Goal: Task Accomplishment & Management: Manage account settings

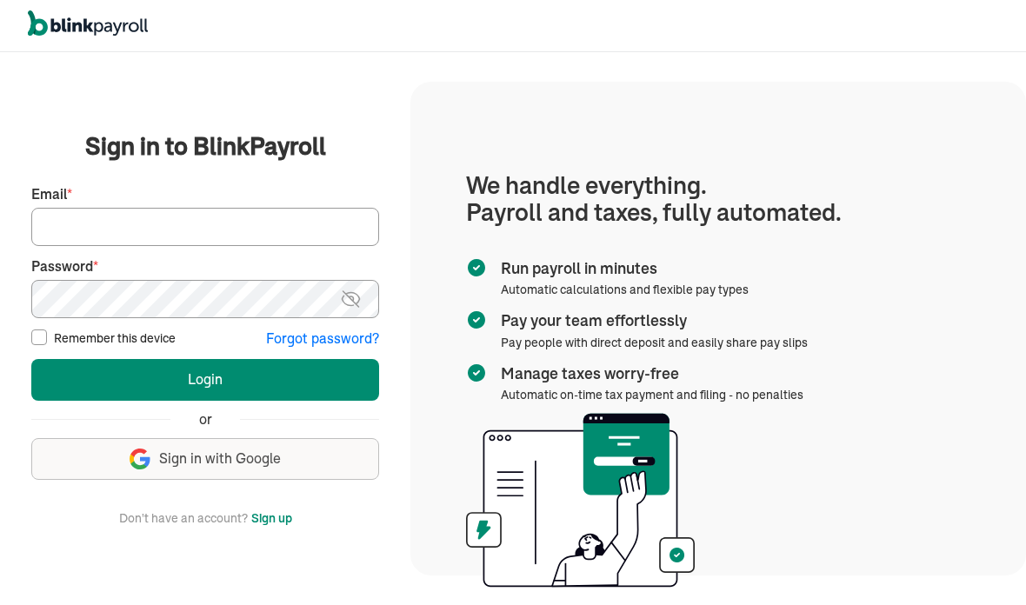
click at [256, 246] on input "Email *" at bounding box center [205, 227] width 348 height 38
type input "tumeka@prosperitycleaningservice.com"
click at [330, 401] on button "Login" at bounding box center [205, 380] width 348 height 42
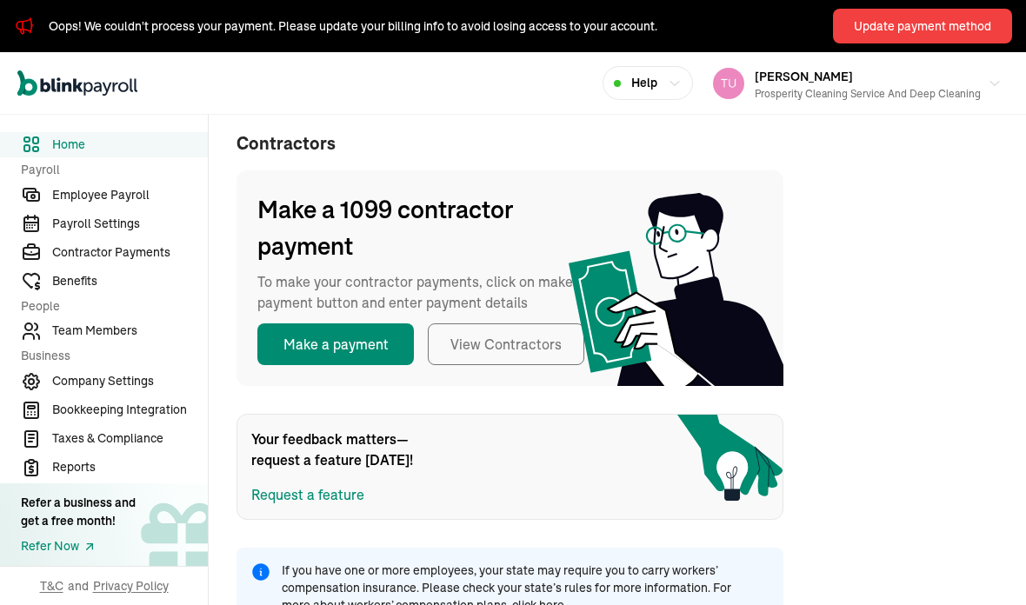
scroll to position [391, 0]
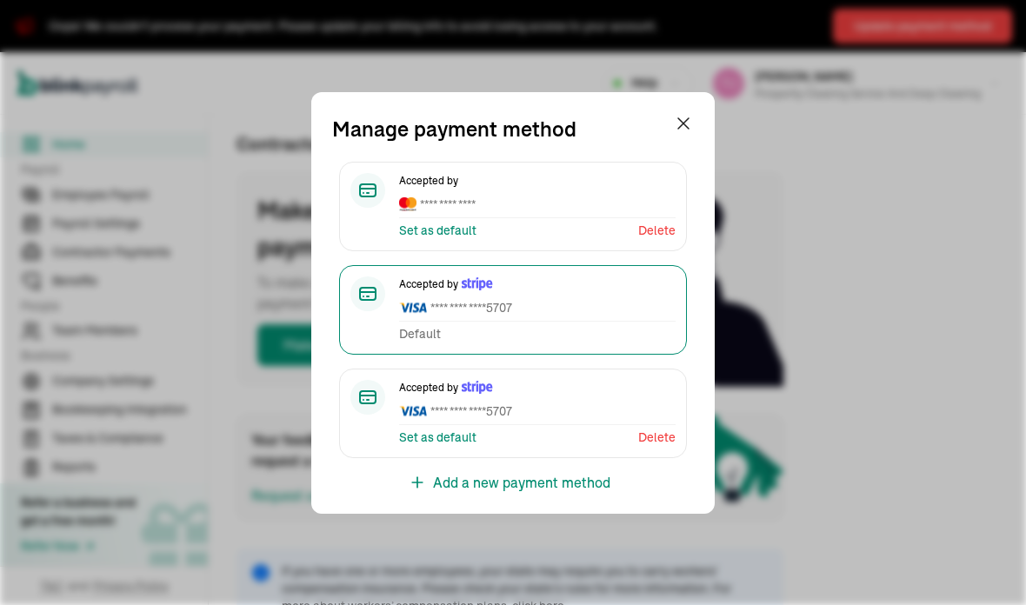
click at [503, 199] on span "**** **** ****" at bounding box center [537, 205] width 277 height 18
click at [544, 204] on span "**** **** ****" at bounding box center [537, 205] width 277 height 18
click at [531, 196] on span "**** **** ****" at bounding box center [537, 205] width 277 height 18
click at [592, 203] on span "**** **** ****" at bounding box center [537, 205] width 277 height 18
click at [581, 218] on div "Accepted by **** **** **** Set as default Delete" at bounding box center [537, 206] width 277 height 67
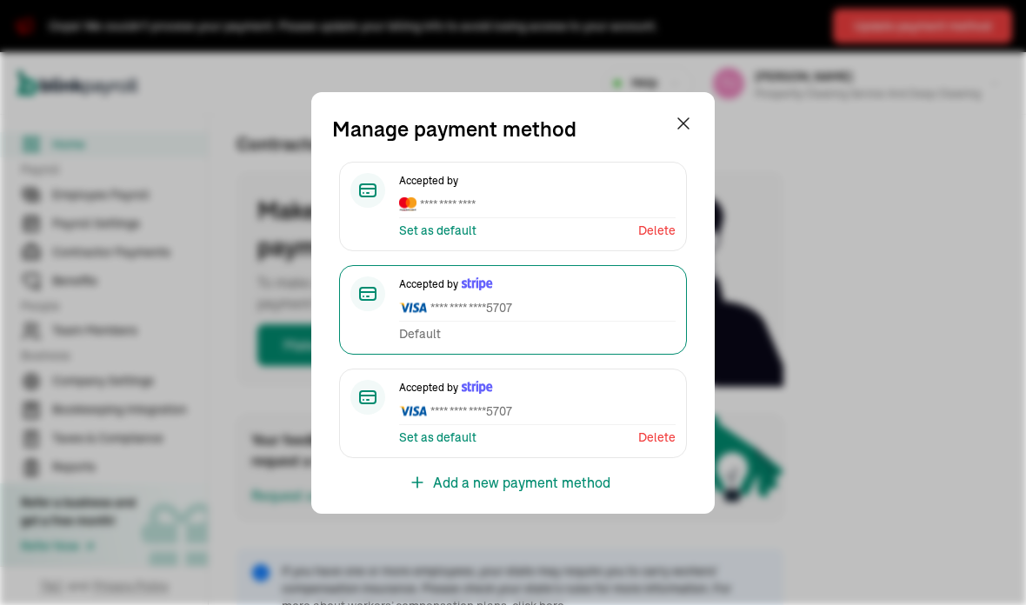
click at [462, 415] on span "**** **** **** 5707" at bounding box center [537, 412] width 277 height 18
click at [576, 403] on span "**** **** **** 5707" at bounding box center [537, 412] width 277 height 18
click at [586, 406] on span "**** **** **** 5707" at bounding box center [537, 412] width 277 height 18
click at [524, 427] on div "Accepted by **** **** **** 5707 Set as default Delete" at bounding box center [537, 413] width 277 height 67
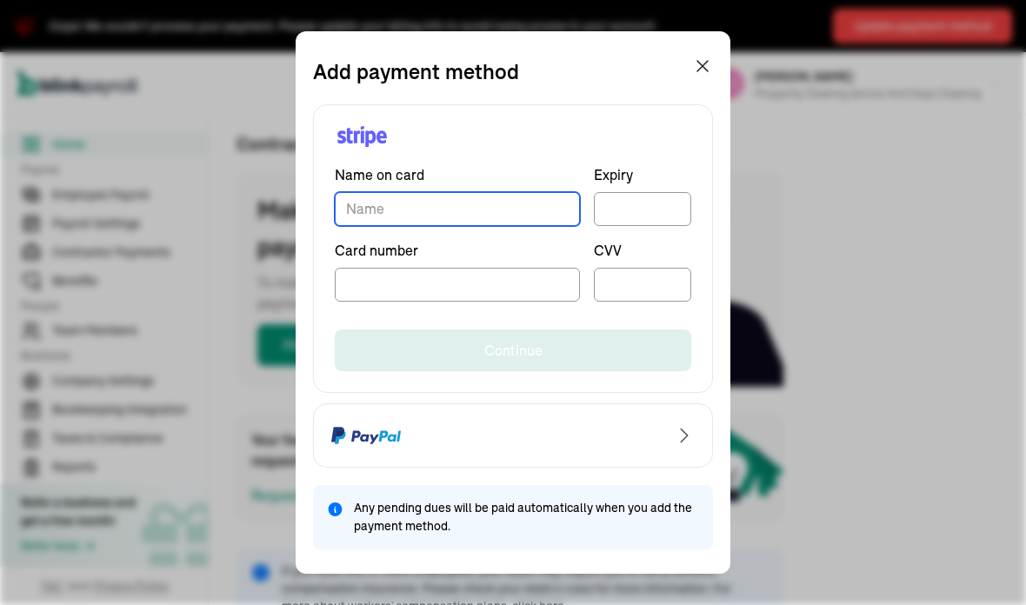
click at [479, 204] on input "TextInput" at bounding box center [457, 209] width 245 height 34
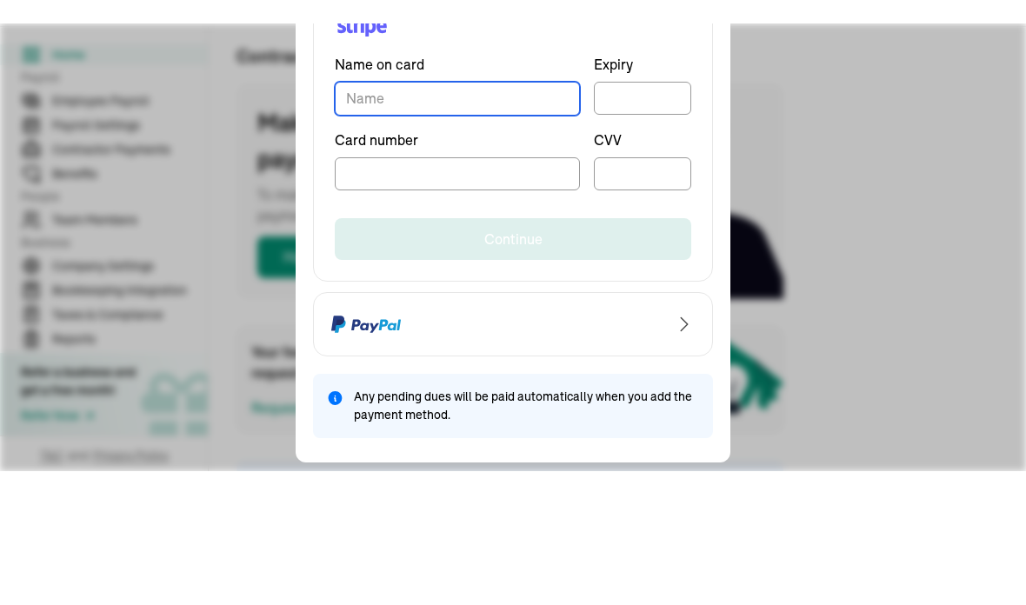
scroll to position [70, 0]
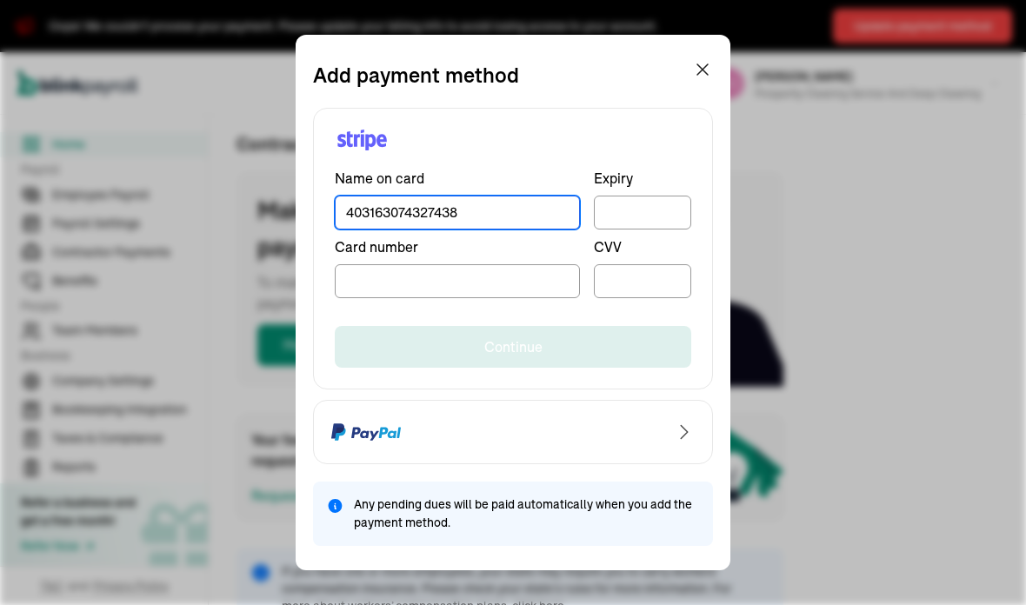
type input "403163074327438"
click at [481, 216] on input "403163074327438" at bounding box center [457, 213] width 245 height 34
type input "[PERSON_NAME]"
click at [619, 330] on button "submit" at bounding box center [513, 347] width 357 height 42
click at [575, 343] on button "submit" at bounding box center [513, 347] width 357 height 42
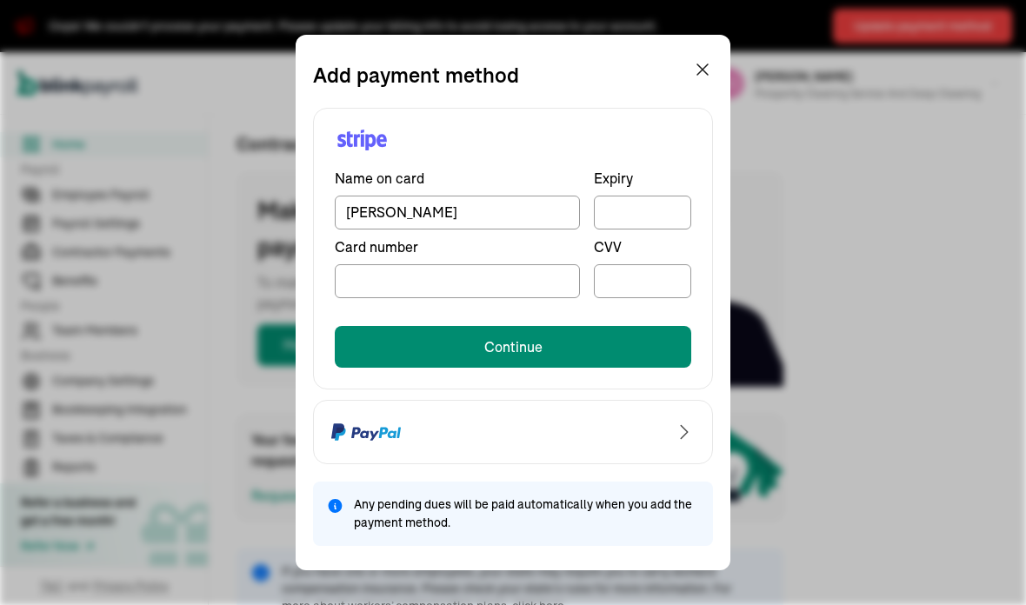
click at [666, 272] on div at bounding box center [642, 281] width 97 height 34
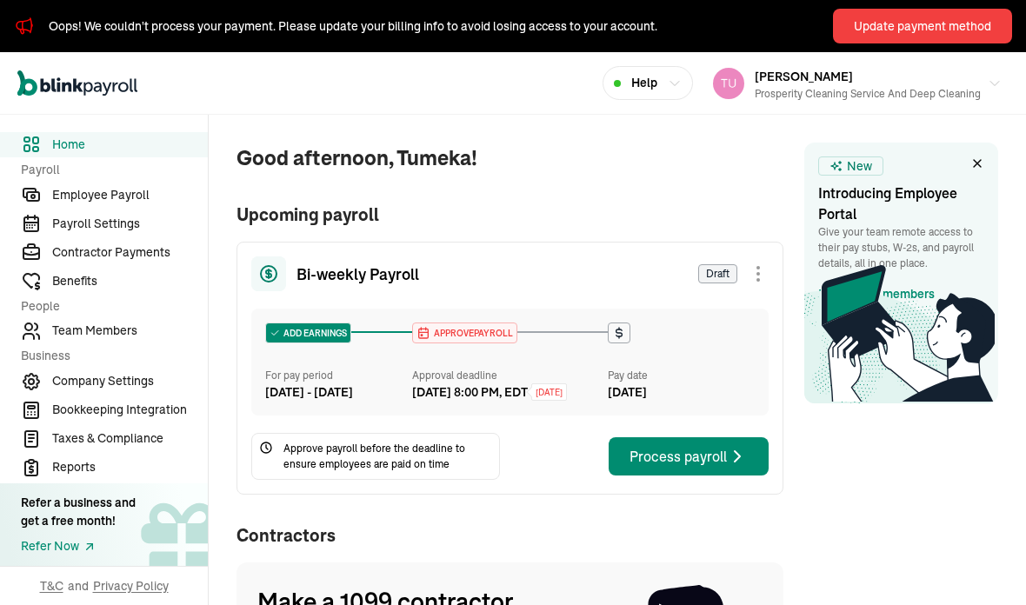
scroll to position [0, 0]
click at [138, 340] on span "Team Members" at bounding box center [130, 331] width 156 height 18
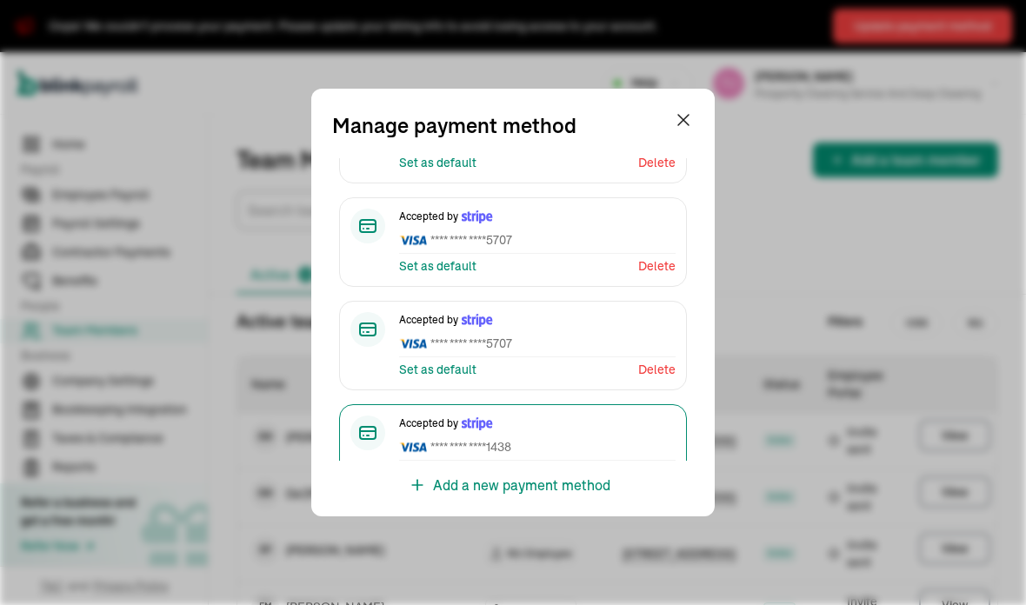
scroll to position [63, 0]
click at [691, 95] on button "Help" at bounding box center [648, 83] width 90 height 34
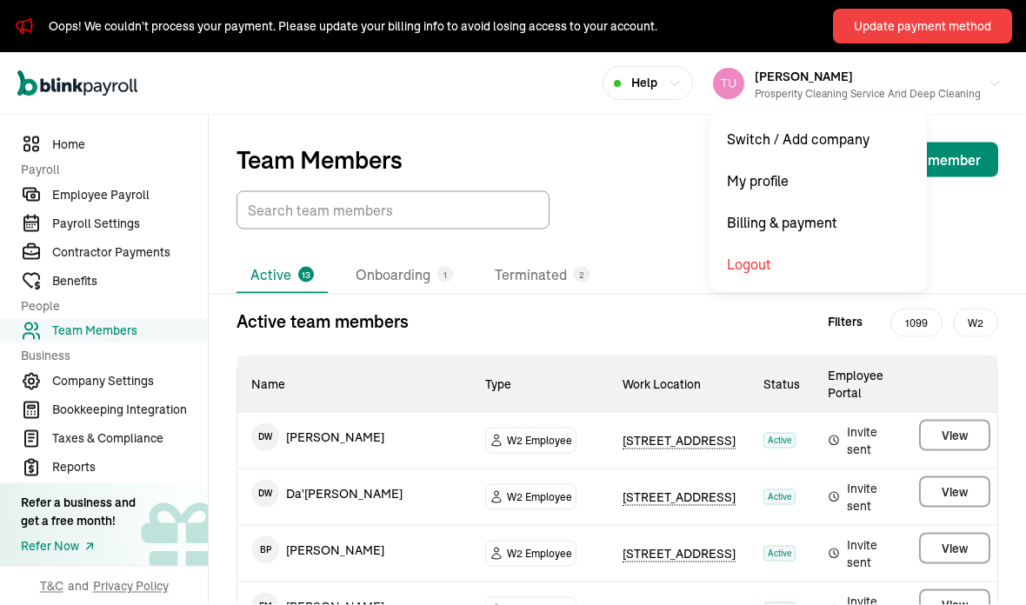
scroll to position [49, 0]
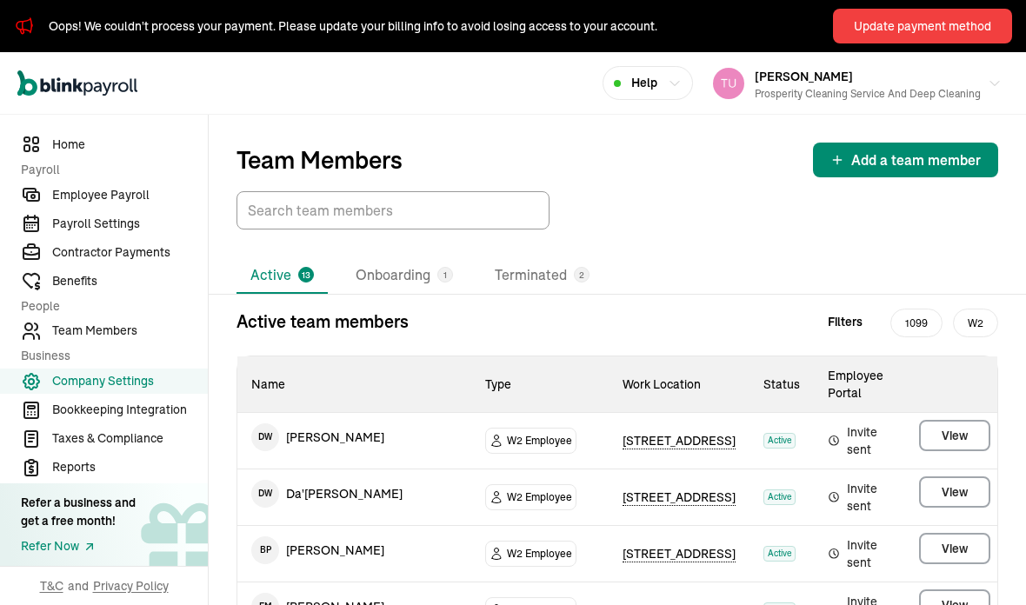
click at [851, 191] on div at bounding box center [618, 210] width 762 height 38
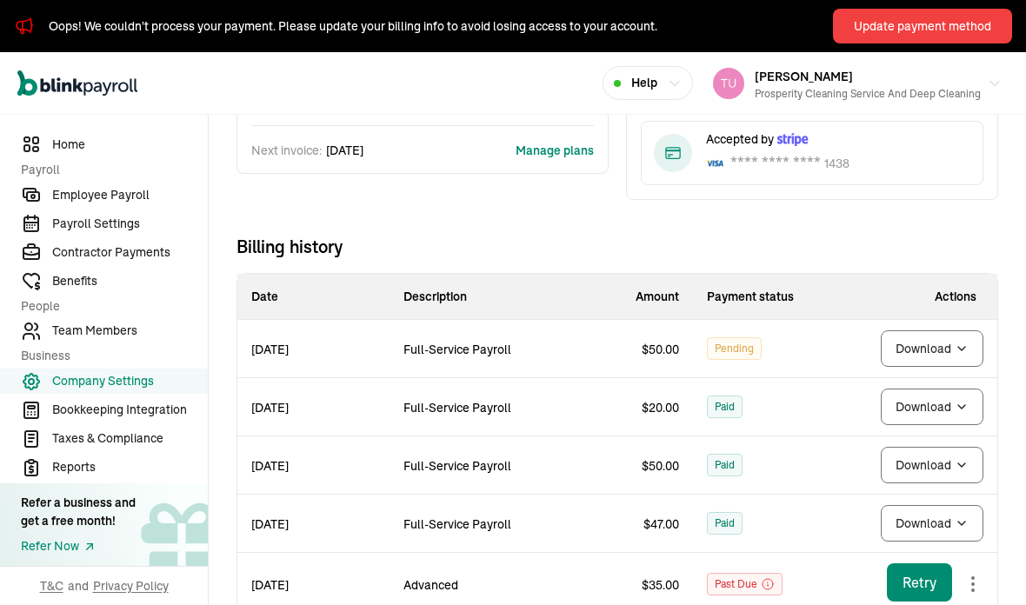
scroll to position [208, 0]
click at [950, 243] on span "Billing history" at bounding box center [618, 246] width 762 height 24
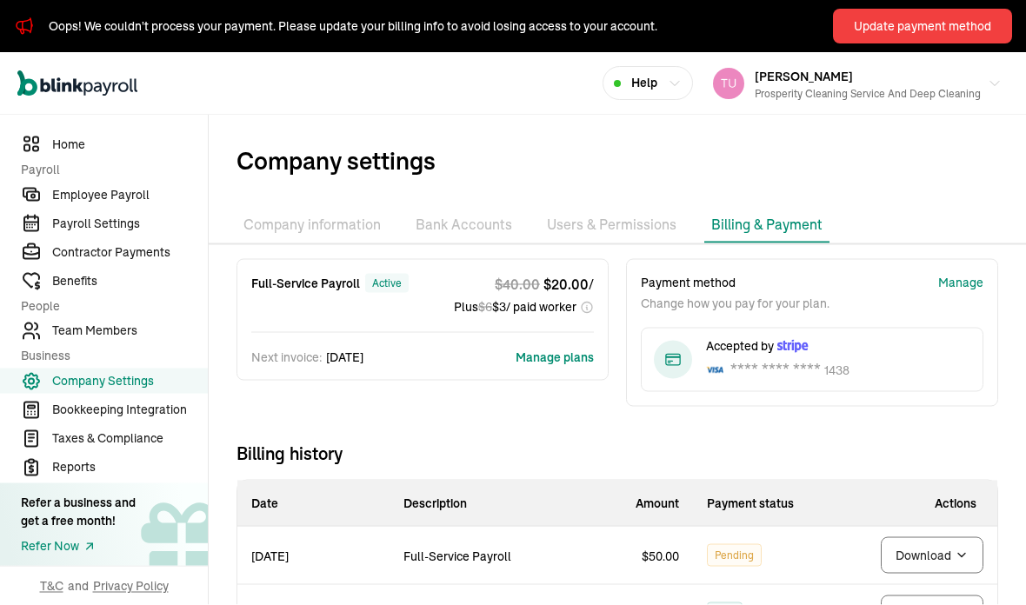
scroll to position [50, 0]
click at [112, 340] on span "Team Members" at bounding box center [130, 331] width 156 height 18
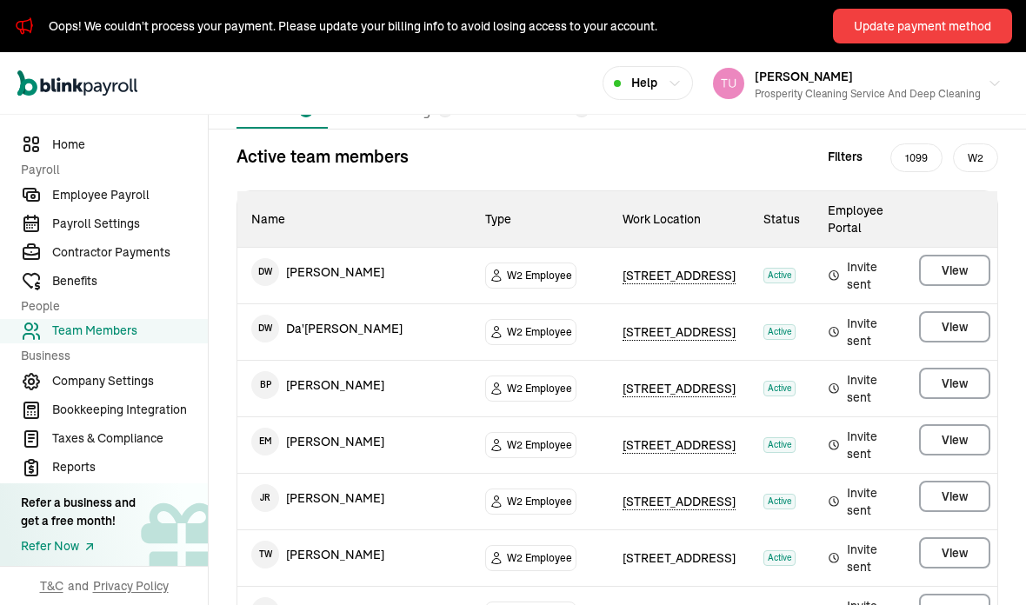
scroll to position [169, 0]
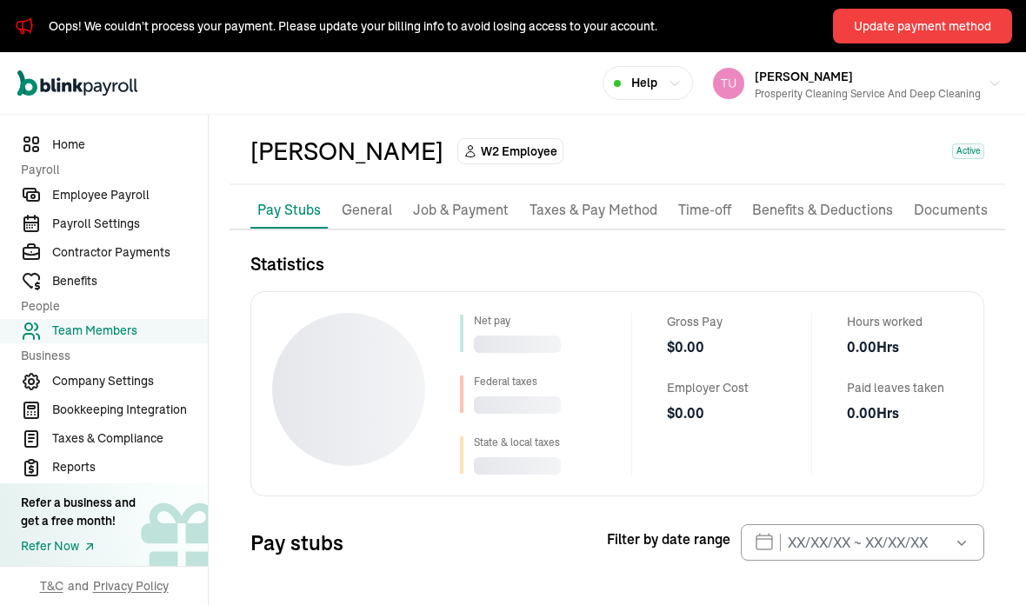
scroll to position [70, 0]
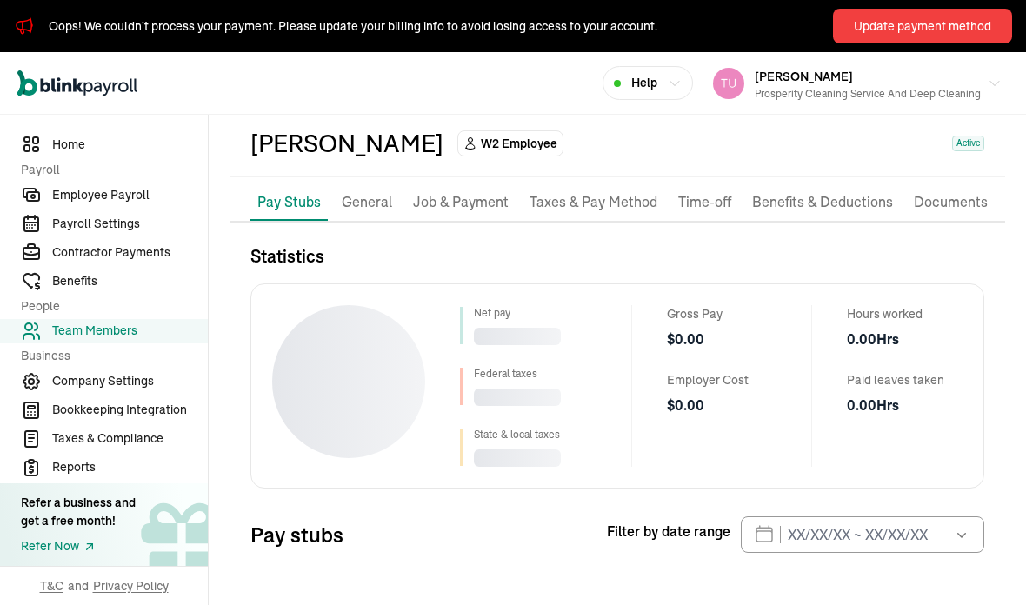
select select "2025"
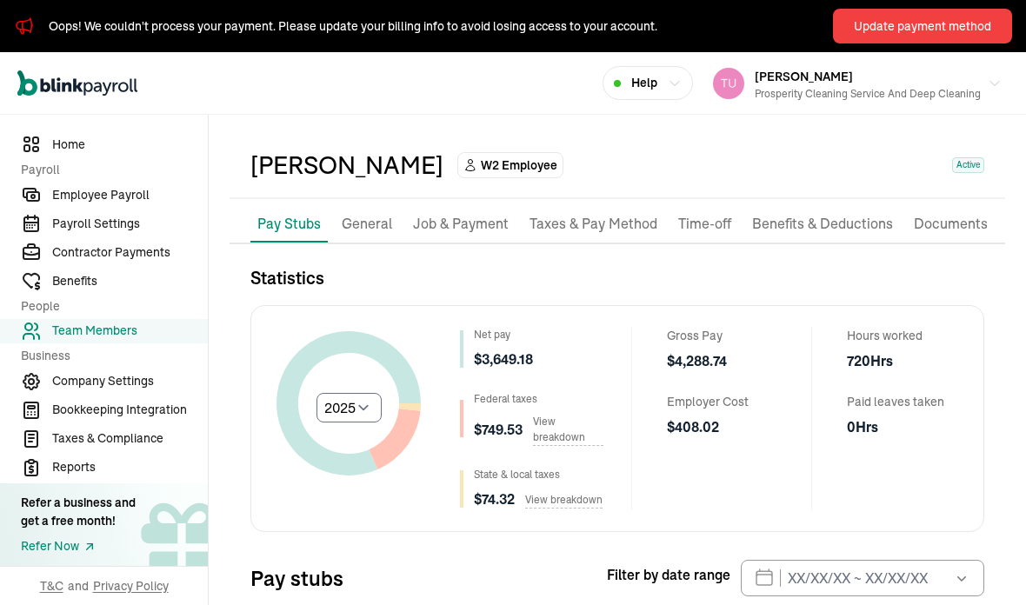
scroll to position [50, 0]
click at [459, 214] on p "Job & Payment" at bounding box center [461, 225] width 96 height 23
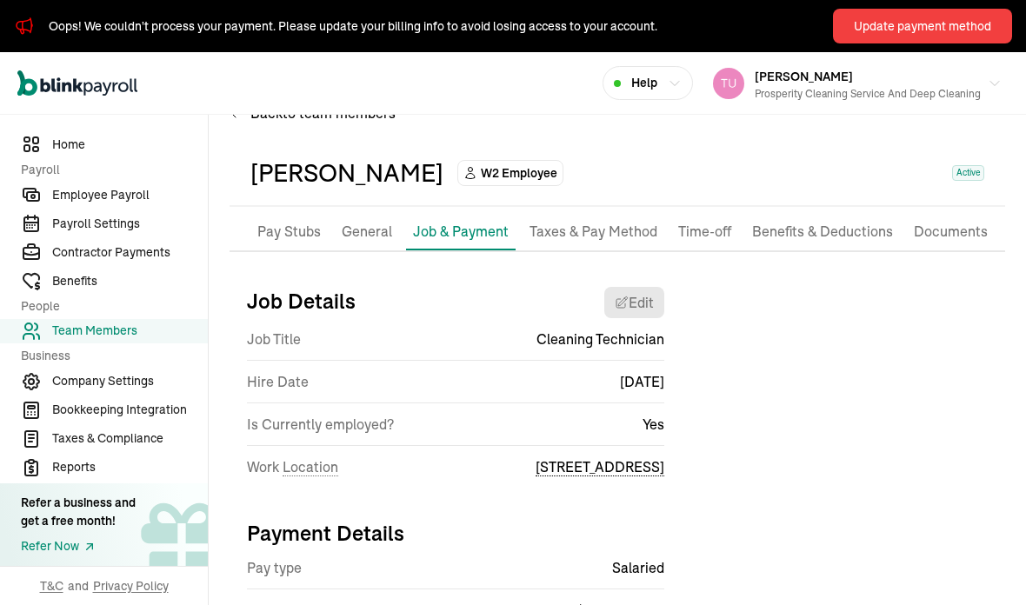
scroll to position [43, 0]
select select "[STREET_ADDRESS]"
select select "2"
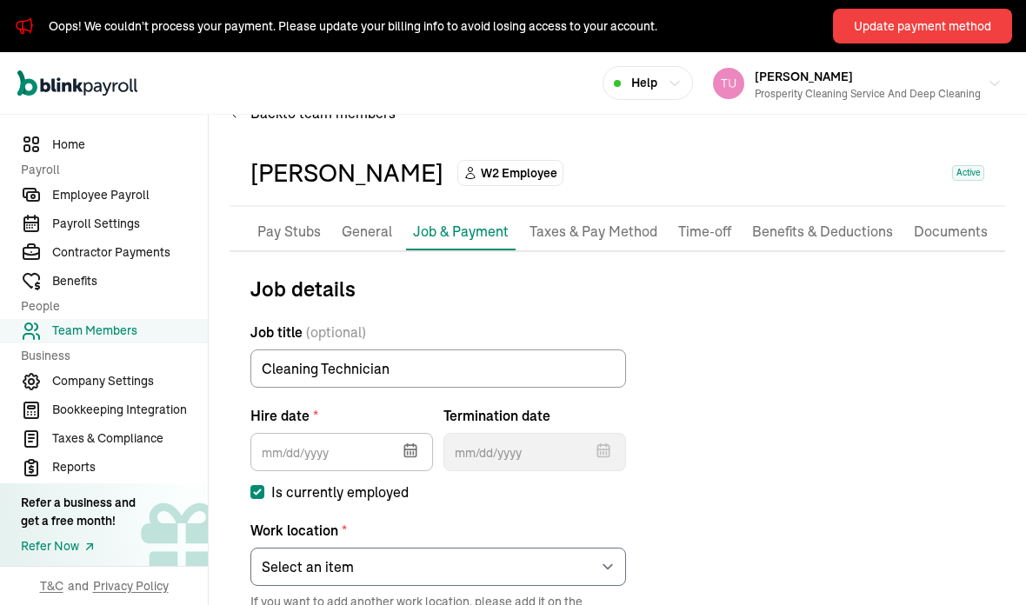
type input "07/29/2024"
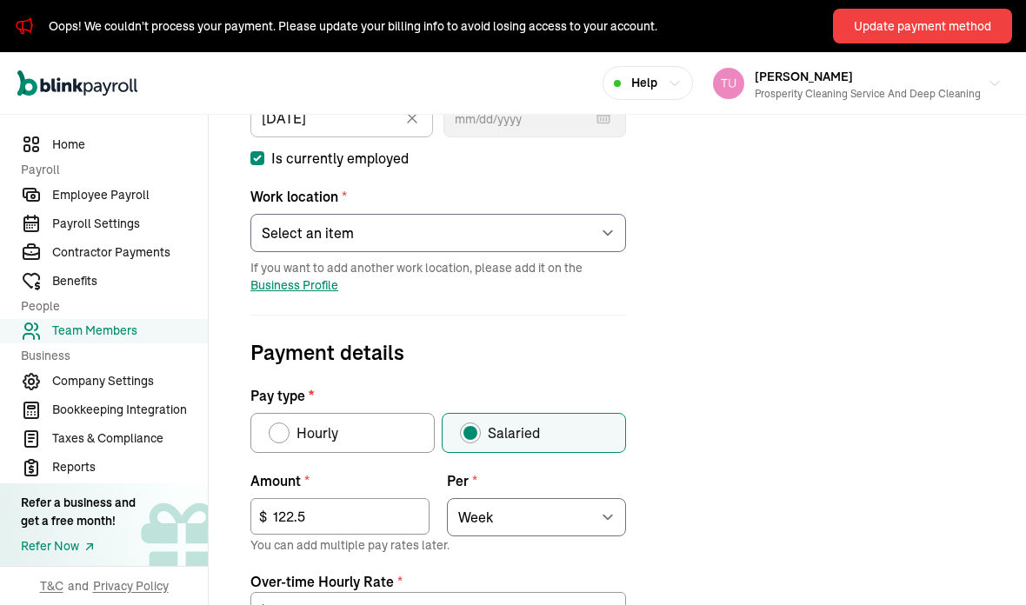
scroll to position [383, 0]
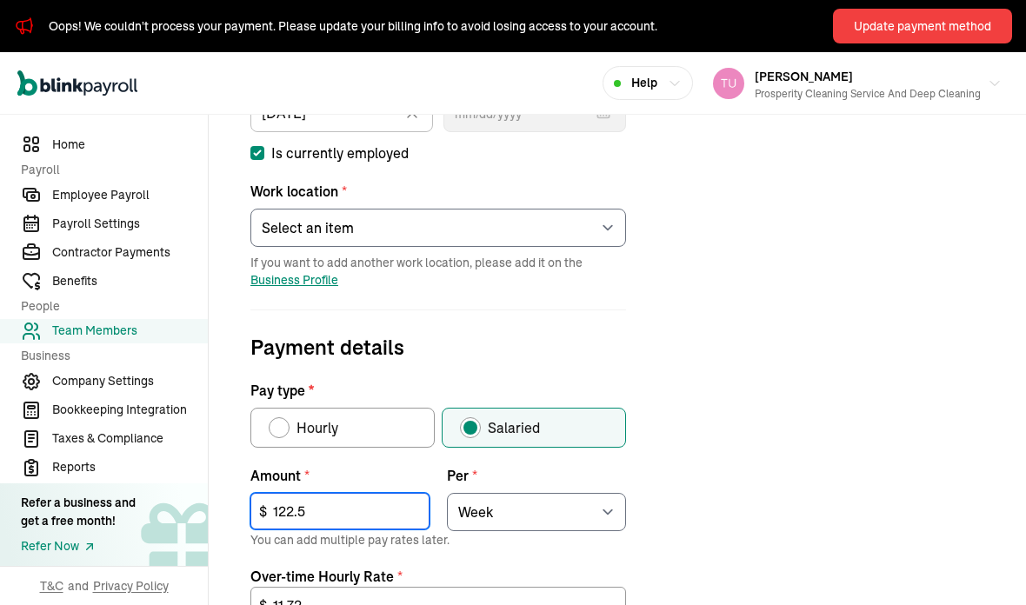
click at [310, 493] on input "122.5" at bounding box center [339, 511] width 179 height 37
type input "1"
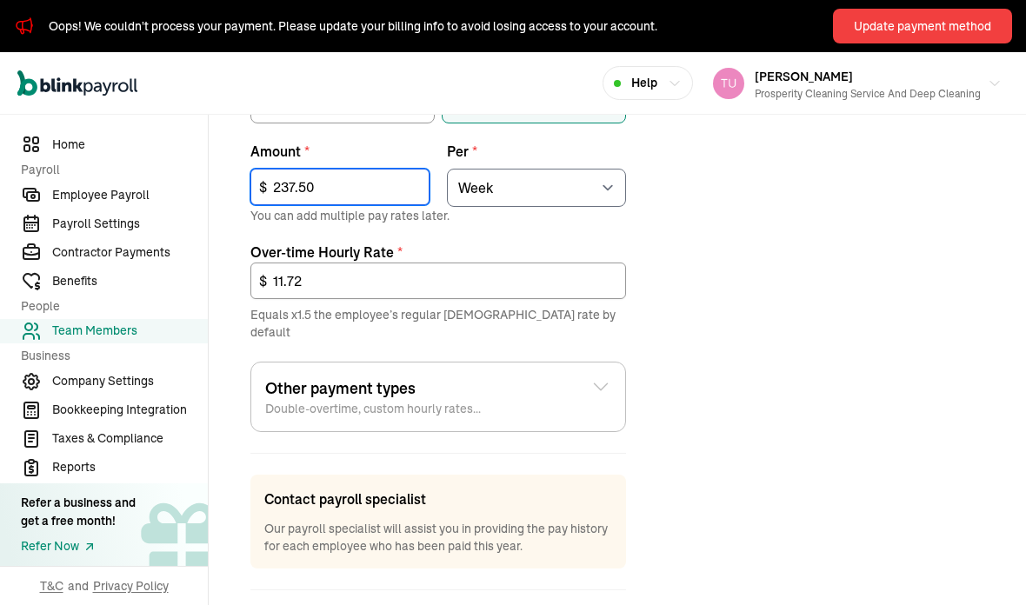
scroll to position [706, 0]
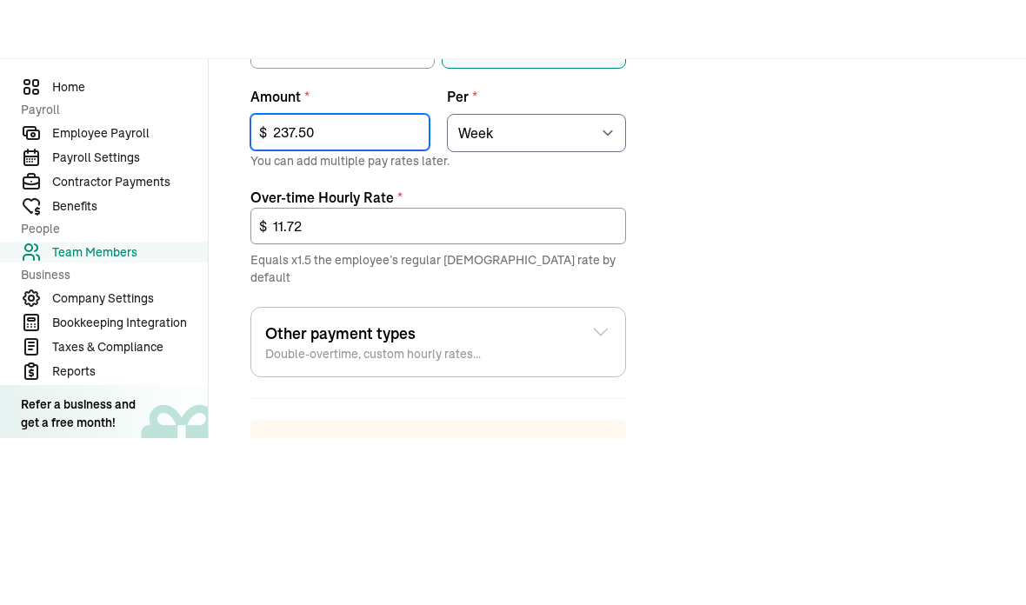
type input "237.50"
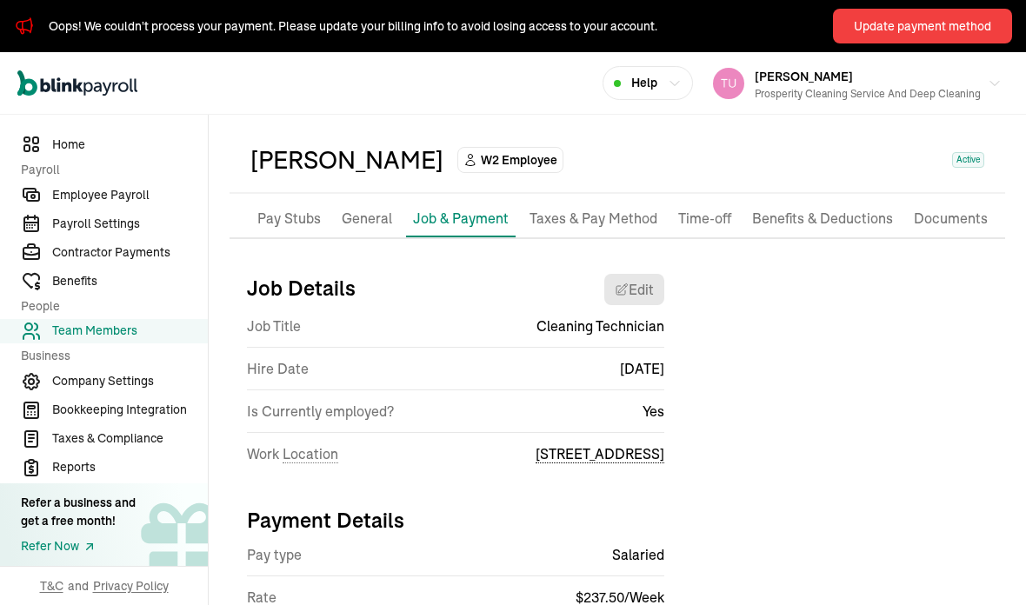
scroll to position [56, 0]
click at [102, 204] on span "Employee Payroll" at bounding box center [130, 195] width 156 height 18
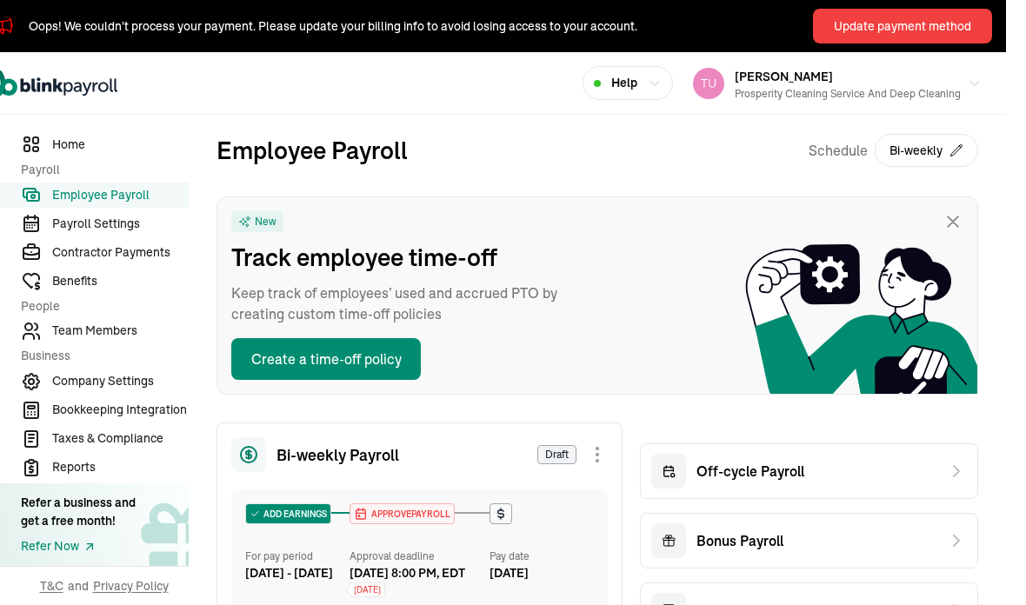
scroll to position [0, 20]
click at [101, 340] on span "Team Members" at bounding box center [130, 331] width 156 height 18
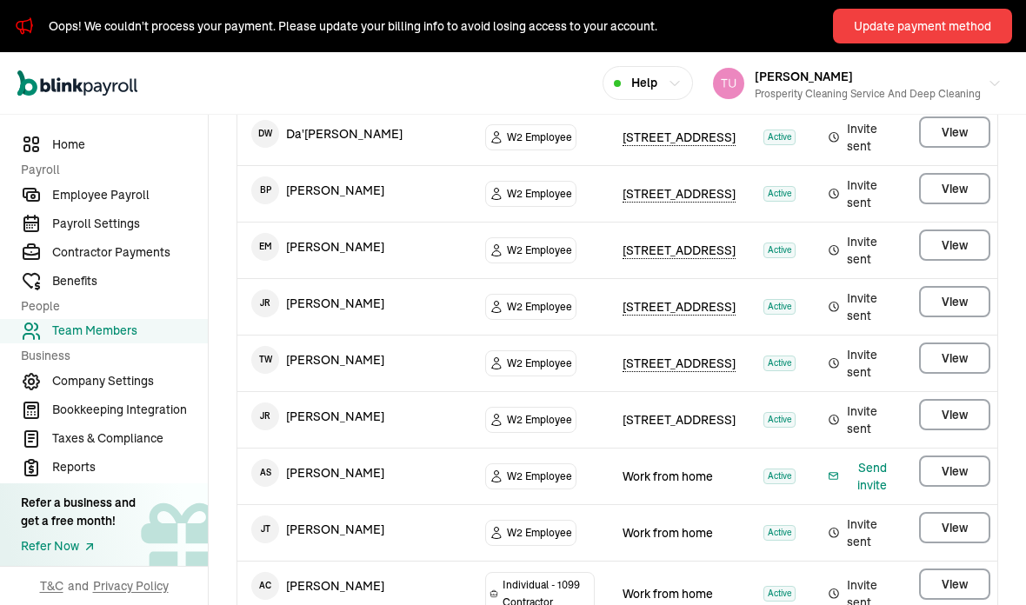
scroll to position [361, 0]
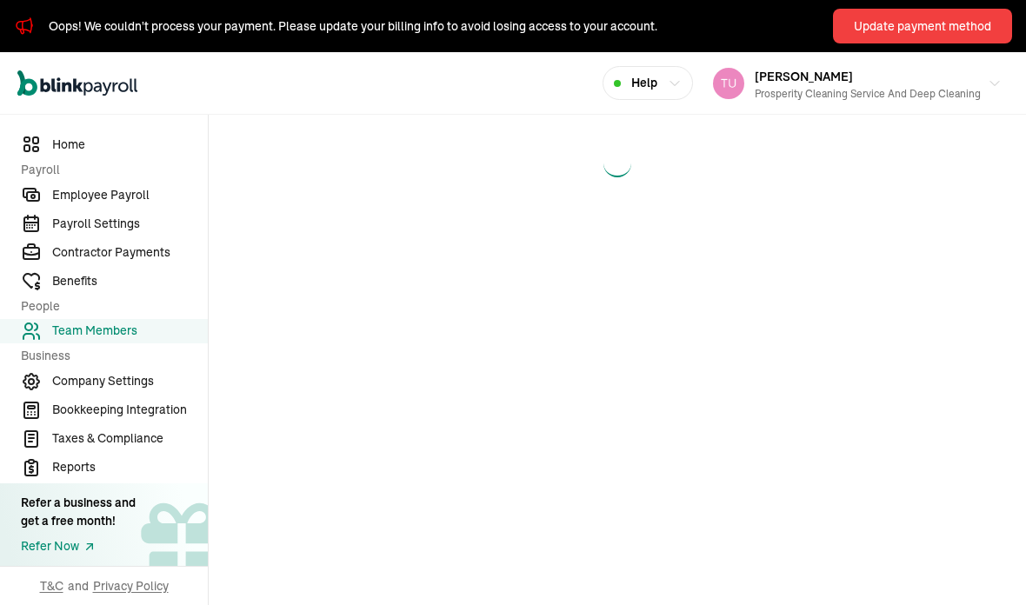
click at [953, 292] on main at bounding box center [618, 360] width 818 height 491
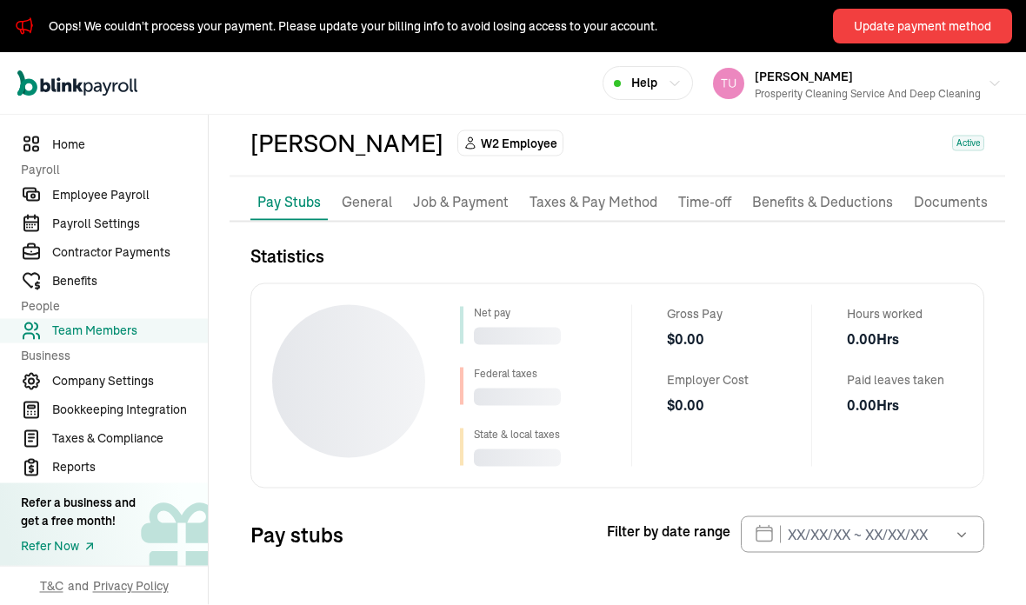
scroll to position [73, 0]
select select "2025"
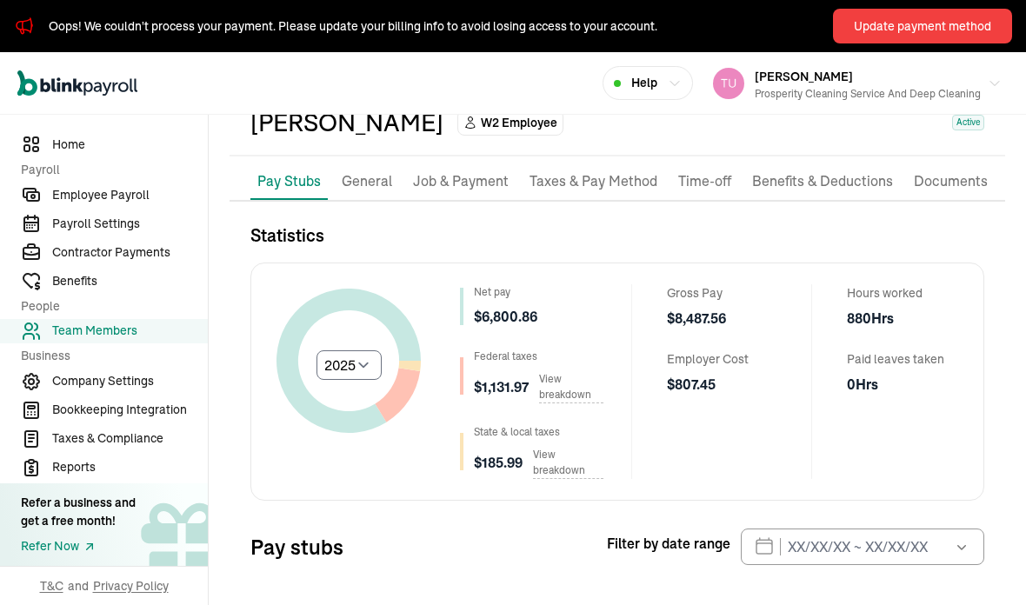
scroll to position [95, 0]
click at [459, 163] on li "Job & Payment" at bounding box center [461, 181] width 110 height 37
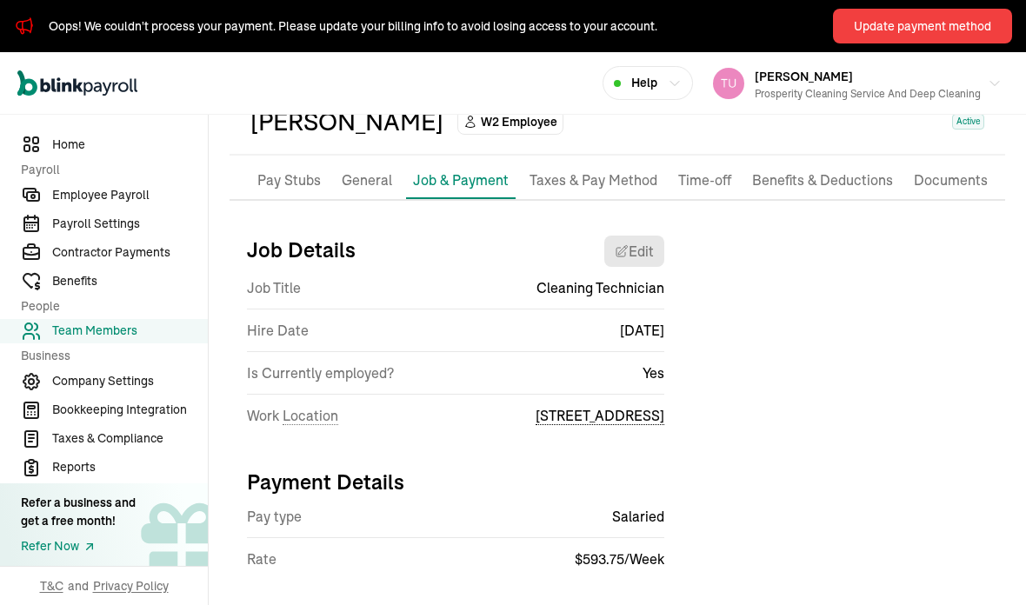
scroll to position [56, 0]
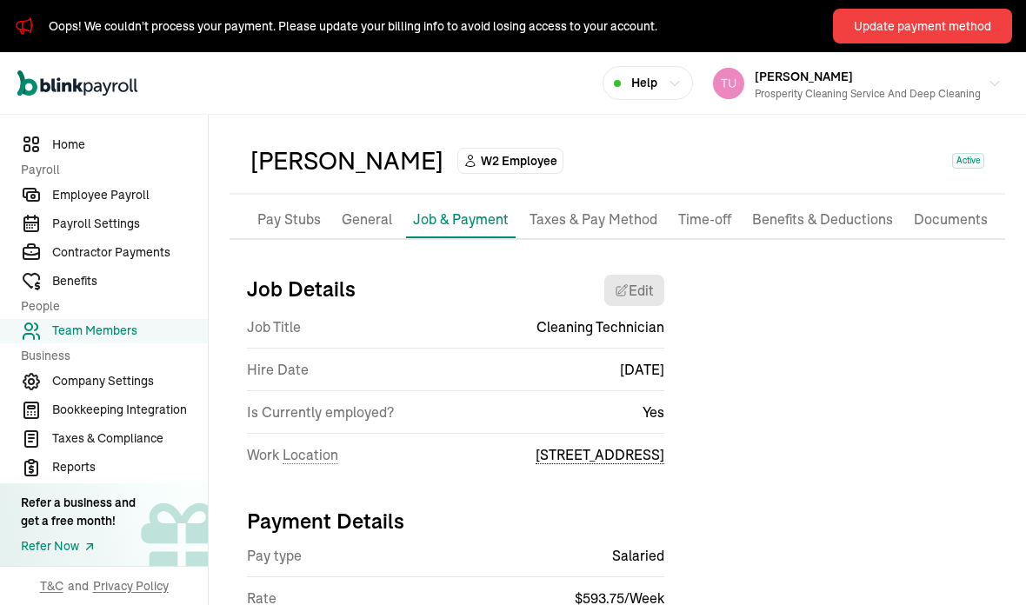
select select "[STREET_ADDRESS]"
select select "2"
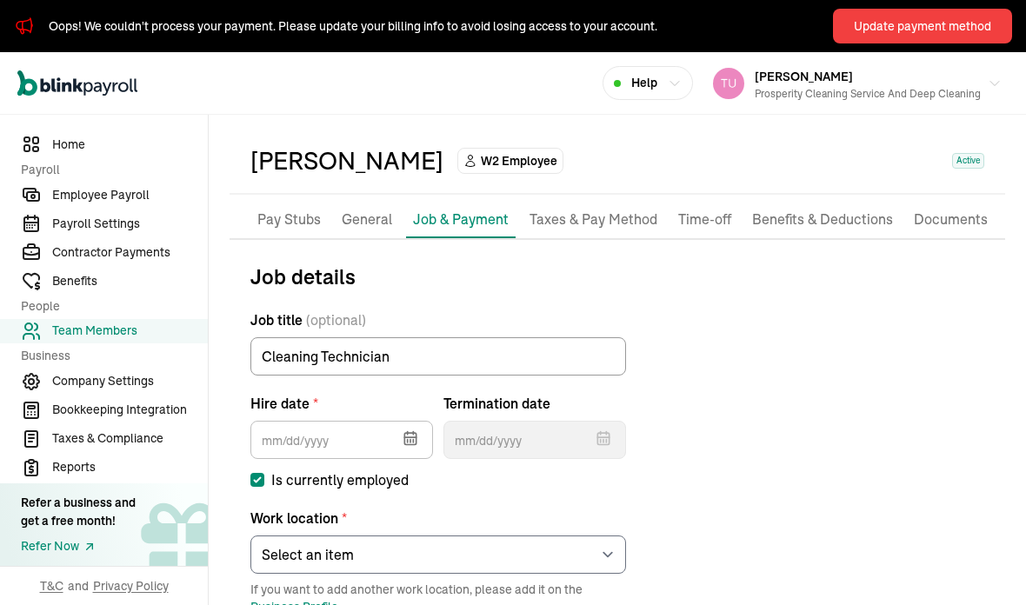
type input "07/29/2024"
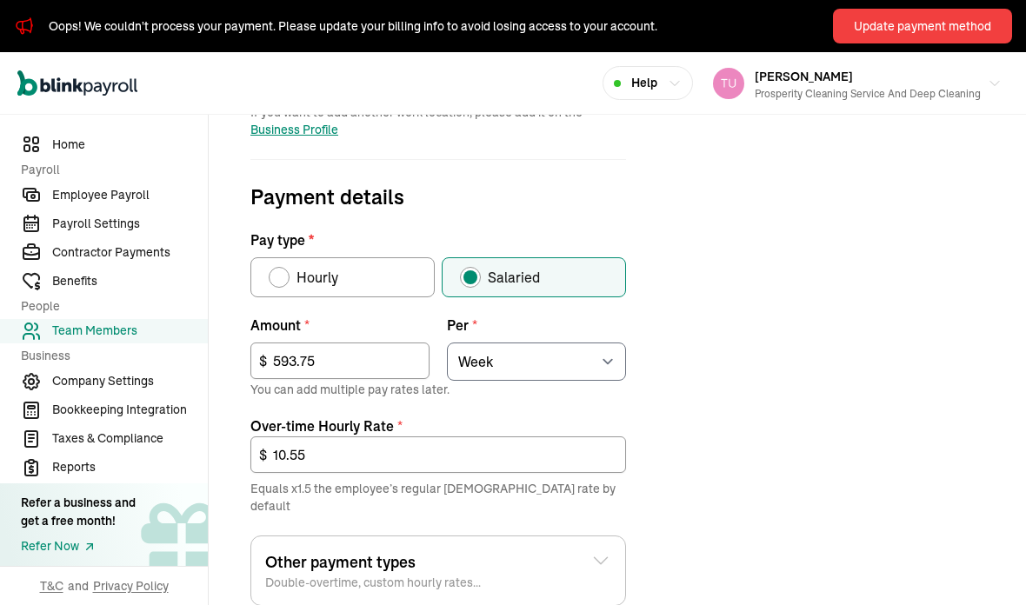
scroll to position [533, 0]
click at [317, 343] on input "593.75" at bounding box center [339, 361] width 179 height 37
type input "5"
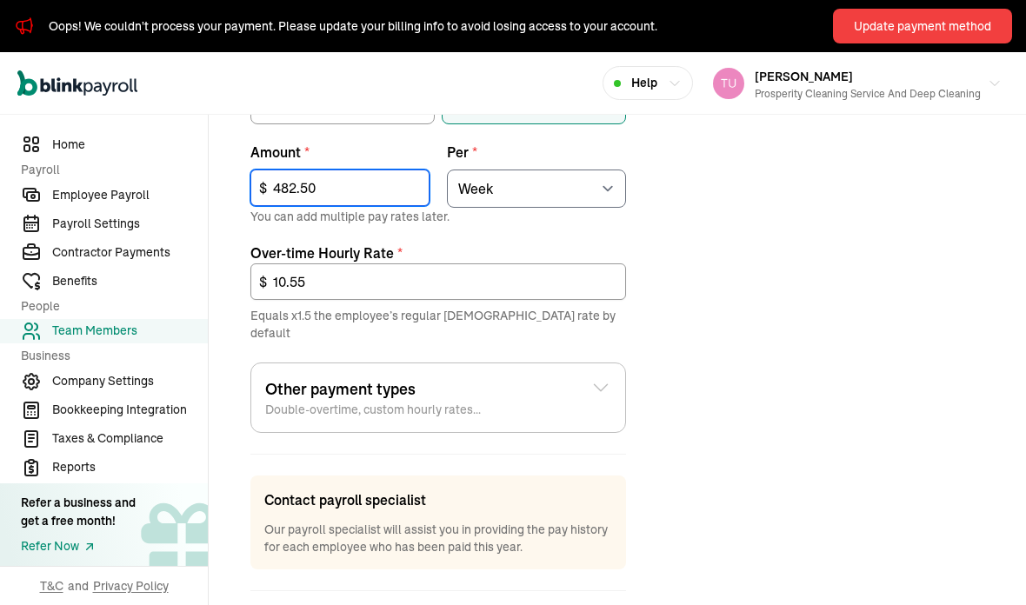
scroll to position [706, 0]
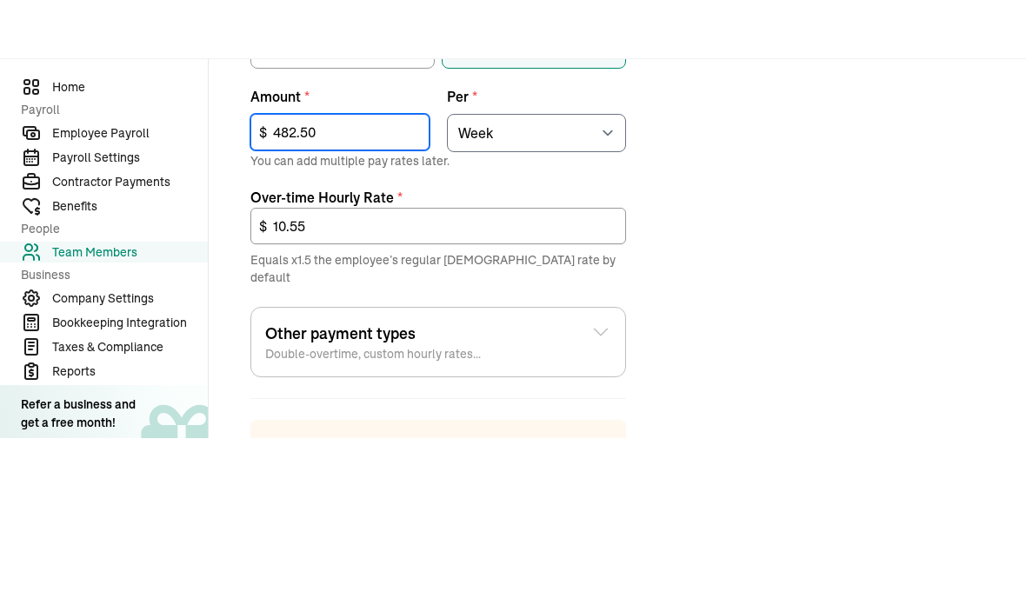
type input "482.50"
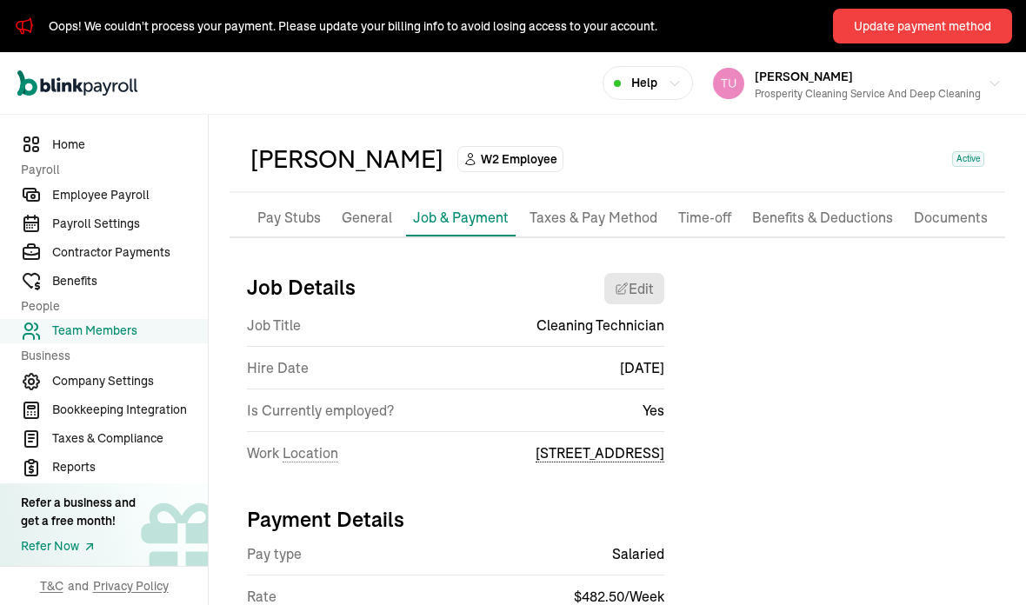
scroll to position [56, 0]
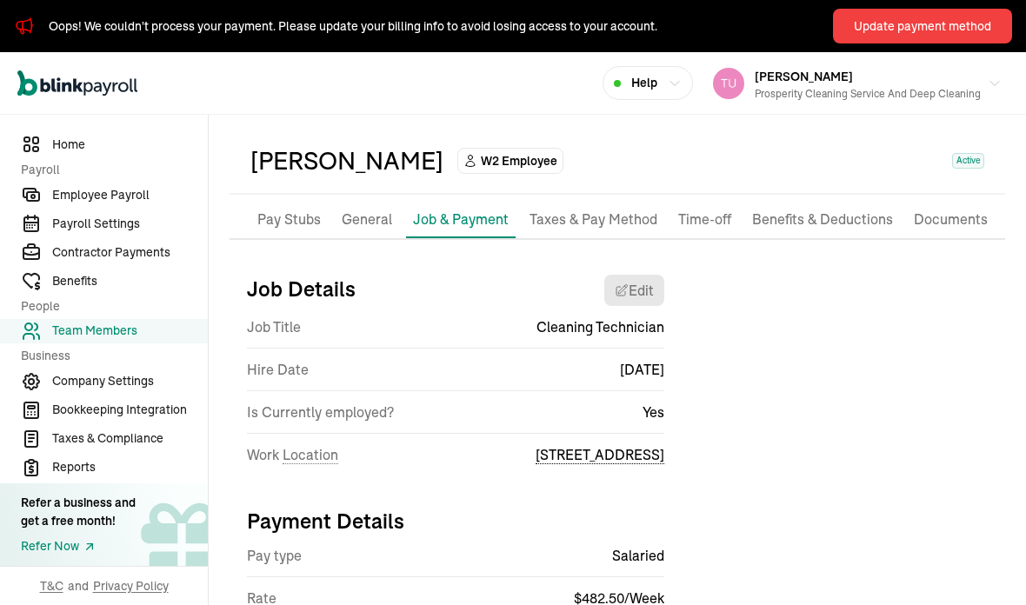
click at [780, 209] on p "Benefits & Deductions" at bounding box center [822, 220] width 141 height 23
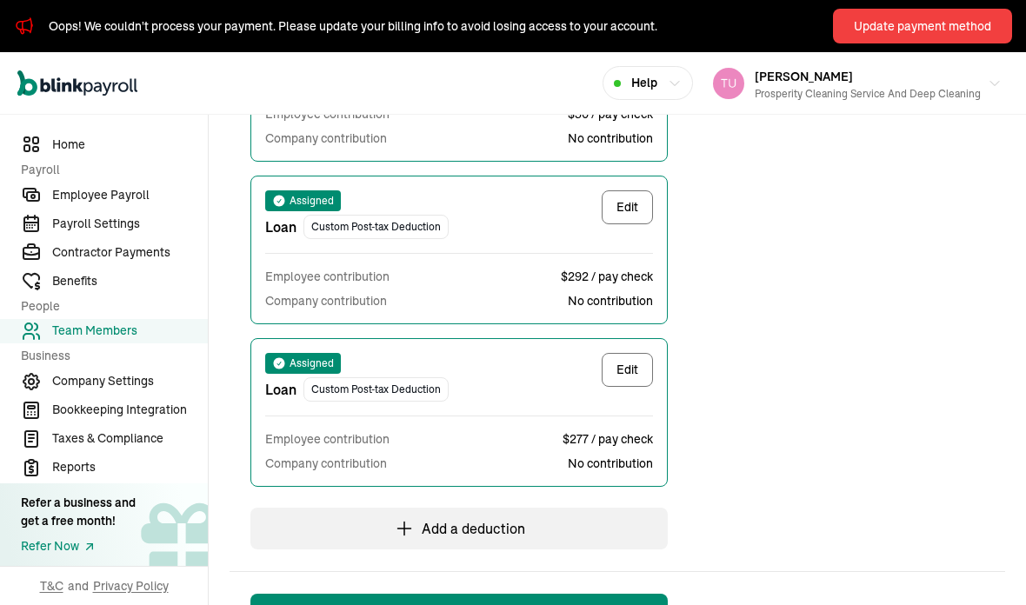
scroll to position [771, 0]
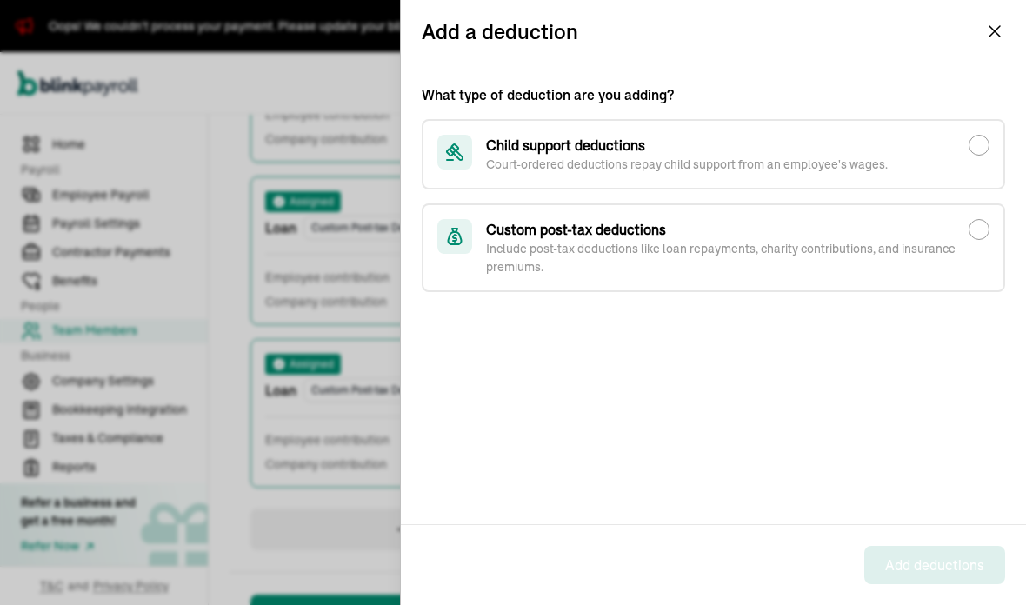
click at [532, 258] on p "Include post-tax deductions like loan repayments, charity contributions, and in…" at bounding box center [727, 258] width 483 height 37
click at [969, 240] on input "Custom post-tax deductions Include post-tax deductions like loan repayments, ch…" at bounding box center [979, 229] width 21 height 21
radio input "true"
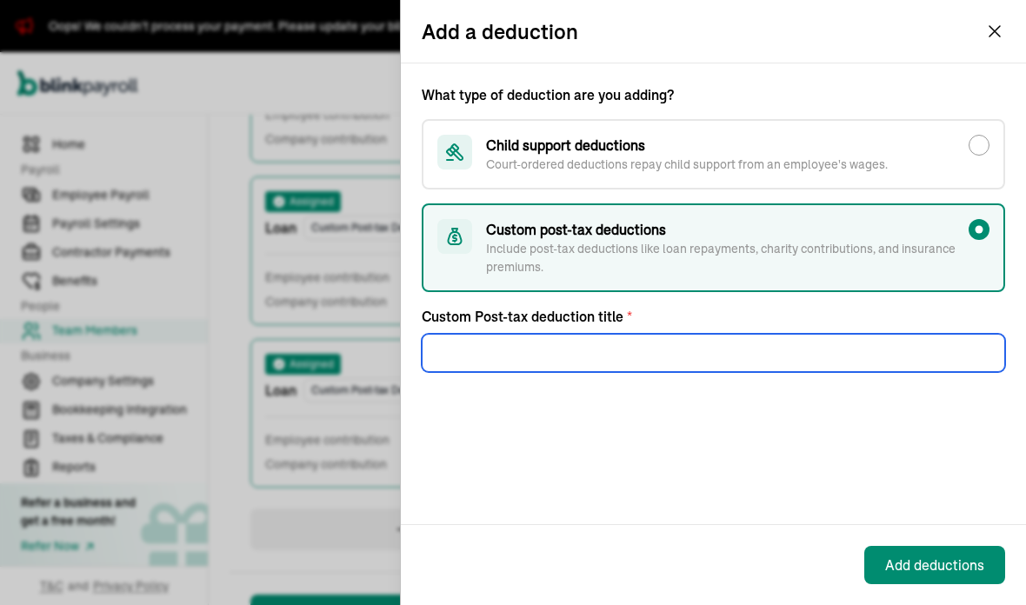
click at [500, 384] on div "What type of deduction are you adding? Child support deductions Court-ordered d…" at bounding box center [713, 293] width 625 height 461
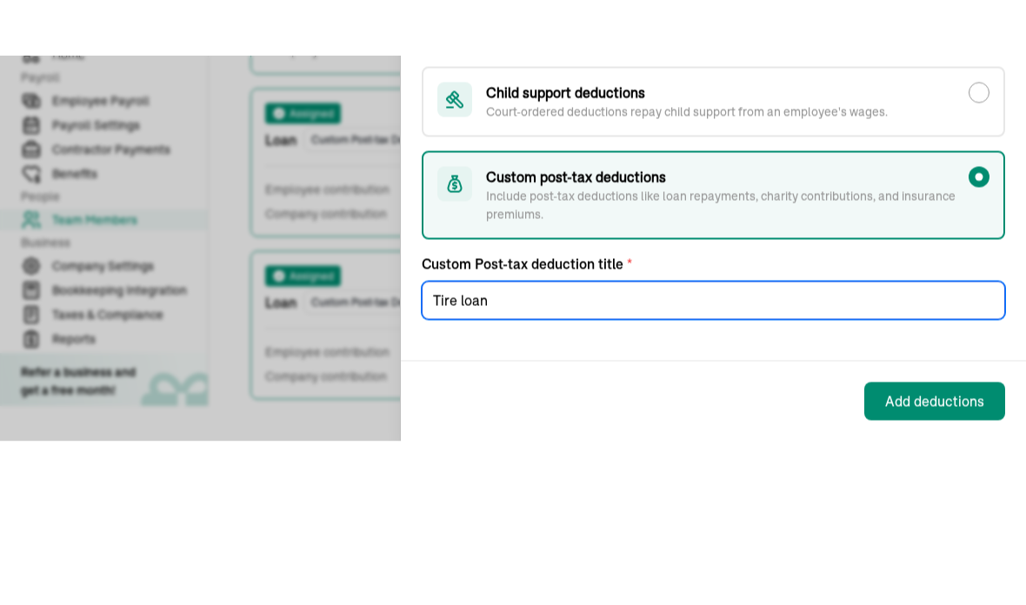
scroll to position [0, 0]
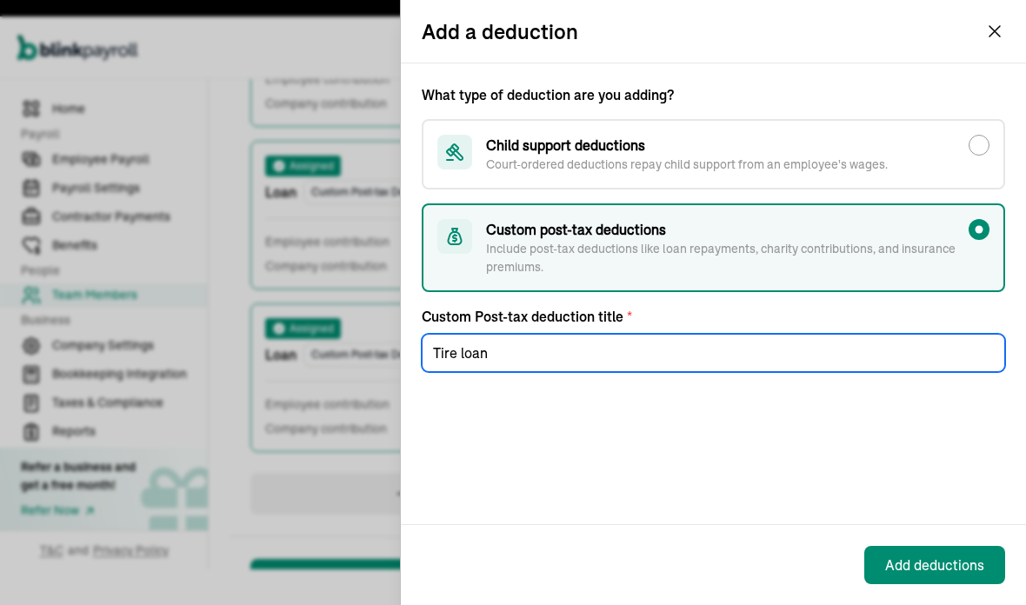
click at [933, 334] on input "Tire loan" at bounding box center [714, 353] width 584 height 38
type input "Tire loan"
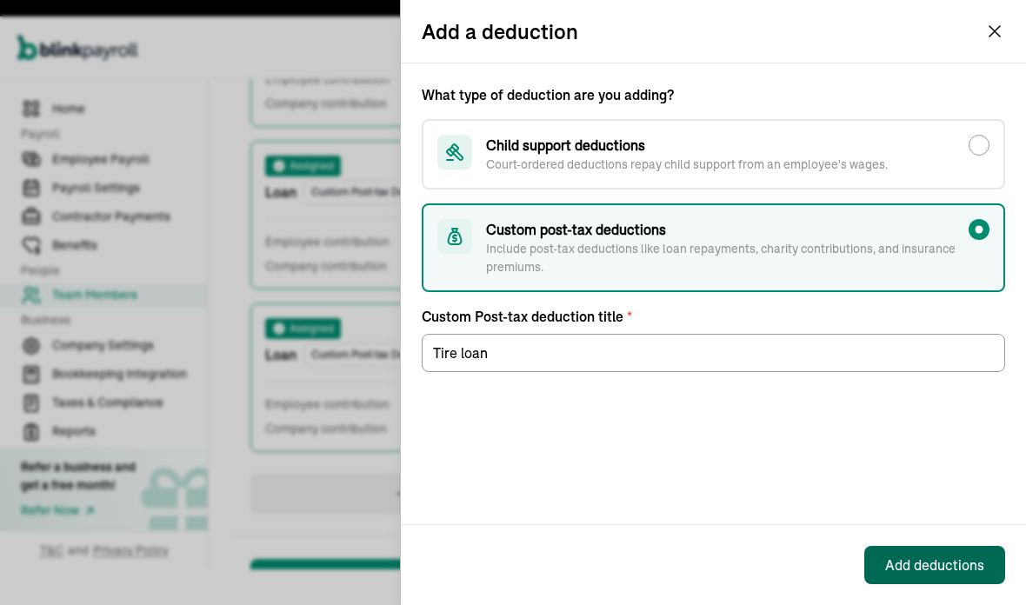
scroll to position [70, 0]
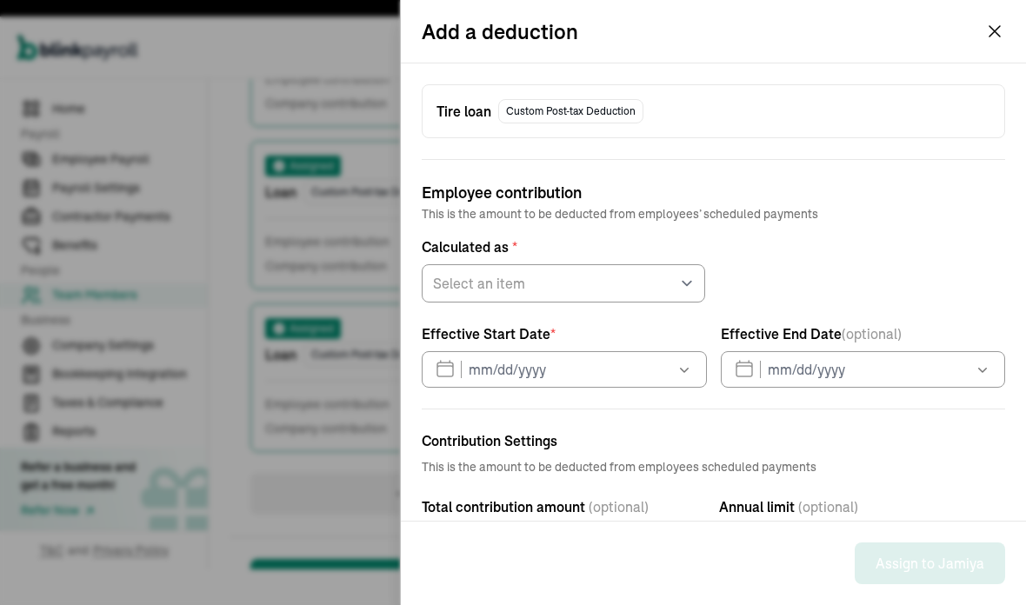
type input "09/03/2025"
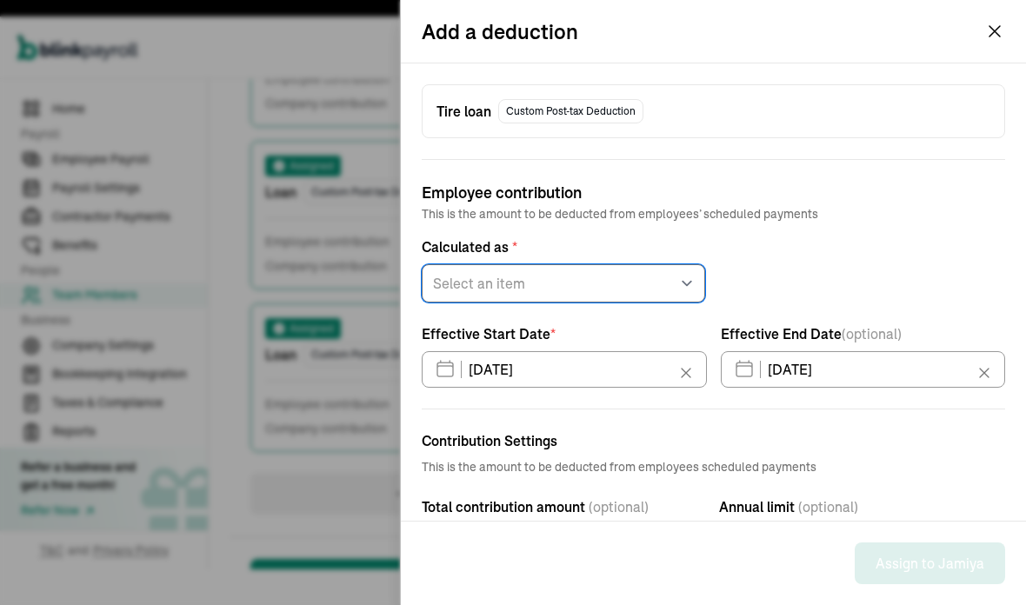
click at [696, 286] on select "Select an item Fixed amount Percentage of gross pay" at bounding box center [564, 283] width 284 height 38
select select "1"
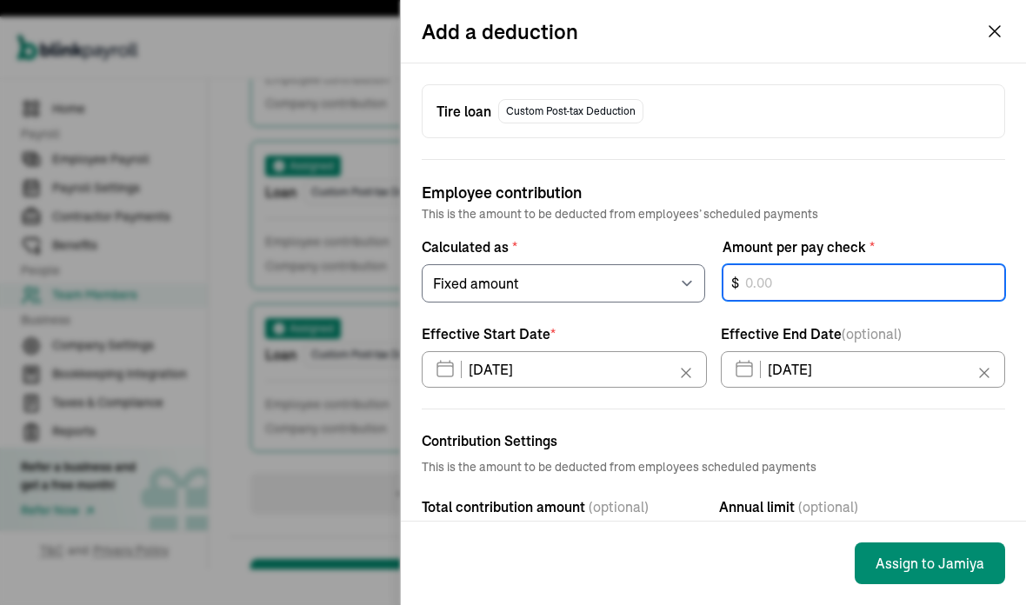
click at [827, 285] on div "$" at bounding box center [865, 283] width 284 height 38
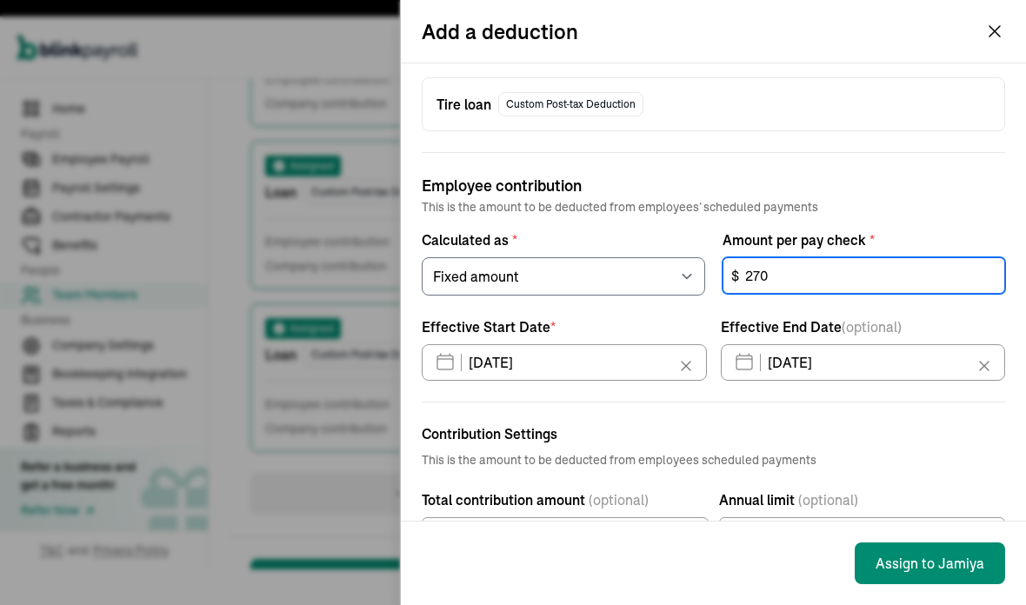
scroll to position [5, 0]
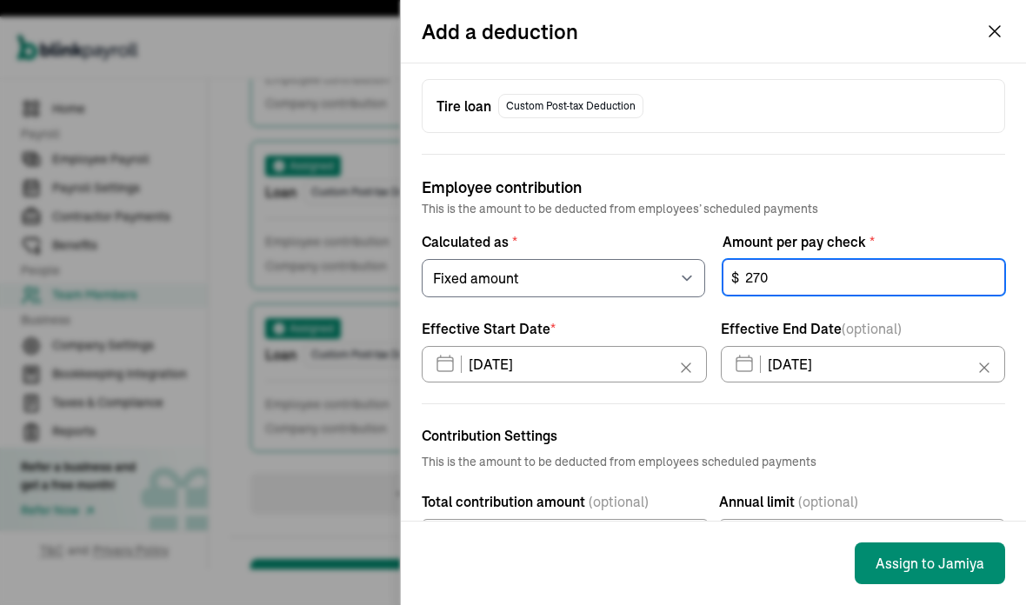
type input "270"
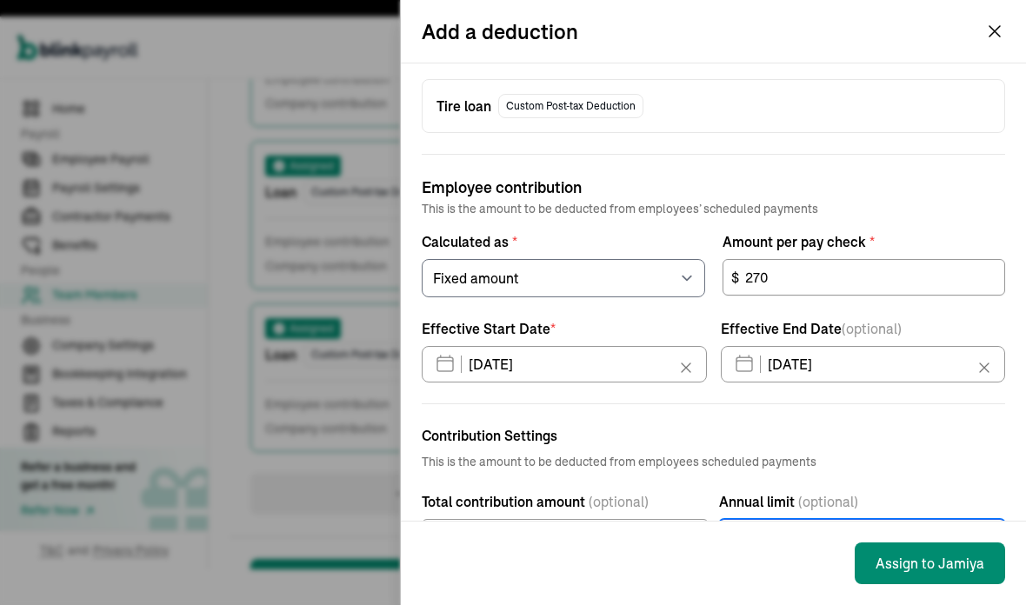
click at [983, 519] on div "$" at bounding box center [862, 537] width 287 height 37
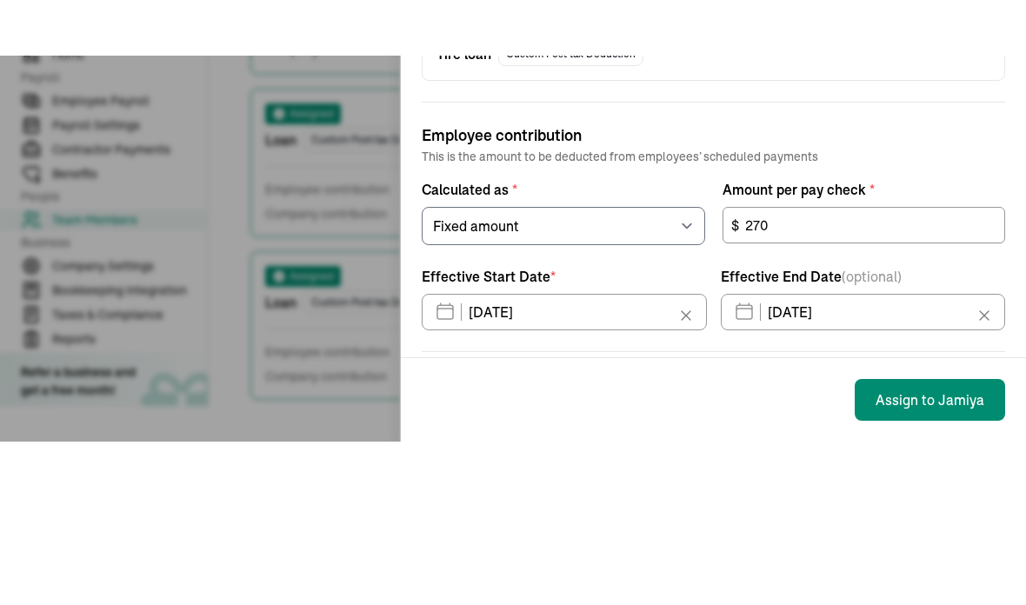
scroll to position [0, 0]
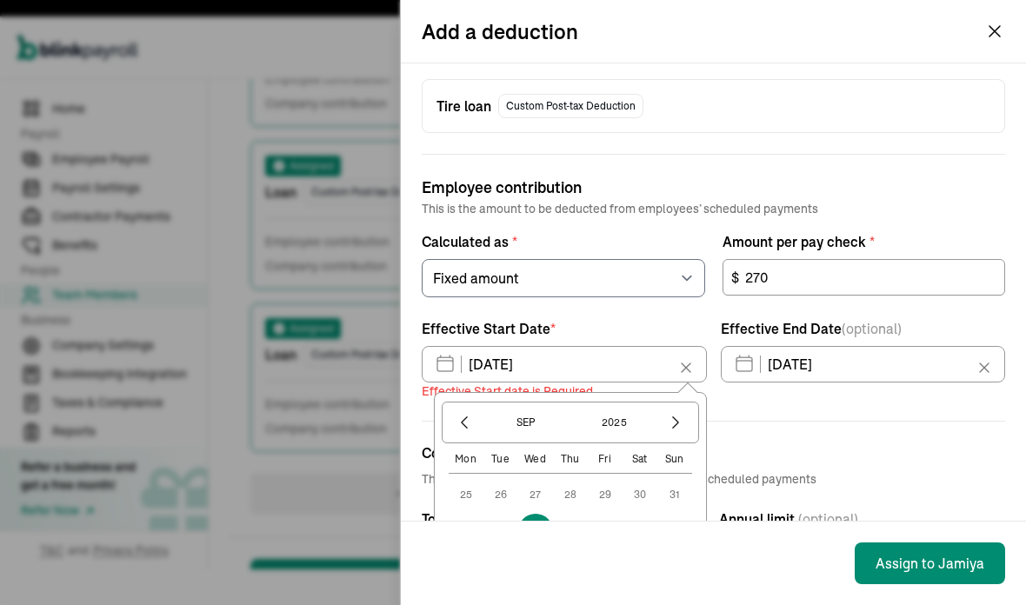
click at [541, 514] on button "3" at bounding box center [535, 531] width 35 height 35
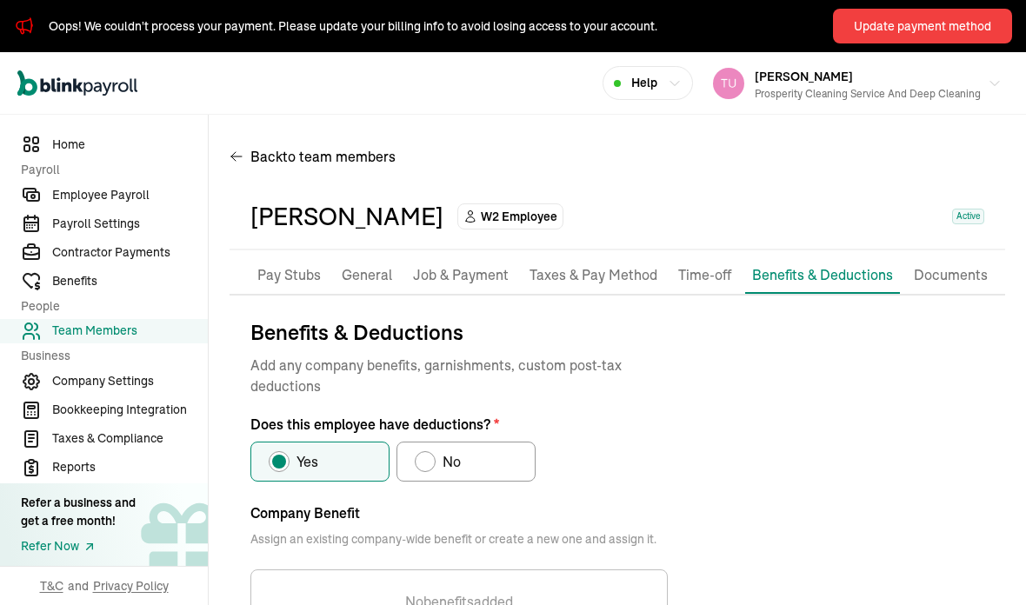
scroll to position [-3, 0]
click at [103, 204] on span "Employee Payroll" at bounding box center [130, 195] width 156 height 18
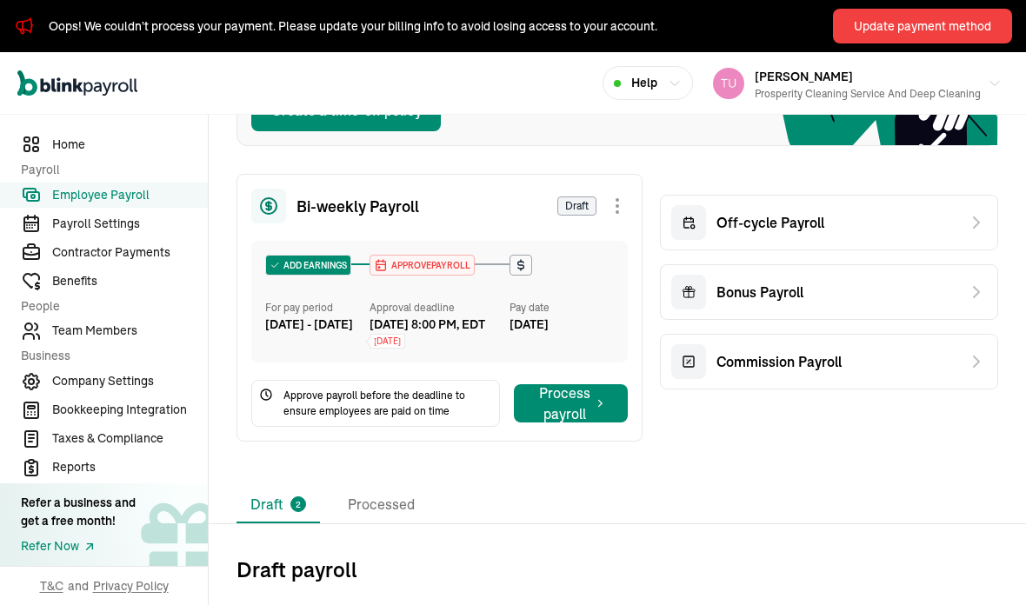
scroll to position [249, 0]
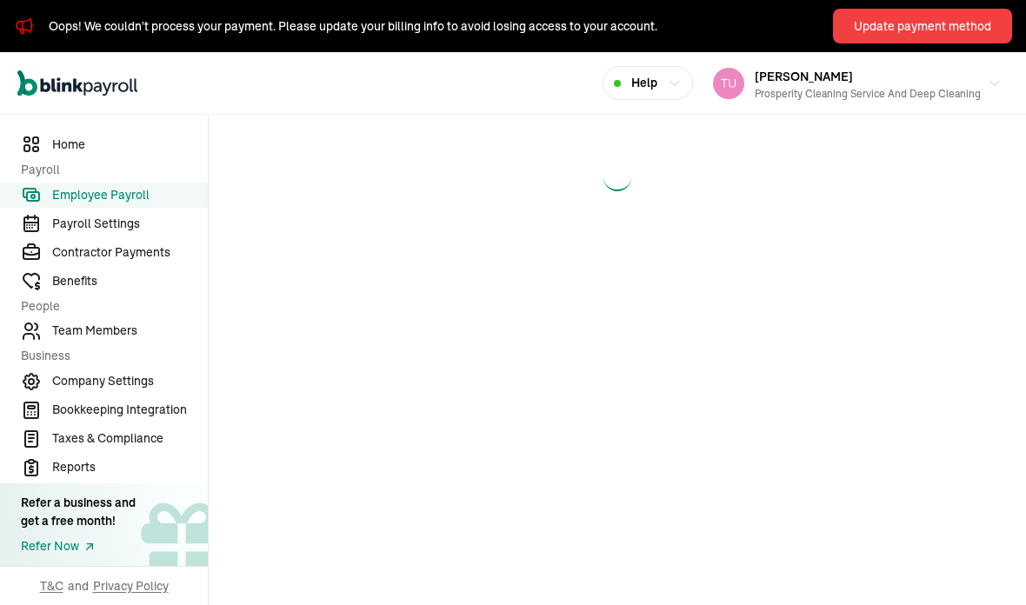
select select "direct_deposit"
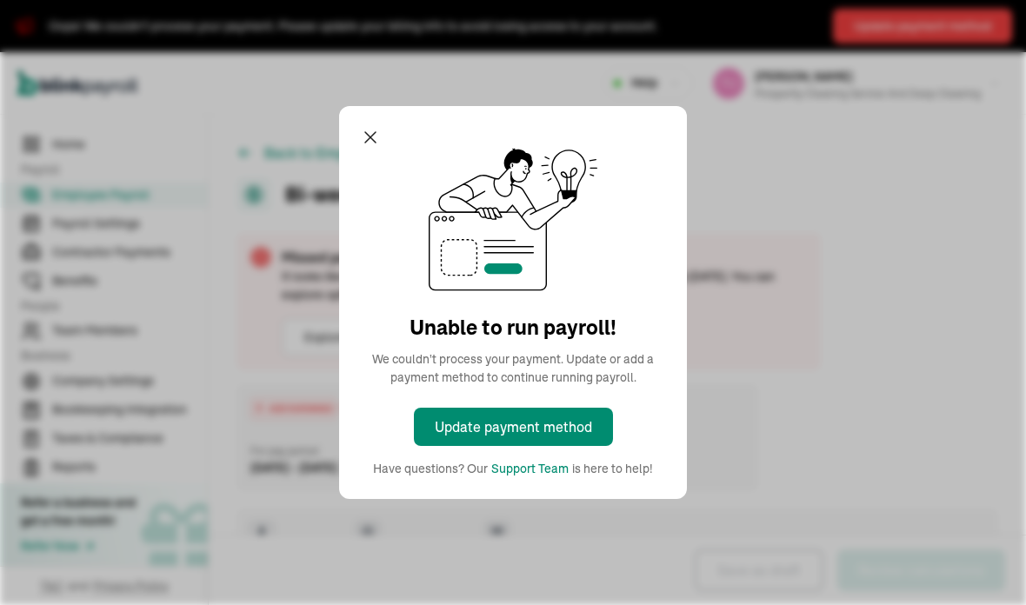
checkbox input "true"
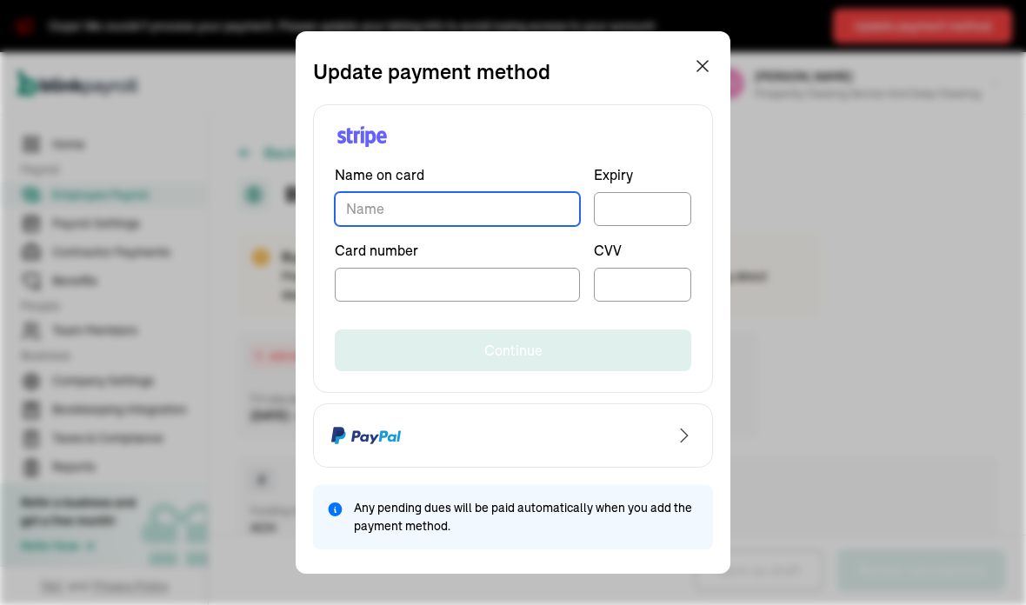
click at [414, 209] on input "TextInput" at bounding box center [457, 209] width 245 height 34
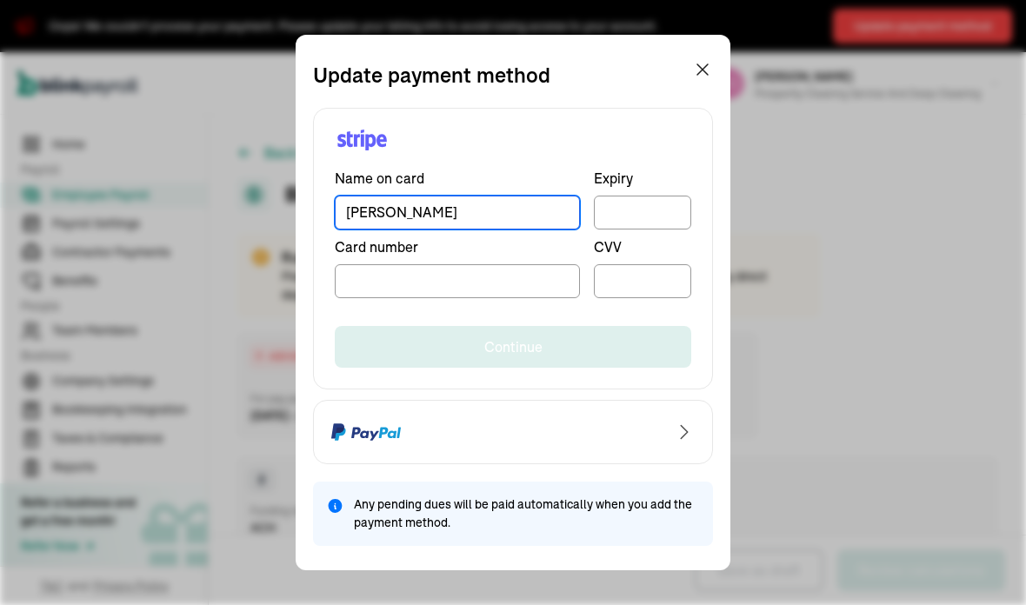
type input "[PERSON_NAME]"
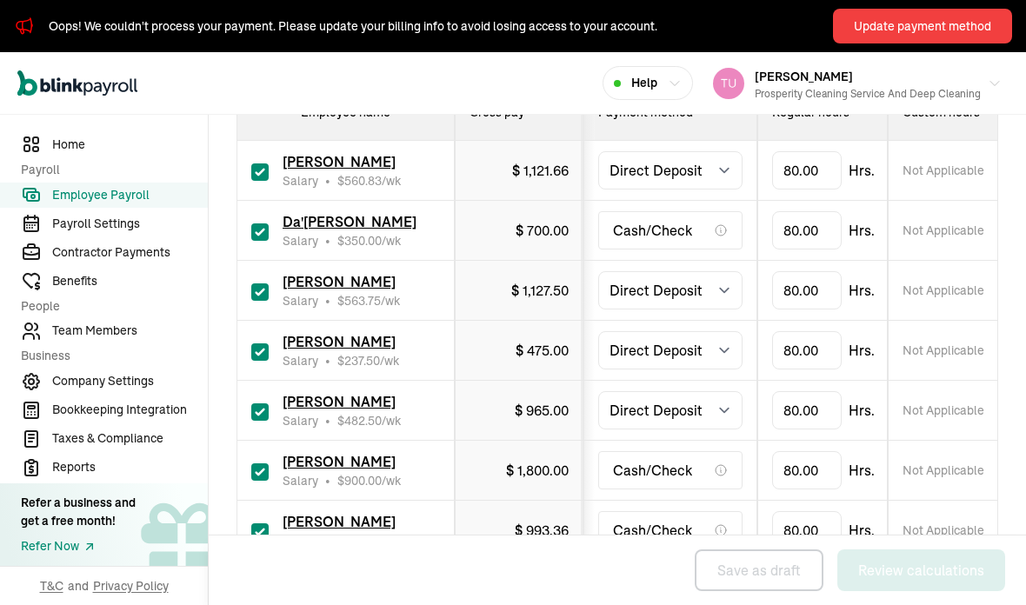
scroll to position [618, 0]
click at [251, 181] on input "checkbox" at bounding box center [259, 172] width 17 height 17
checkbox input "false"
type input "0.00"
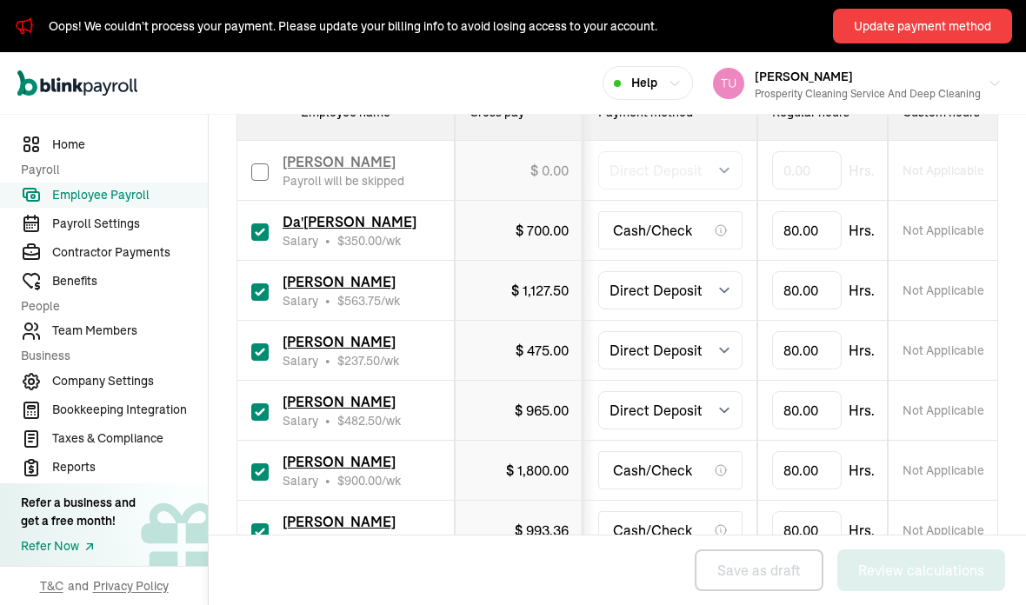
click at [263, 241] on input "checkbox" at bounding box center [259, 232] width 17 height 17
checkbox input "false"
type input "0.00"
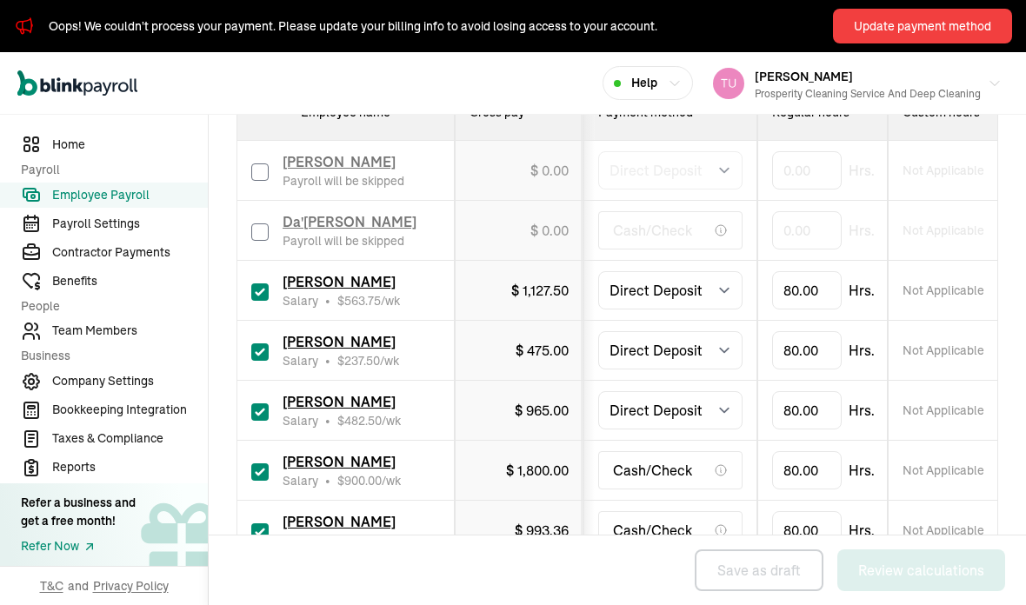
click at [265, 301] on input "checkbox" at bounding box center [259, 292] width 17 height 17
checkbox input "false"
type input "0.00"
click at [247, 497] on td "Tumeka White Salary • $ 900.00 /wk" at bounding box center [345, 471] width 217 height 60
click at [267, 481] on input "checkbox" at bounding box center [259, 472] width 17 height 17
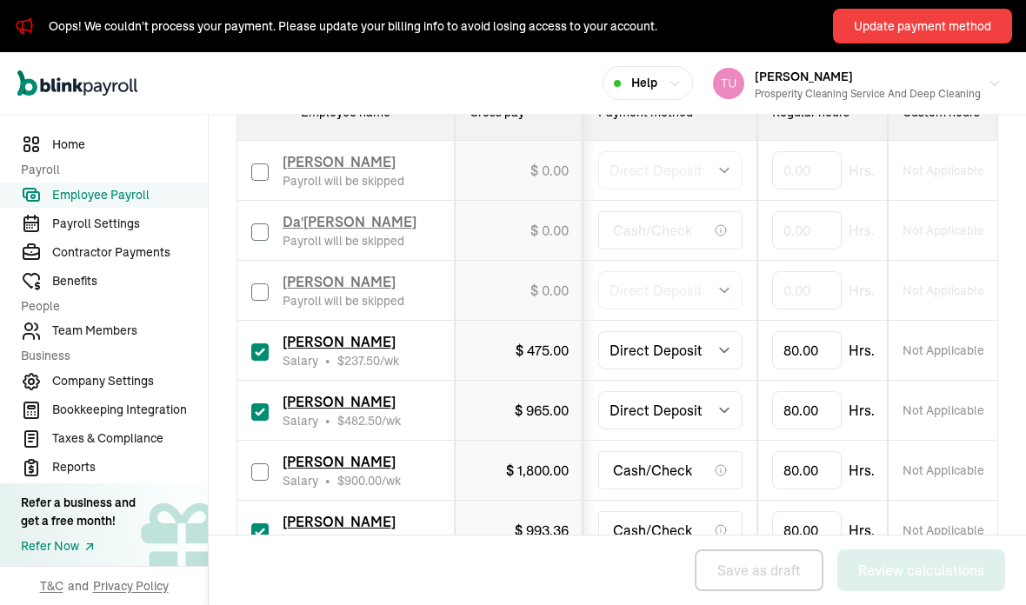
checkbox input "false"
type input "0.00"
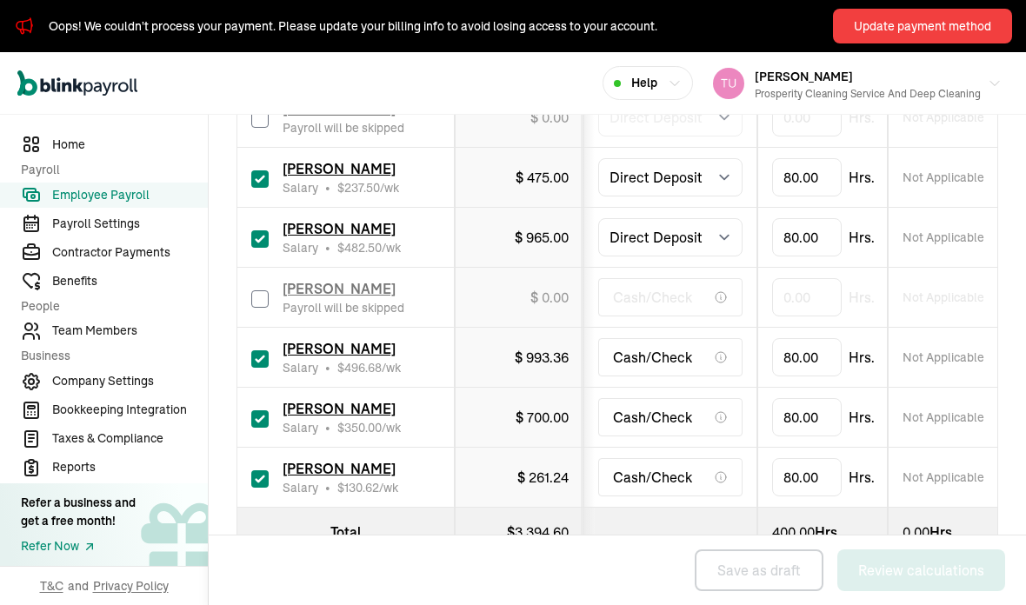
scroll to position [790, 0]
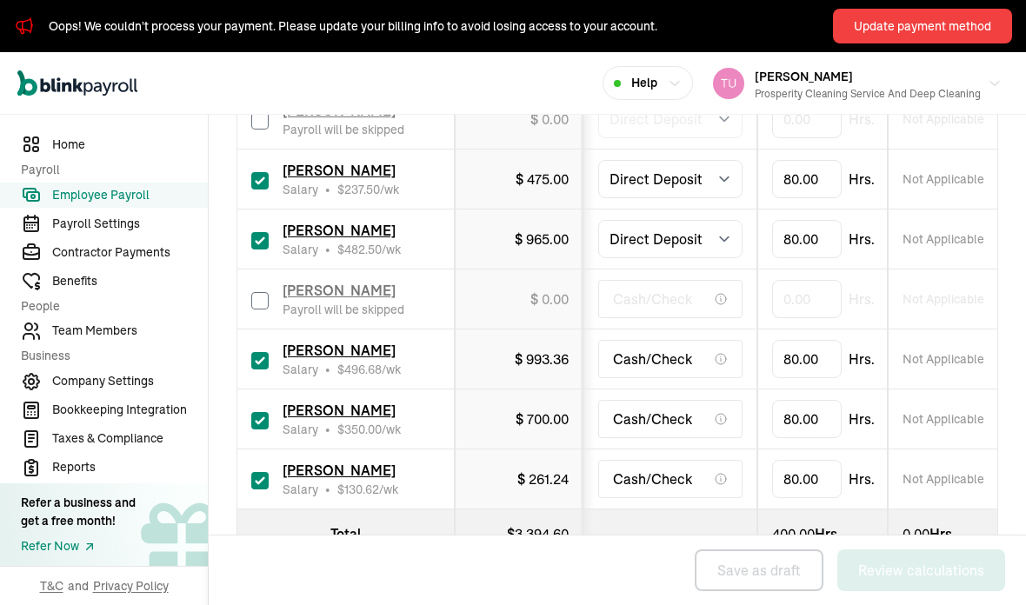
click at [253, 370] on input "checkbox" at bounding box center [259, 360] width 17 height 17
checkbox input "false"
type input "0.00"
click at [278, 434] on div "Antoine Stokley Salary • $ 350.00 /wk" at bounding box center [345, 419] width 189 height 38
click at [264, 430] on input "checkbox" at bounding box center [259, 420] width 17 height 17
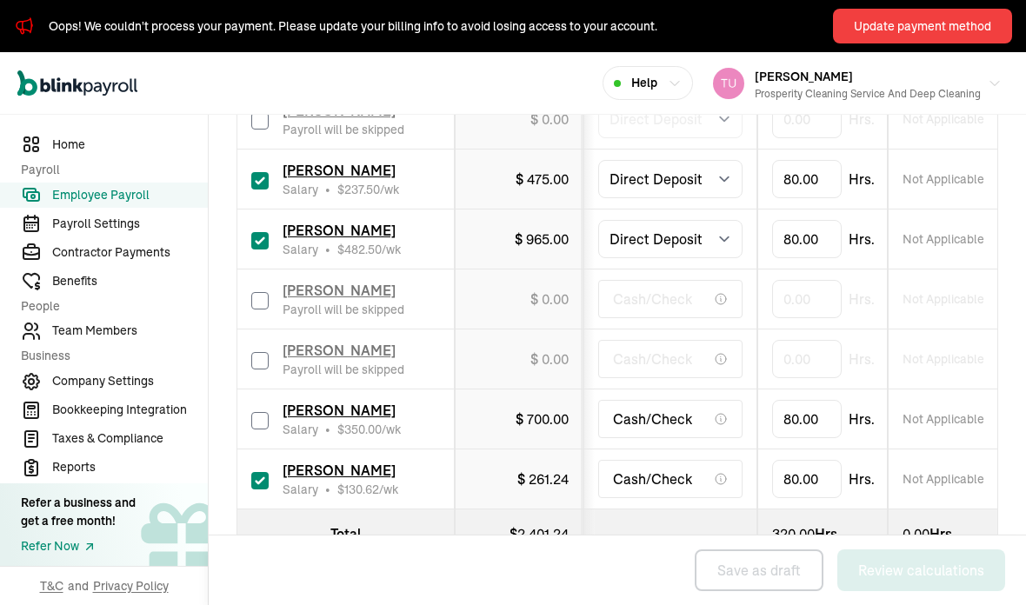
checkbox input "false"
type input "0.00"
click at [265, 490] on input "checkbox" at bounding box center [259, 480] width 17 height 17
checkbox input "false"
type input "0.00"
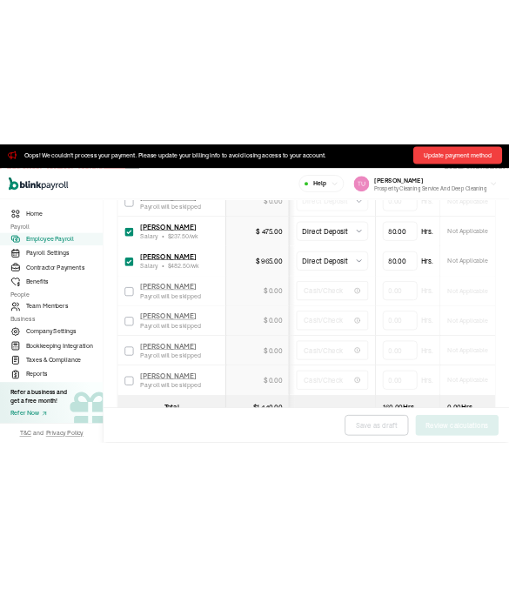
scroll to position [0, 0]
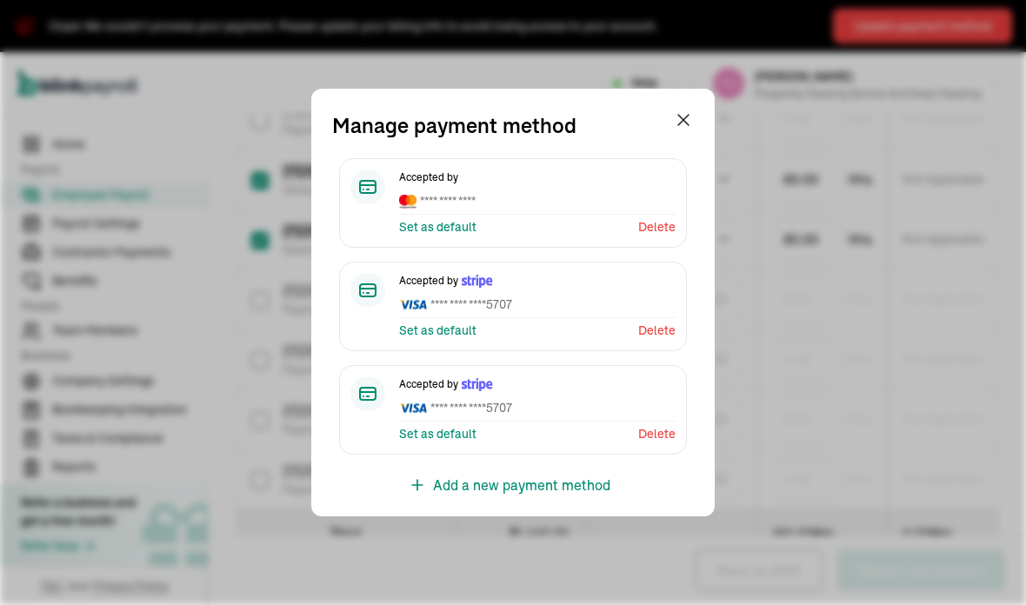
click at [691, 110] on icon "button" at bounding box center [683, 120] width 21 height 21
click at [693, 110] on icon "button" at bounding box center [683, 120] width 21 height 21
click at [684, 99] on button "Help" at bounding box center [648, 83] width 90 height 34
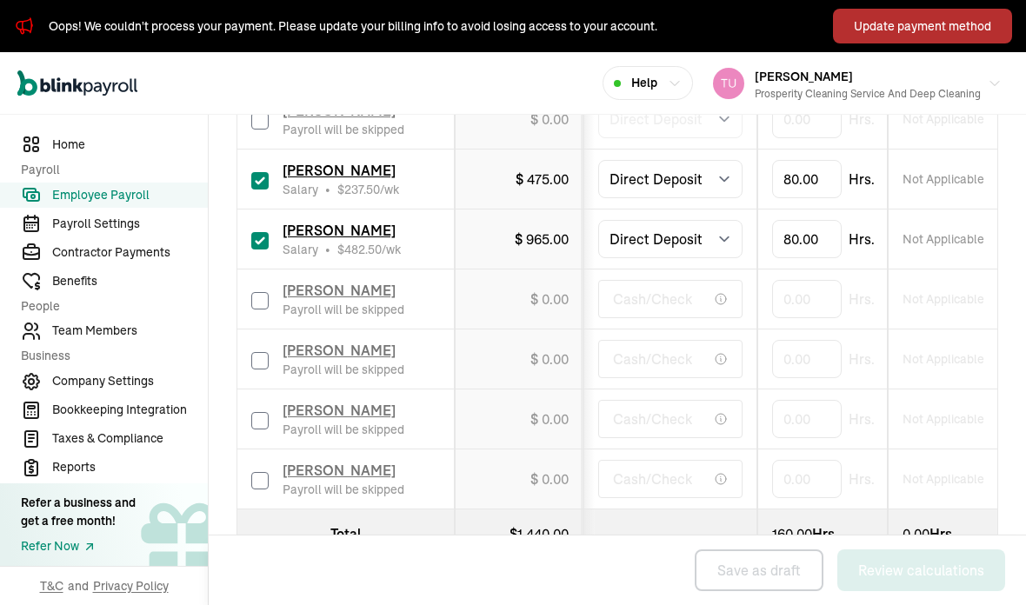
select select "direct_deposit"
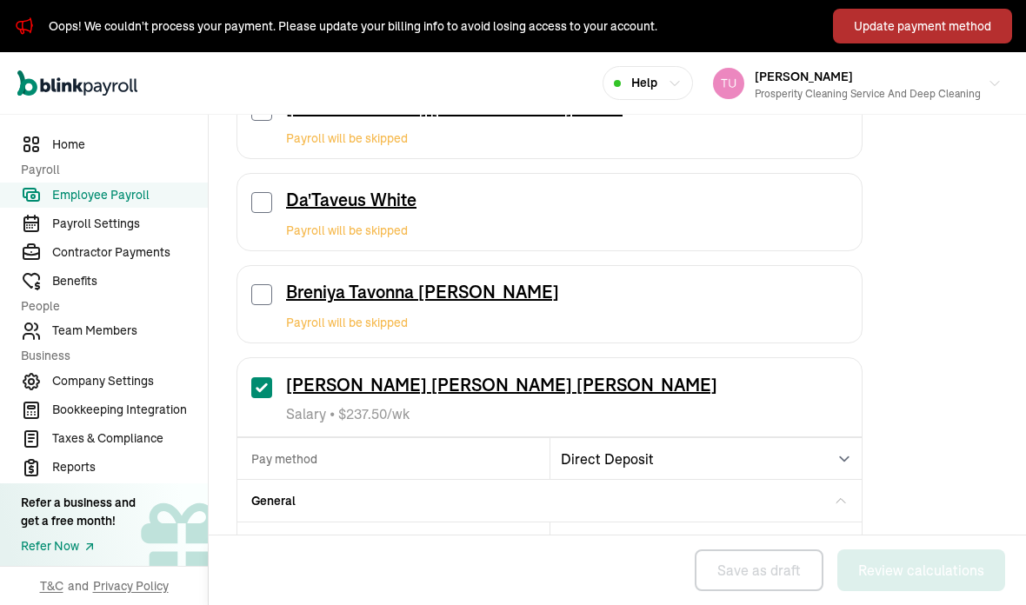
scroll to position [265, 0]
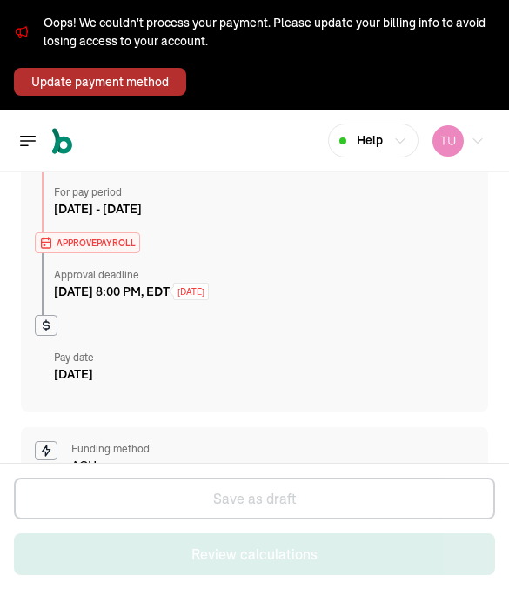
select select "direct_deposit"
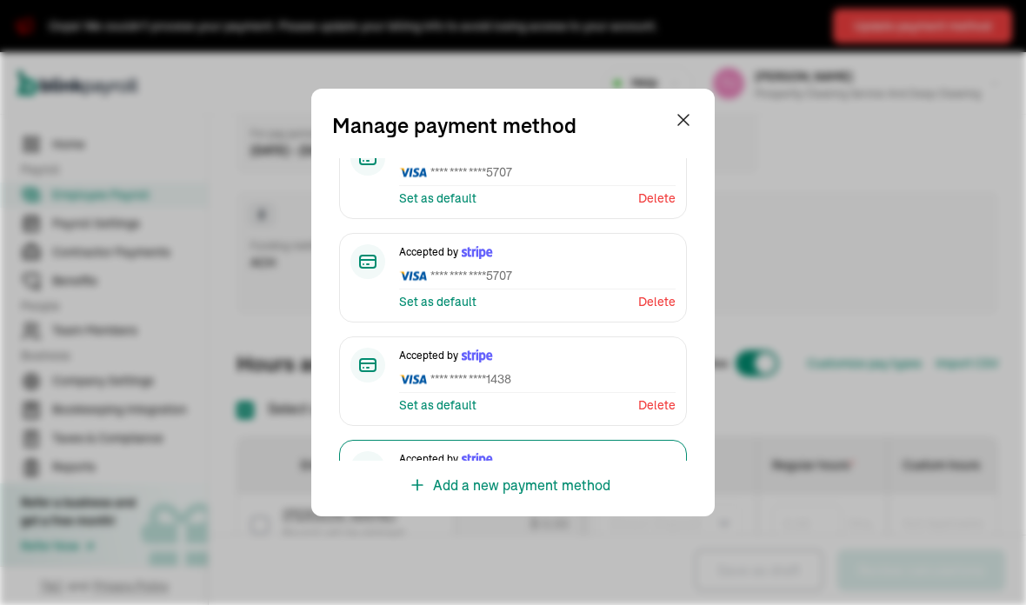
scroll to position [125, 0]
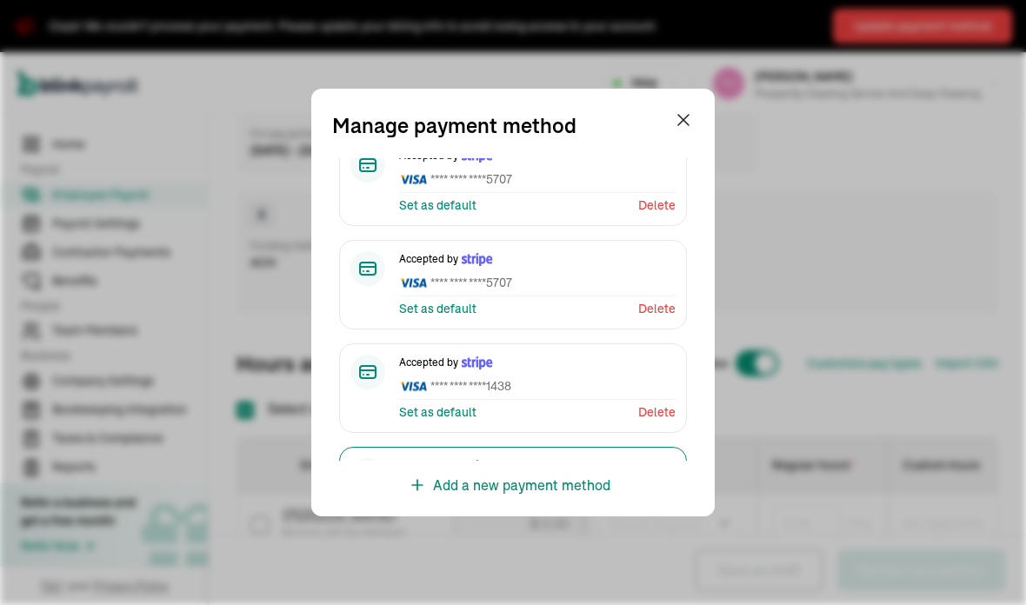
click at [580, 276] on div "Accepted by **** **** **** 5707" at bounding box center [537, 273] width 277 height 45
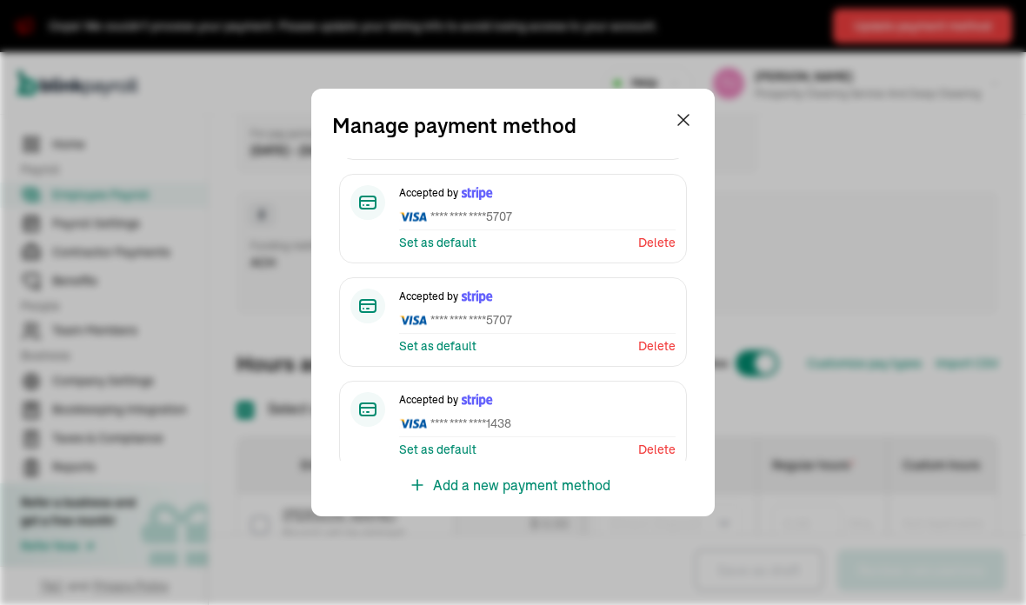
scroll to position [66, 0]
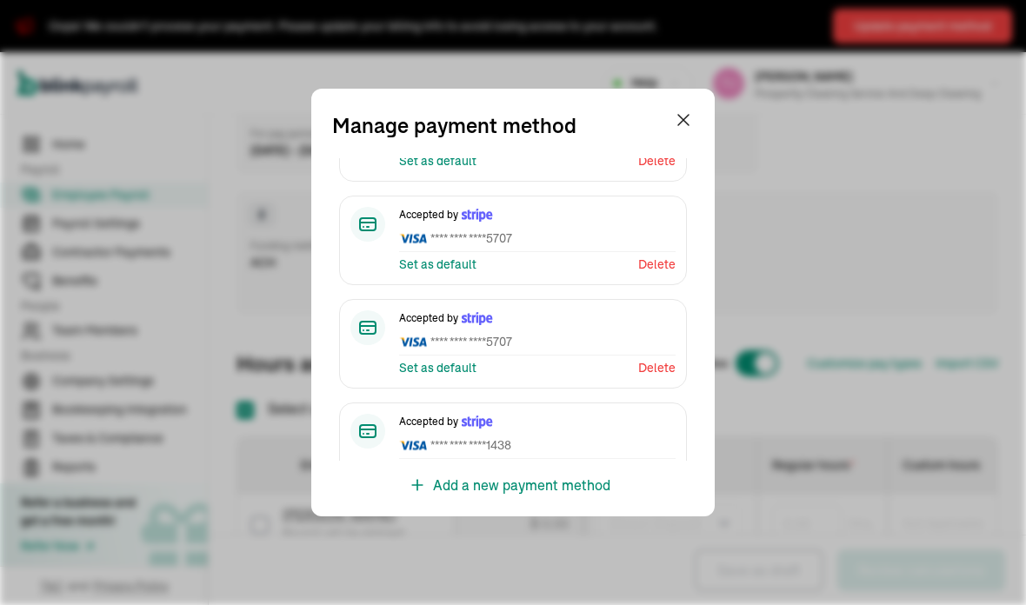
click at [557, 333] on span "**** **** **** 5707" at bounding box center [537, 342] width 277 height 18
click at [555, 336] on div "Accepted by **** **** **** 5707" at bounding box center [537, 332] width 277 height 45
click at [566, 333] on span "**** **** **** 5707" at bounding box center [537, 342] width 277 height 18
click at [569, 333] on span "**** **** **** 5707" at bounding box center [537, 342] width 277 height 18
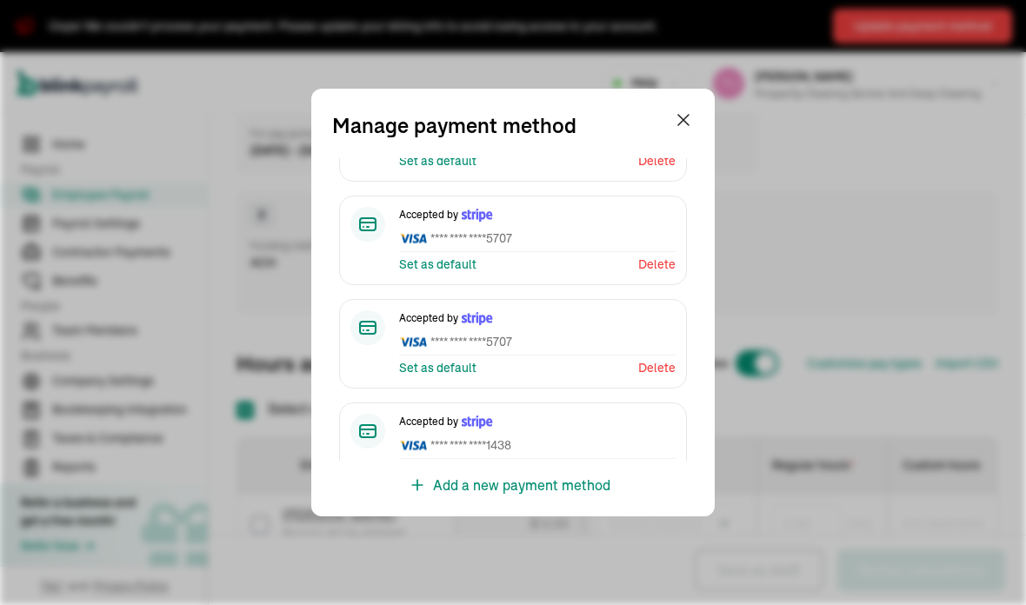
click at [569, 333] on span "**** **** **** 5707" at bounding box center [537, 342] width 277 height 18
click at [587, 230] on span "**** **** **** 5707" at bounding box center [537, 239] width 277 height 18
click at [588, 230] on span "**** **** **** 5707" at bounding box center [537, 239] width 277 height 18
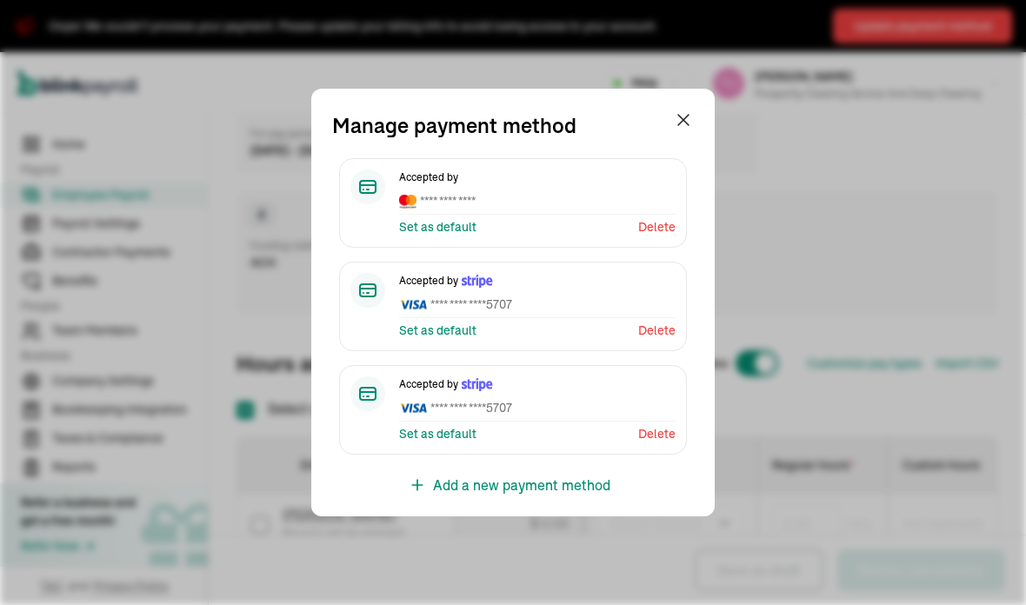
scroll to position [0, 0]
click at [587, 192] on span "**** **** ****" at bounding box center [537, 201] width 277 height 18
click at [593, 192] on span "**** **** ****" at bounding box center [537, 201] width 277 height 18
click at [592, 192] on span "**** **** ****" at bounding box center [537, 201] width 277 height 18
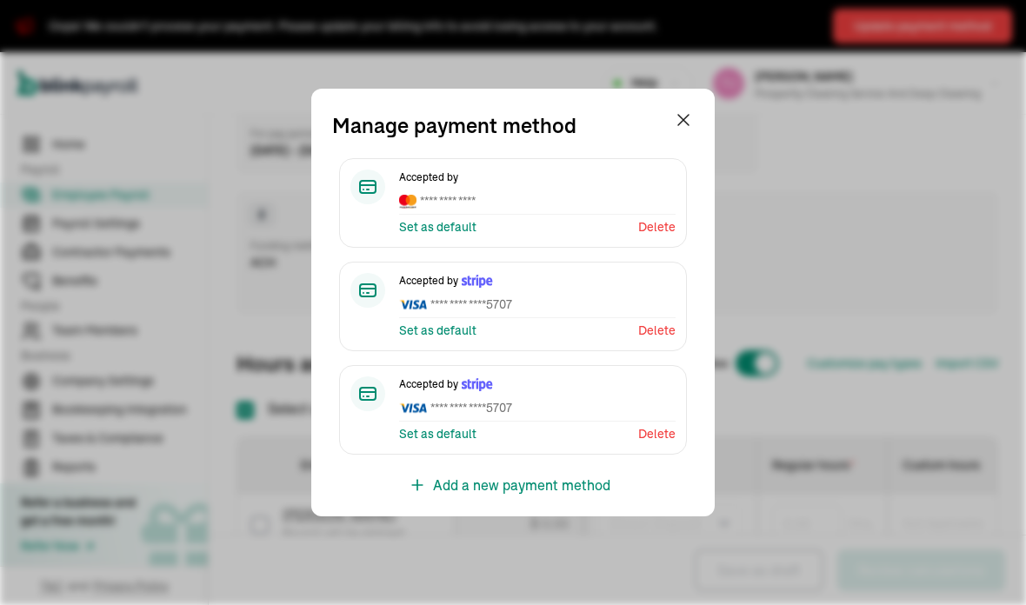
click at [540, 322] on div "Set as default Delete" at bounding box center [537, 331] width 277 height 18
click at [544, 402] on div "Accepted by **** **** **** 5707" at bounding box center [537, 399] width 277 height 45
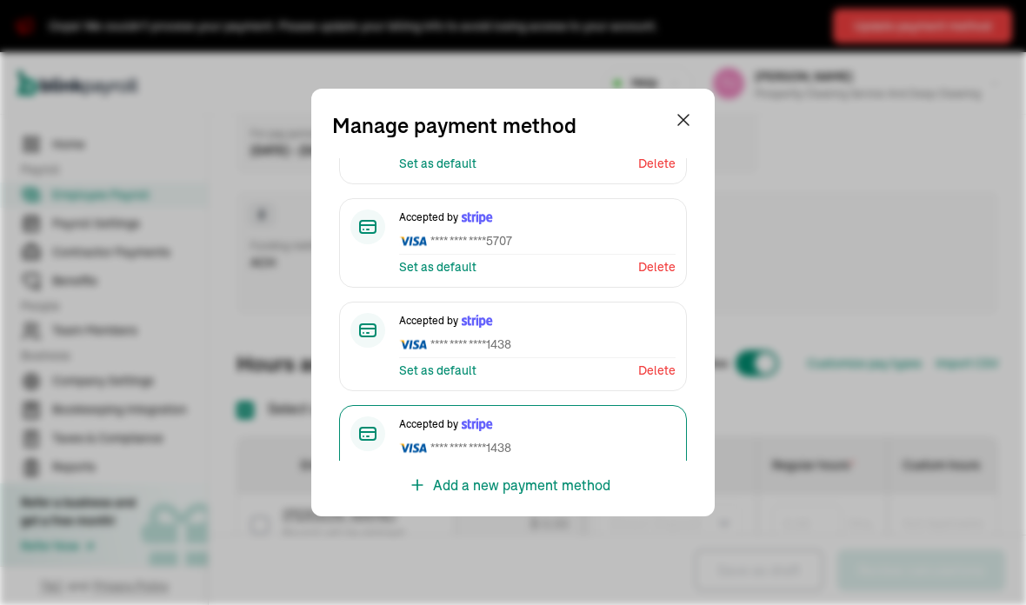
scroll to position [166, 0]
click at [691, 111] on div "Open main menu Help Tumeka White Prosperity Cleaning Service and Deep Cleaning" at bounding box center [513, 83] width 1026 height 63
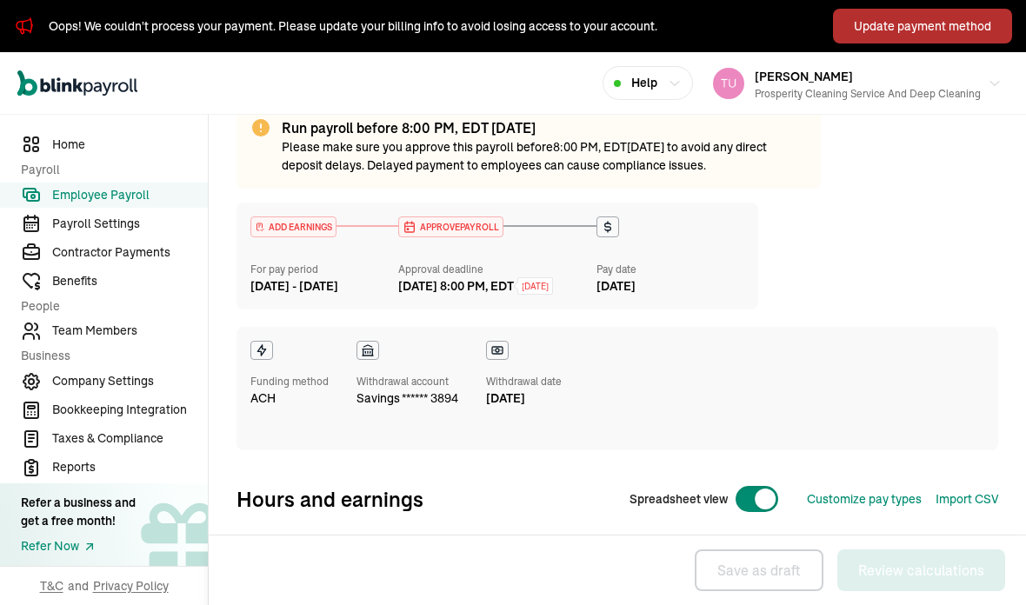
scroll to position [127, 0]
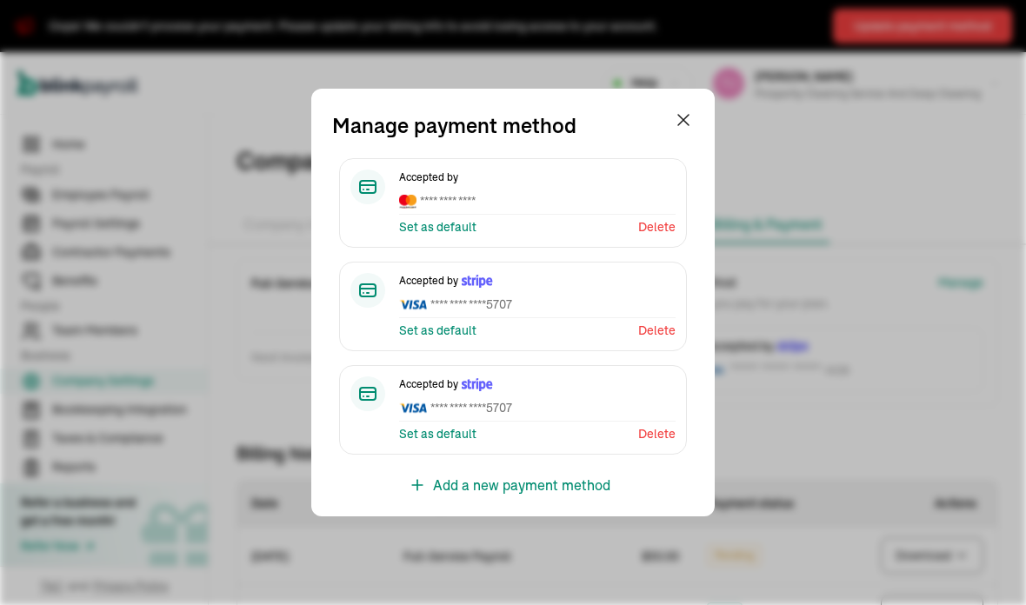
click at [574, 296] on span "**** **** **** 5707" at bounding box center [537, 305] width 277 height 18
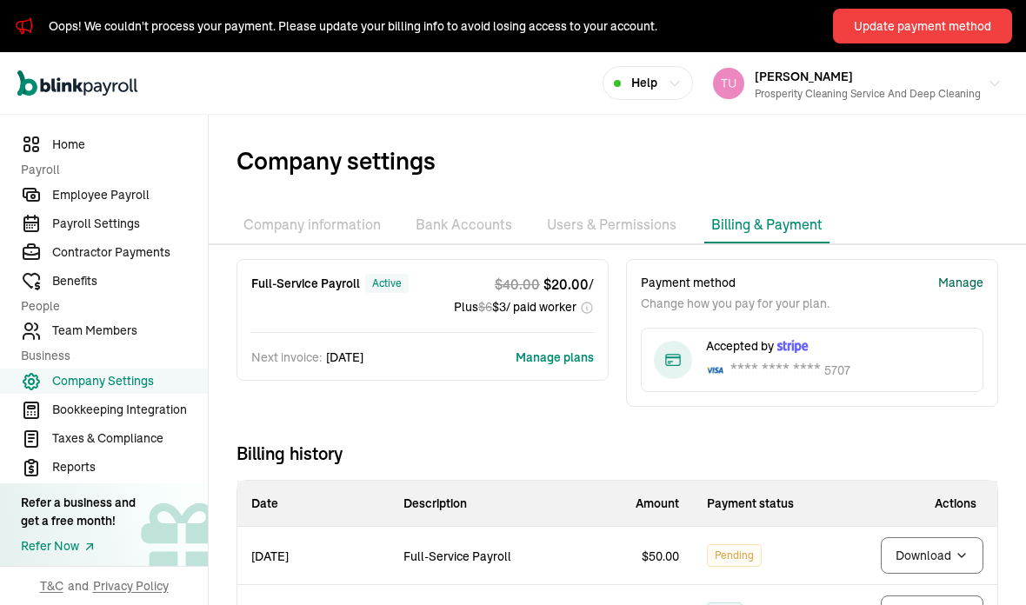
click at [689, 111] on div "Open main menu Help Tumeka White Prosperity Cleaning Service and Deep Cleaning" at bounding box center [513, 83] width 1026 height 63
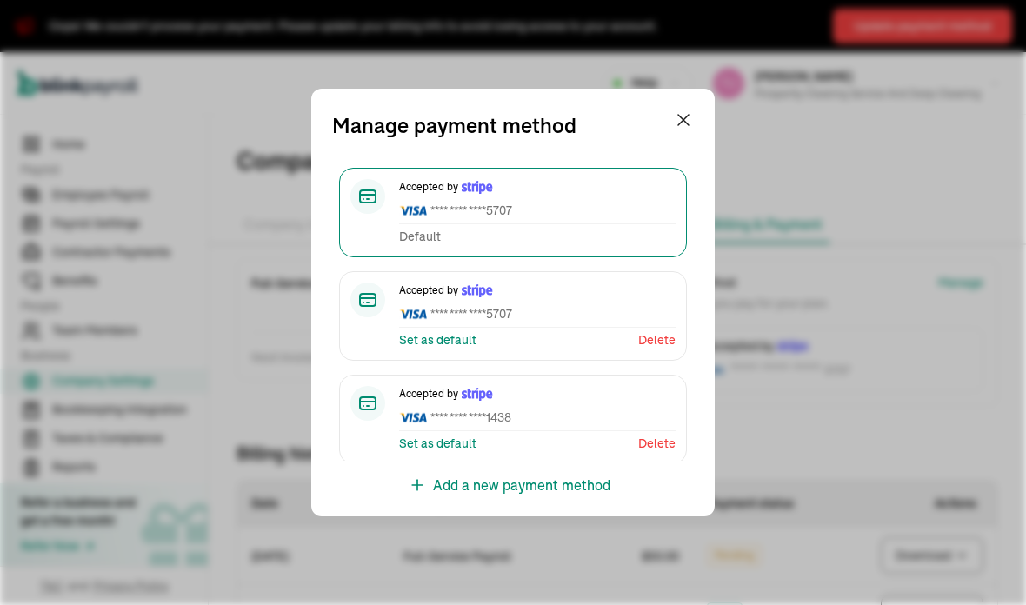
scroll to position [97, 0]
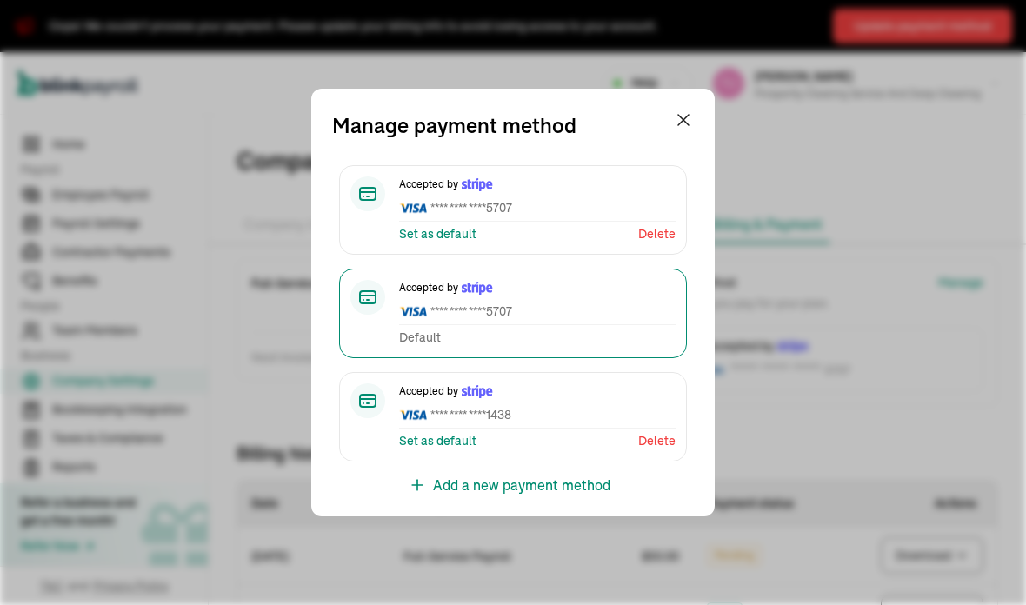
click at [678, 98] on button "Help" at bounding box center [648, 83] width 90 height 34
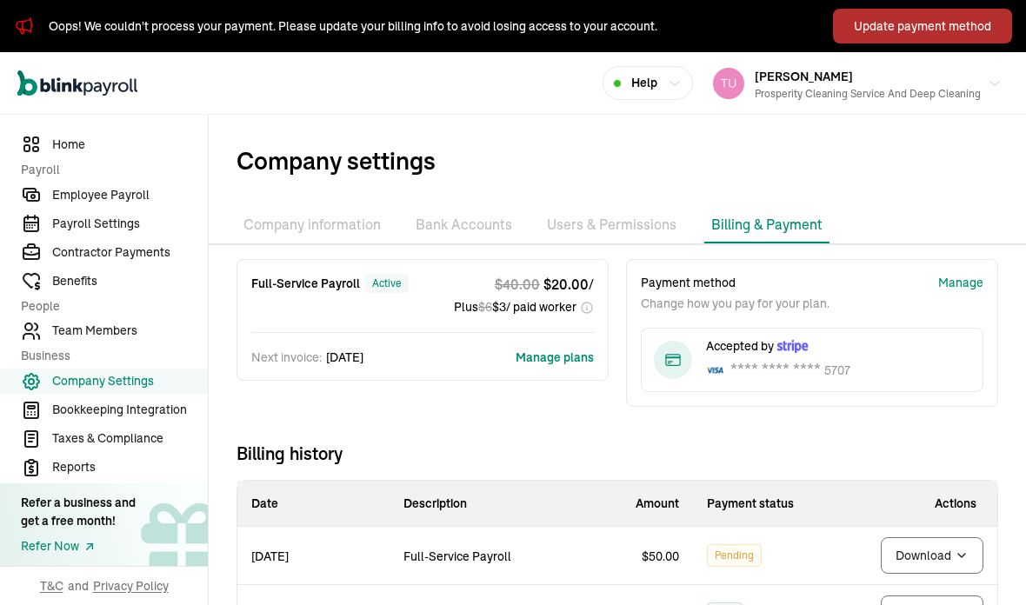
scroll to position [0, 0]
click at [138, 204] on span "Employee Payroll" at bounding box center [130, 195] width 156 height 18
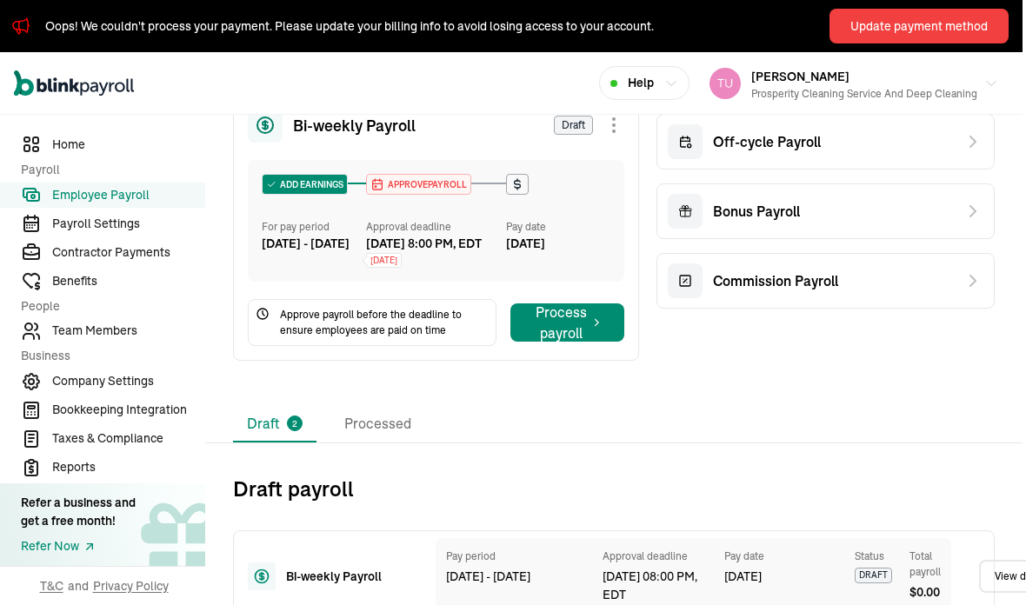
scroll to position [330, 3]
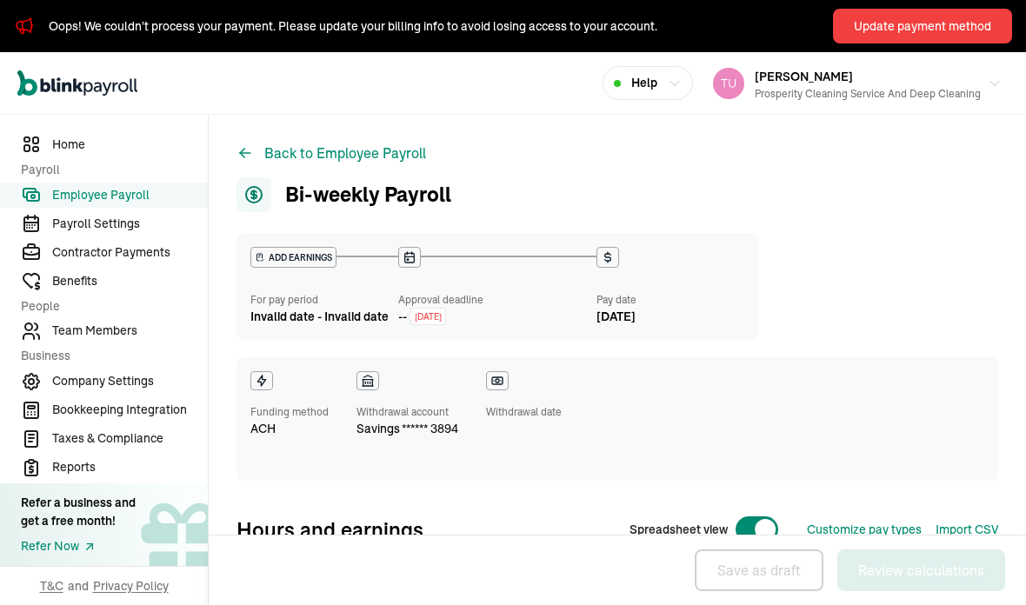
select select "direct_deposit"
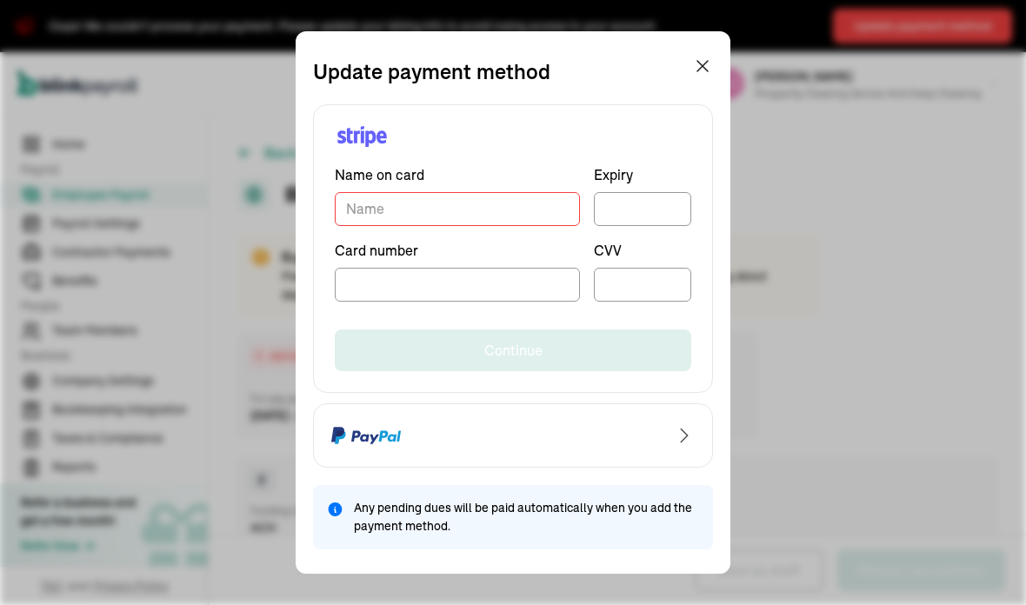
click at [646, 328] on div "Continue" at bounding box center [513, 337] width 357 height 70
click at [556, 204] on input "TextInput" at bounding box center [457, 209] width 245 height 34
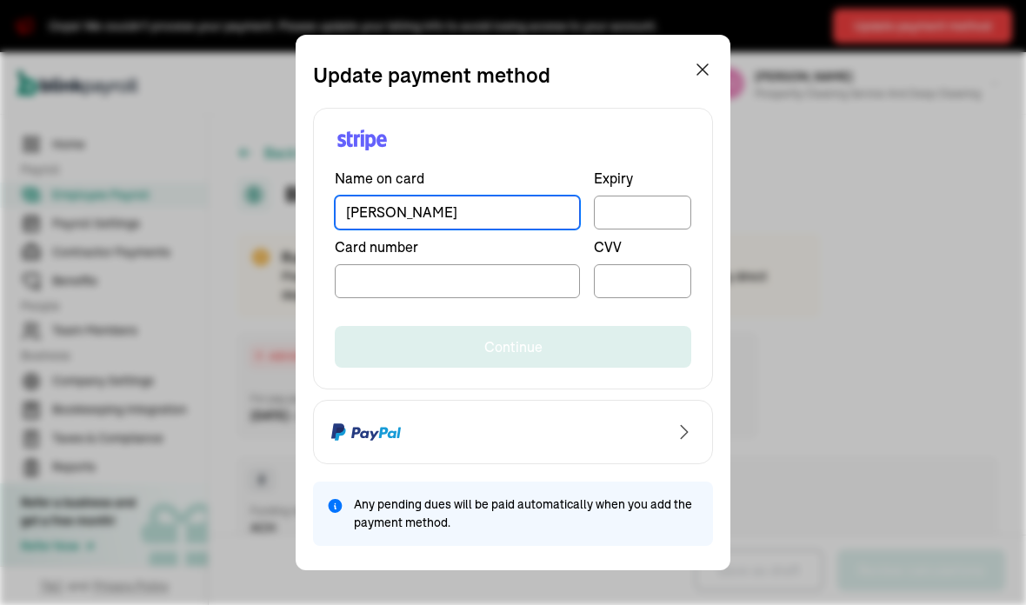
type input "[PERSON_NAME]"
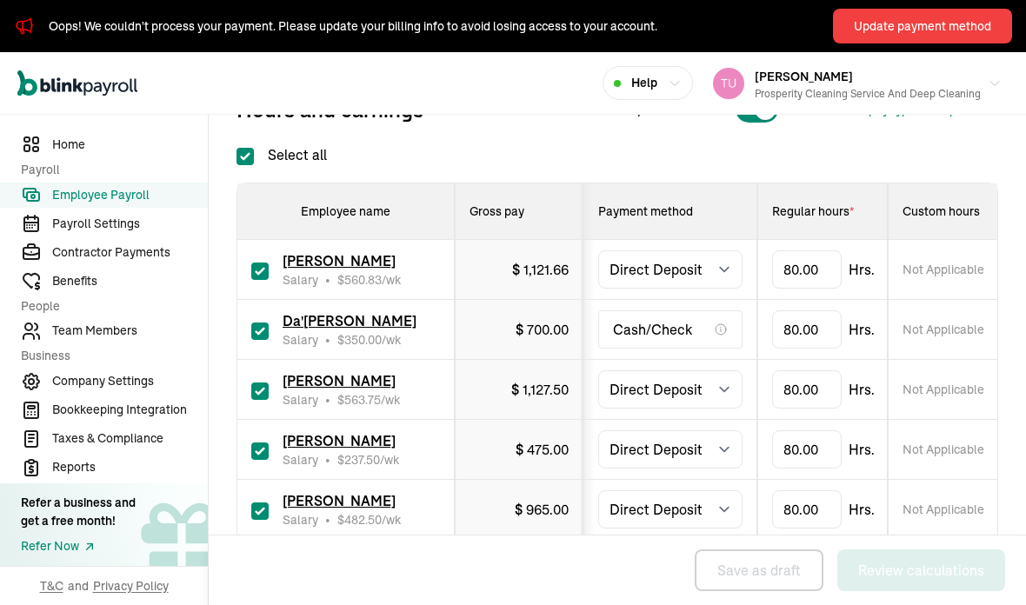
scroll to position [516, 0]
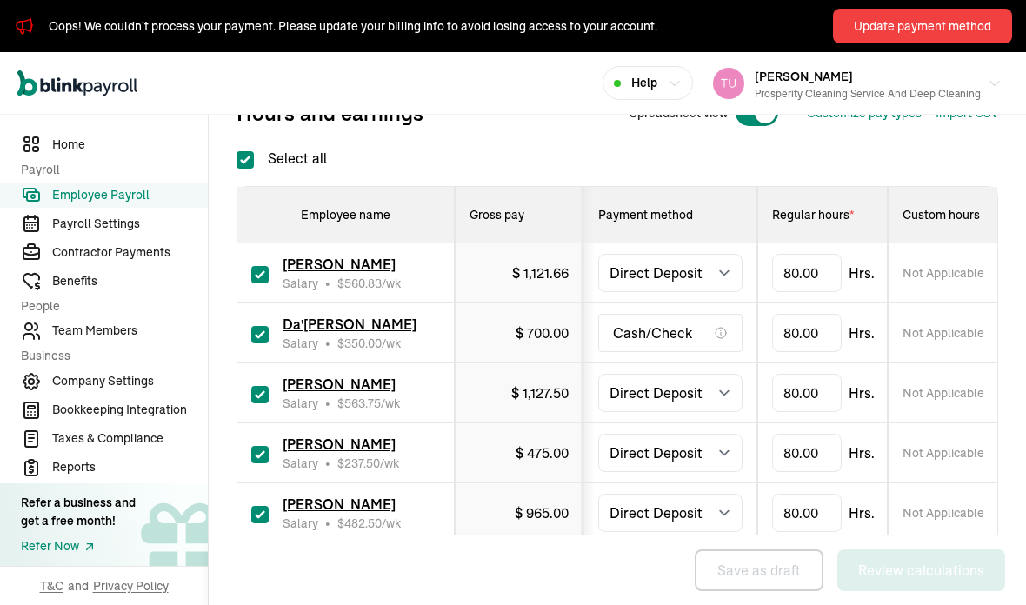
click at [250, 169] on input "Select all" at bounding box center [245, 159] width 17 height 17
checkbox input "false"
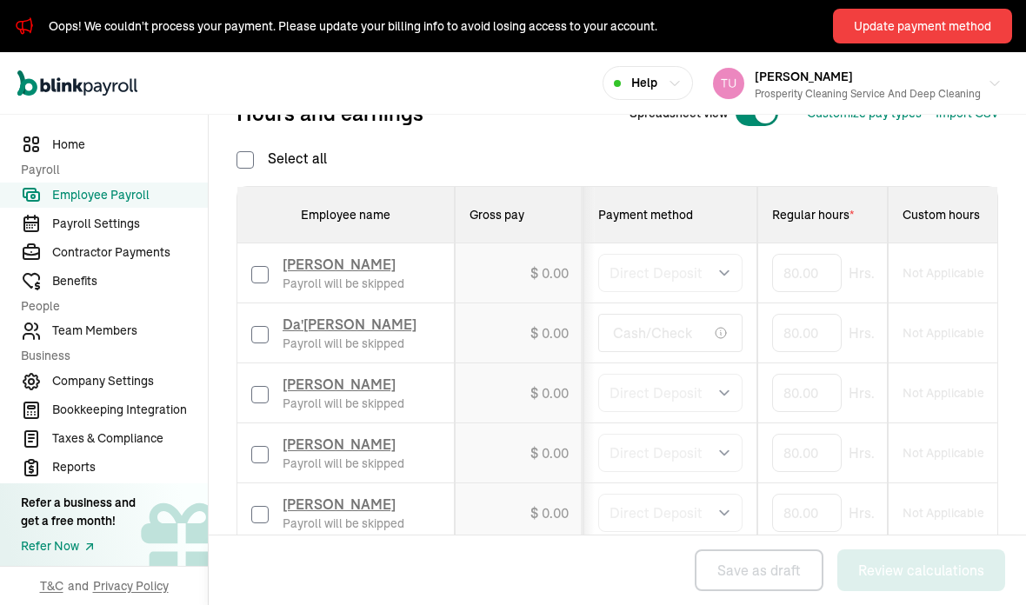
checkbox input "false"
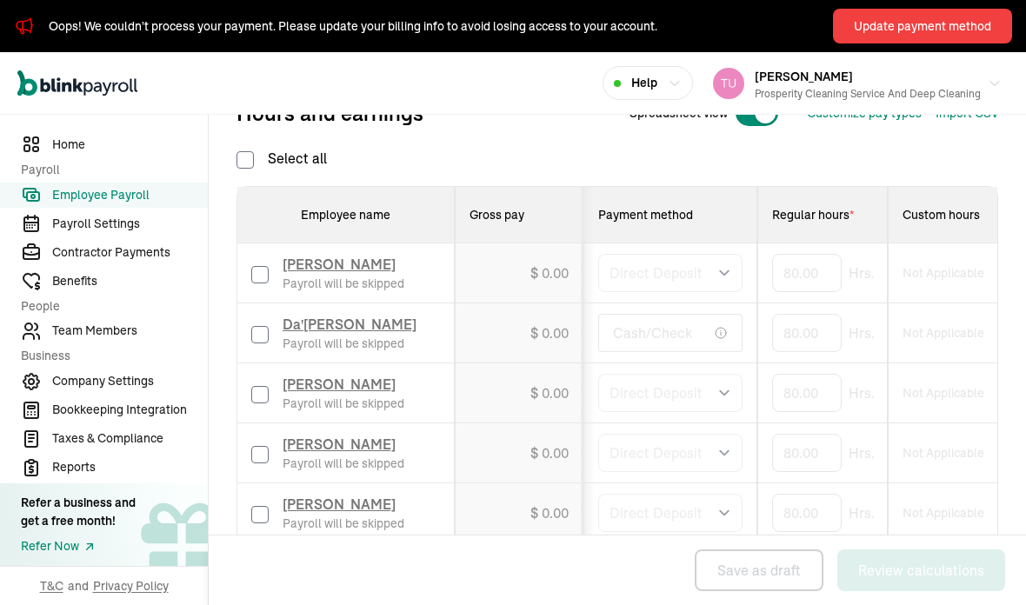
checkbox input "false"
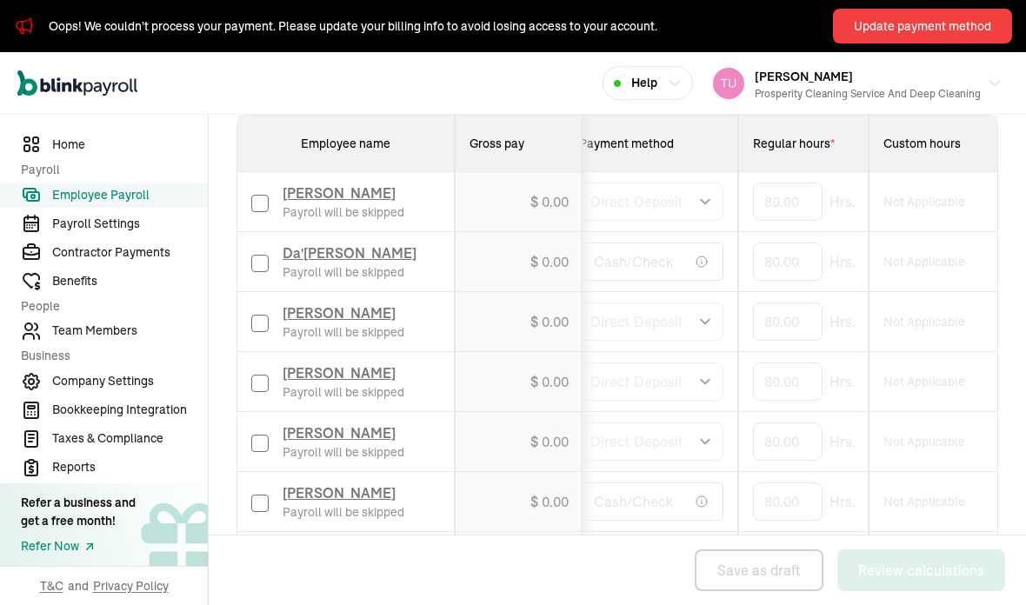
scroll to position [488, 0]
click at [268, 332] on input "checkbox" at bounding box center [259, 323] width 17 height 17
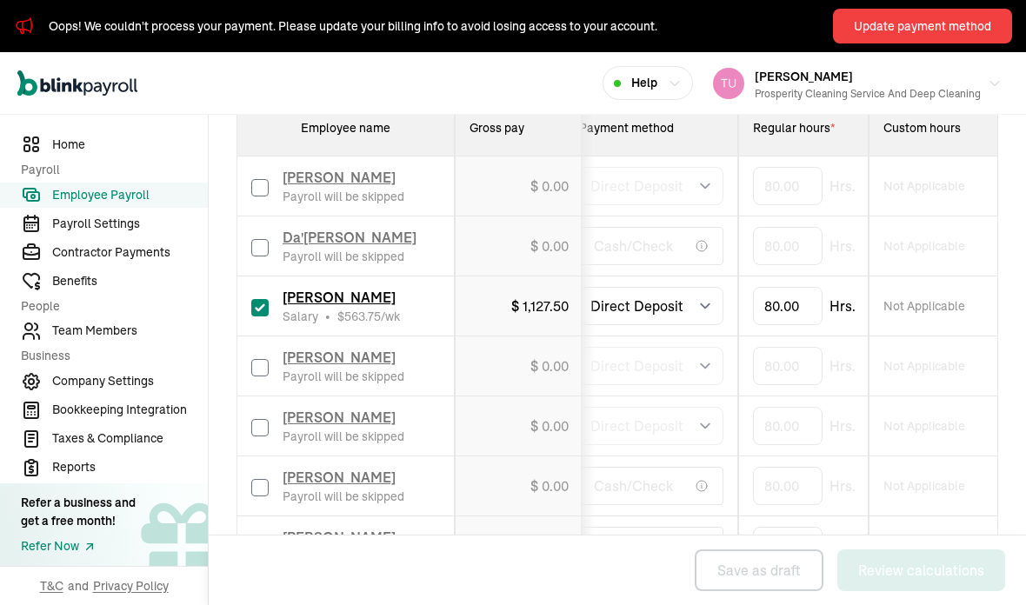
scroll to position [604, 0]
click at [268, 316] on input "checkbox" at bounding box center [259, 306] width 17 height 17
checkbox input "false"
type input "0.00"
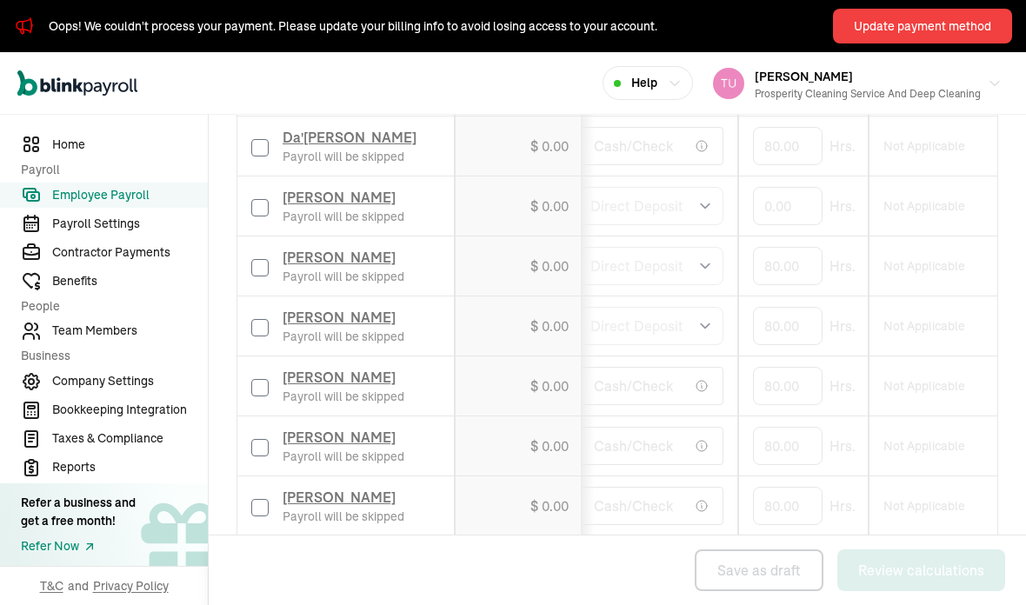
click at [265, 397] on input "checkbox" at bounding box center [259, 387] width 17 height 17
checkbox input "false"
type input "0.00"
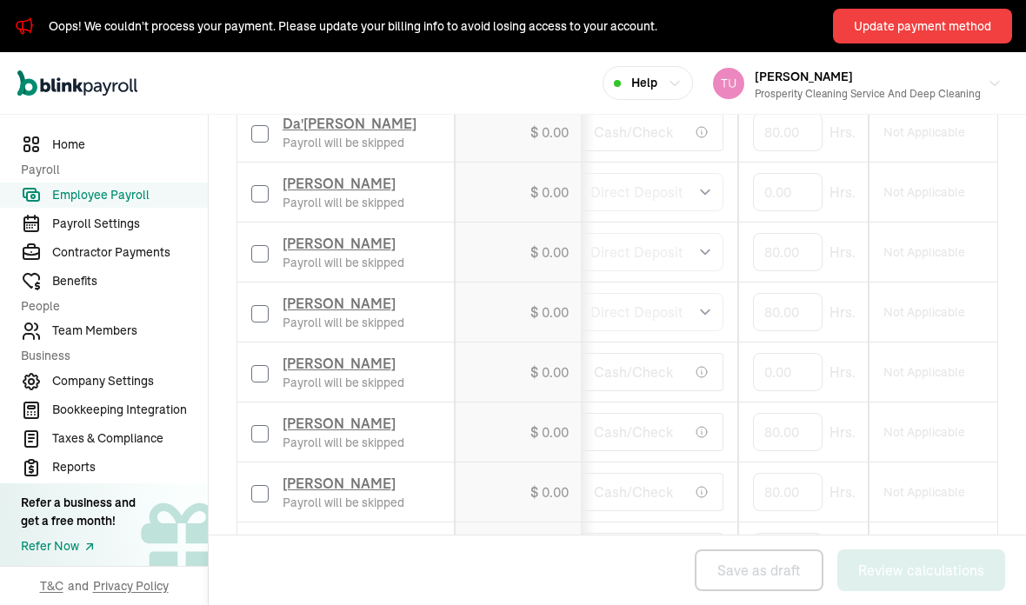
scroll to position [619, 0]
click at [268, 261] on input "checkbox" at bounding box center [259, 252] width 17 height 17
checkbox input "true"
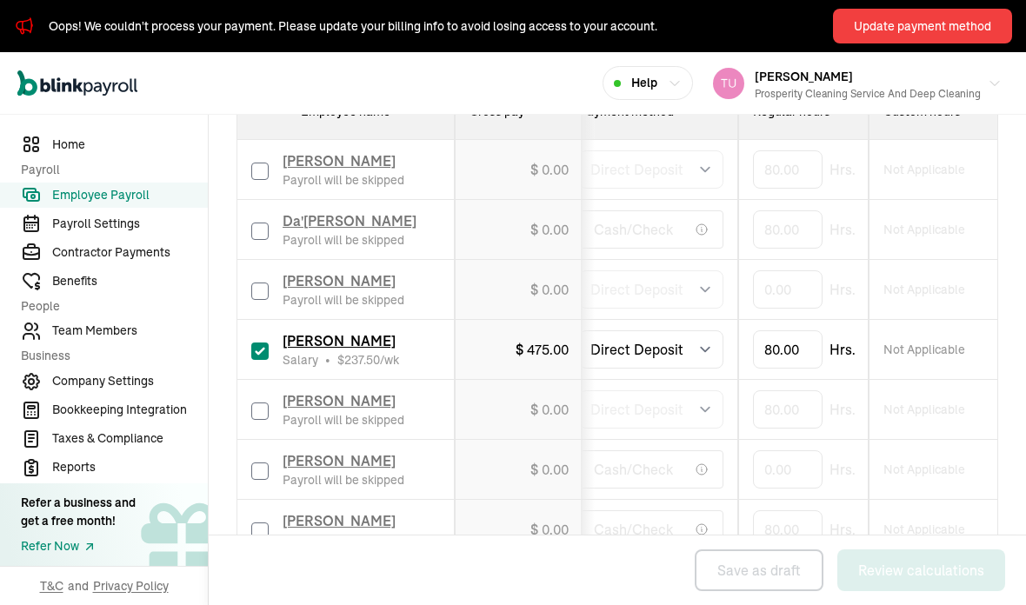
click at [265, 420] on input "checkbox" at bounding box center [259, 411] width 17 height 17
checkbox input "true"
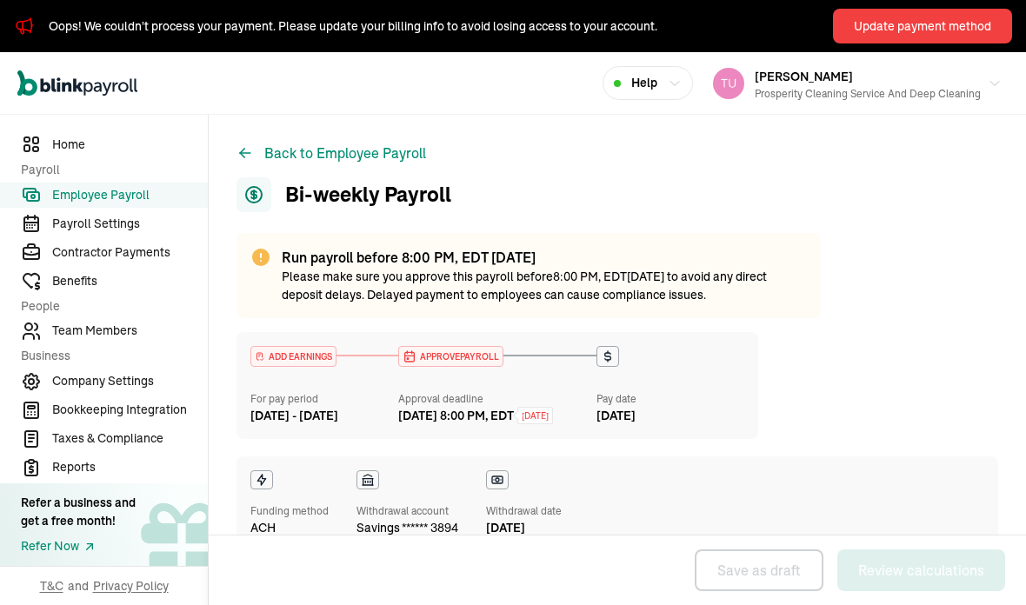
scroll to position [0, 0]
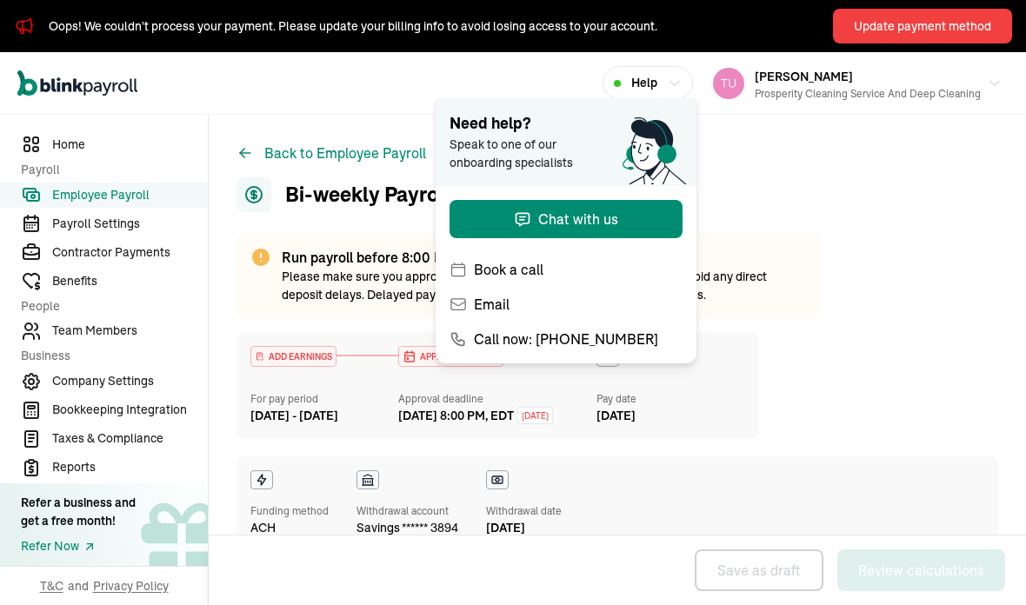
click at [873, 177] on div "Bi-weekly Payroll" at bounding box center [618, 194] width 762 height 35
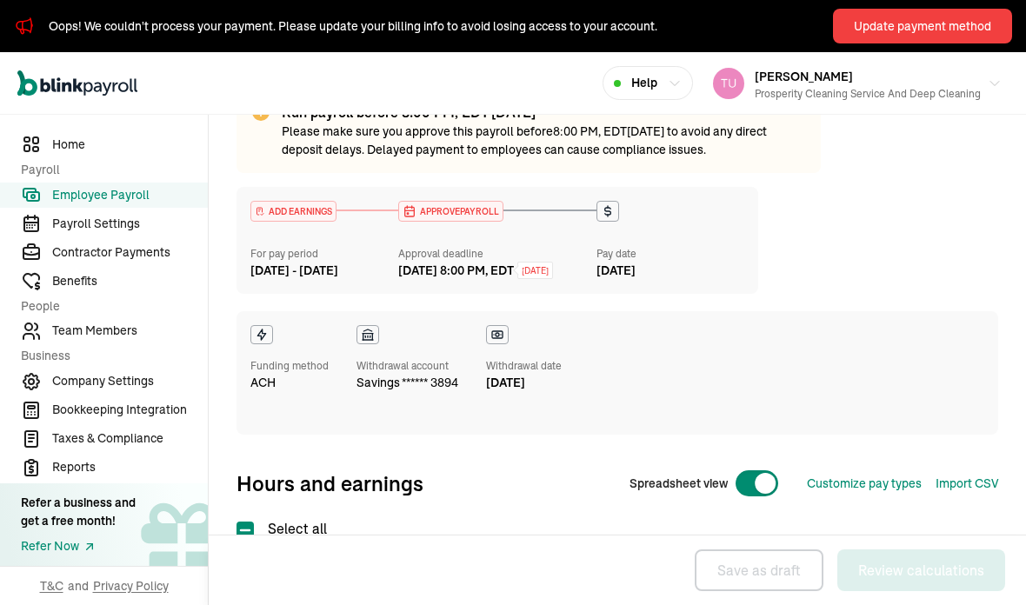
scroll to position [145, 0]
click at [876, 266] on div "ADD EARNINGS For pay period Aug 16 - Aug 29, 2025 APPROVE PAYROLL Approval dead…" at bounding box center [618, 311] width 762 height 248
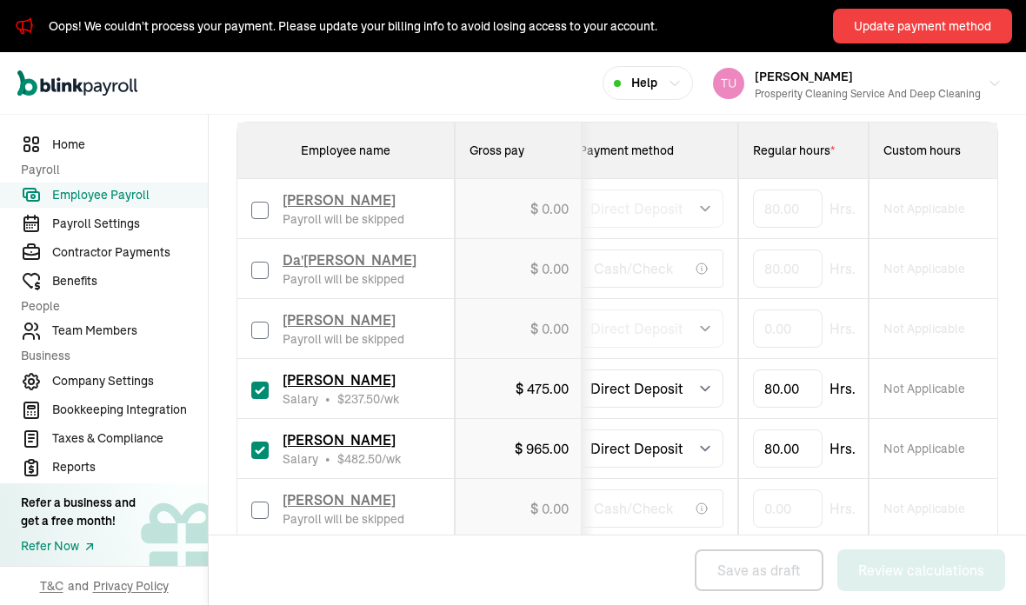
scroll to position [565, 0]
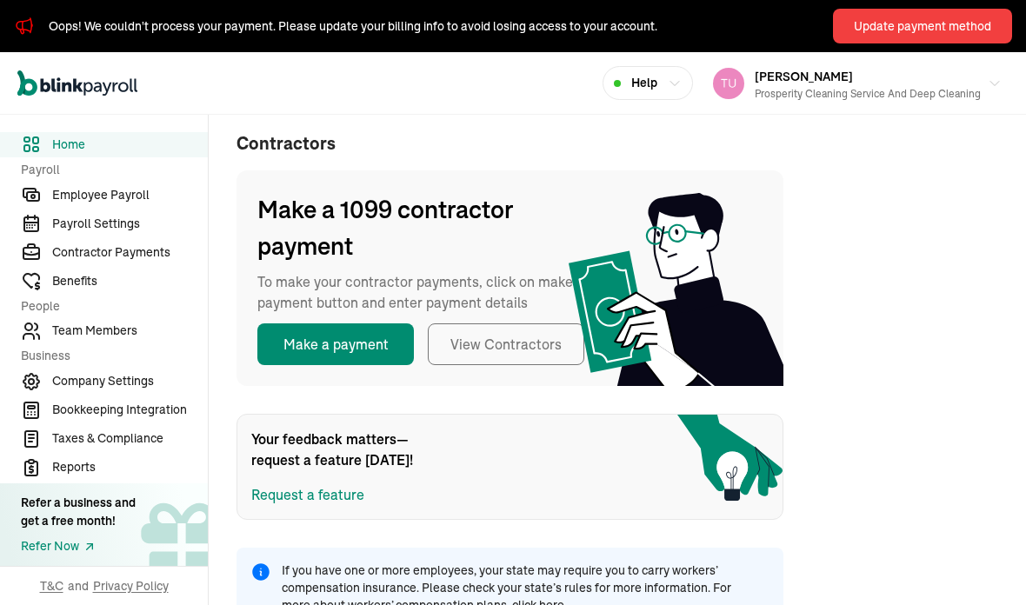
scroll to position [391, 0]
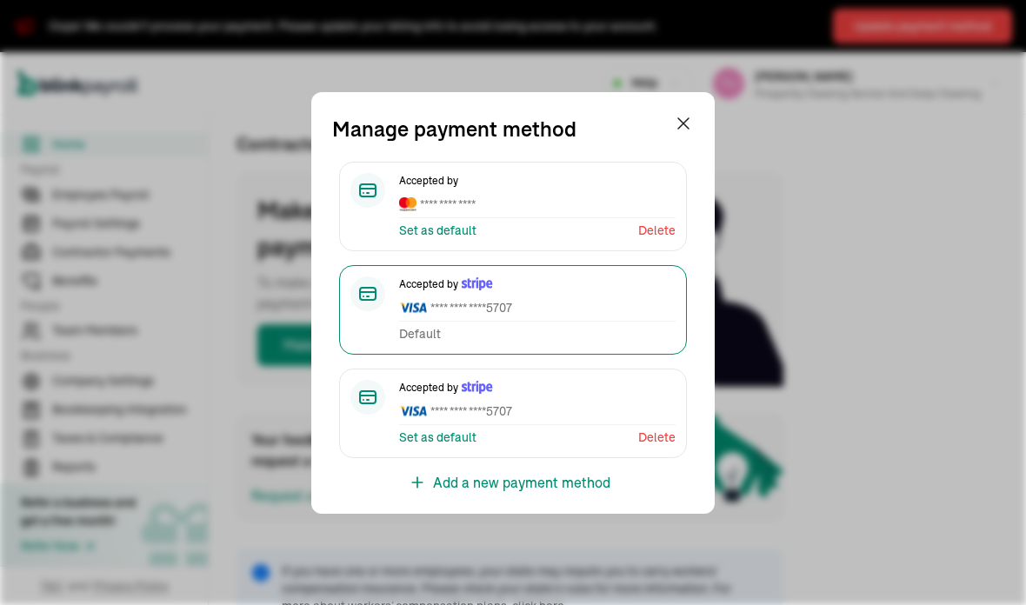
click at [503, 199] on span "**** **** ****" at bounding box center [537, 205] width 277 height 18
click at [544, 204] on span "**** **** ****" at bounding box center [537, 205] width 277 height 18
click at [531, 196] on span "**** **** ****" at bounding box center [537, 205] width 277 height 18
click at [592, 203] on span "**** **** ****" at bounding box center [537, 205] width 277 height 18
click at [581, 218] on div "Accepted by **** **** **** Set as default Delete" at bounding box center [537, 206] width 277 height 67
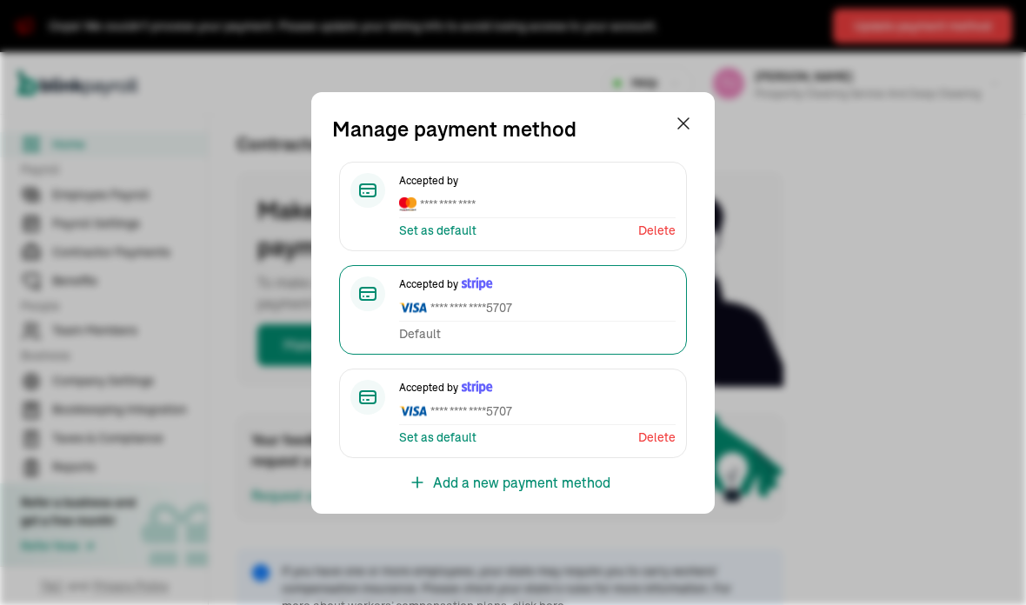
click at [462, 415] on span "**** **** **** 5707" at bounding box center [537, 412] width 277 height 18
click at [576, 403] on span "**** **** **** 5707" at bounding box center [537, 412] width 277 height 18
click at [586, 406] on span "**** **** **** 5707" at bounding box center [537, 412] width 277 height 18
click at [524, 427] on div "Accepted by **** **** **** 5707 Set as default Delete" at bounding box center [537, 413] width 277 height 67
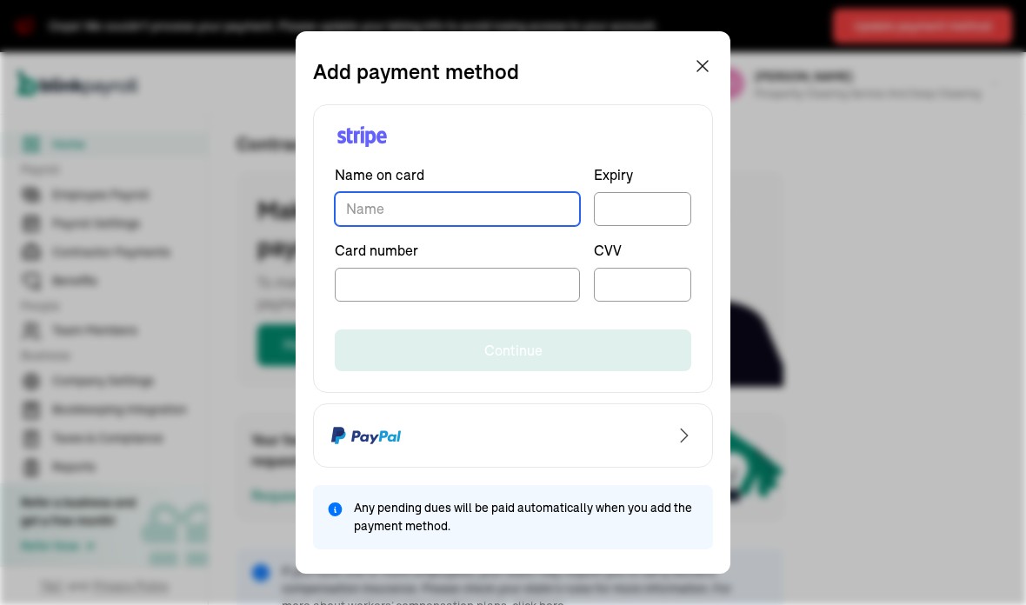
click at [479, 204] on input "TextInput" at bounding box center [457, 209] width 245 height 34
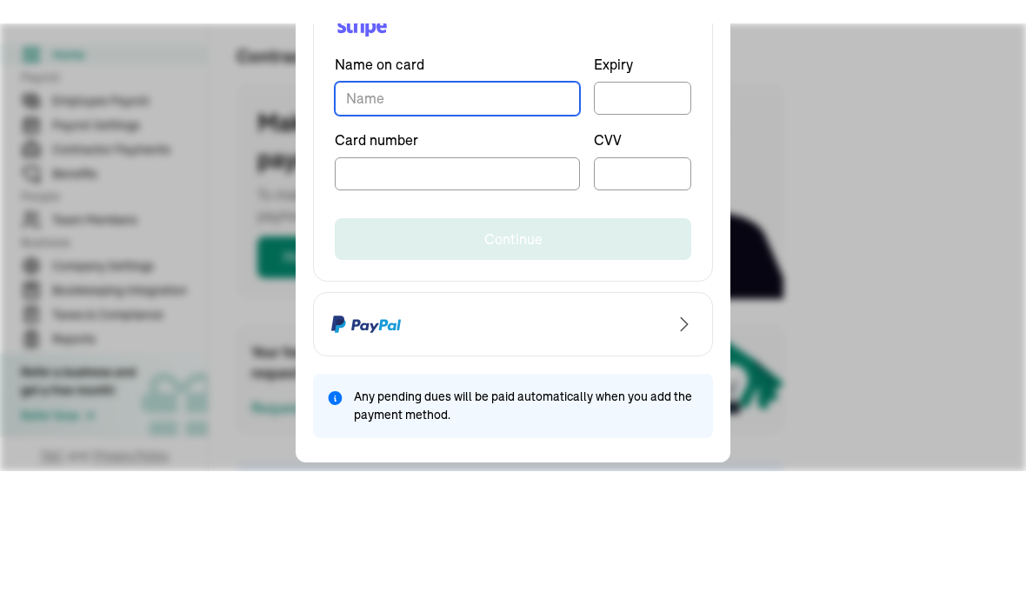
scroll to position [70, 0]
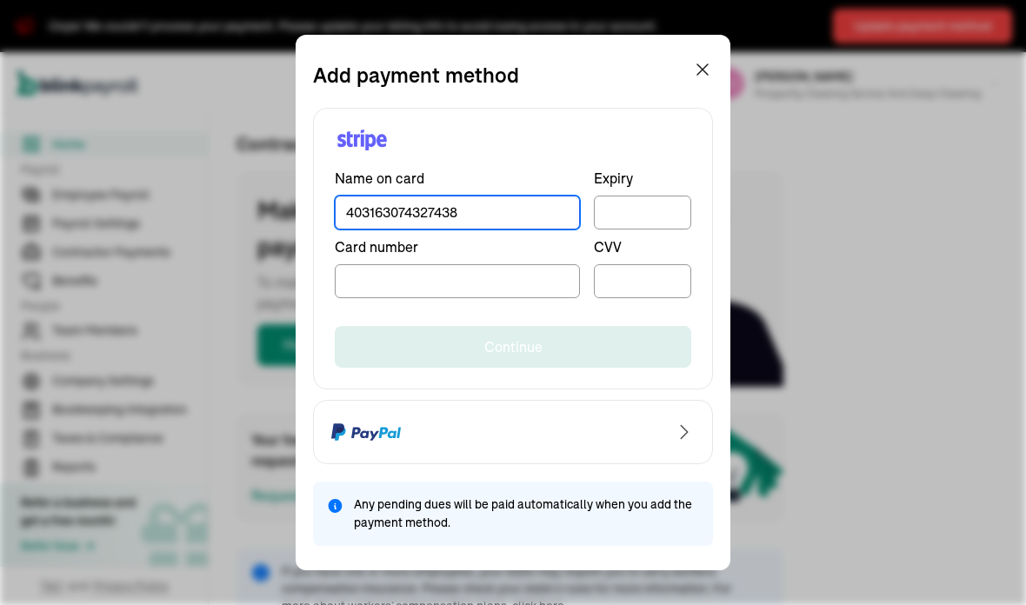
type input "403163074327438"
click at [481, 216] on input "403163074327438" at bounding box center [457, 213] width 245 height 34
type input "[PERSON_NAME]"
click at [619, 330] on button "submit" at bounding box center [513, 347] width 357 height 42
click at [575, 343] on button "submit" at bounding box center [513, 347] width 357 height 42
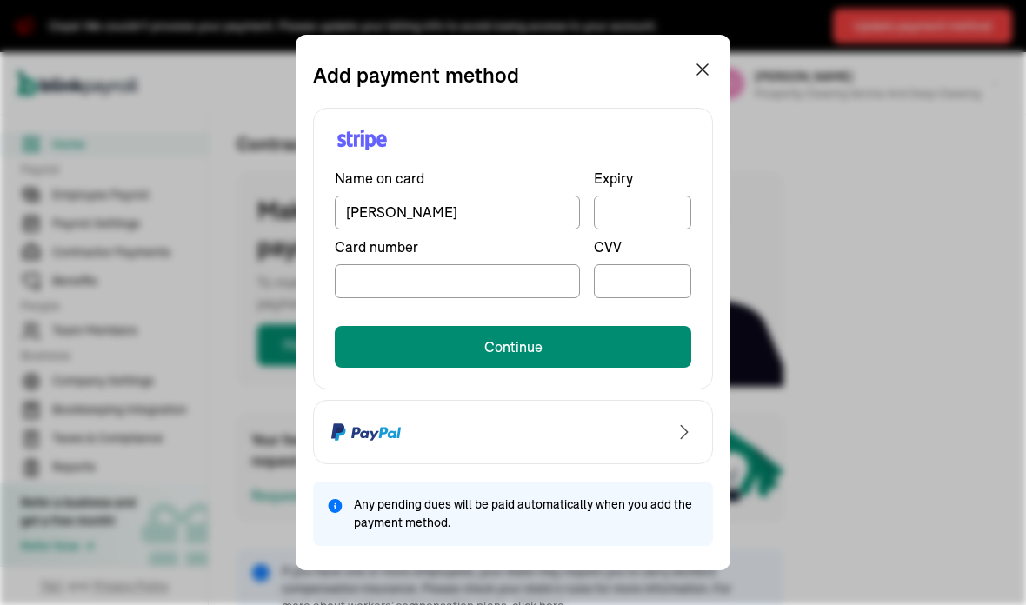
click at [666, 272] on div at bounding box center [642, 281] width 97 height 34
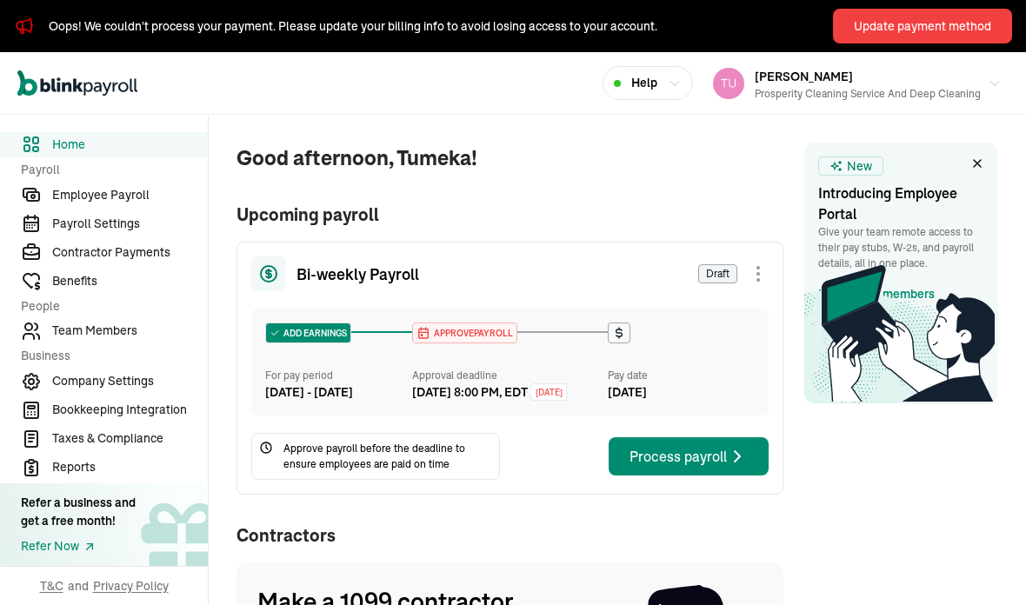
scroll to position [0, 0]
click at [138, 340] on span "Team Members" at bounding box center [130, 331] width 156 height 18
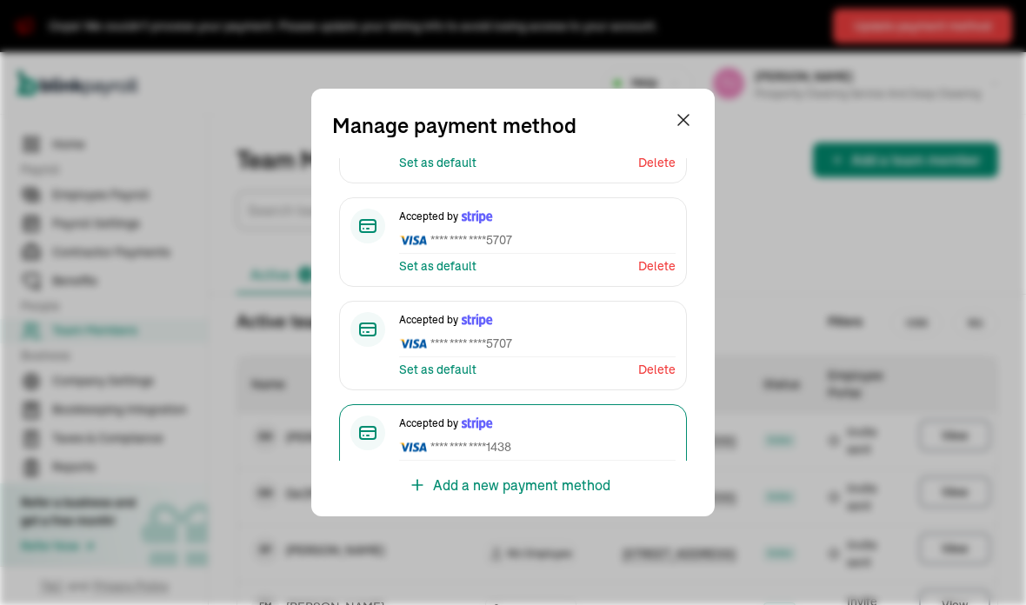
scroll to position [63, 0]
click at [691, 95] on button "Help" at bounding box center [648, 83] width 90 height 34
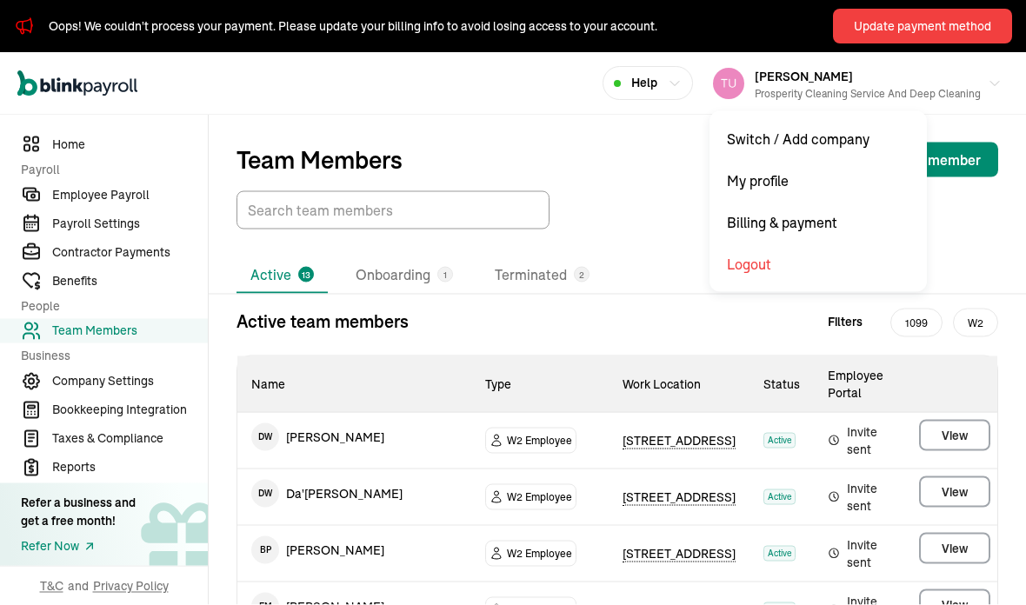
scroll to position [49, 0]
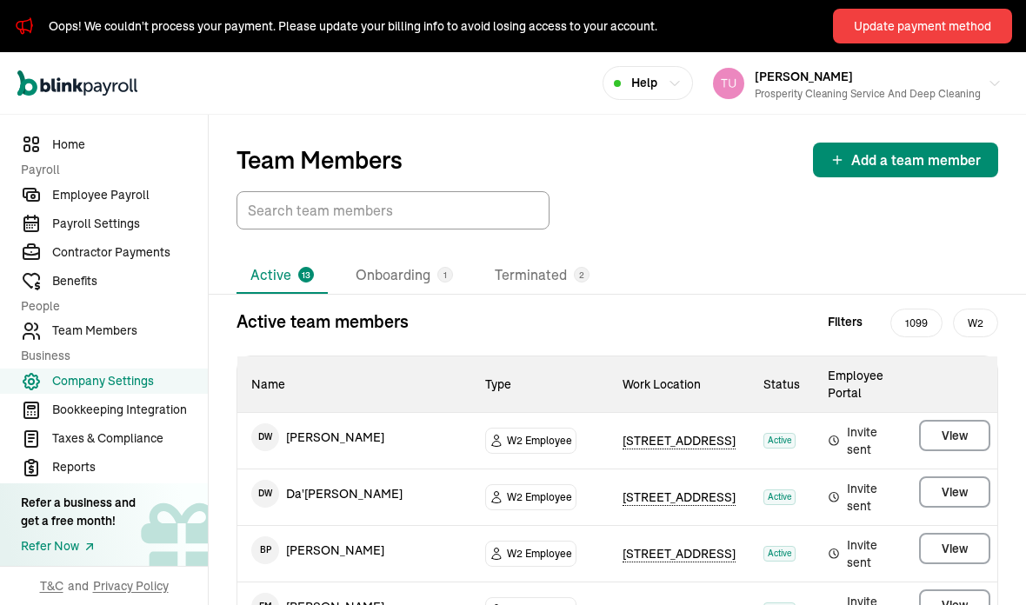
click at [851, 191] on div at bounding box center [618, 210] width 762 height 38
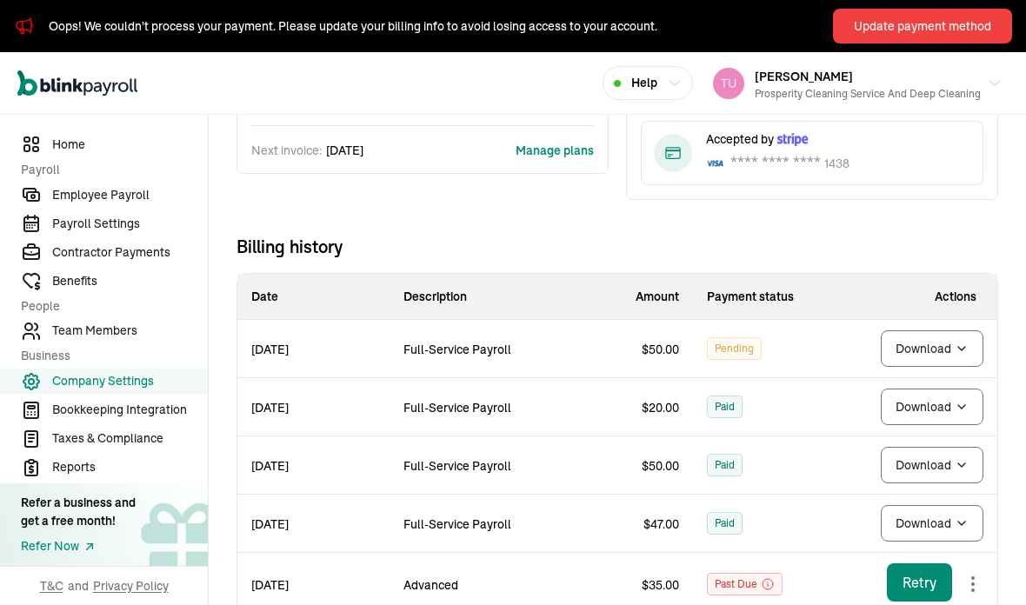
scroll to position [208, 0]
click at [950, 243] on span "Billing history" at bounding box center [618, 246] width 762 height 24
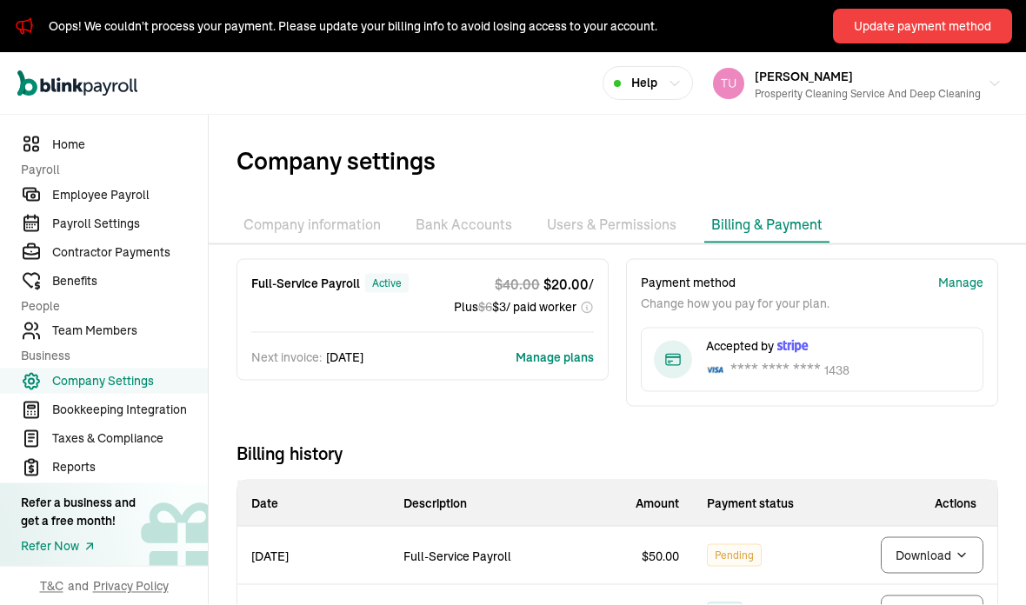
scroll to position [50, 0]
click at [112, 340] on span "Team Members" at bounding box center [130, 331] width 156 height 18
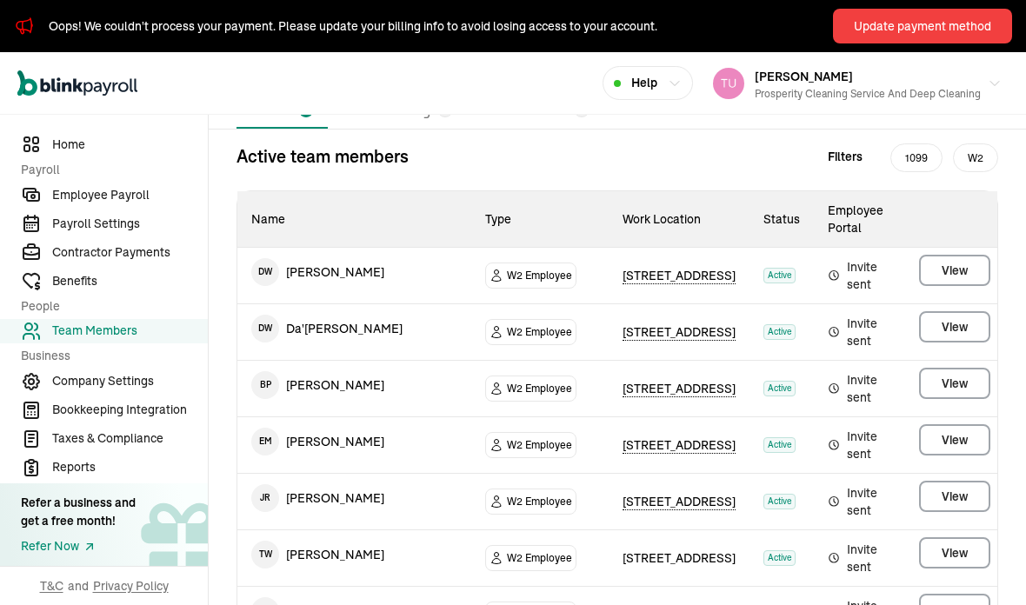
scroll to position [169, 0]
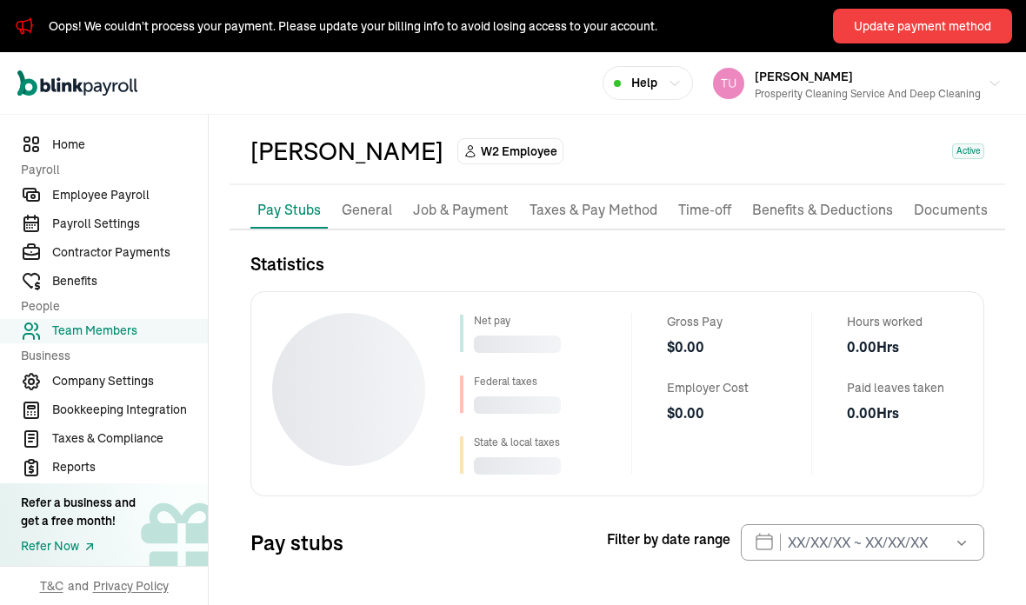
scroll to position [70, 0]
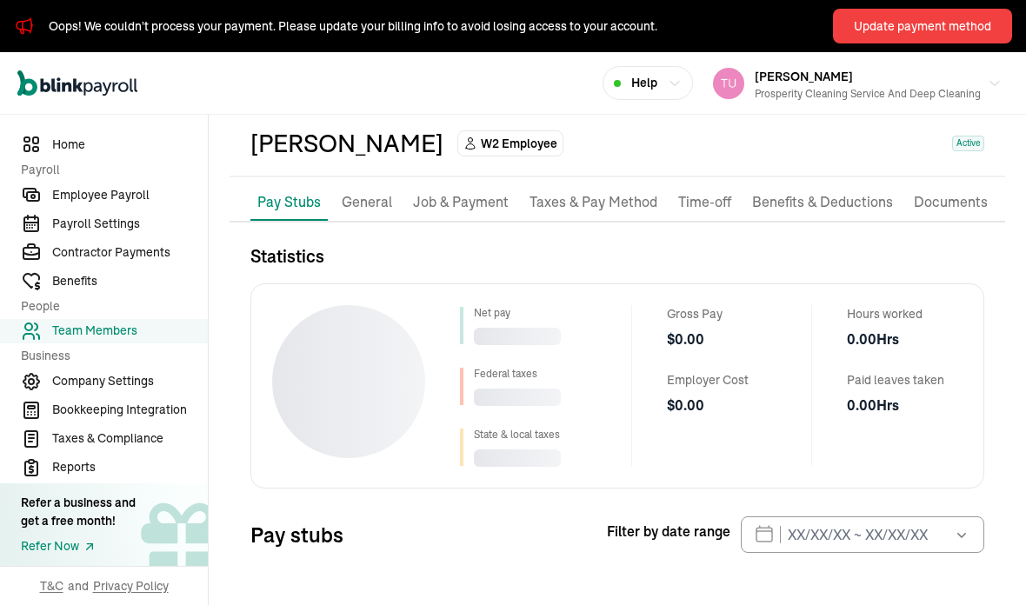
select select "2025"
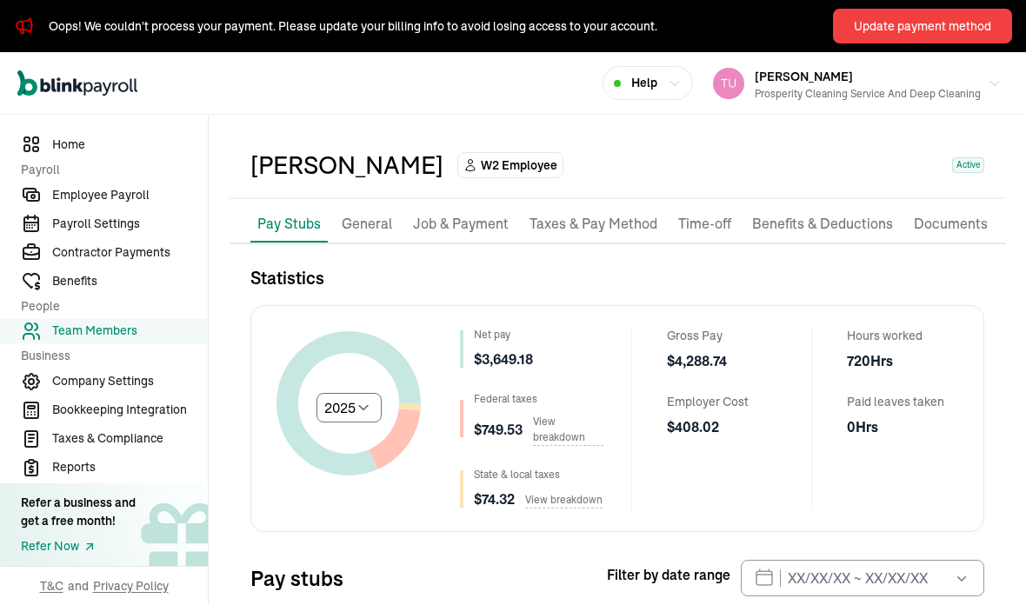
scroll to position [50, 0]
click at [459, 214] on p "Job & Payment" at bounding box center [461, 225] width 96 height 23
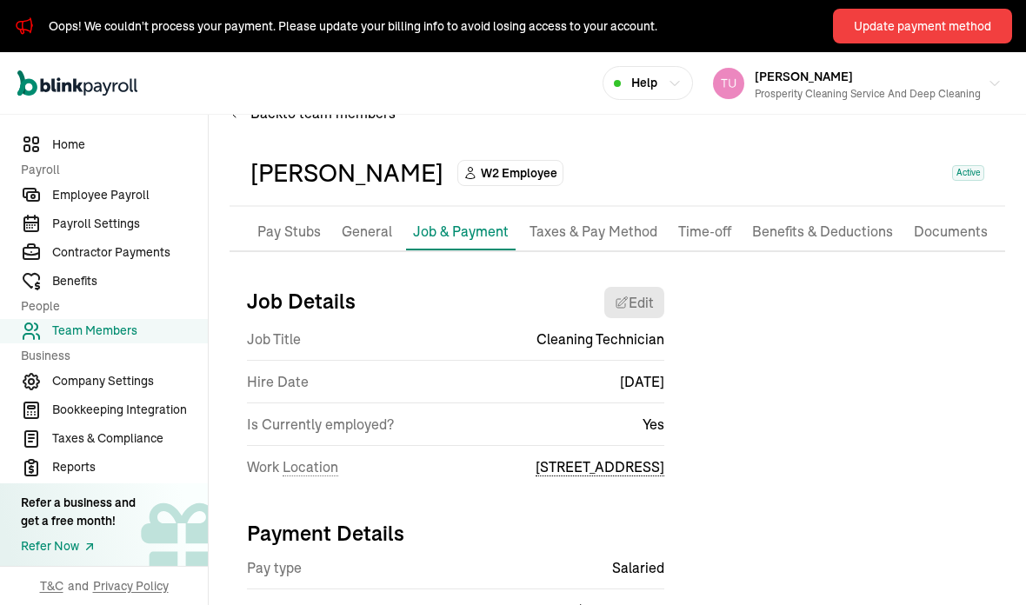
scroll to position [43, 0]
select select "[STREET_ADDRESS]"
select select "2"
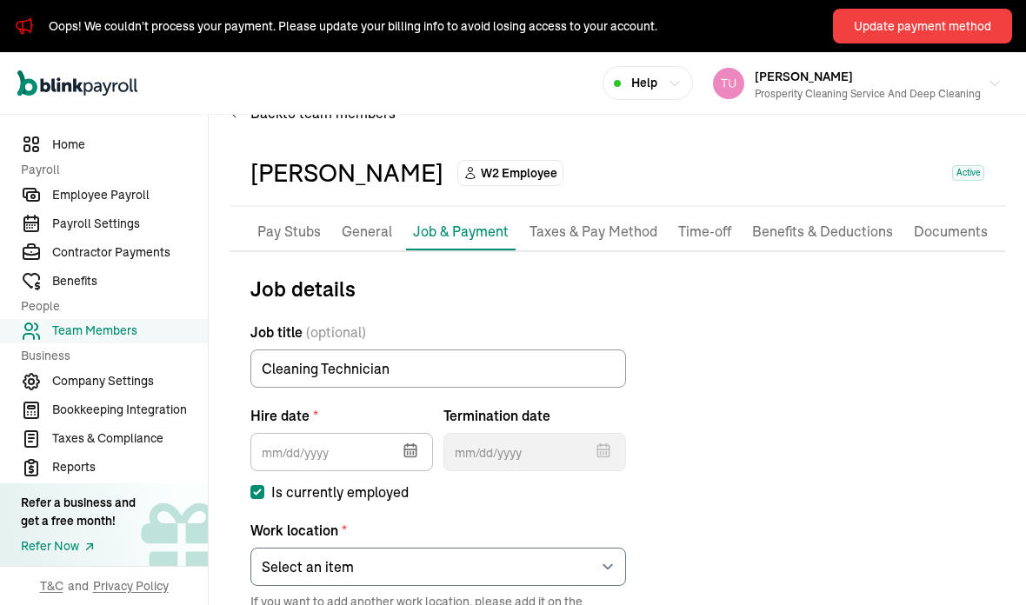
type input "07/29/2024"
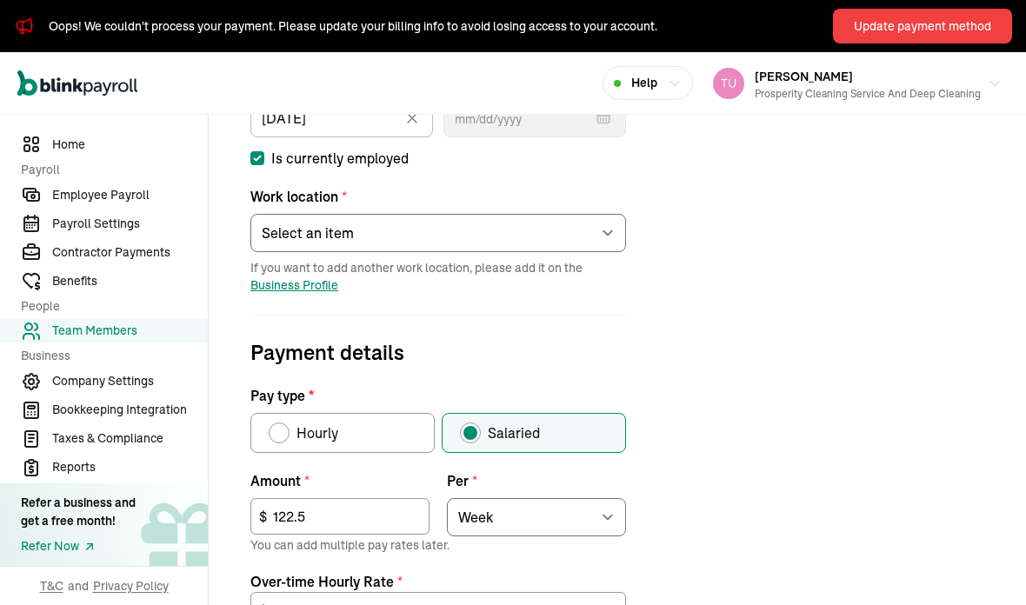
scroll to position [383, 0]
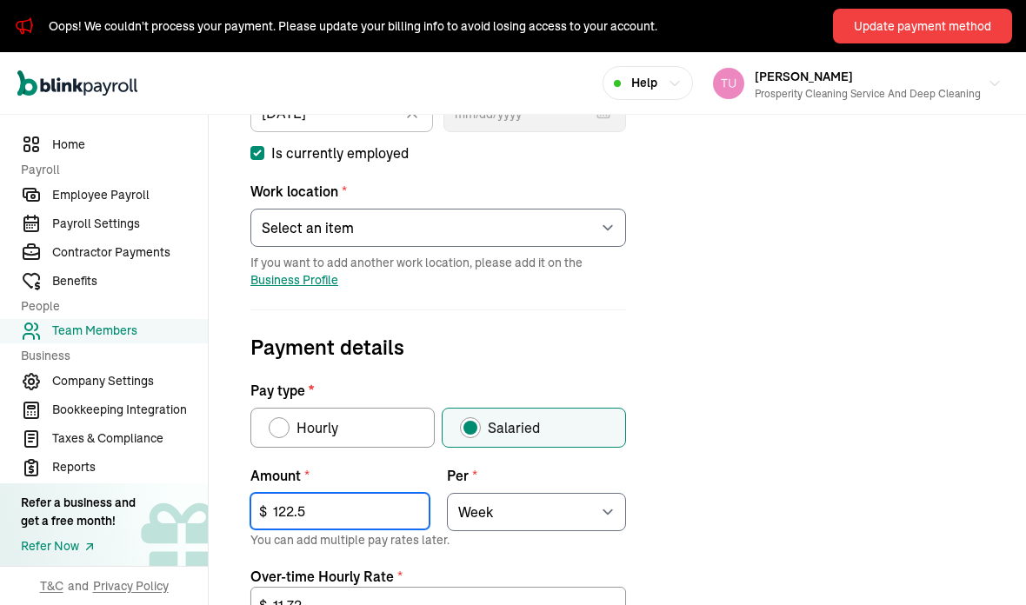
click at [310, 493] on input "122.5" at bounding box center [339, 511] width 179 height 37
type input "1"
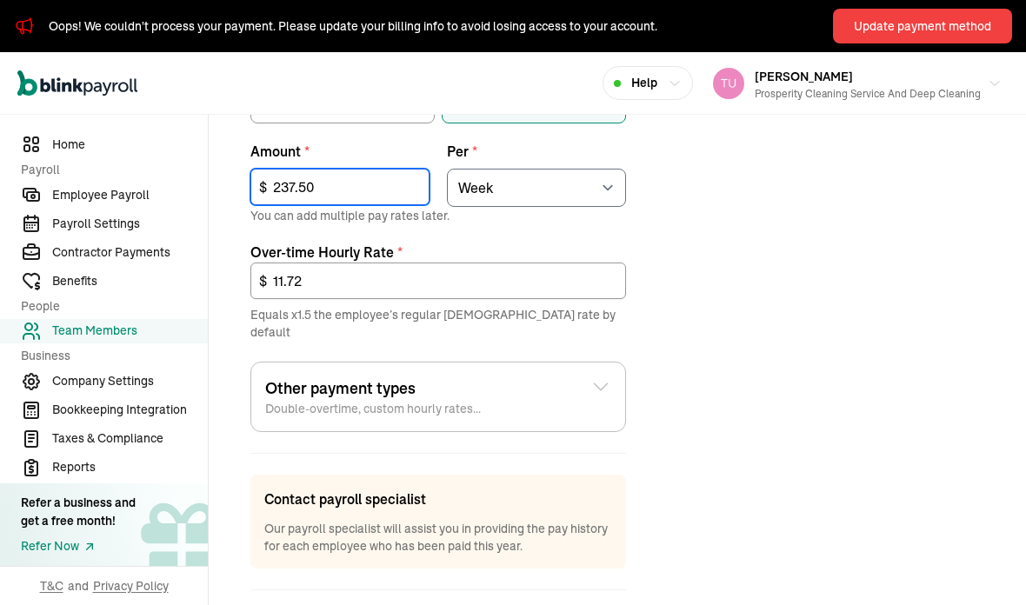
scroll to position [706, 0]
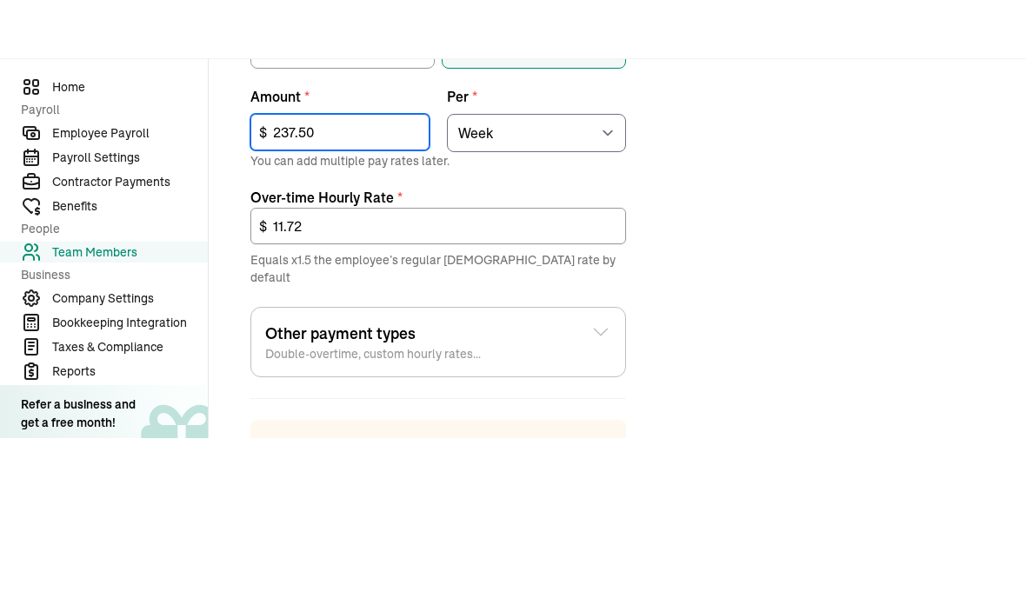
type input "237.50"
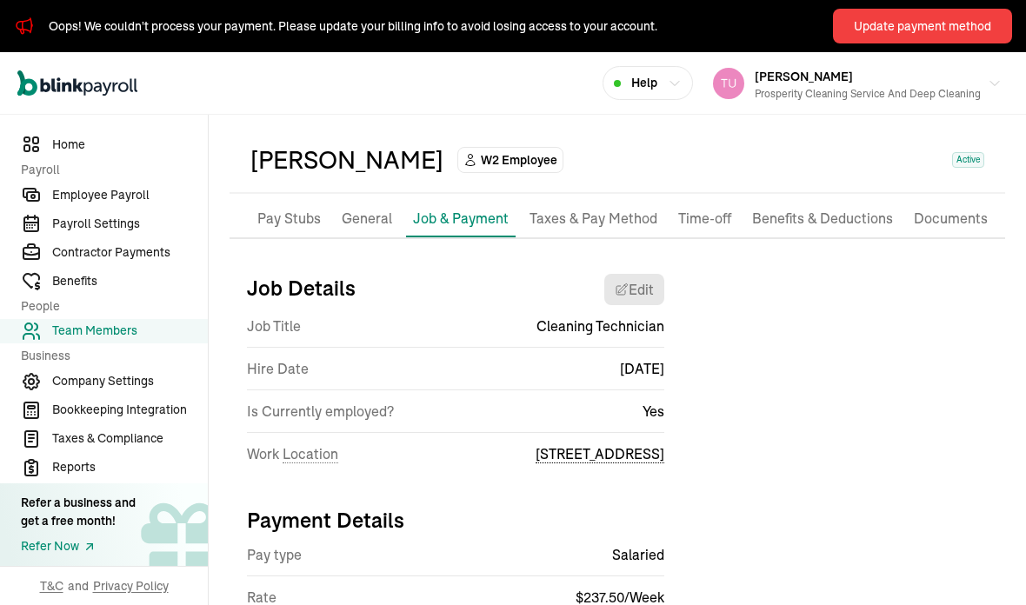
scroll to position [56, 0]
click at [102, 204] on span "Employee Payroll" at bounding box center [130, 195] width 156 height 18
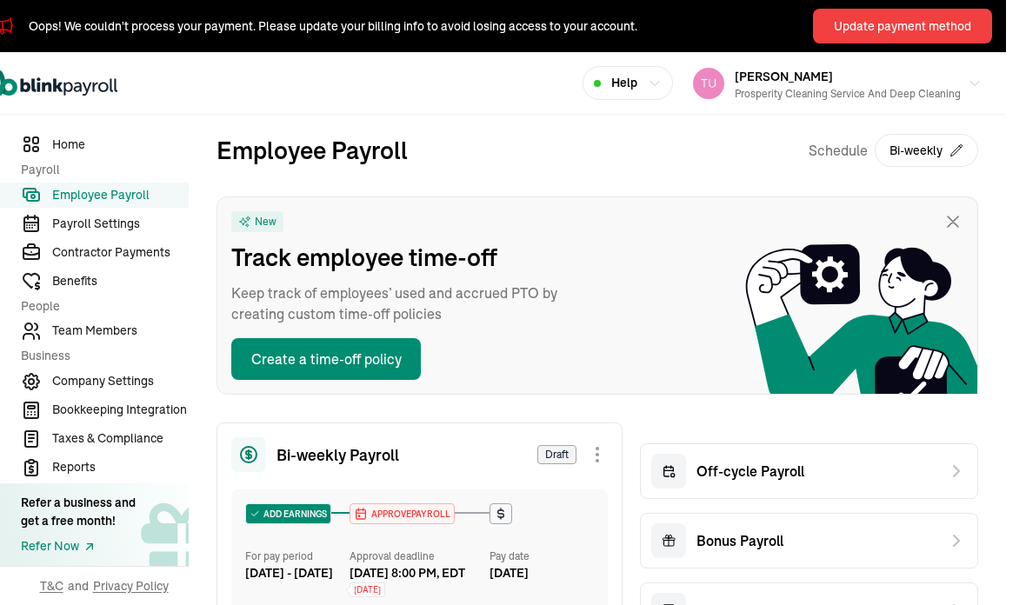
scroll to position [0, 20]
click at [101, 340] on span "Team Members" at bounding box center [130, 331] width 156 height 18
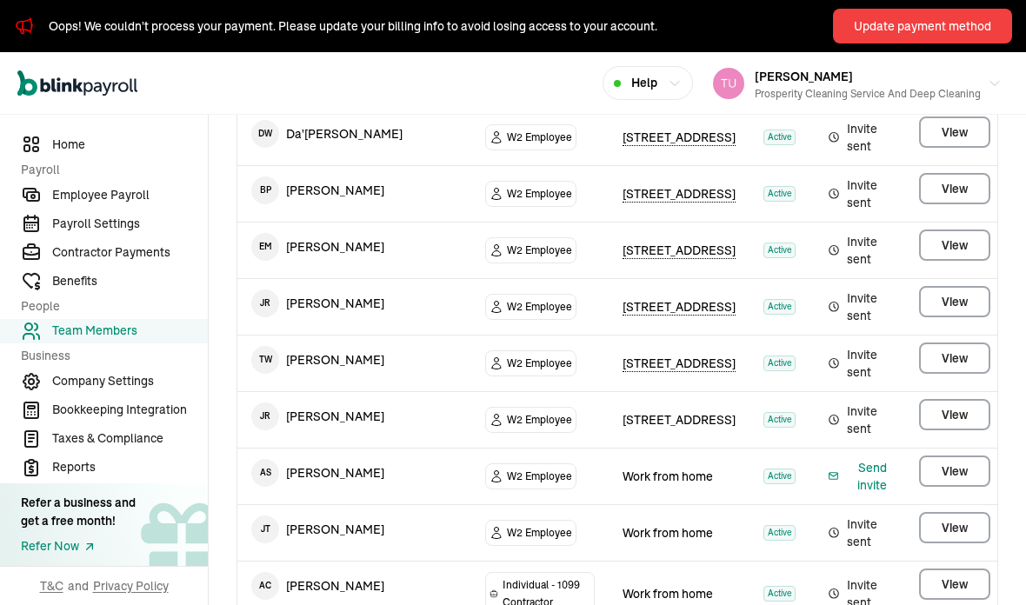
scroll to position [361, 0]
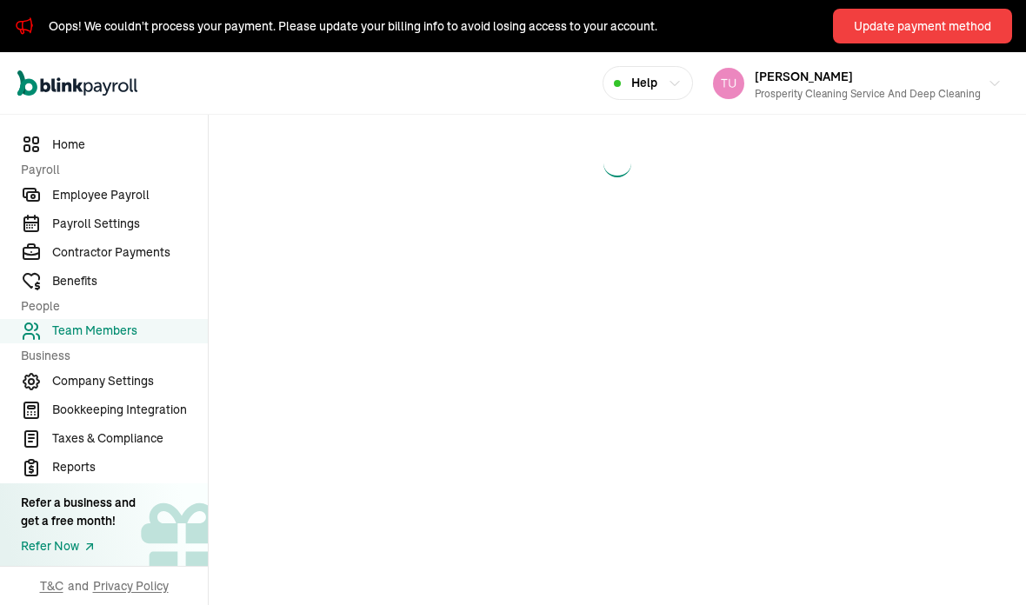
click at [953, 292] on main at bounding box center [618, 360] width 818 height 491
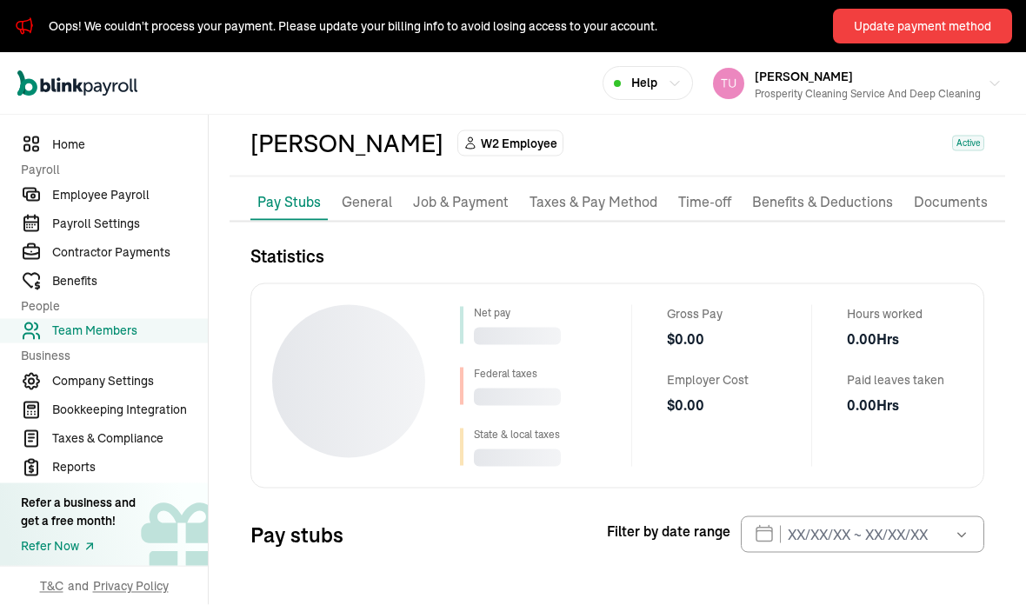
scroll to position [73, 0]
select select "2025"
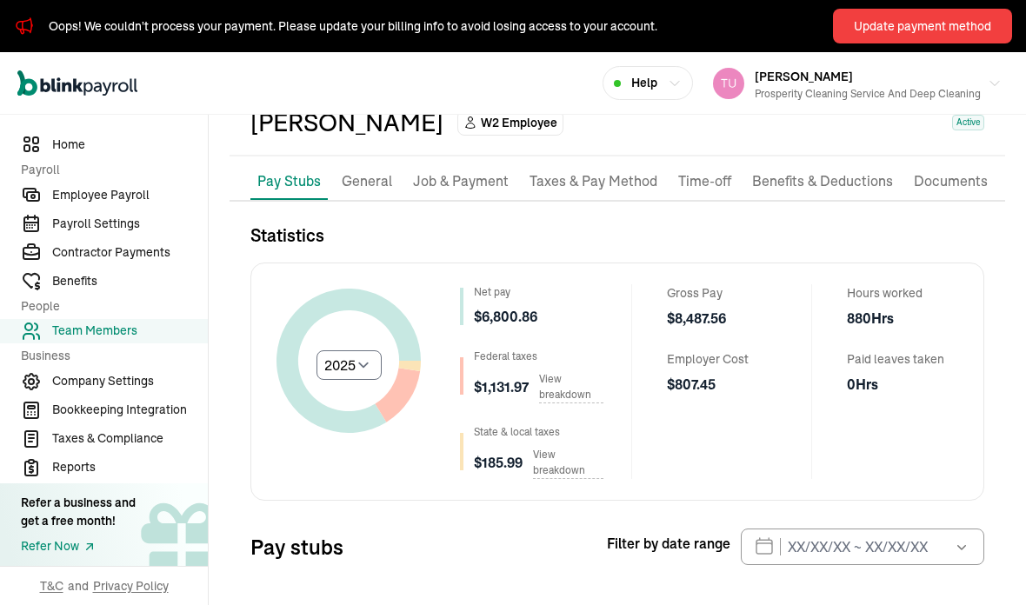
scroll to position [95, 0]
click at [459, 163] on li "Job & Payment" at bounding box center [461, 181] width 110 height 37
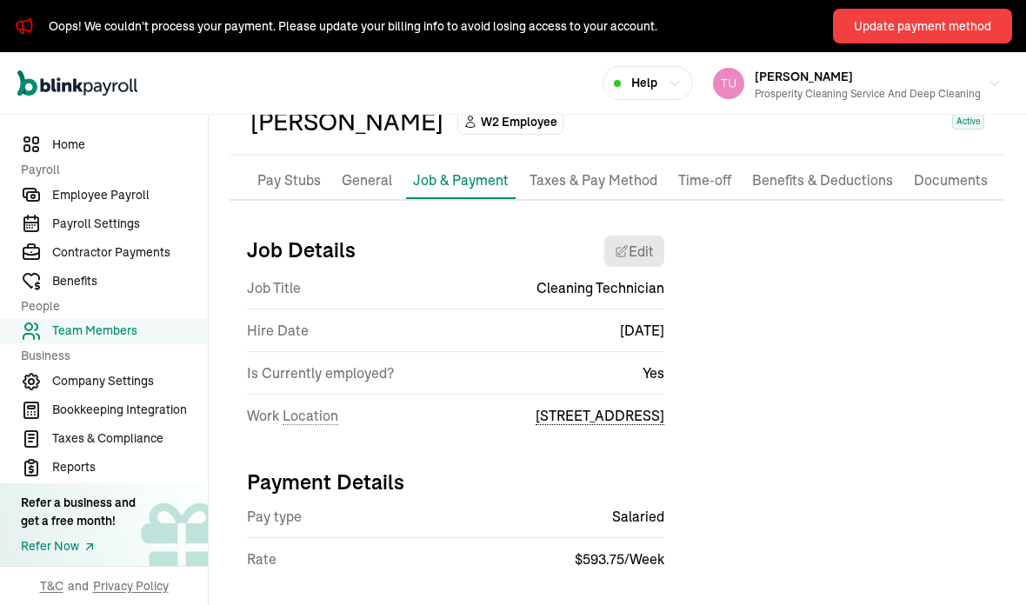
scroll to position [56, 0]
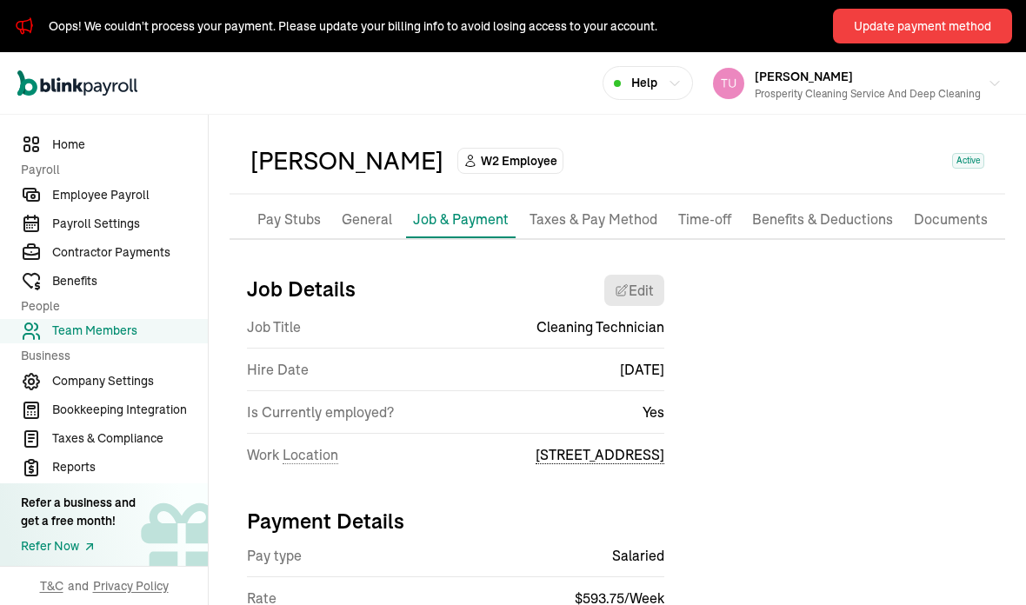
select select "[STREET_ADDRESS]"
select select "2"
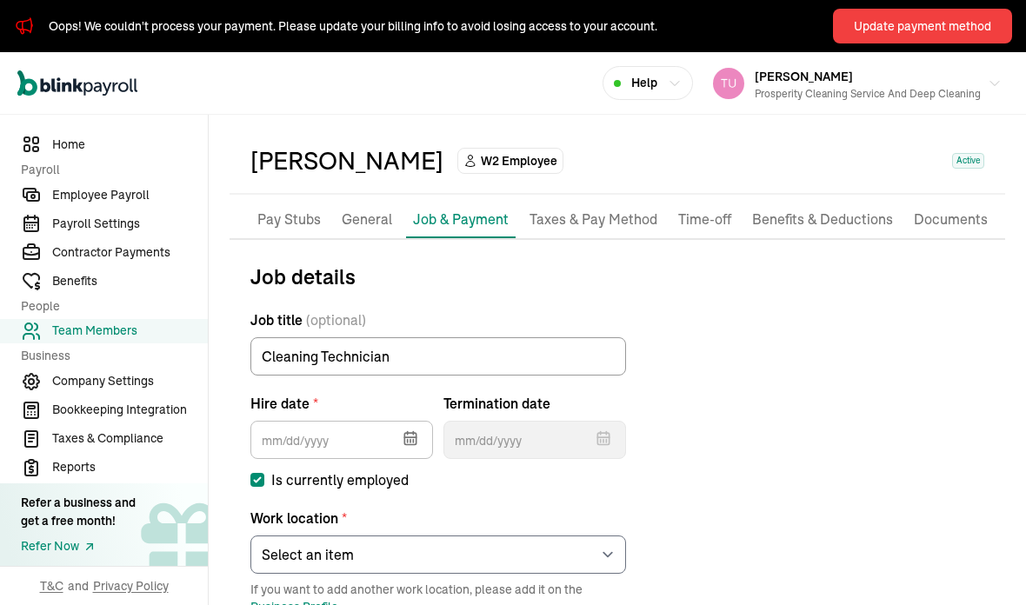
type input "07/29/2024"
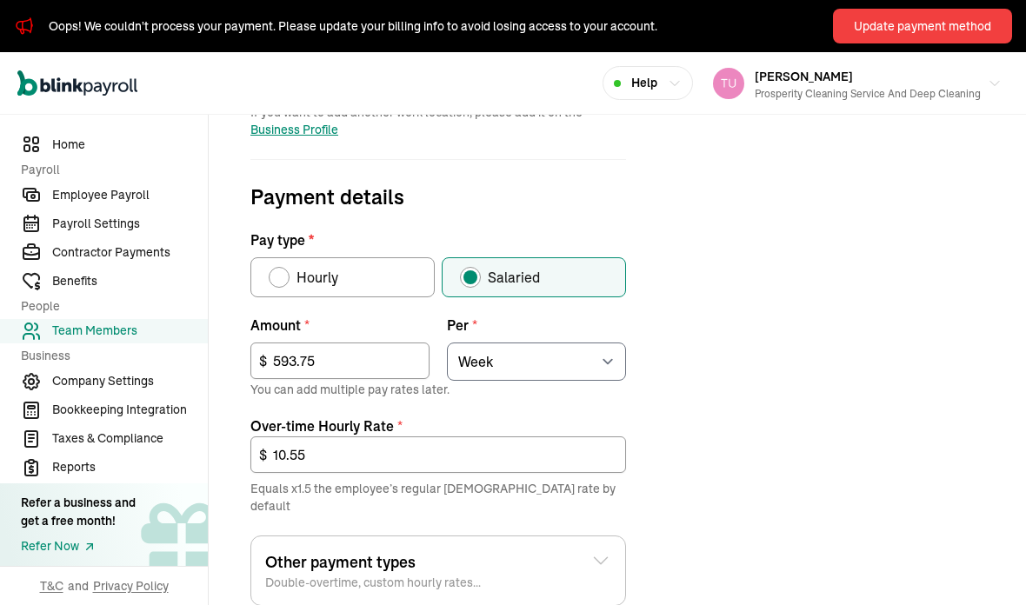
scroll to position [533, 0]
click at [317, 343] on input "593.75" at bounding box center [339, 361] width 179 height 37
type input "5"
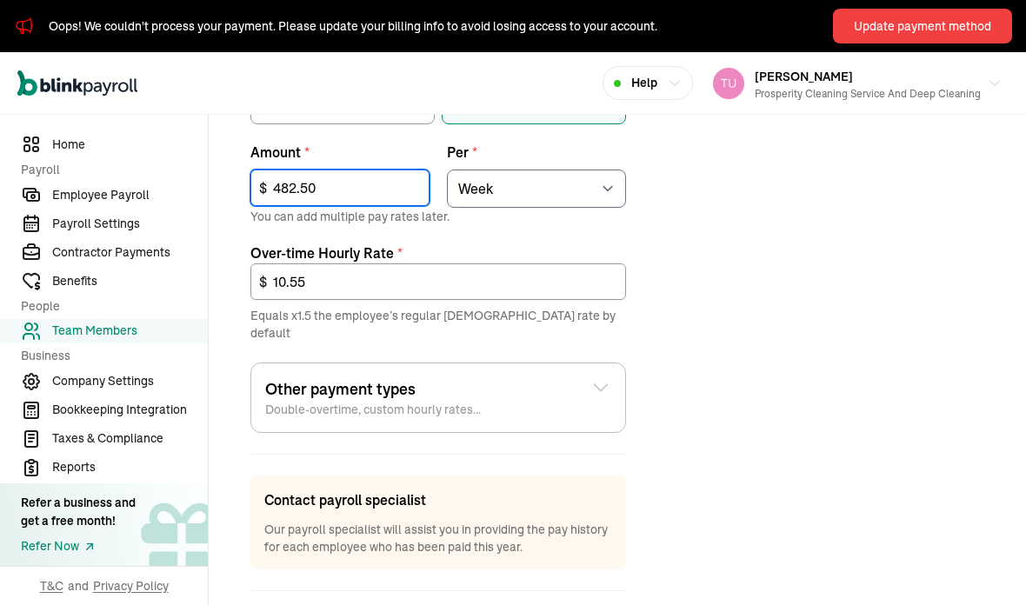
scroll to position [706, 0]
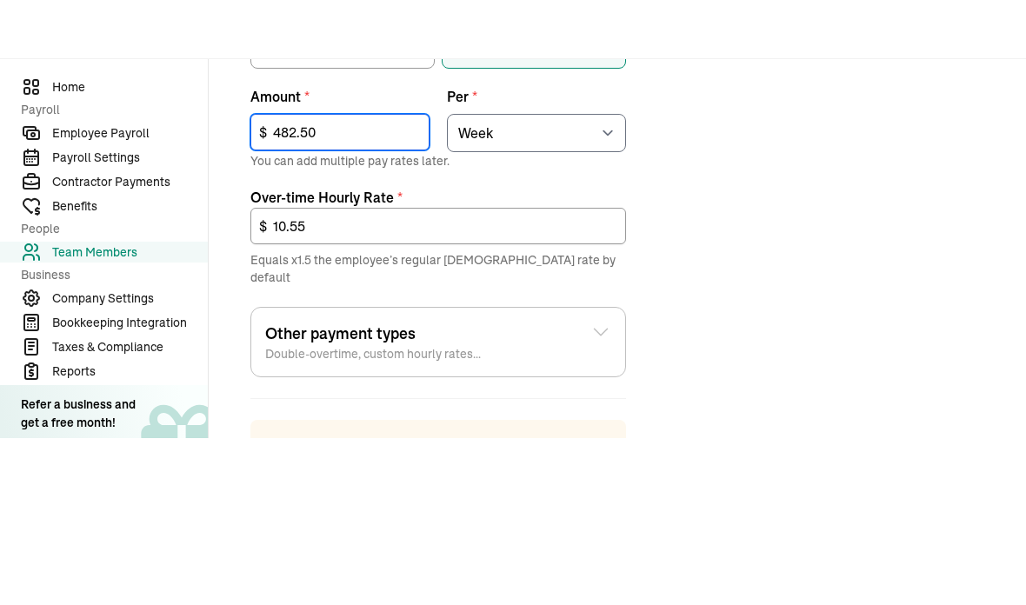
type input "482.50"
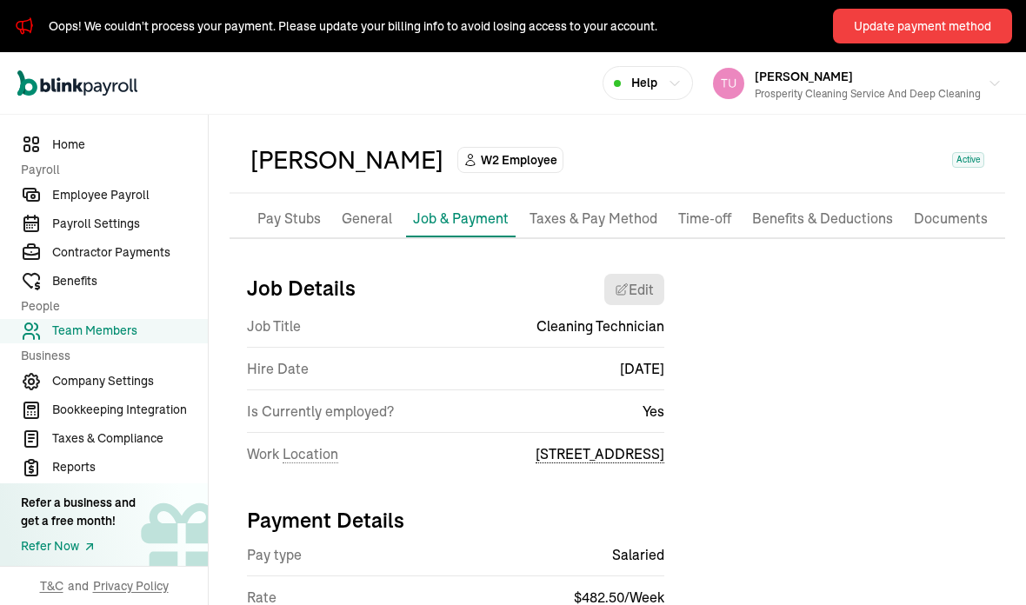
scroll to position [56, 0]
click at [780, 209] on p "Benefits & Deductions" at bounding box center [822, 220] width 141 height 23
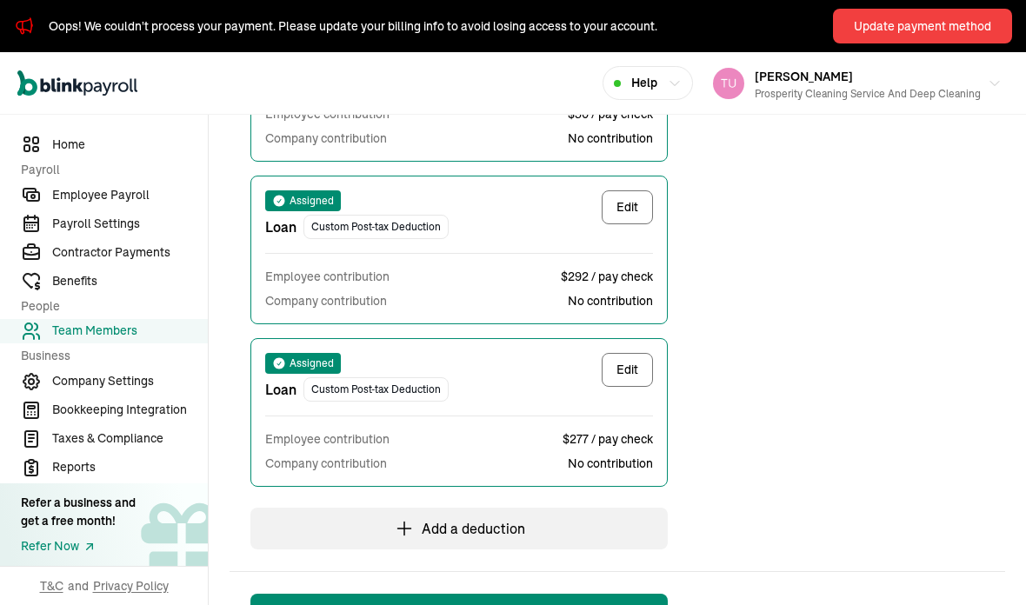
scroll to position [771, 0]
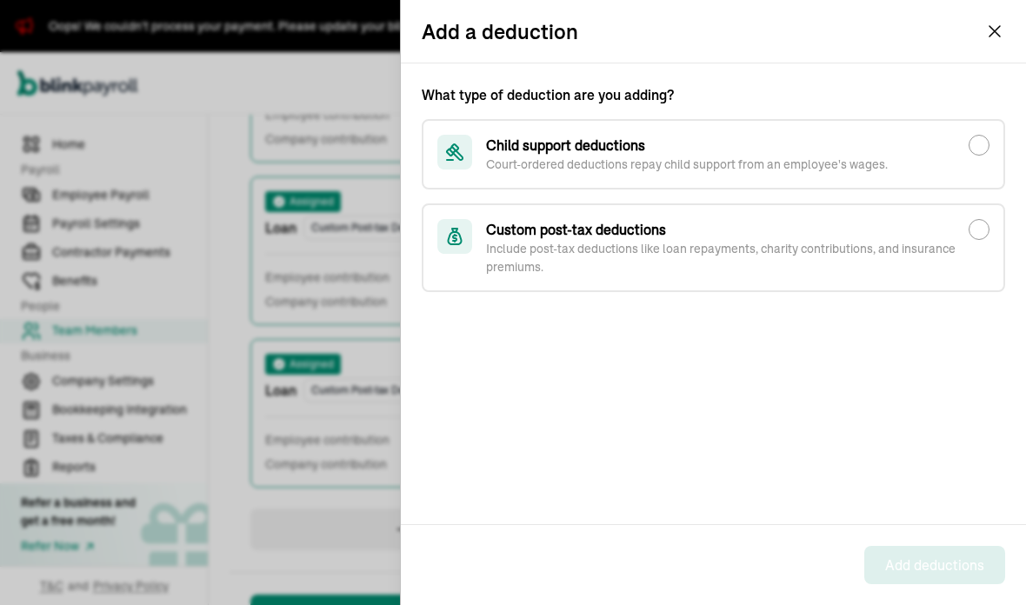
click at [532, 258] on p "Include post-tax deductions like loan repayments, charity contributions, and in…" at bounding box center [727, 258] width 483 height 37
click at [969, 240] on input "Custom post-tax deductions Include post-tax deductions like loan repayments, ch…" at bounding box center [979, 229] width 21 height 21
radio input "true"
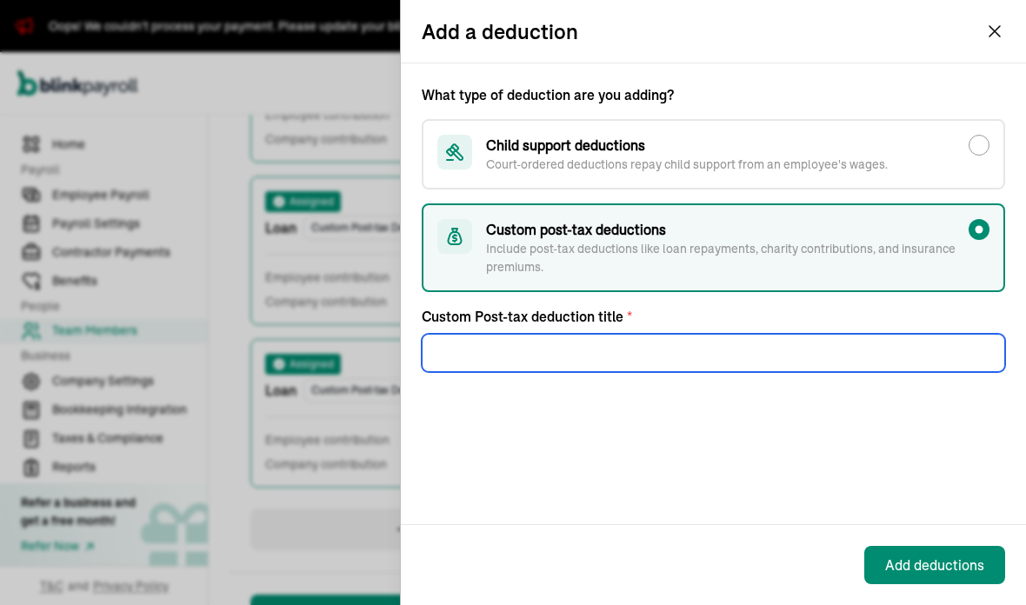
click at [500, 384] on div "What type of deduction are you adding? Child support deductions Court-ordered d…" at bounding box center [713, 293] width 625 height 461
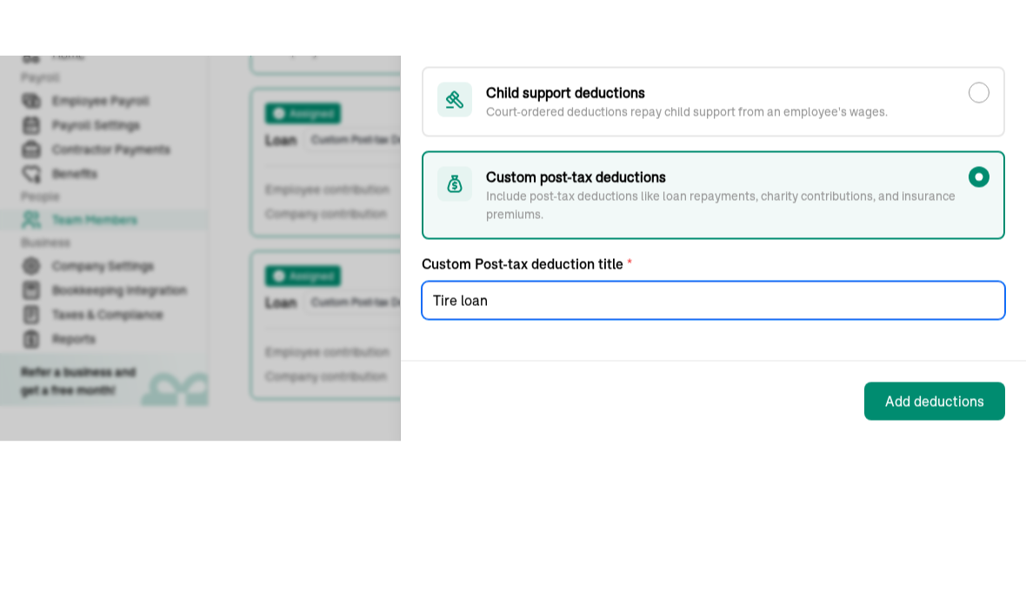
scroll to position [0, 0]
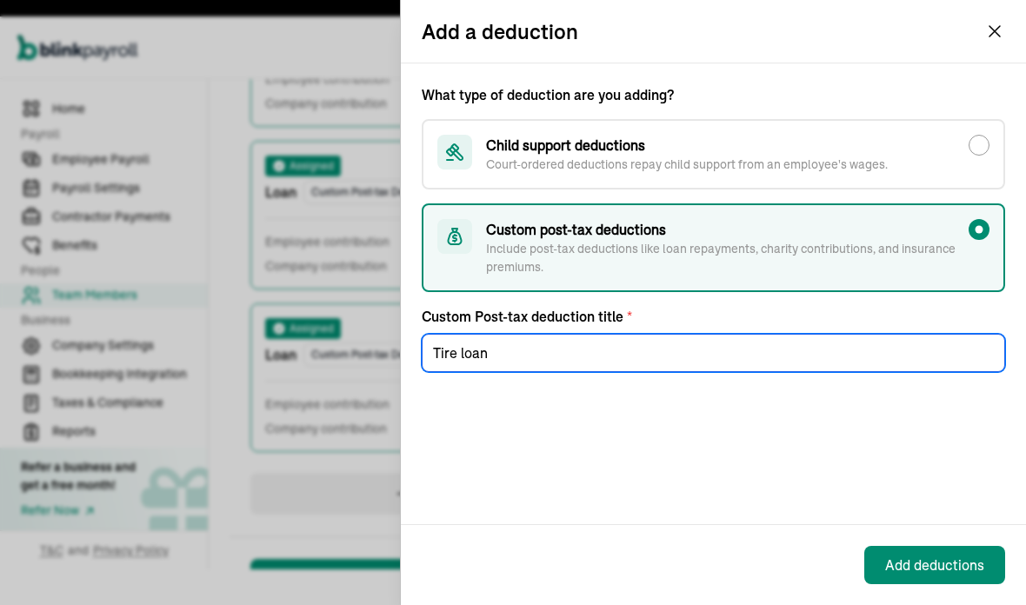
click at [933, 334] on input "Tire loan" at bounding box center [714, 353] width 584 height 38
type input "Tire loan"
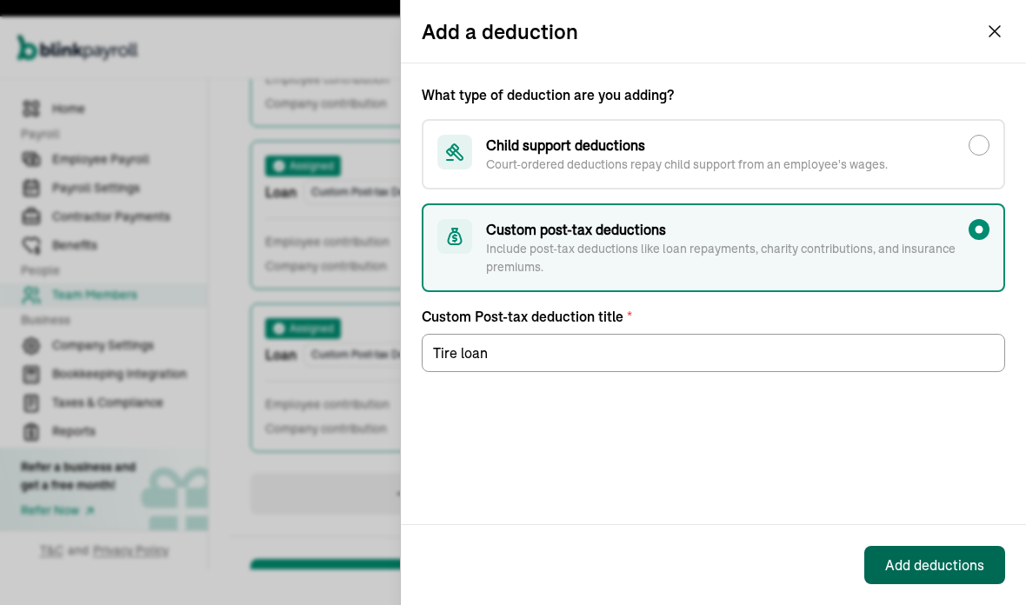
scroll to position [70, 0]
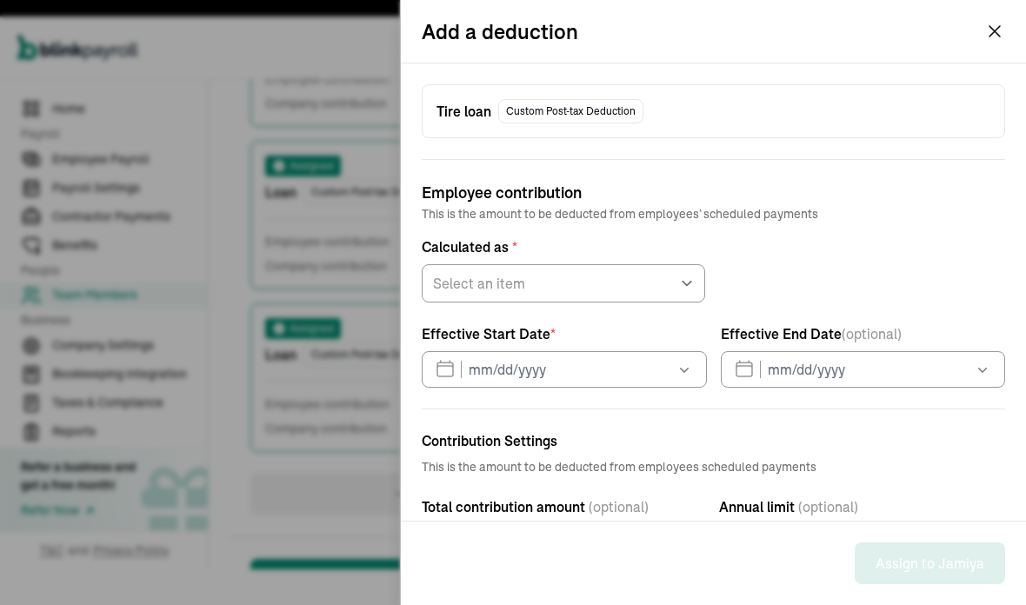
type input "09/03/2025"
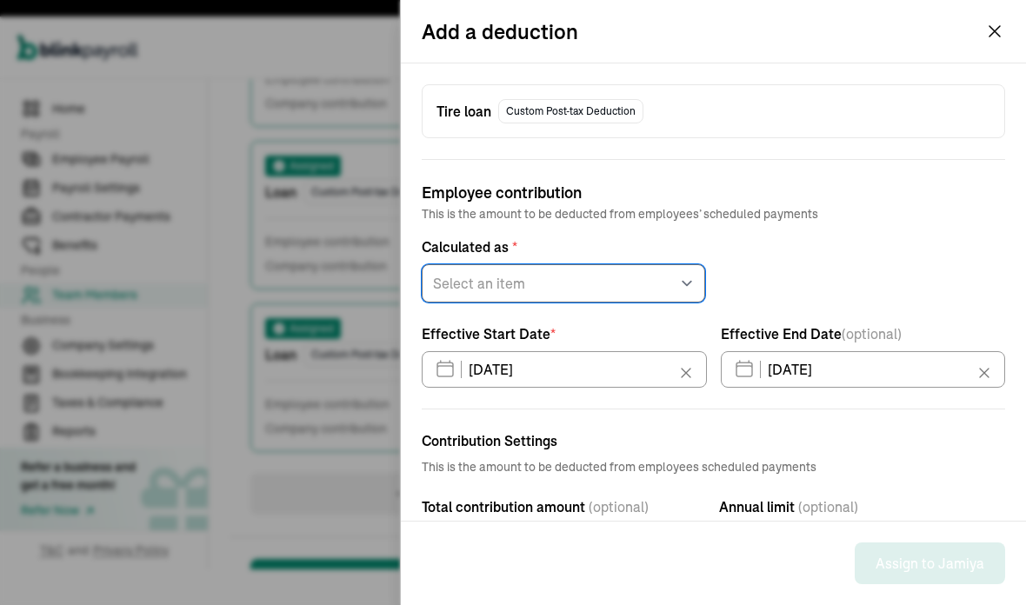
click at [696, 286] on select "Select an item Fixed amount Percentage of gross pay" at bounding box center [564, 283] width 284 height 38
select select "1"
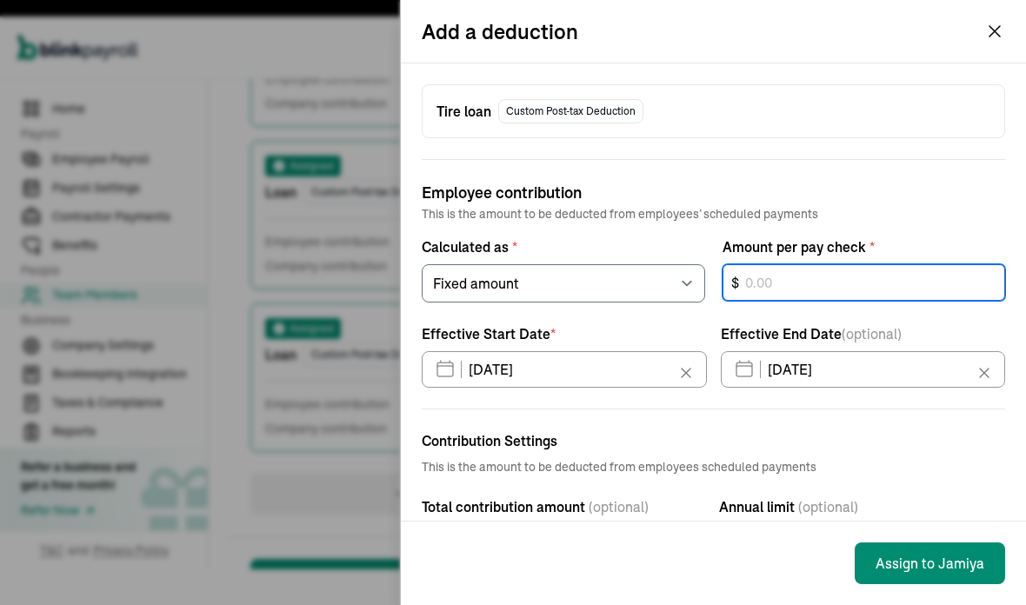
click at [827, 285] on div "$" at bounding box center [865, 283] width 284 height 38
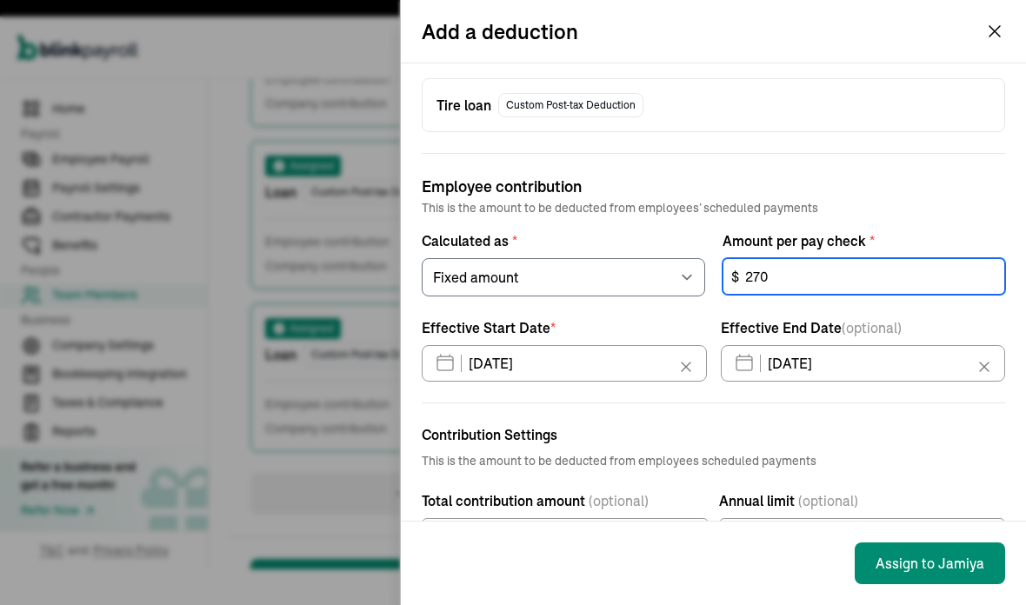
scroll to position [5, 0]
type input "270"
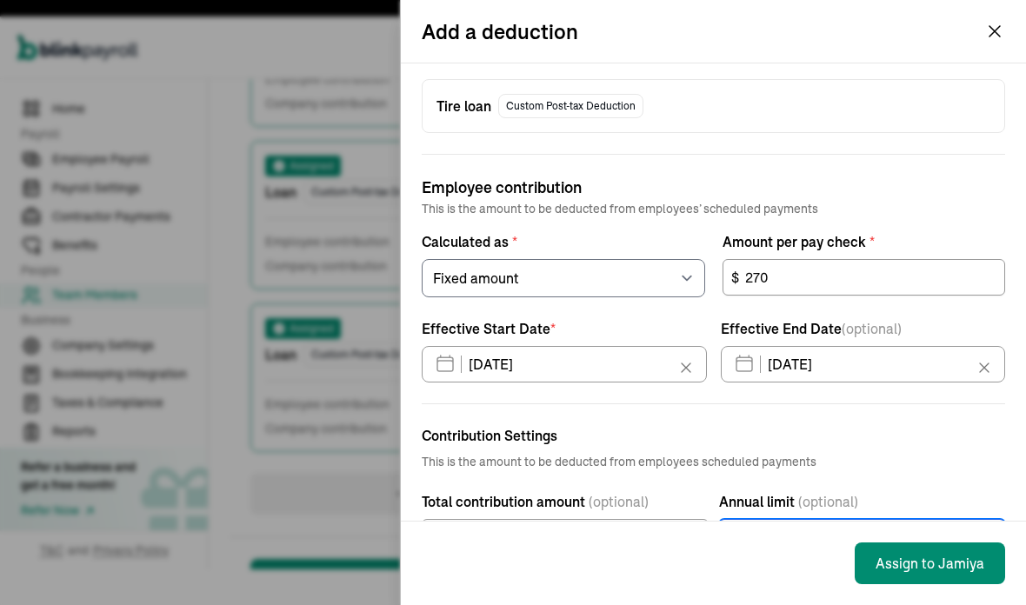
click at [983, 519] on div "$" at bounding box center [862, 537] width 287 height 37
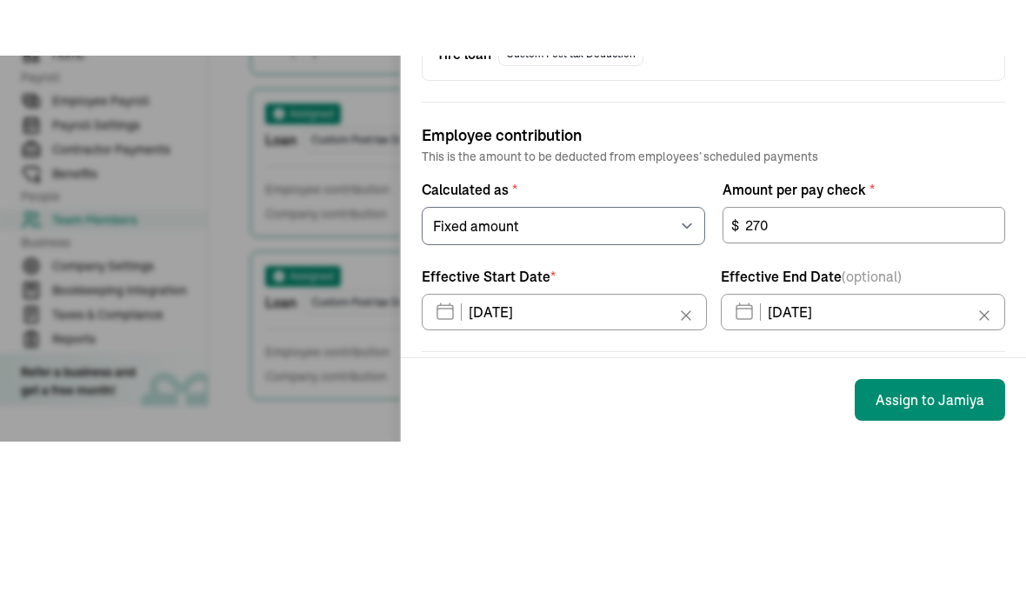
scroll to position [0, 0]
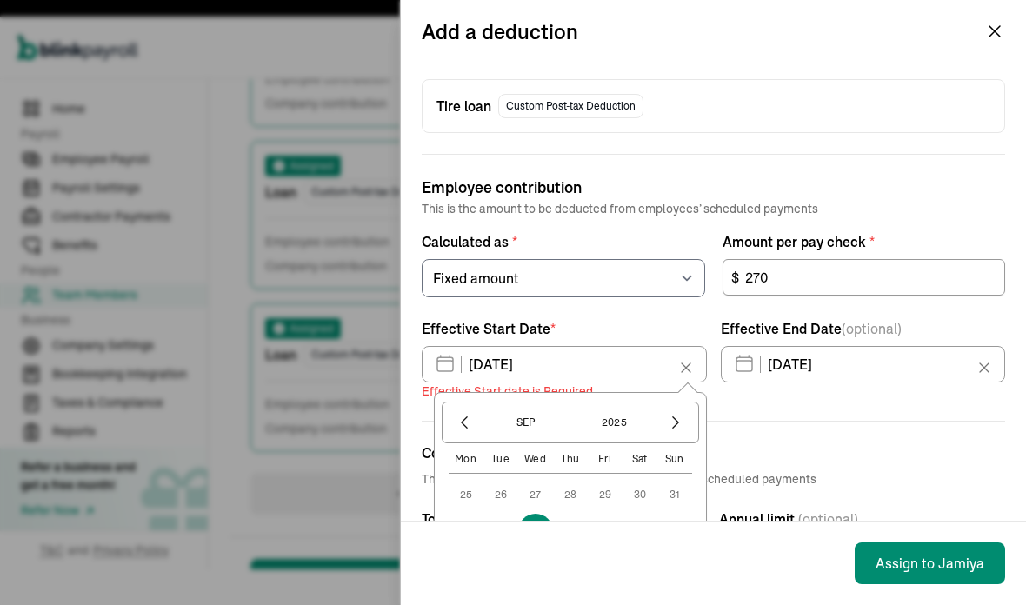
click at [541, 514] on button "3" at bounding box center [535, 531] width 35 height 35
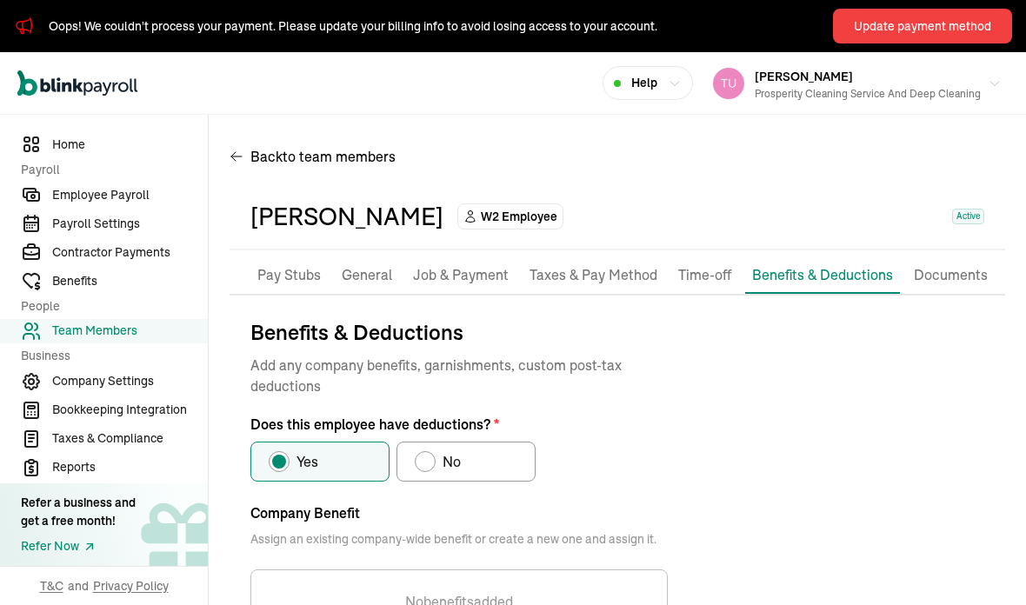
scroll to position [-3, 0]
click at [103, 204] on span "Employee Payroll" at bounding box center [130, 195] width 156 height 18
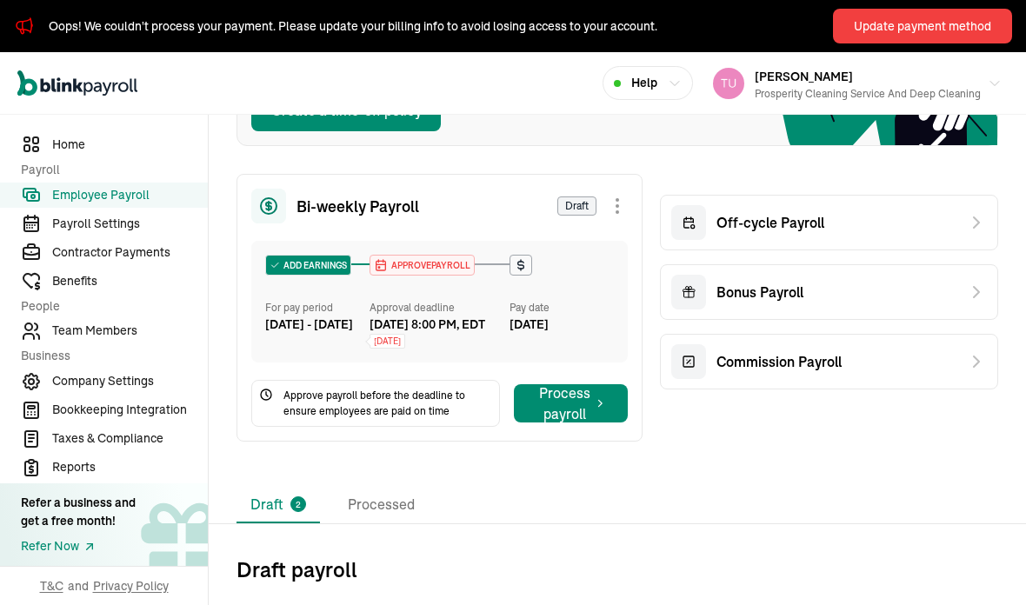
scroll to position [249, 0]
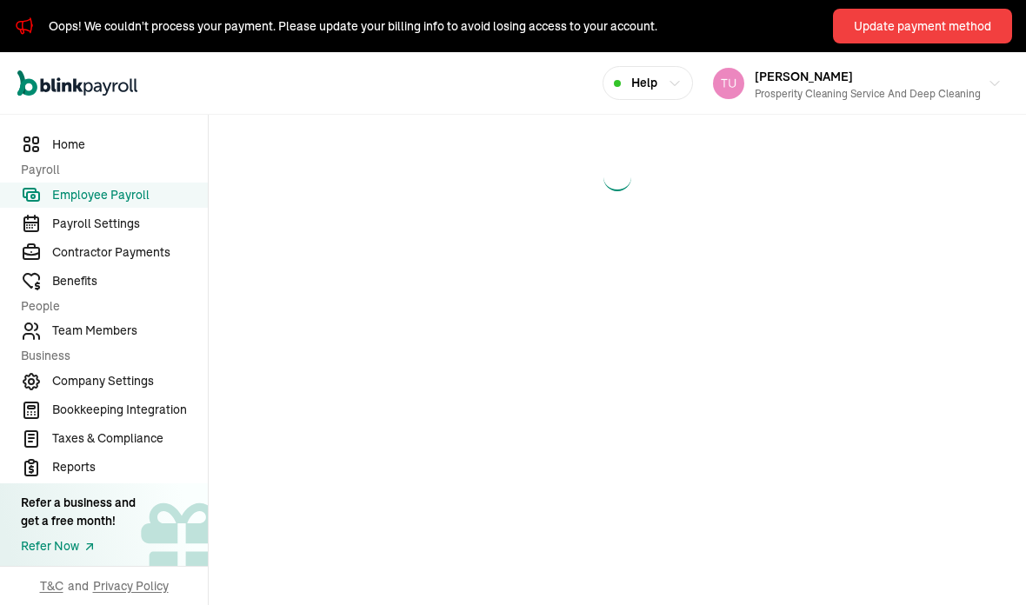
select select "direct_deposit"
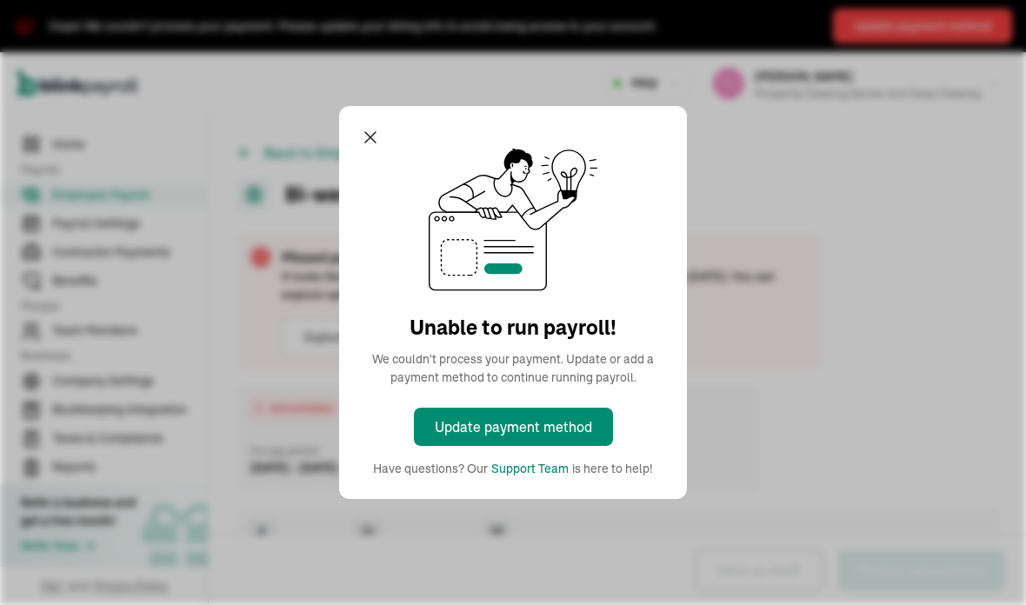
checkbox input "true"
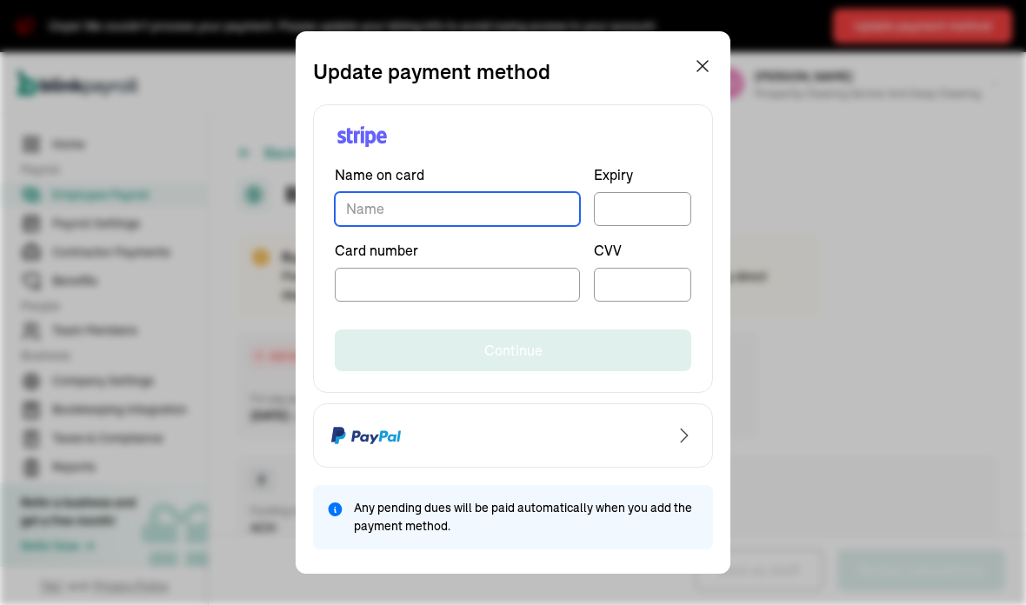
click at [414, 209] on input "TextInput" at bounding box center [457, 209] width 245 height 34
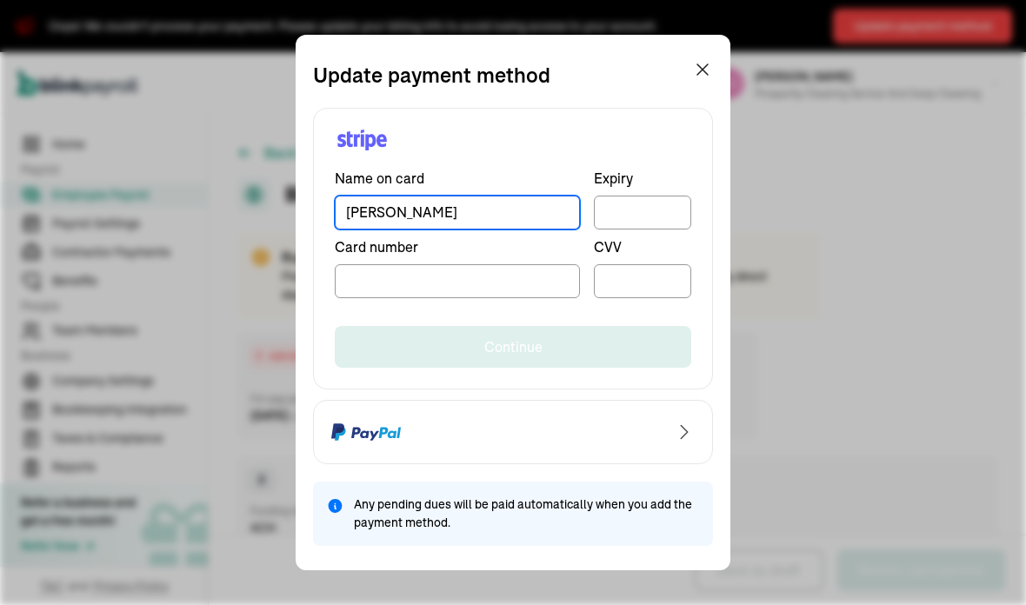
type input "[PERSON_NAME]"
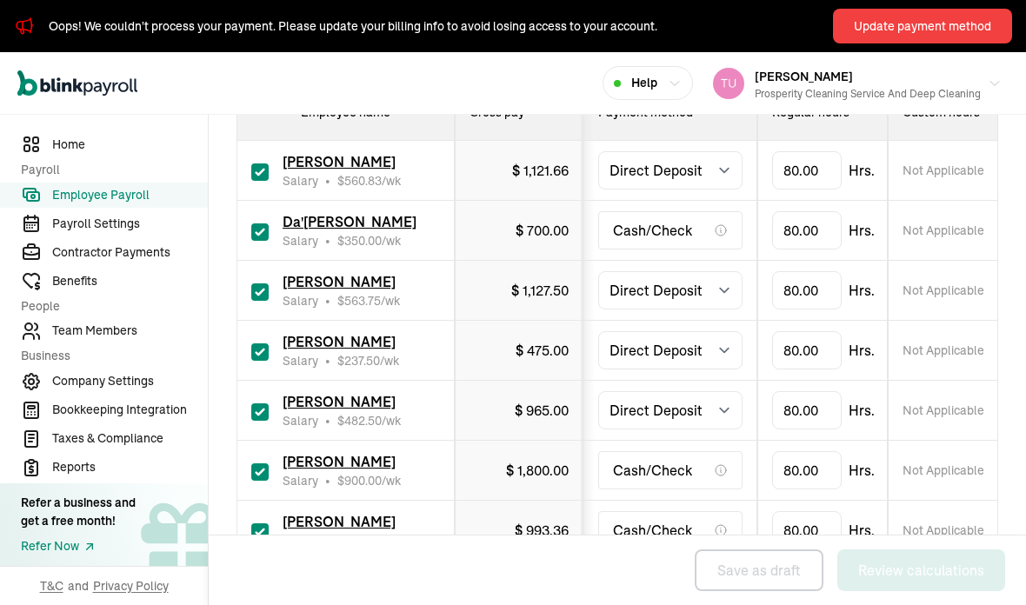
scroll to position [618, 0]
click at [251, 181] on input "checkbox" at bounding box center [259, 172] width 17 height 17
checkbox input "false"
type input "0.00"
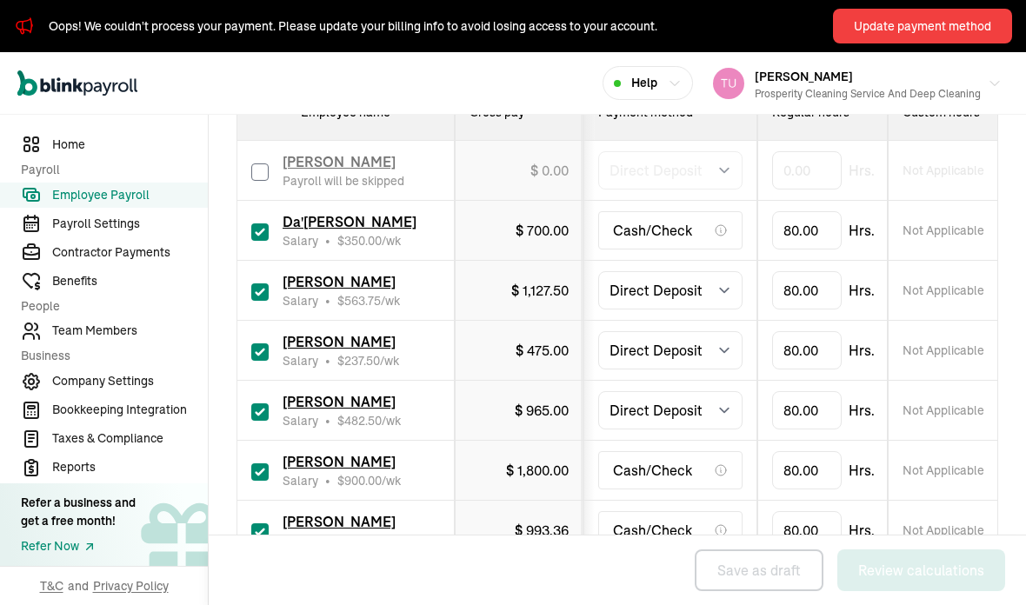
click at [263, 241] on input "checkbox" at bounding box center [259, 232] width 17 height 17
checkbox input "false"
type input "0.00"
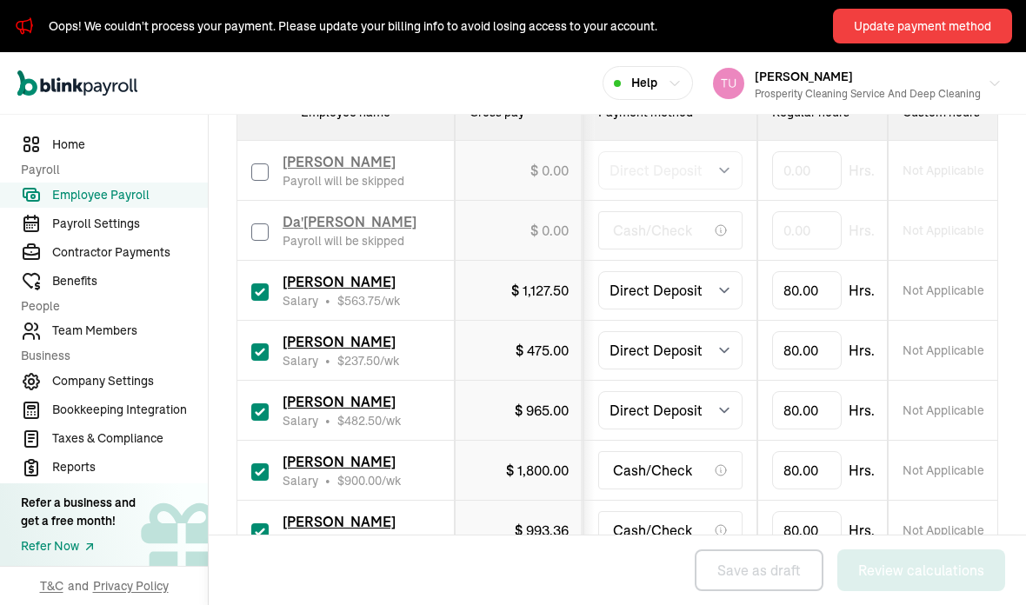
click at [265, 301] on input "checkbox" at bounding box center [259, 292] width 17 height 17
checkbox input "false"
type input "0.00"
click at [247, 497] on td "Tumeka White Salary • $ 900.00 /wk" at bounding box center [345, 471] width 217 height 60
click at [267, 481] on input "checkbox" at bounding box center [259, 472] width 17 height 17
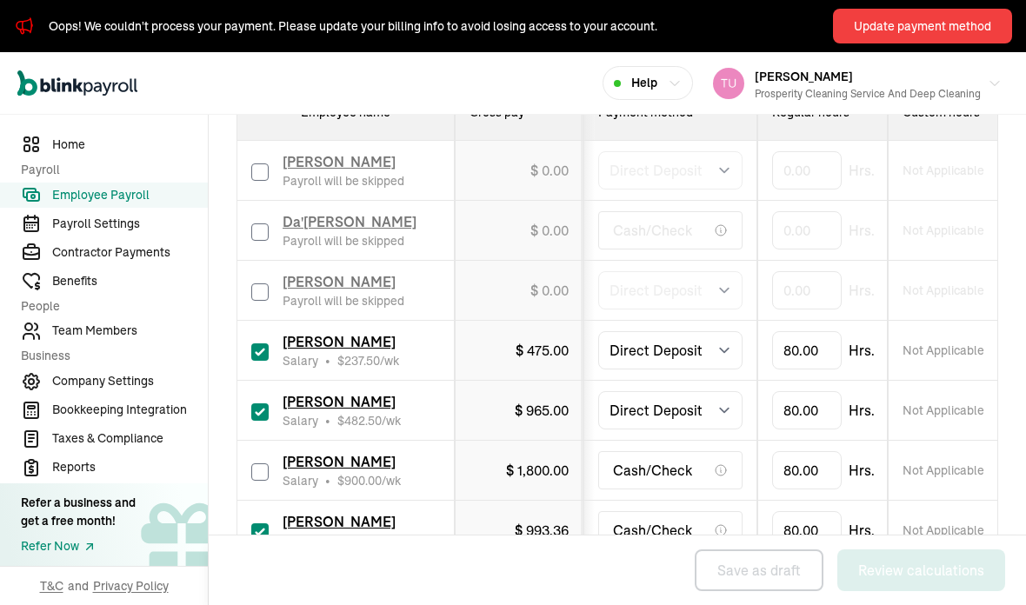
checkbox input "false"
type input "0.00"
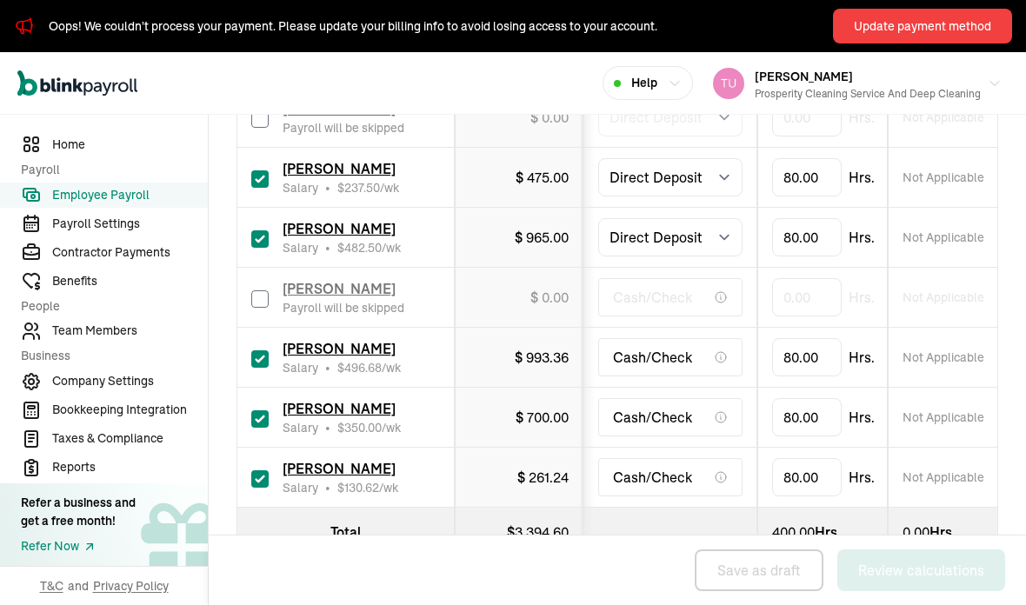
scroll to position [790, 0]
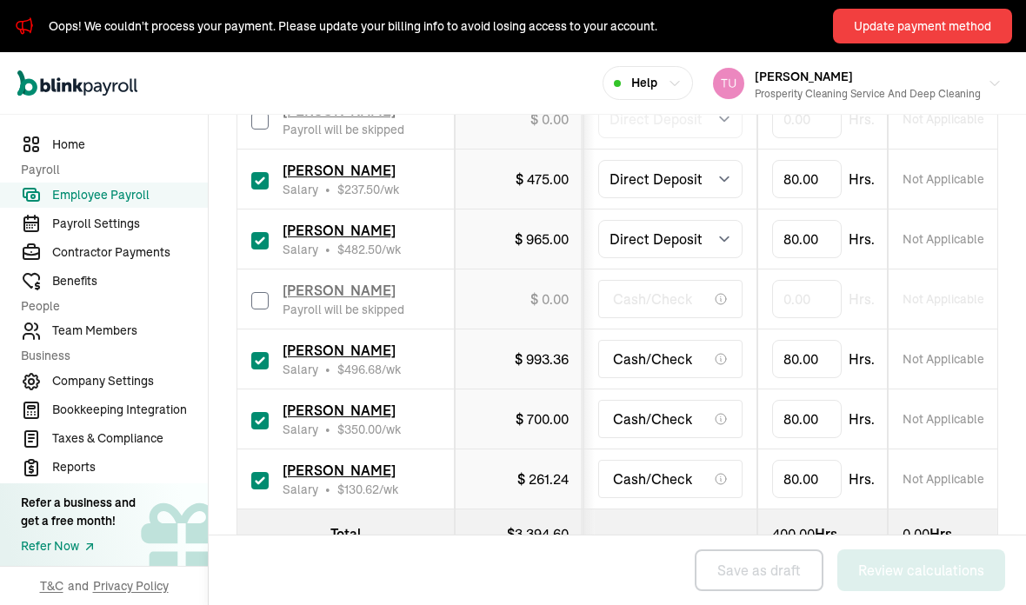
click at [253, 370] on input "checkbox" at bounding box center [259, 360] width 17 height 17
checkbox input "false"
type input "0.00"
click at [278, 434] on div "Antoine Stokley Salary • $ 350.00 /wk" at bounding box center [345, 419] width 189 height 38
click at [264, 430] on input "checkbox" at bounding box center [259, 420] width 17 height 17
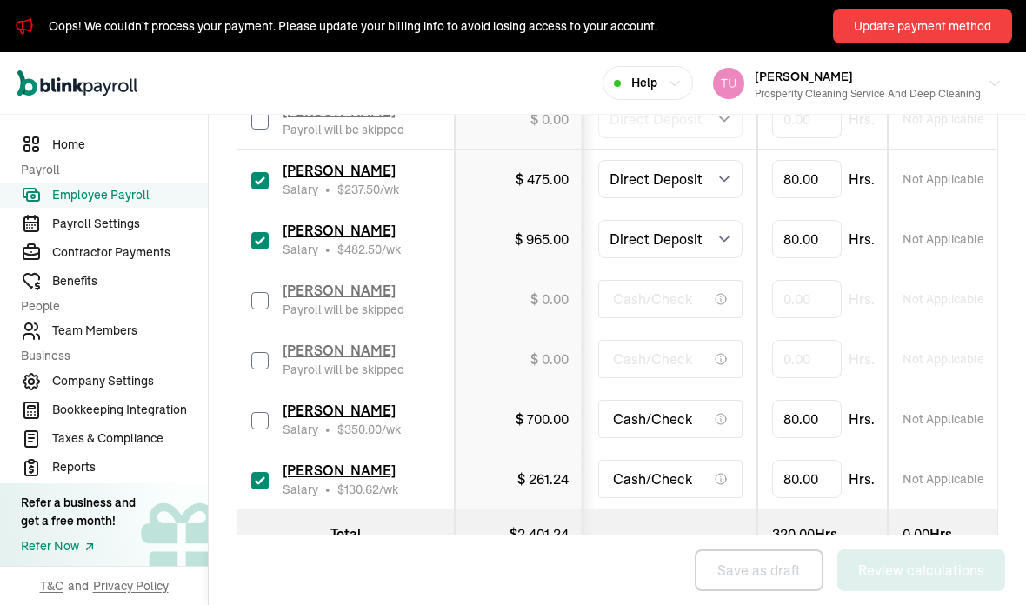
checkbox input "false"
type input "0.00"
click at [265, 490] on input "checkbox" at bounding box center [259, 480] width 17 height 17
checkbox input "false"
type input "0.00"
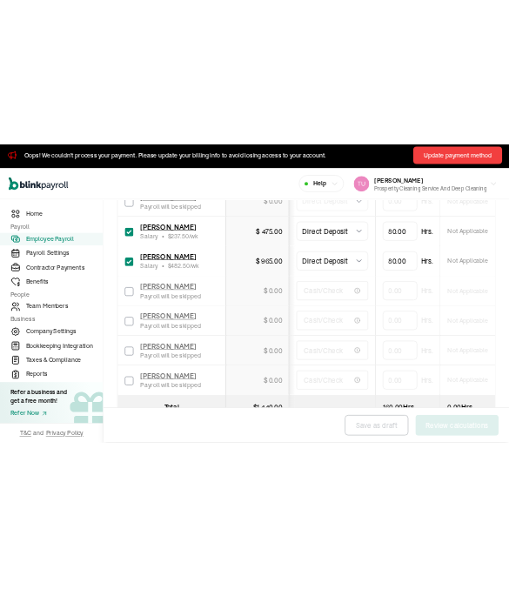
scroll to position [0, 0]
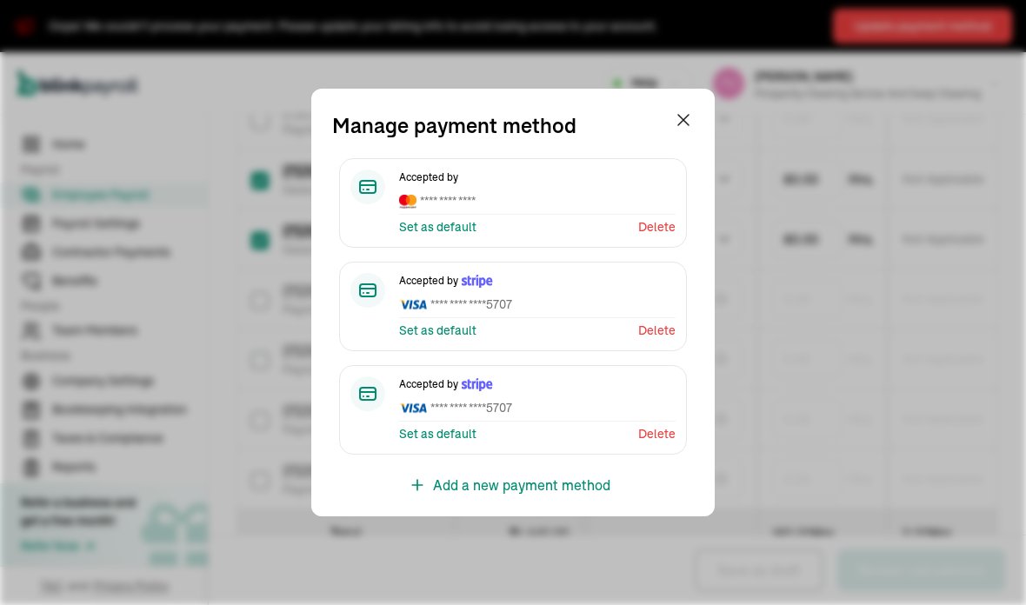
click at [691, 110] on icon "button" at bounding box center [683, 120] width 21 height 21
click at [693, 110] on icon "button" at bounding box center [683, 120] width 21 height 21
click at [684, 99] on button "Help" at bounding box center [648, 83] width 90 height 34
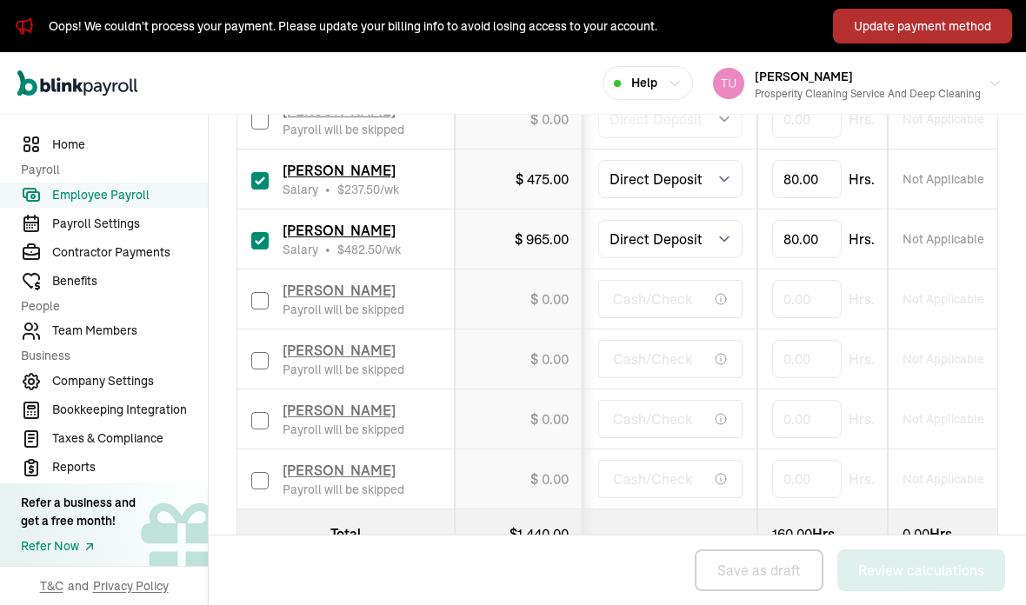
select select "direct_deposit"
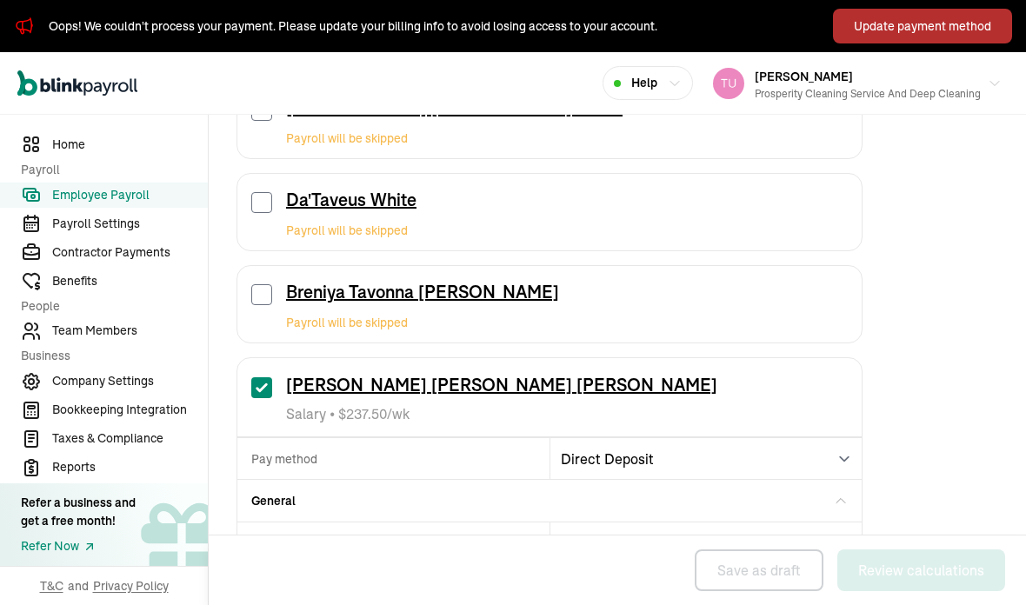
scroll to position [265, 0]
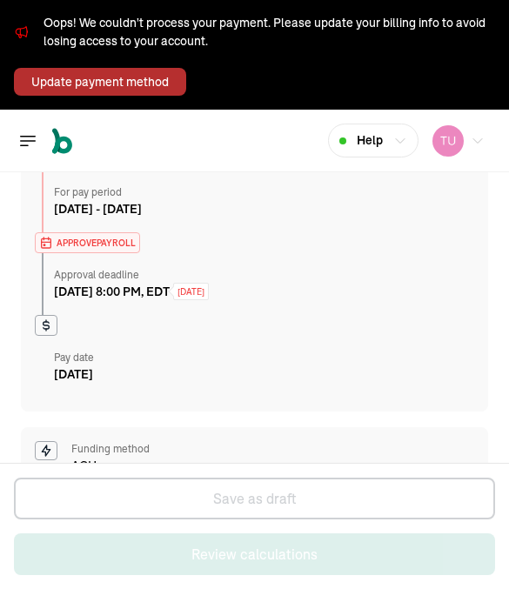
select select "direct_deposit"
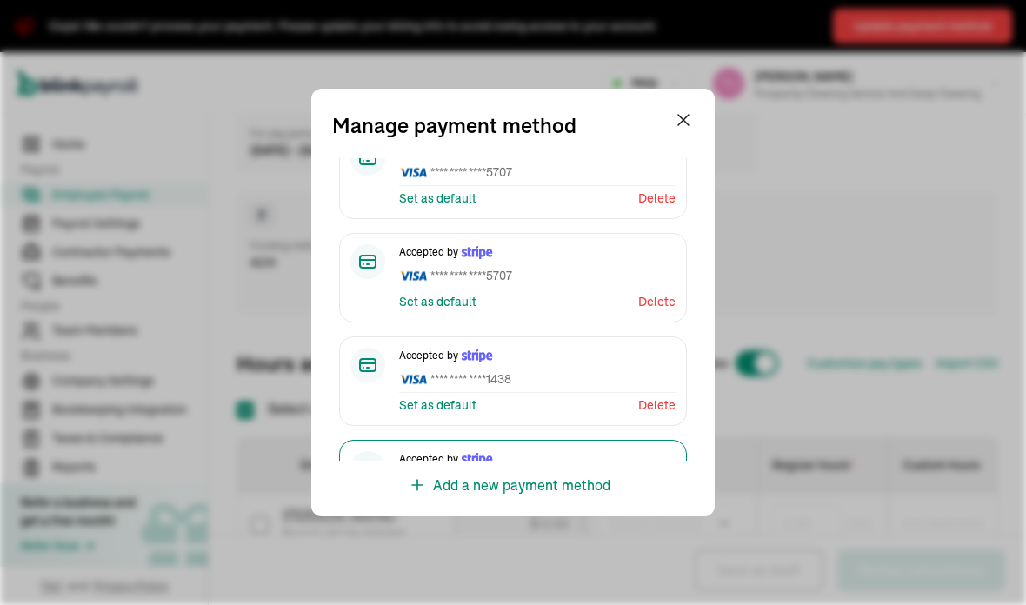
scroll to position [125, 0]
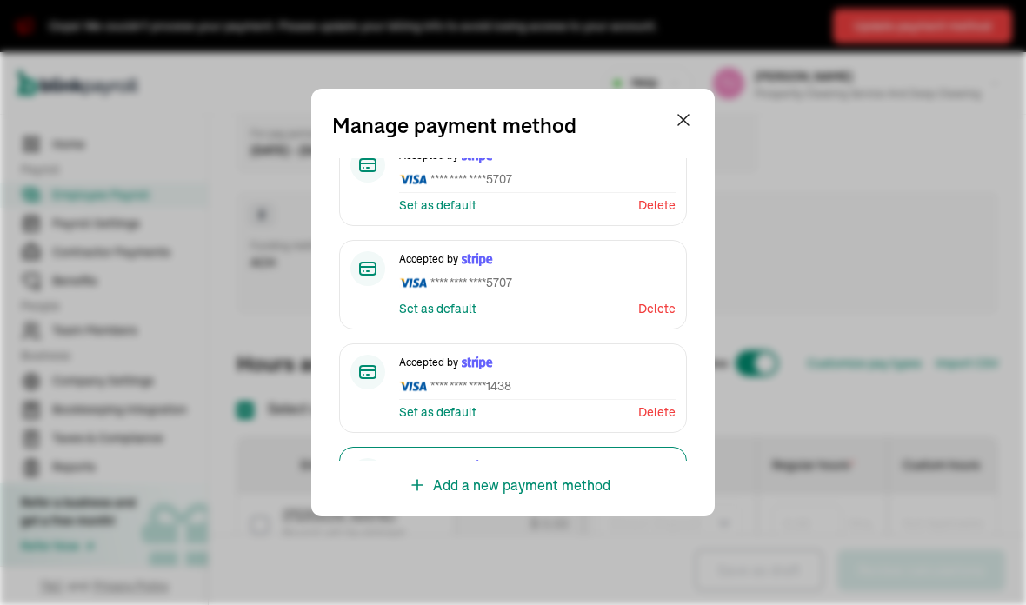
click at [580, 276] on div "Accepted by **** **** **** 5707" at bounding box center [537, 273] width 277 height 45
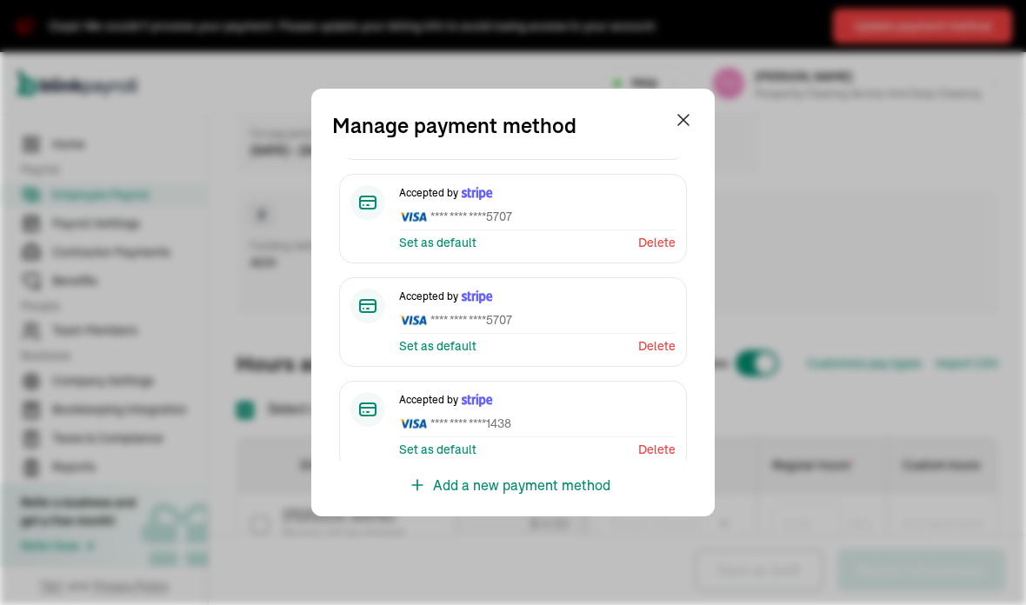
scroll to position [66, 0]
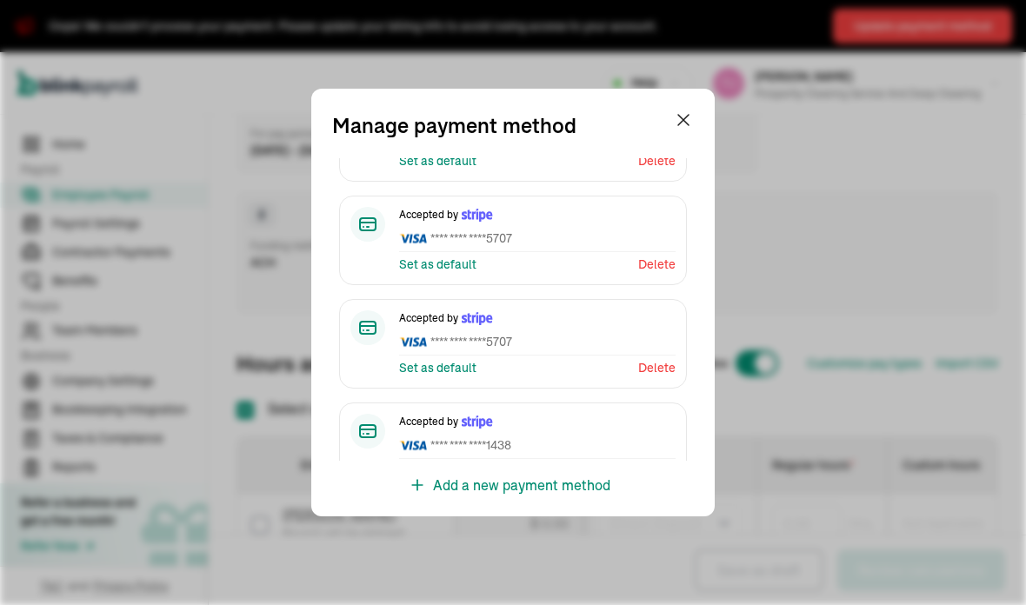
click at [557, 333] on span "**** **** **** 5707" at bounding box center [537, 342] width 277 height 18
click at [555, 336] on div "Accepted by **** **** **** 5707" at bounding box center [537, 332] width 277 height 45
click at [566, 333] on span "**** **** **** 5707" at bounding box center [537, 342] width 277 height 18
click at [569, 333] on span "**** **** **** 5707" at bounding box center [537, 342] width 277 height 18
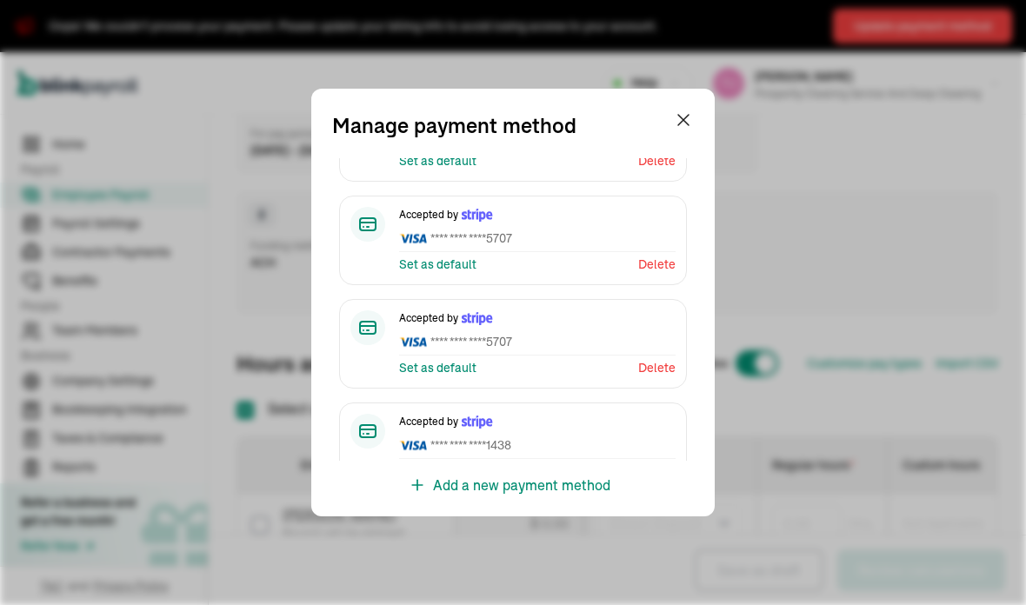
click at [569, 333] on span "**** **** **** 5707" at bounding box center [537, 342] width 277 height 18
click at [587, 230] on span "**** **** **** 5707" at bounding box center [537, 239] width 277 height 18
click at [588, 230] on span "**** **** **** 5707" at bounding box center [537, 239] width 277 height 18
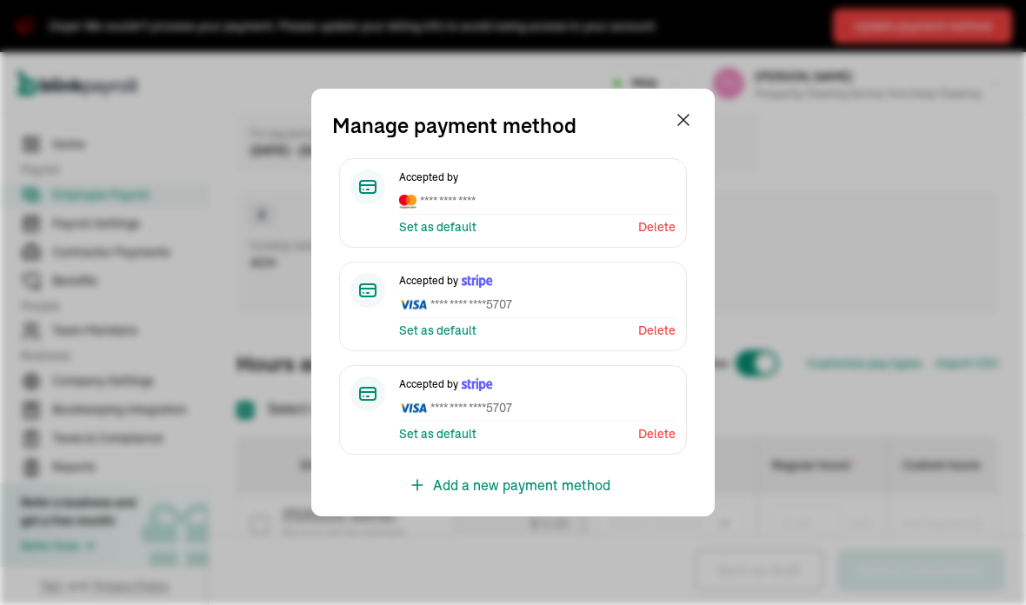
scroll to position [0, 0]
click at [587, 192] on span "**** **** ****" at bounding box center [537, 201] width 277 height 18
click at [593, 192] on span "**** **** ****" at bounding box center [537, 201] width 277 height 18
click at [592, 192] on span "**** **** ****" at bounding box center [537, 201] width 277 height 18
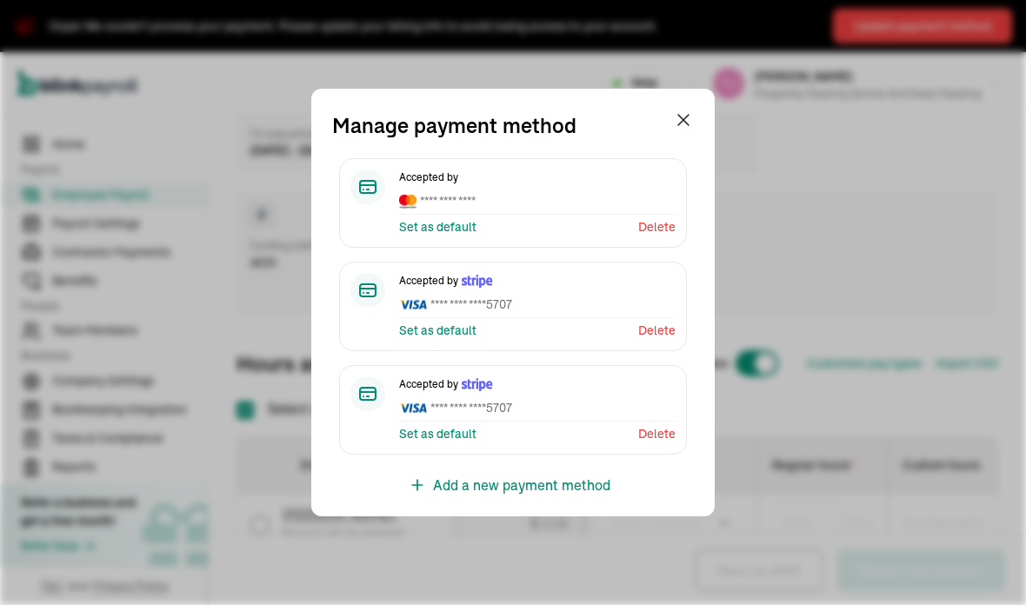
click at [540, 322] on div "Set as default Delete" at bounding box center [537, 331] width 277 height 18
click at [544, 402] on div "Accepted by **** **** **** 5707" at bounding box center [537, 399] width 277 height 45
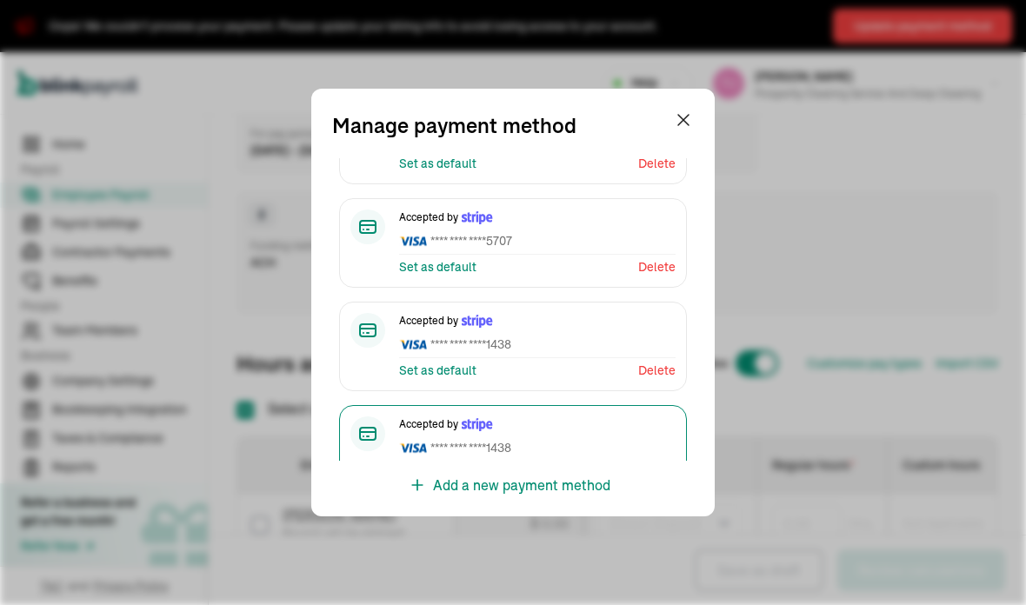
scroll to position [166, 0]
click at [691, 111] on div "Open main menu Help Tumeka White Prosperity Cleaning Service and Deep Cleaning" at bounding box center [513, 83] width 1026 height 63
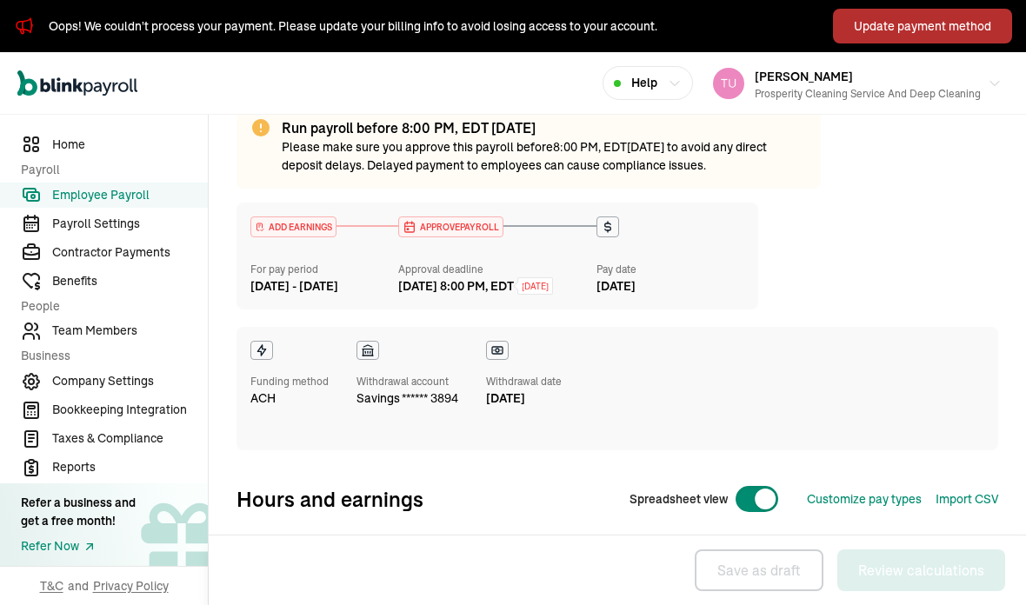
scroll to position [127, 0]
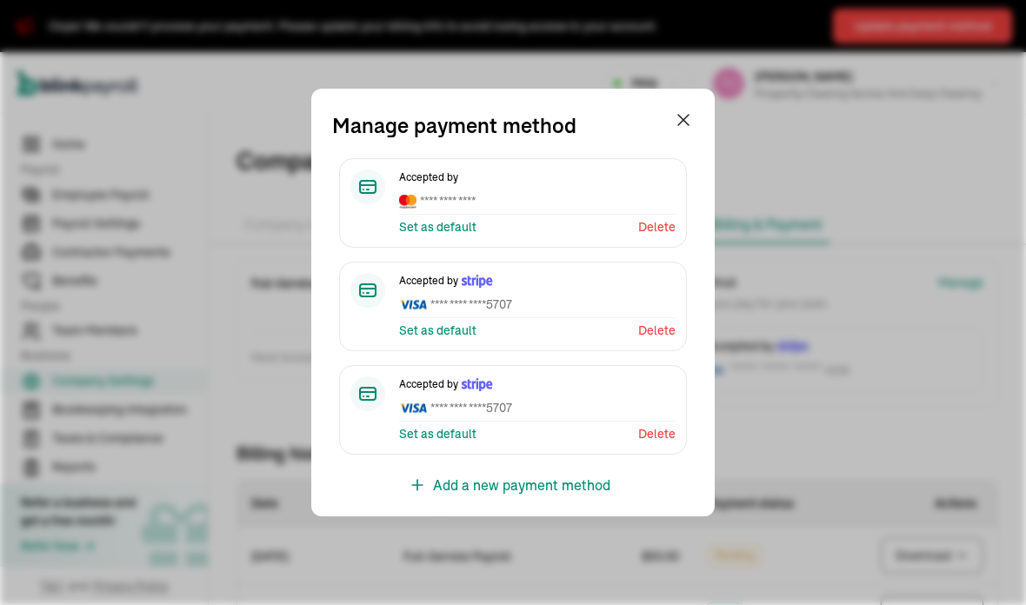
click at [574, 296] on span "**** **** **** 5707" at bounding box center [537, 305] width 277 height 18
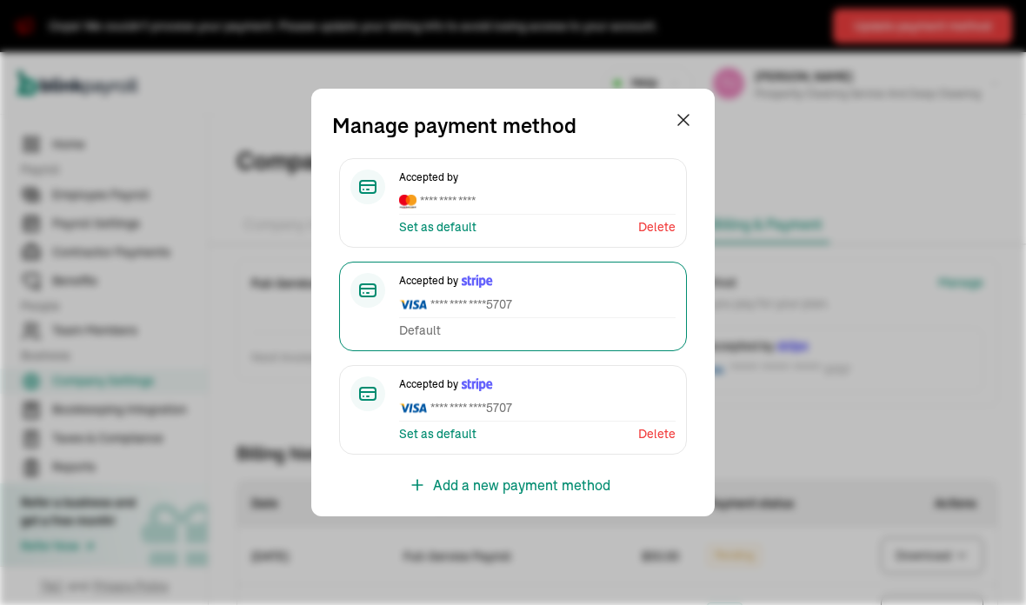
click at [689, 111] on div "Open main menu Help Tumeka White Prosperity Cleaning Service and Deep Cleaning" at bounding box center [513, 83] width 1026 height 63
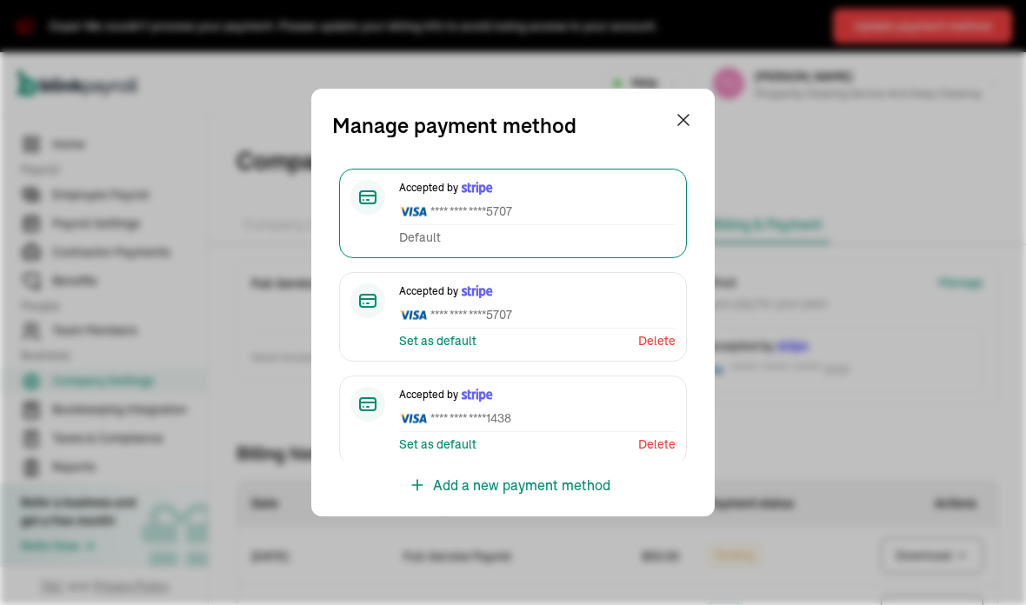
scroll to position [97, 0]
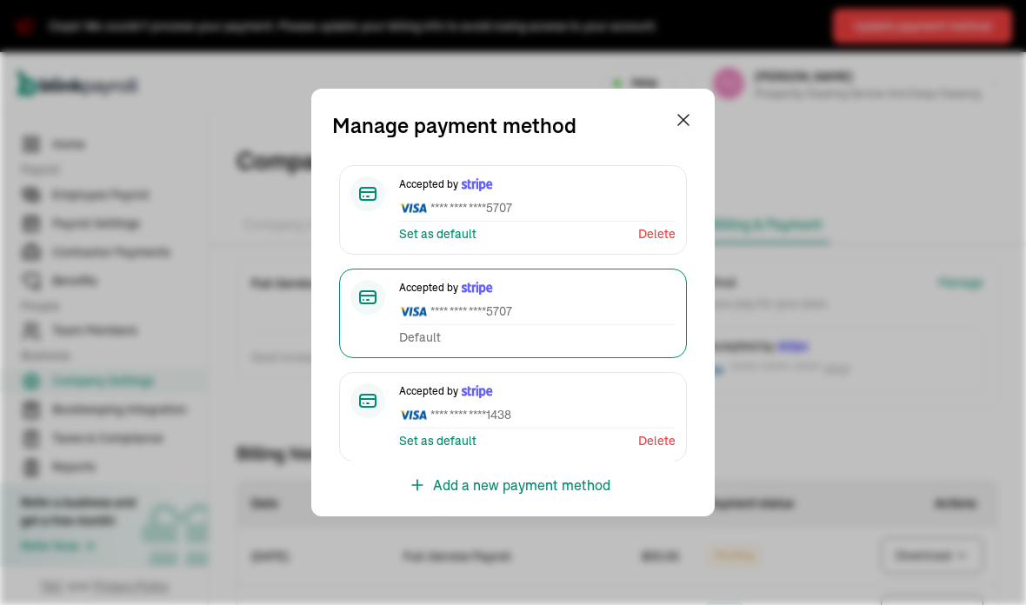
click at [678, 98] on button "Help" at bounding box center [648, 83] width 90 height 34
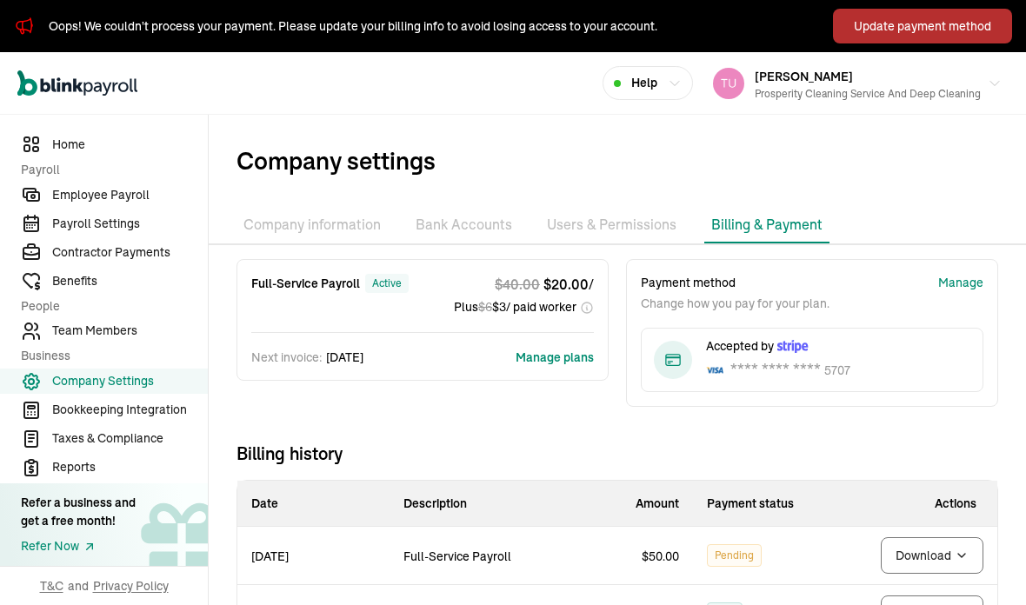
scroll to position [0, 0]
click at [138, 204] on span "Employee Payroll" at bounding box center [130, 195] width 156 height 18
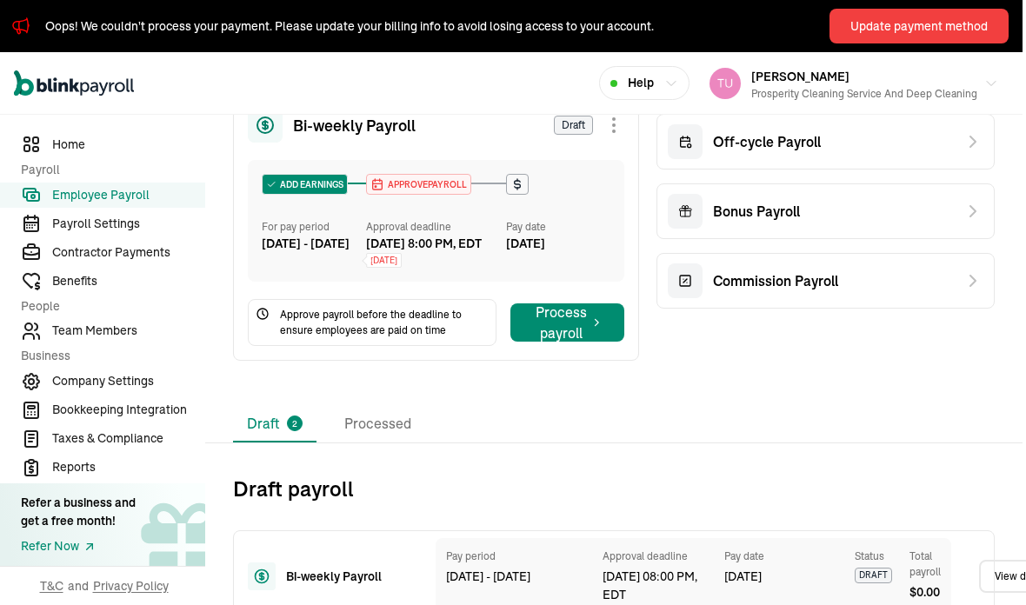
scroll to position [330, 3]
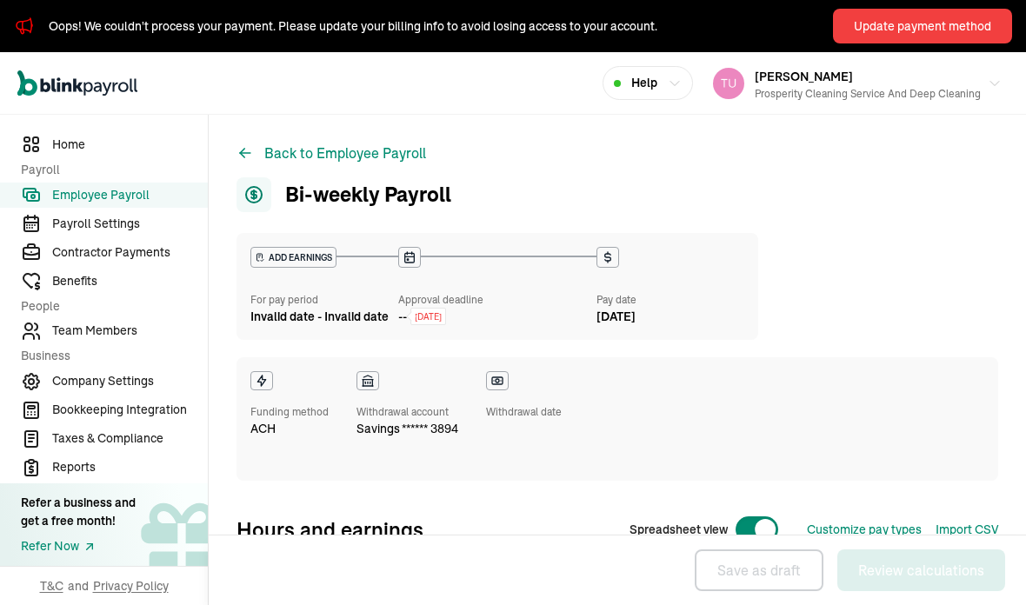
select select "direct_deposit"
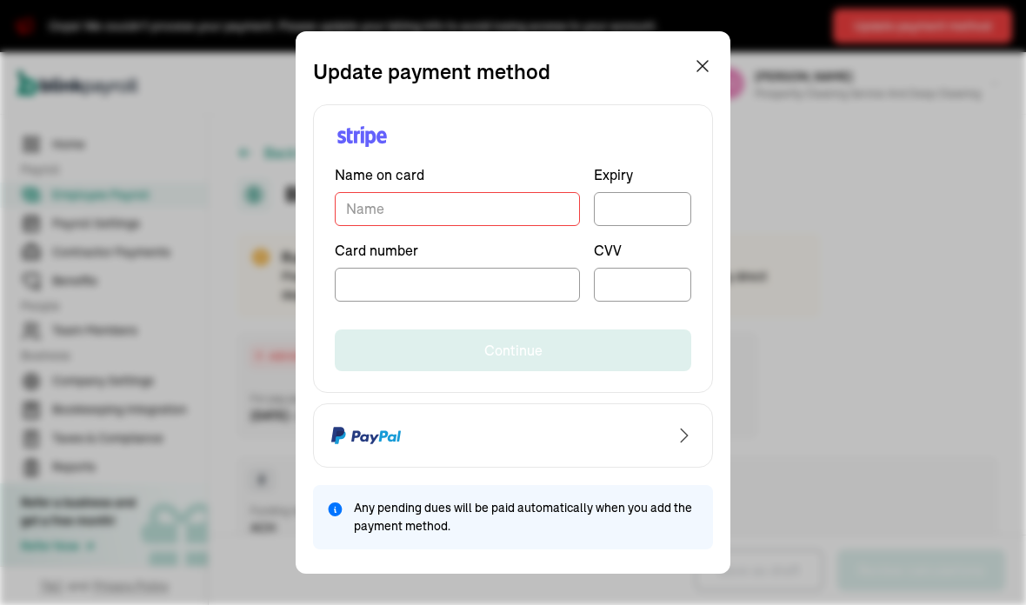
click at [646, 328] on div "Continue" at bounding box center [513, 337] width 357 height 70
click at [556, 204] on input "TextInput" at bounding box center [457, 209] width 245 height 34
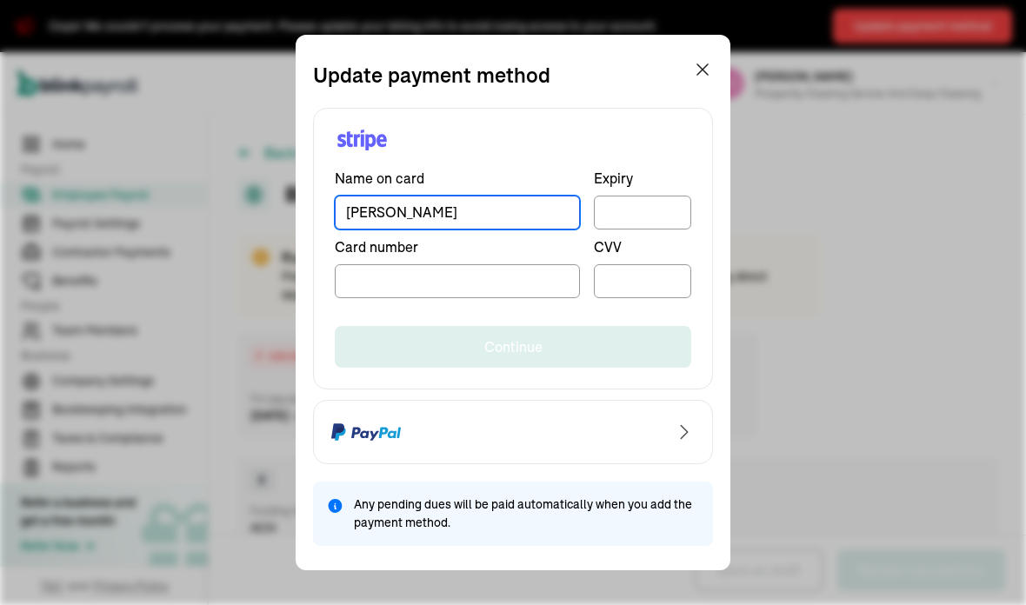
type input "[PERSON_NAME]"
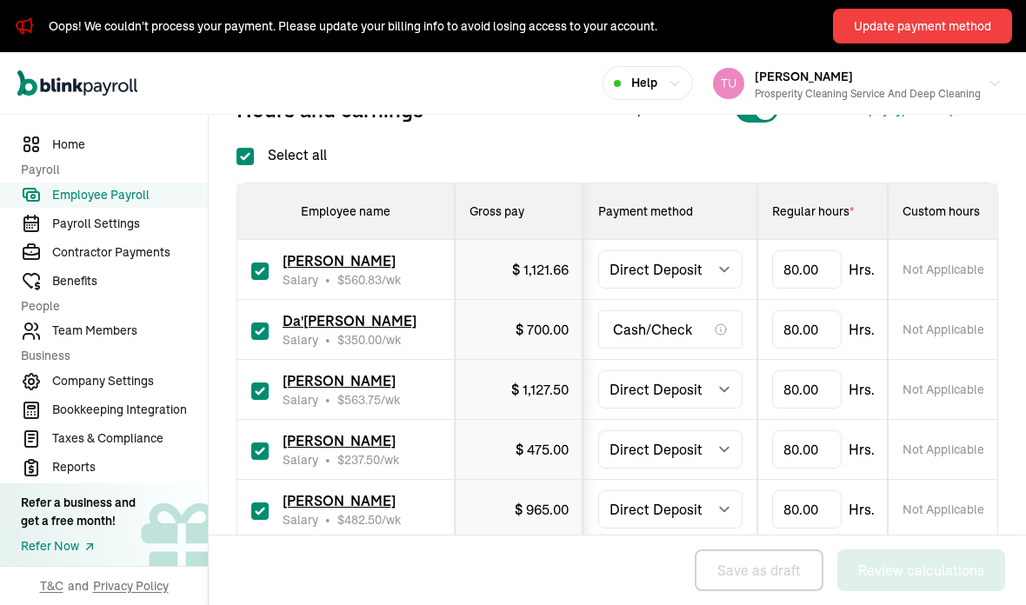
scroll to position [516, 0]
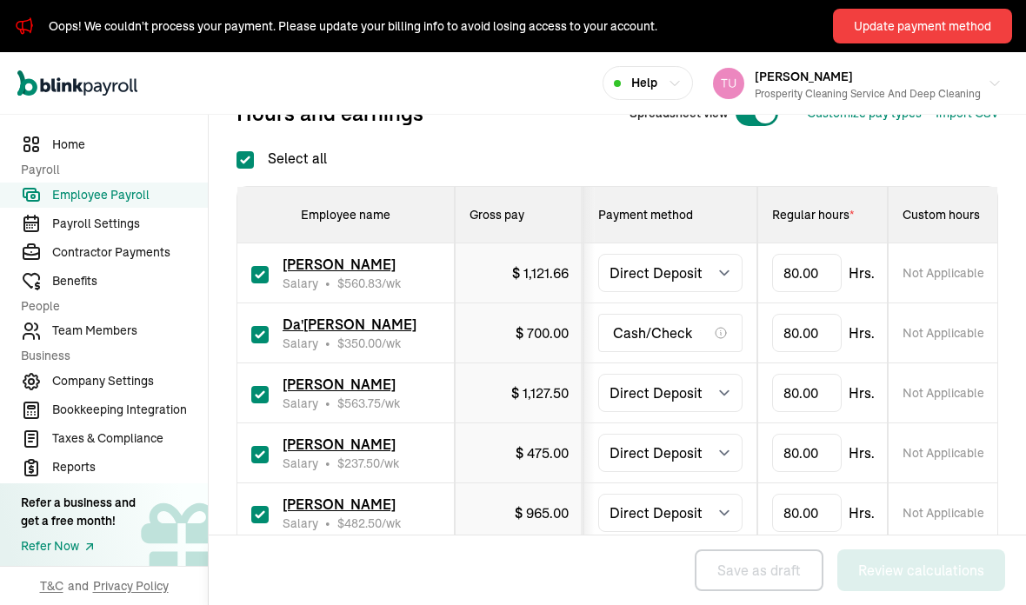
click at [250, 169] on input "Select all" at bounding box center [245, 159] width 17 height 17
checkbox input "false"
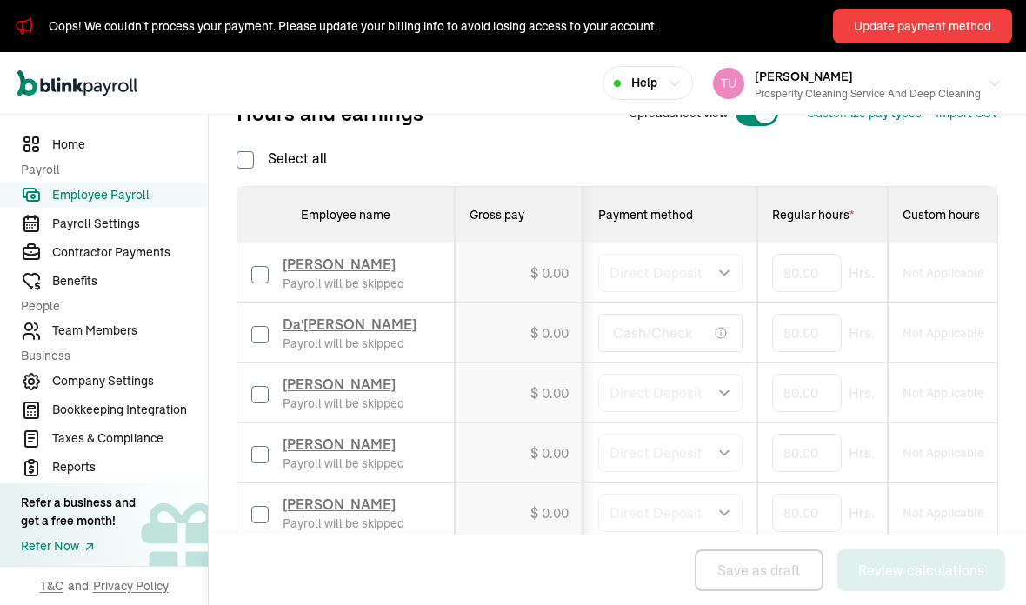
checkbox input "false"
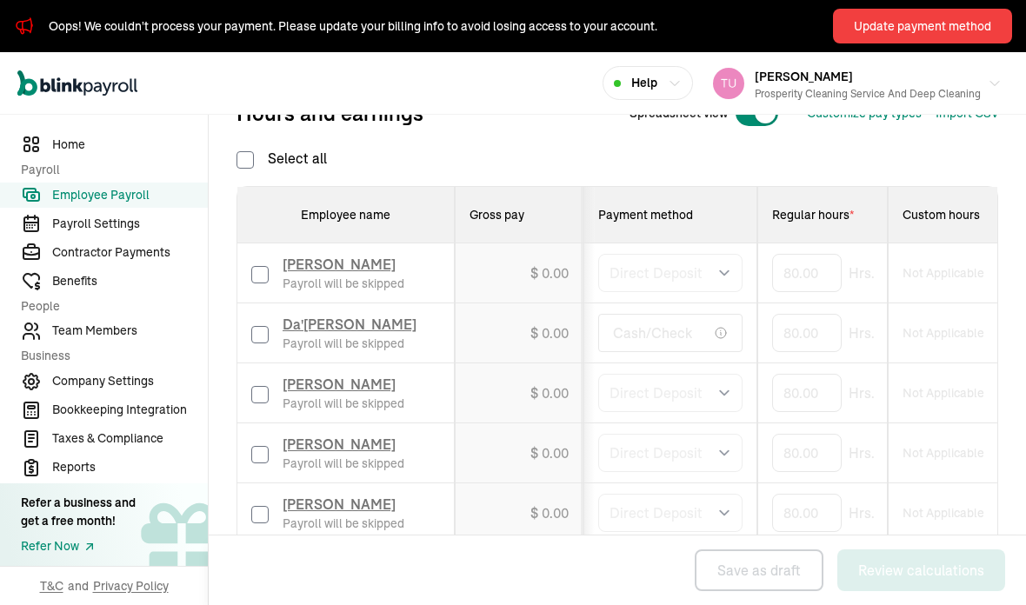
checkbox input "false"
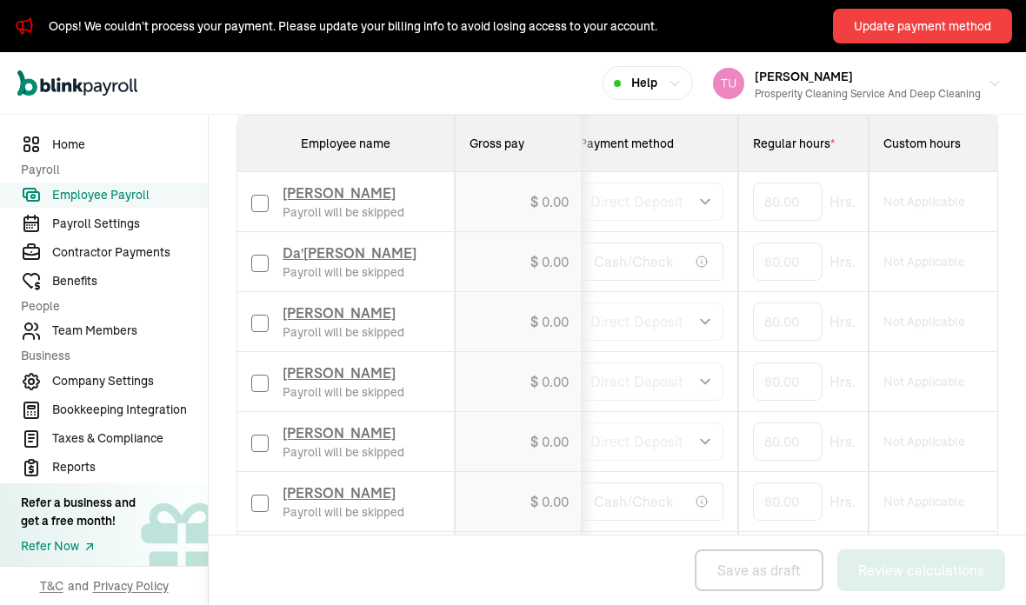
scroll to position [488, 0]
click at [268, 332] on input "checkbox" at bounding box center [259, 323] width 17 height 17
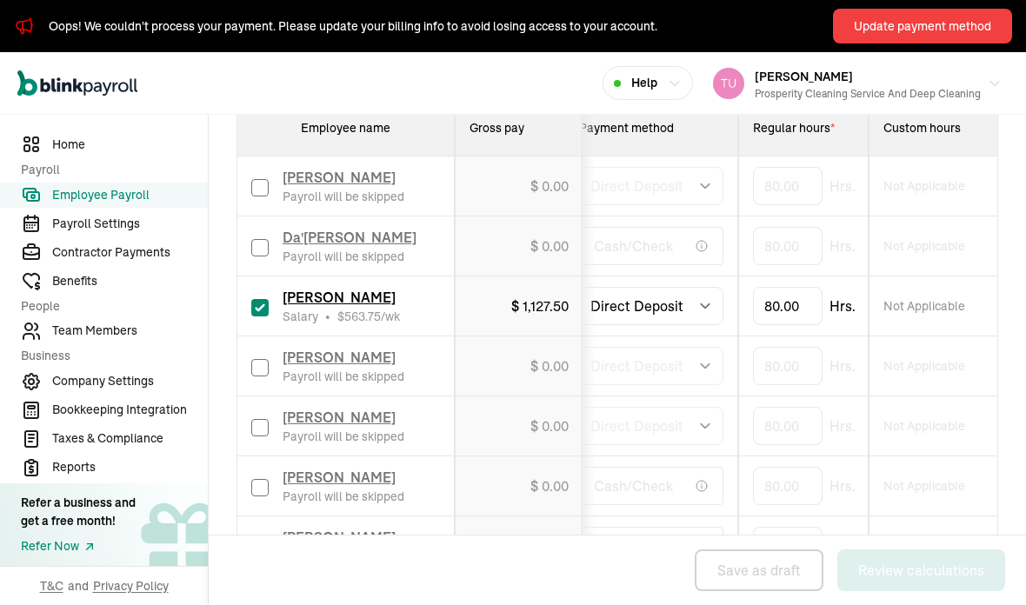
scroll to position [604, 0]
click at [268, 316] on input "checkbox" at bounding box center [259, 306] width 17 height 17
checkbox input "false"
type input "0.00"
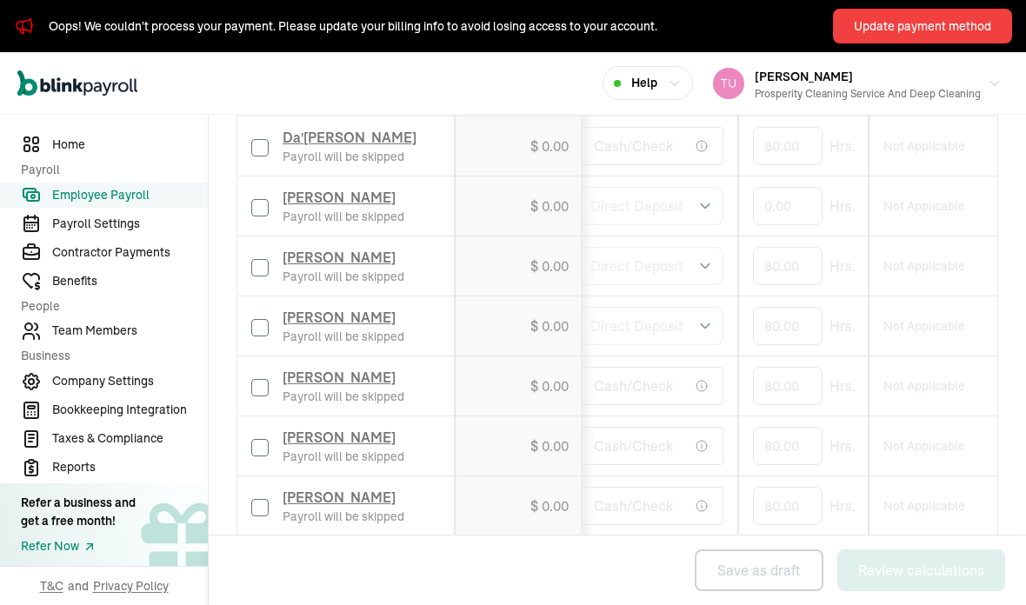
click at [265, 397] on input "checkbox" at bounding box center [259, 387] width 17 height 17
checkbox input "false"
type input "0.00"
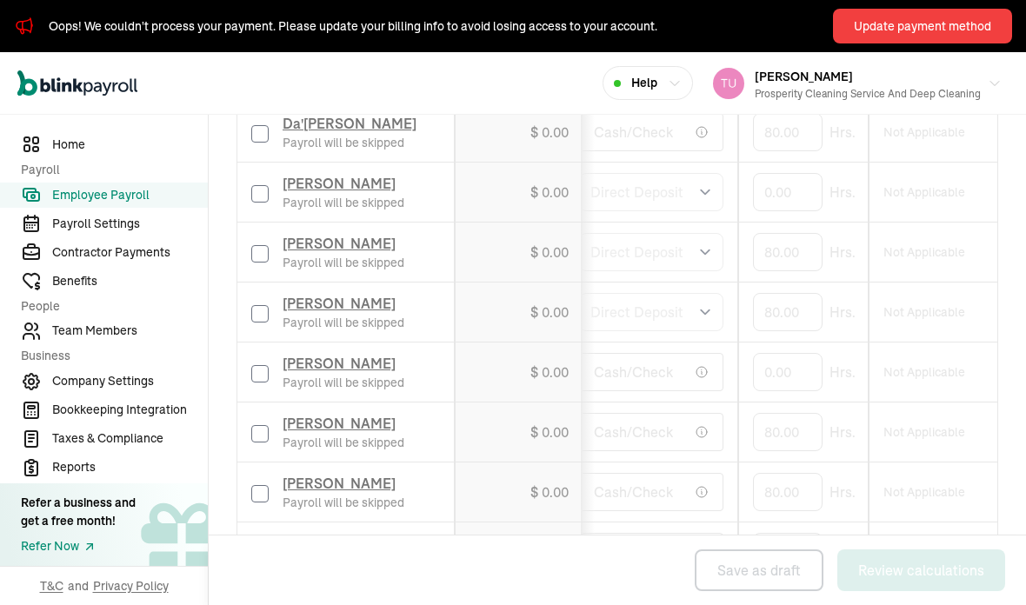
scroll to position [619, 0]
click at [268, 261] on input "checkbox" at bounding box center [259, 252] width 17 height 17
checkbox input "true"
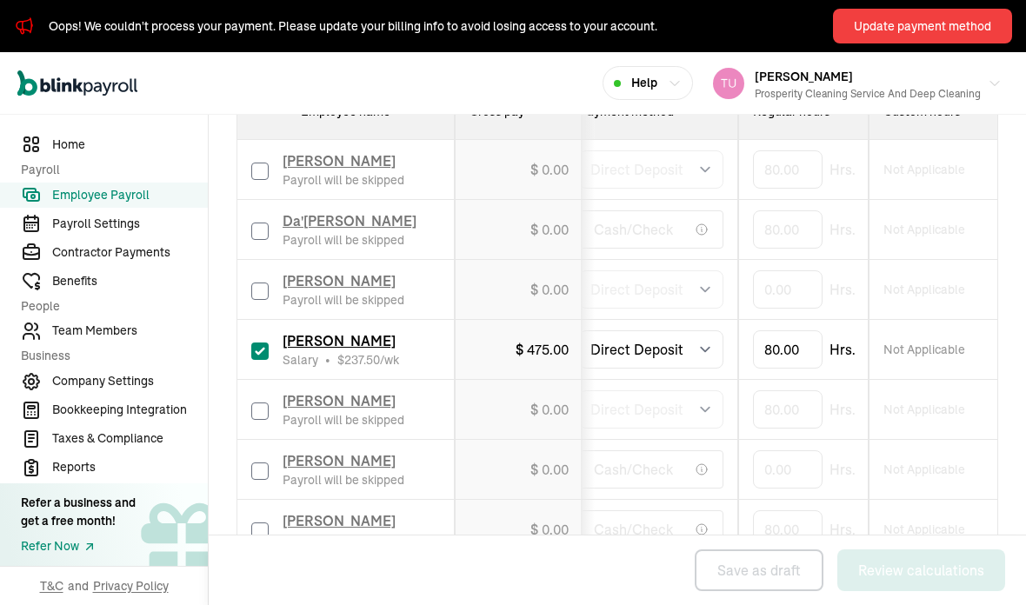
click at [265, 420] on input "checkbox" at bounding box center [259, 411] width 17 height 17
checkbox input "true"
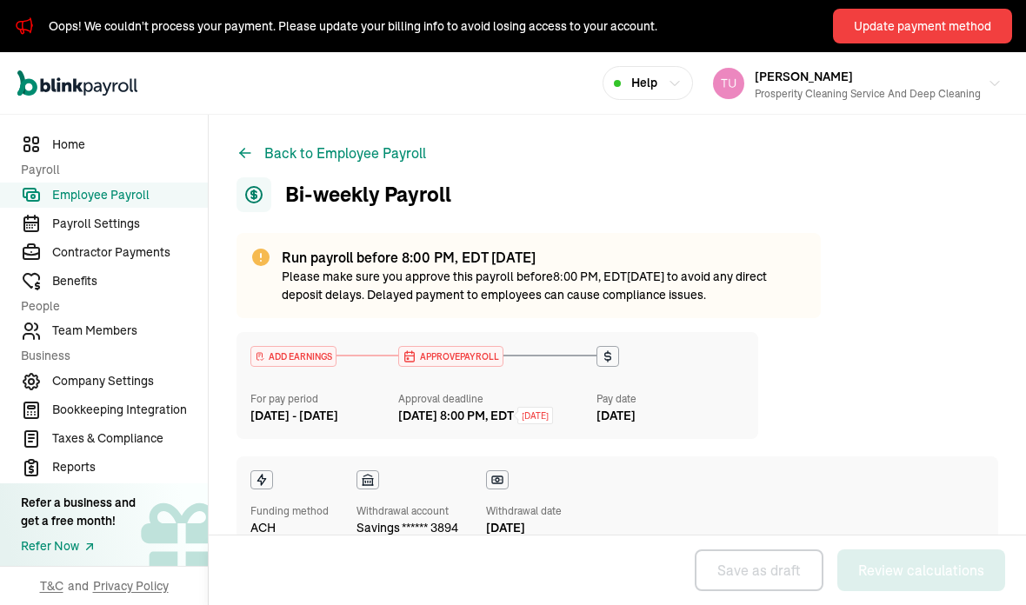
scroll to position [0, 0]
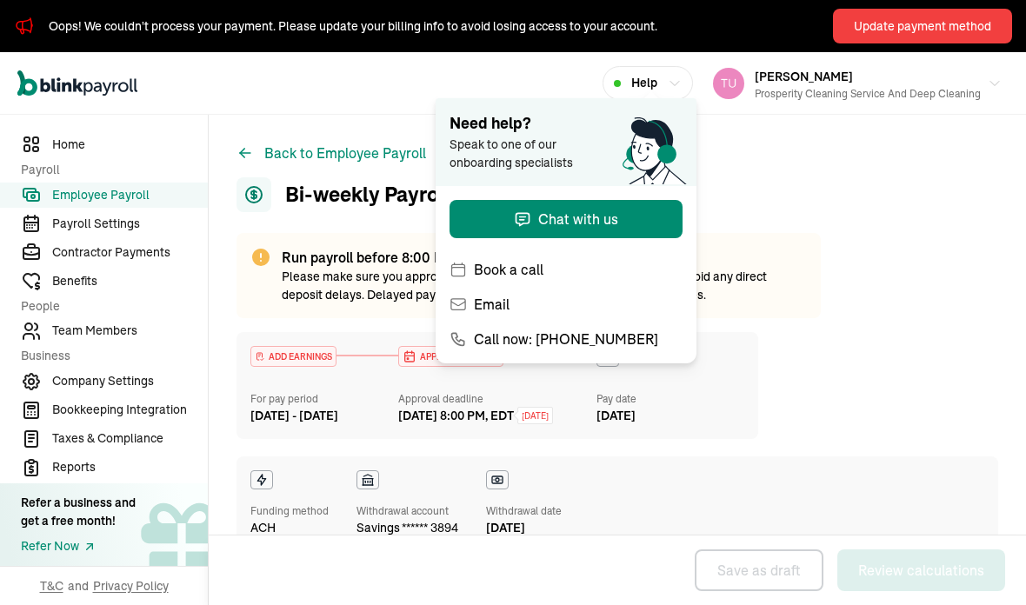
click at [873, 177] on div "Bi-weekly Payroll" at bounding box center [618, 194] width 762 height 35
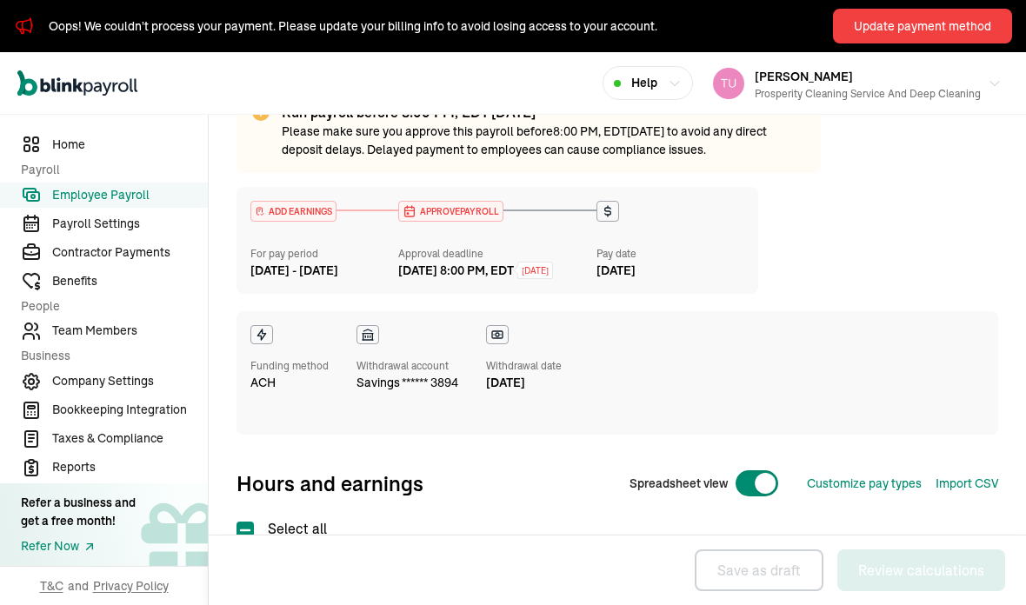
scroll to position [145, 0]
click at [876, 266] on div "ADD EARNINGS For pay period Aug 16 - Aug 29, 2025 APPROVE PAYROLL Approval dead…" at bounding box center [618, 311] width 762 height 248
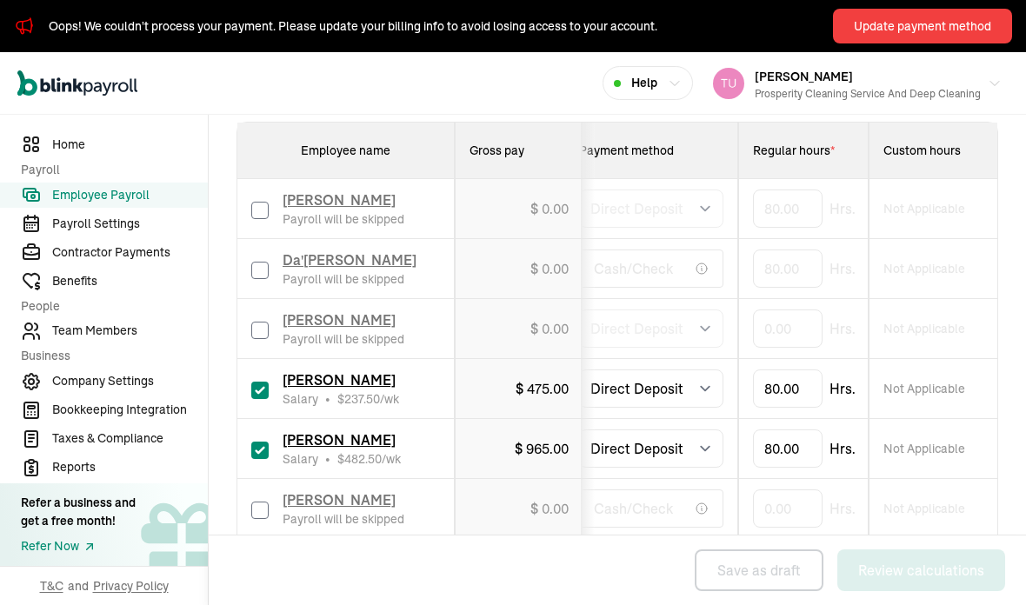
scroll to position [565, 0]
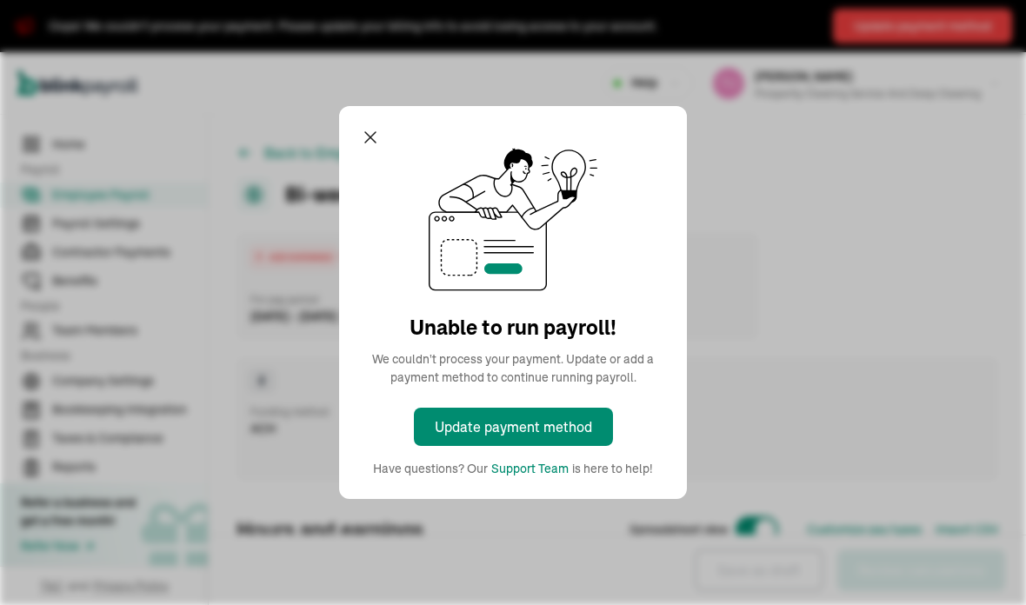
select select "direct_deposit"
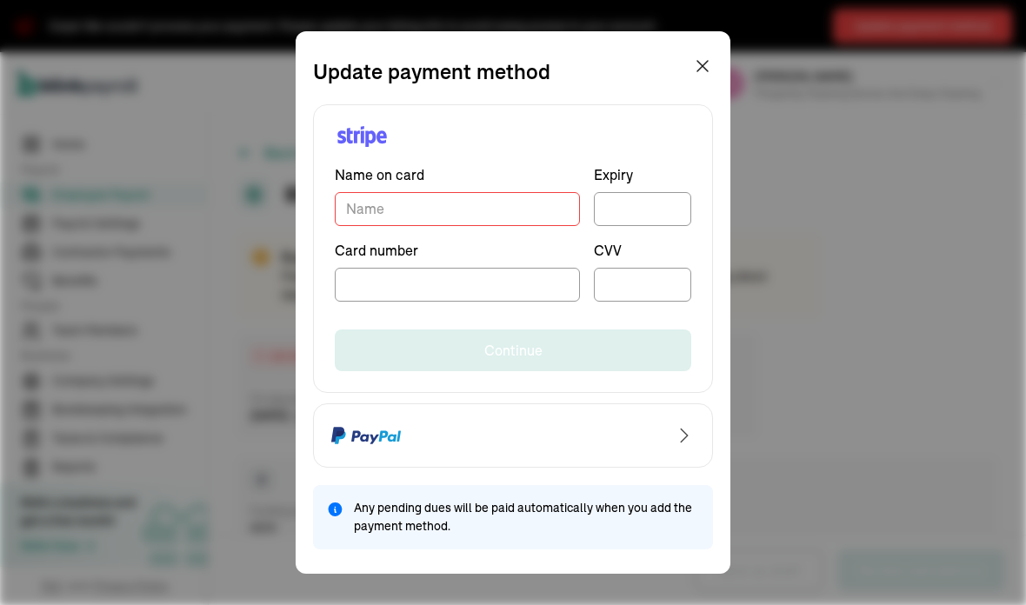
click at [707, 63] on div "Unable to run payroll! We couldn't process your payment. Update or add a paymen…" at bounding box center [513, 302] width 1026 height 605
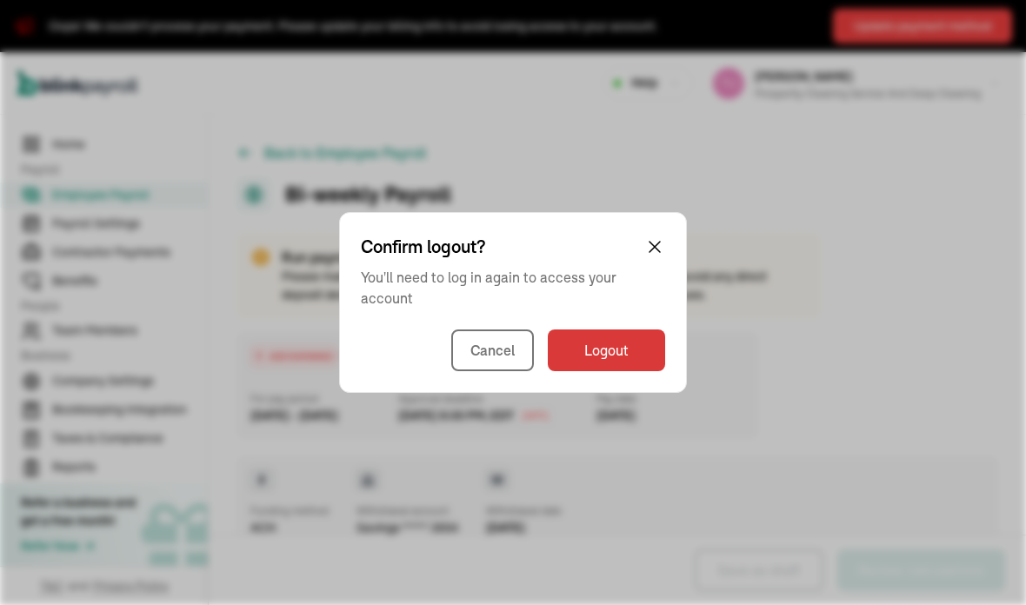
click at [623, 344] on div "ADD EARNINGS For pay period Aug 16 - Aug 29, 2025 APPROVE PAYROLL Approval dead…" at bounding box center [498, 385] width 522 height 107
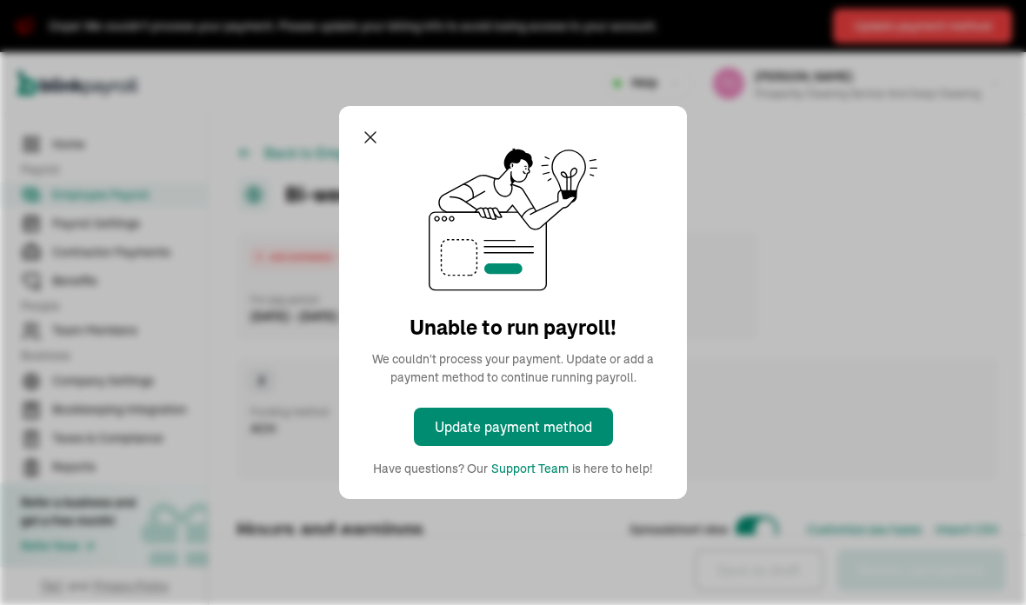
select select "direct_deposit"
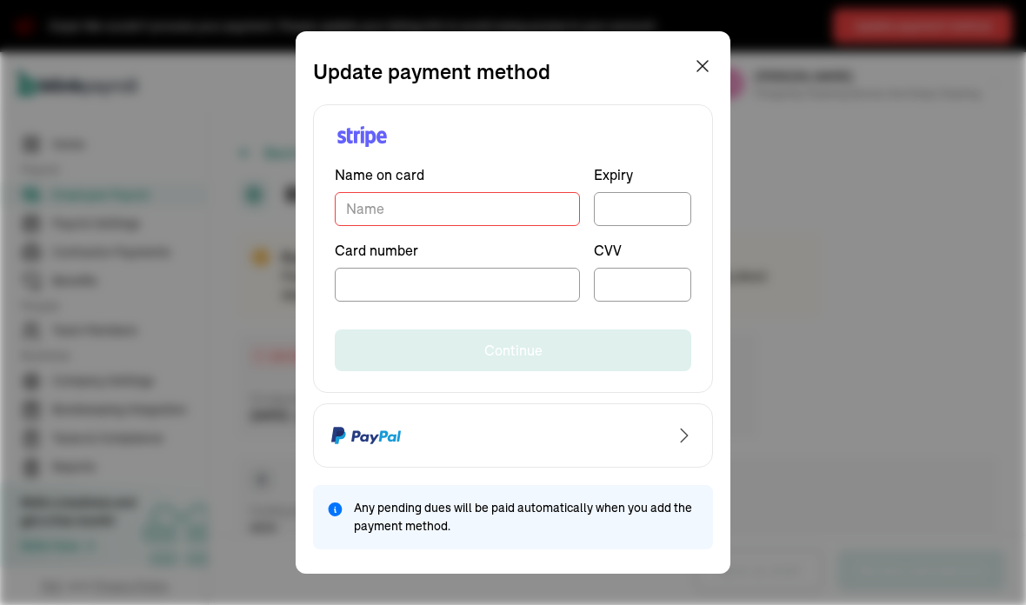
click at [707, 63] on div "Unable to run payroll! We couldn't process your payment. Update or add a paymen…" at bounding box center [513, 302] width 1026 height 605
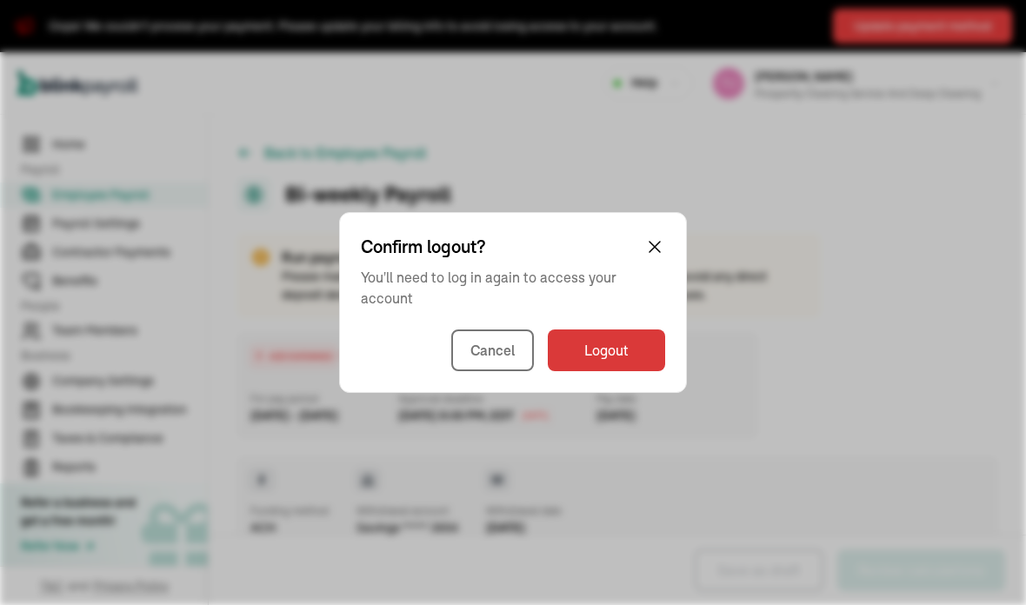
click at [623, 344] on div "ADD EARNINGS For pay period Aug 16 - Aug 29, 2025 APPROVE PAYROLL Approval dead…" at bounding box center [498, 385] width 522 height 107
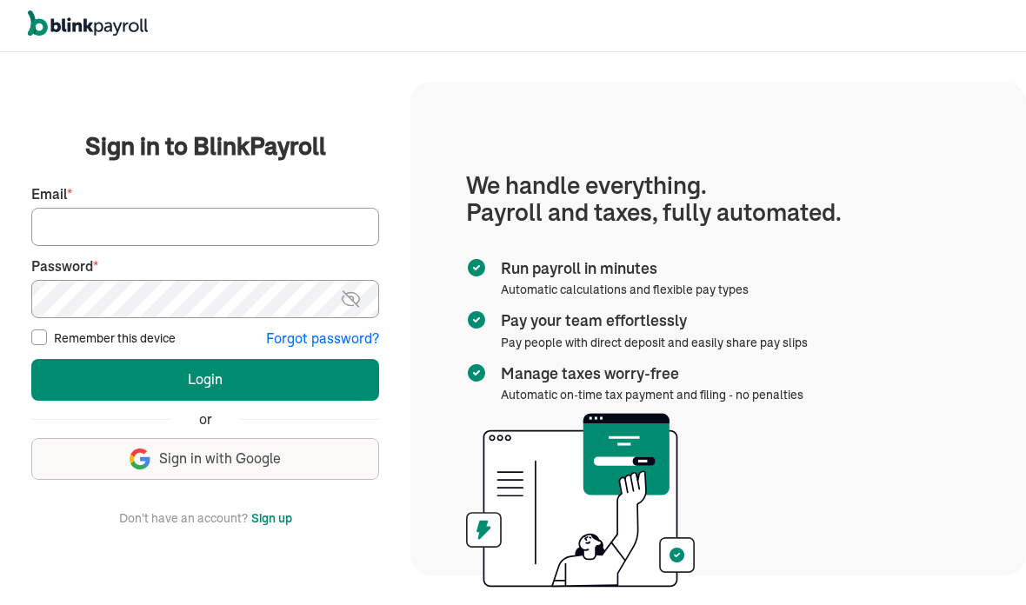
click at [346, 246] on input "Email *" at bounding box center [205, 227] width 348 height 38
type input "[EMAIL_ADDRESS][DOMAIN_NAME]"
click at [262, 401] on button "Login" at bounding box center [205, 380] width 348 height 42
click at [121, 246] on input "Email *" at bounding box center [205, 227] width 348 height 38
type input "[EMAIL_ADDRESS][DOMAIN_NAME]"
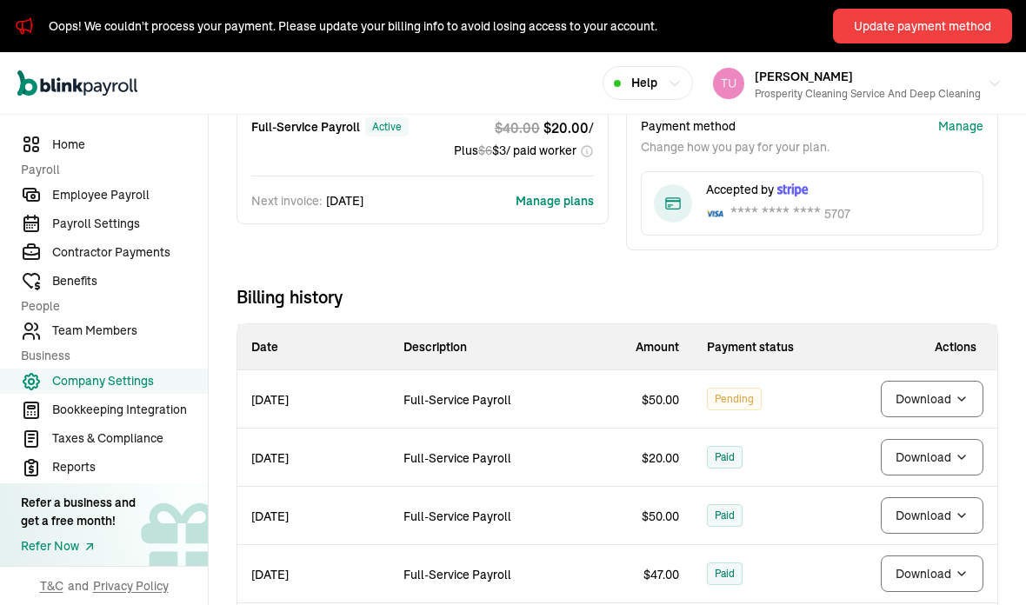
click at [134, 204] on span "Employee Payroll" at bounding box center [130, 195] width 156 height 18
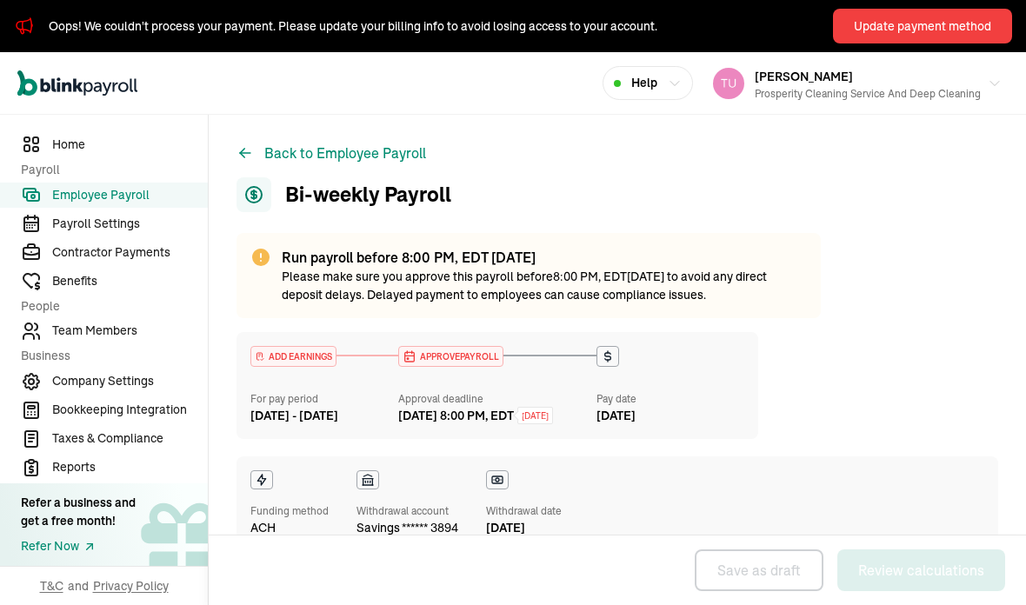
select select "direct_deposit"
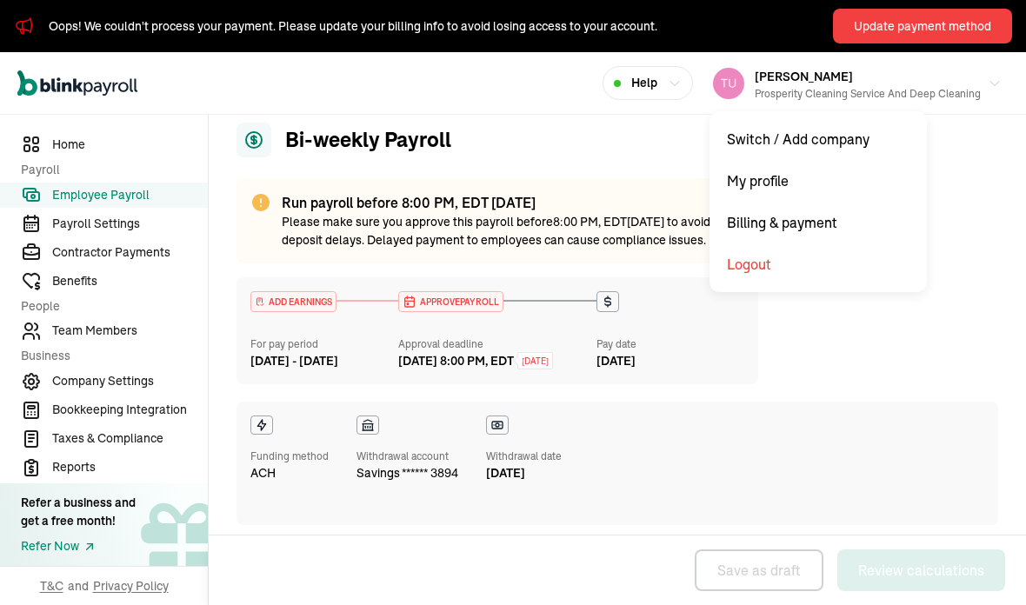
click at [144, 391] on span "Company Settings" at bounding box center [130, 381] width 156 height 18
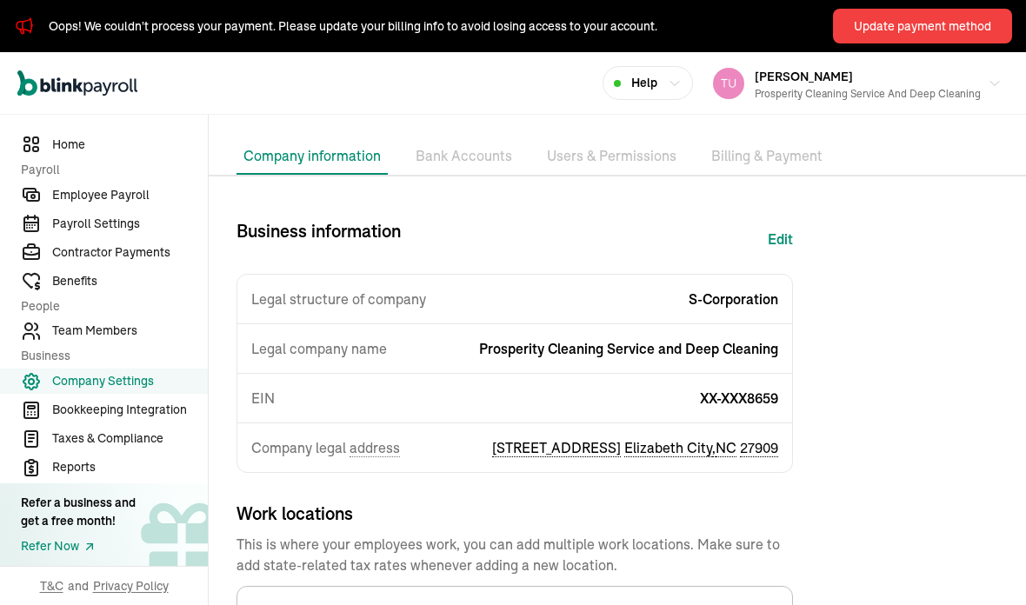
scroll to position [65, 0]
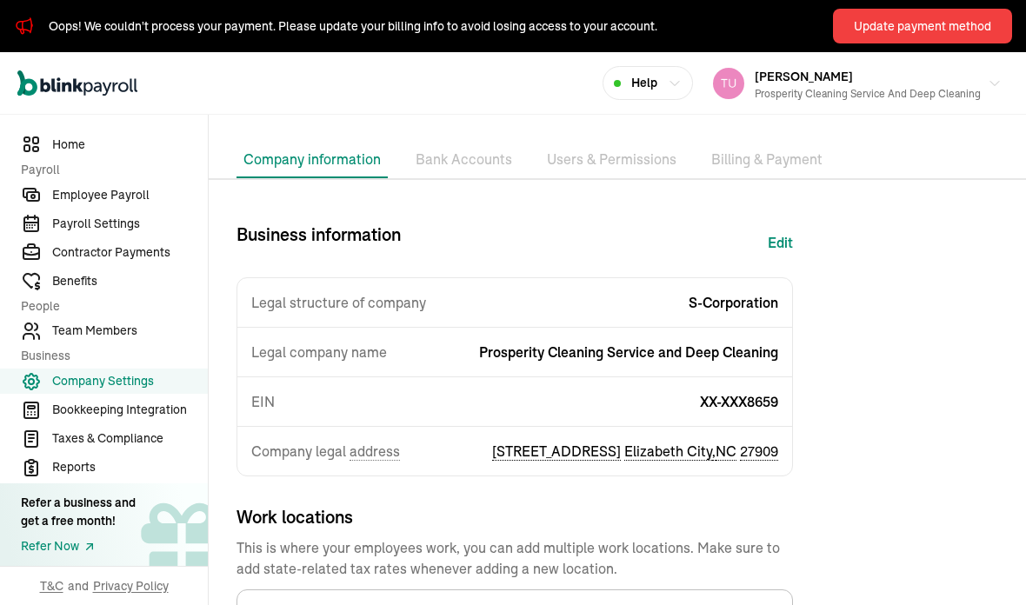
click at [482, 158] on li "Bank Accounts" at bounding box center [464, 160] width 110 height 37
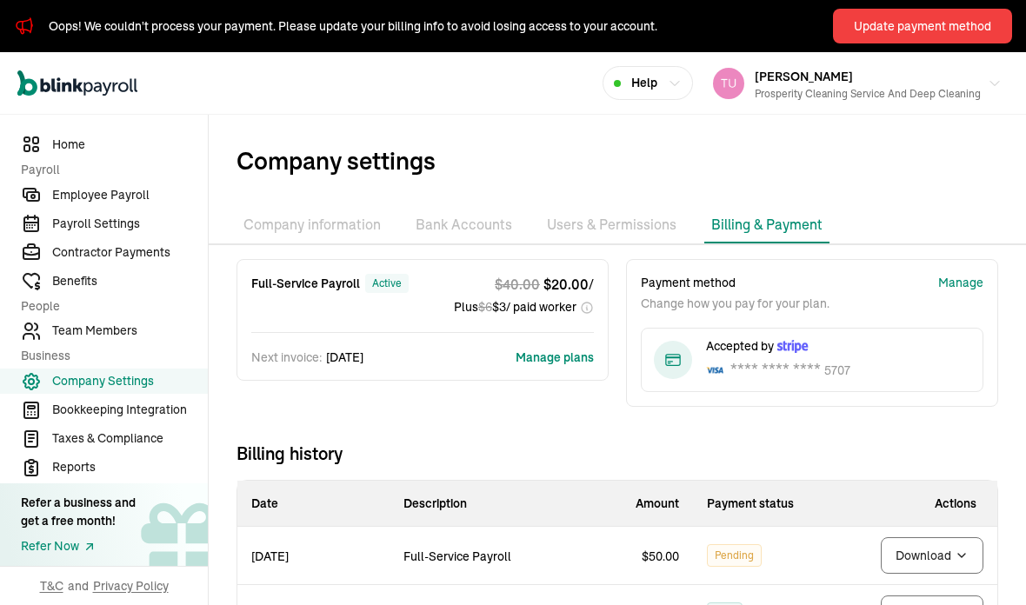
scroll to position [201, 0]
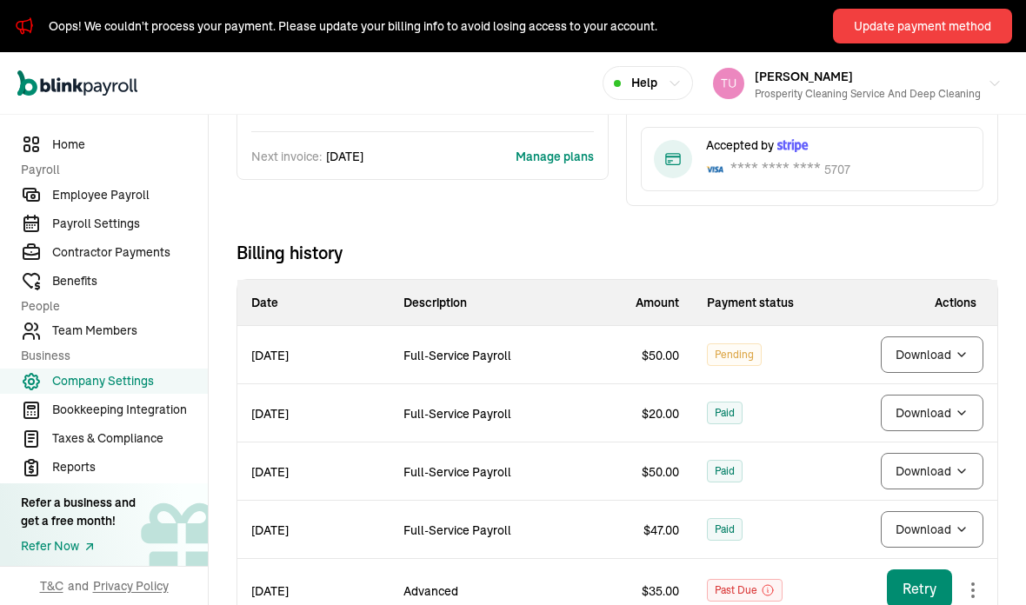
click at [123, 233] on span "Payroll Settings" at bounding box center [130, 224] width 156 height 18
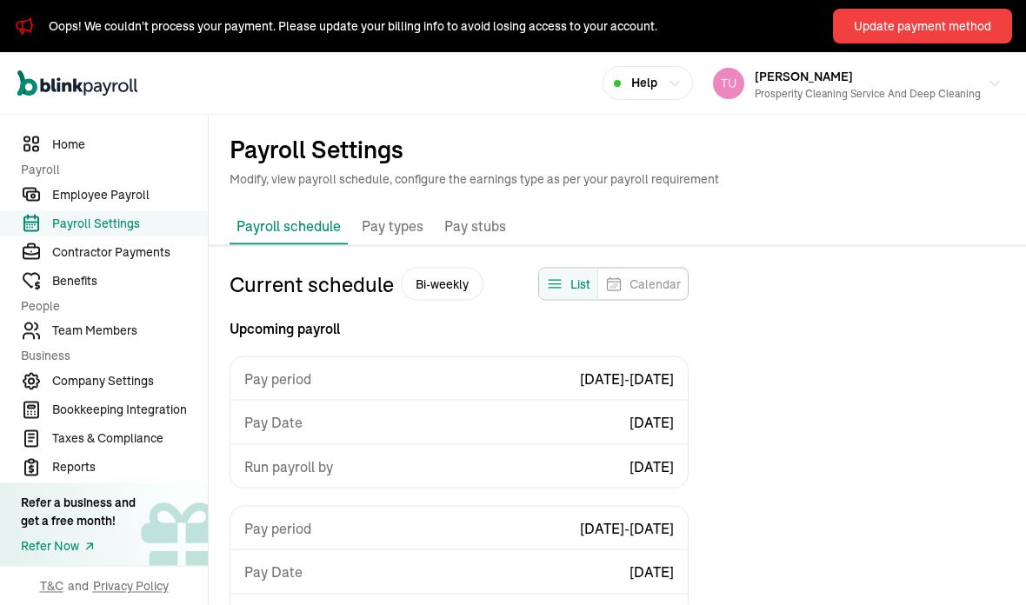
scroll to position [209, 0]
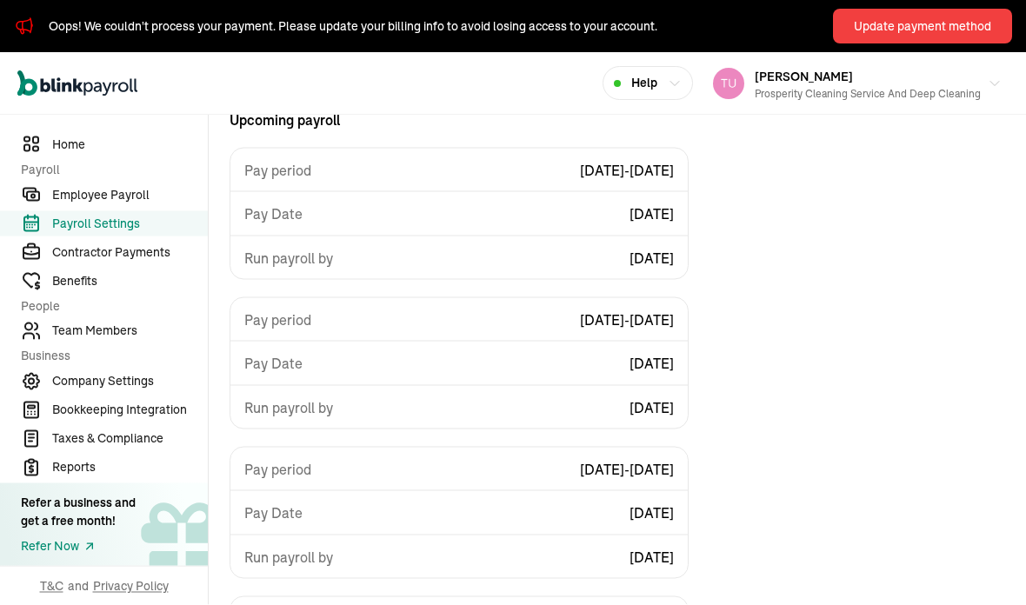
click at [138, 204] on span "Employee Payroll" at bounding box center [130, 195] width 156 height 18
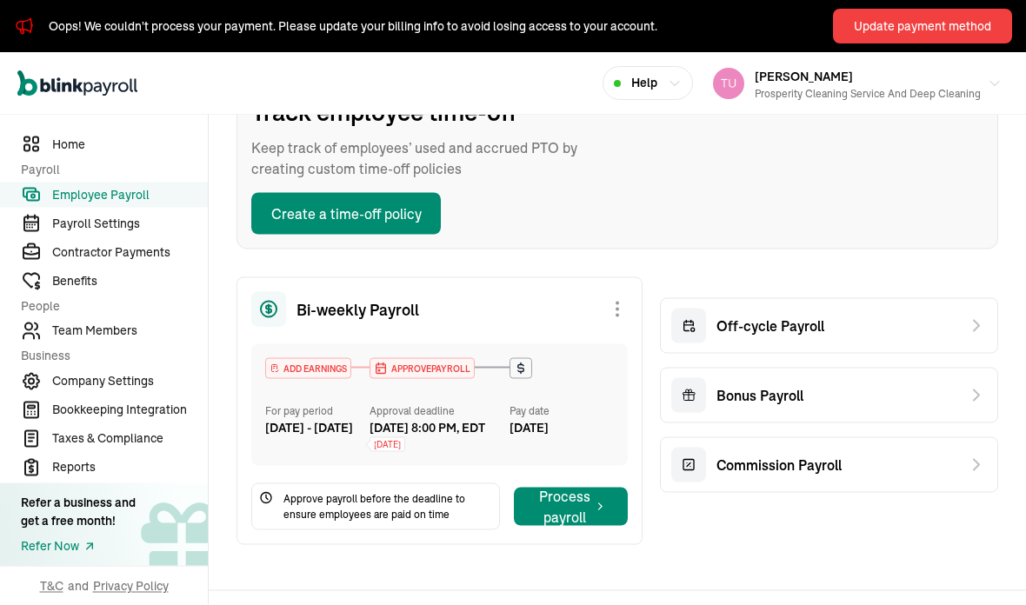
scroll to position [94, 0]
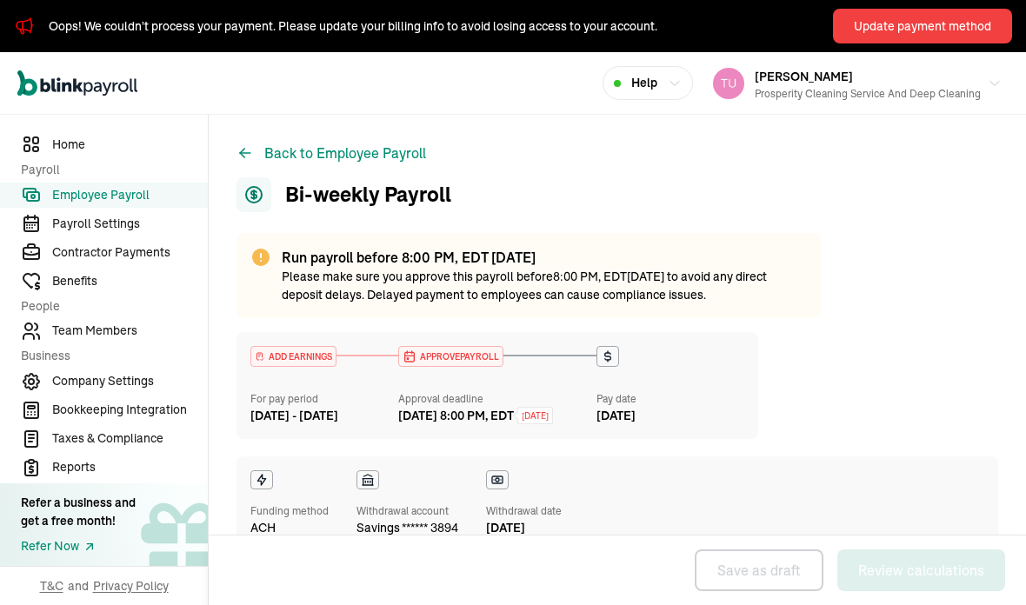
select select "direct_deposit"
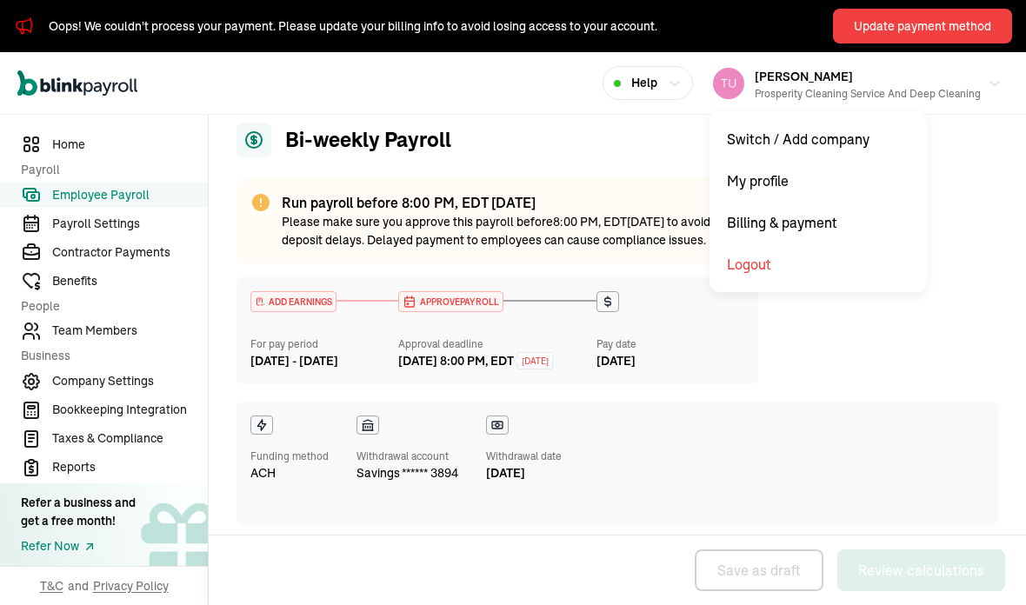
click at [144, 391] on span "Company Settings" at bounding box center [130, 381] width 156 height 18
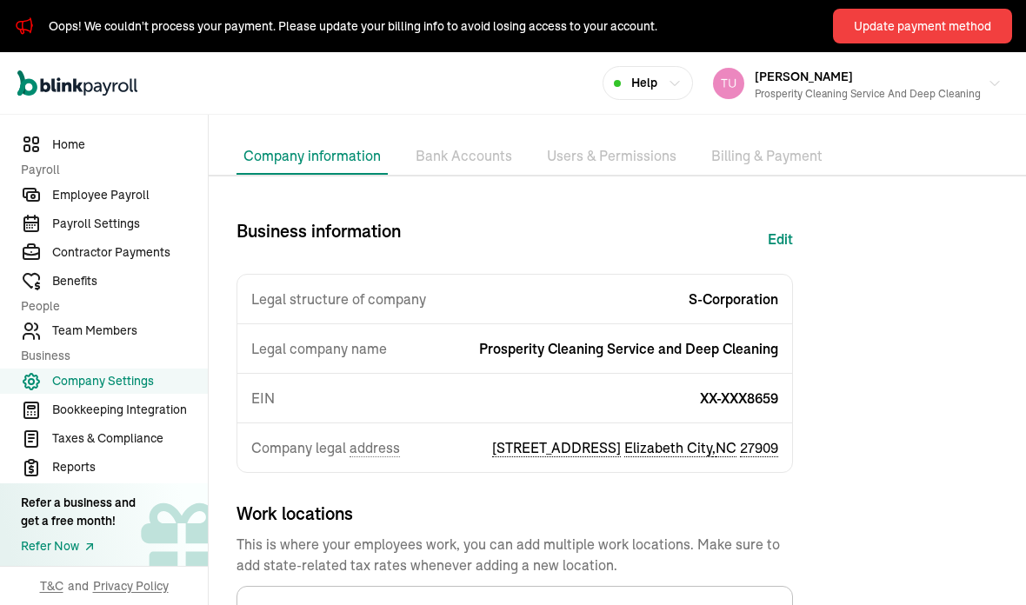
scroll to position [65, 0]
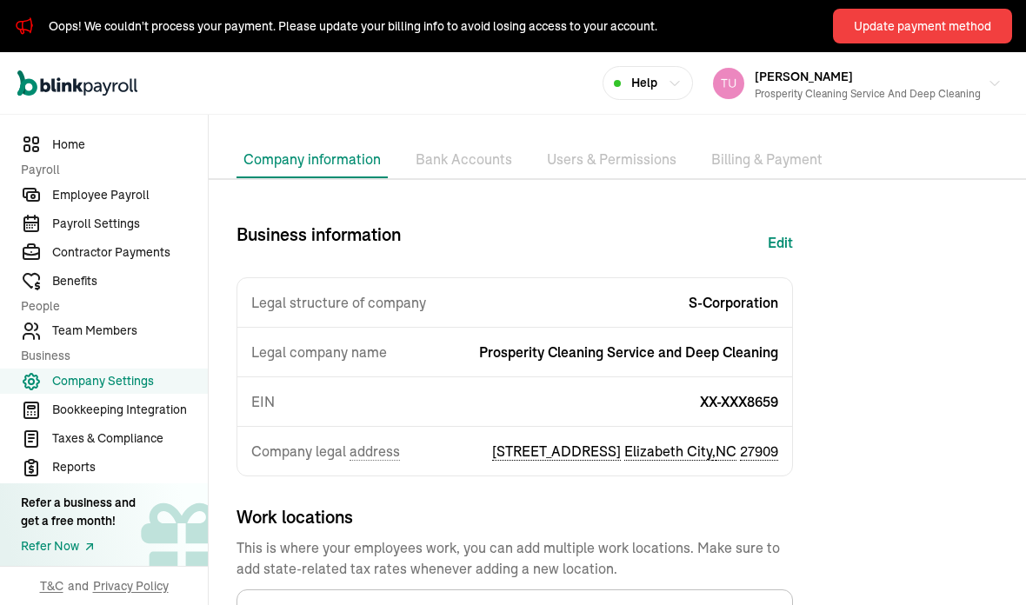
click at [482, 158] on li "Bank Accounts" at bounding box center [464, 160] width 110 height 37
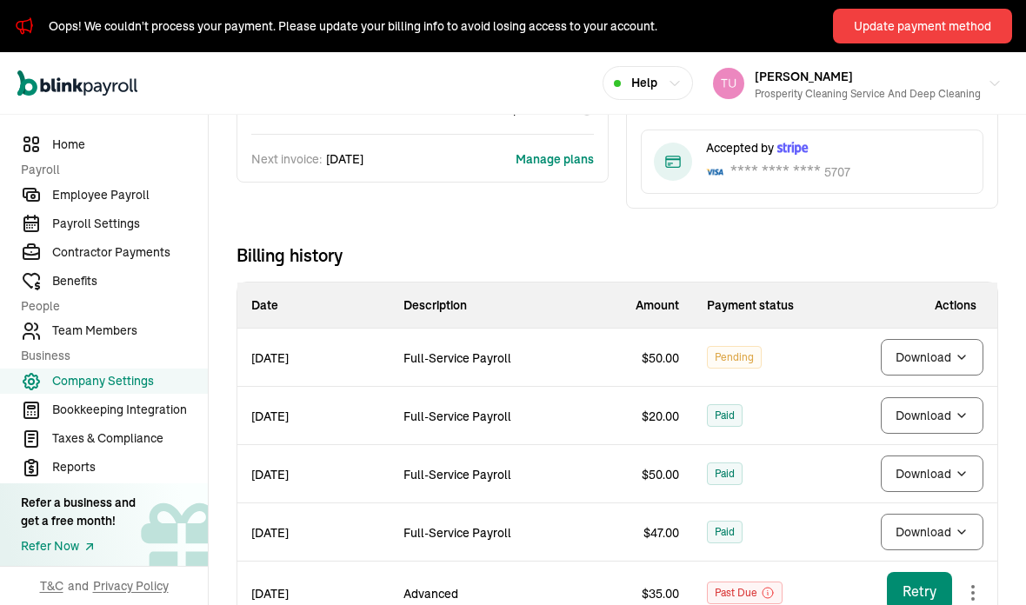
scroll to position [201, 0]
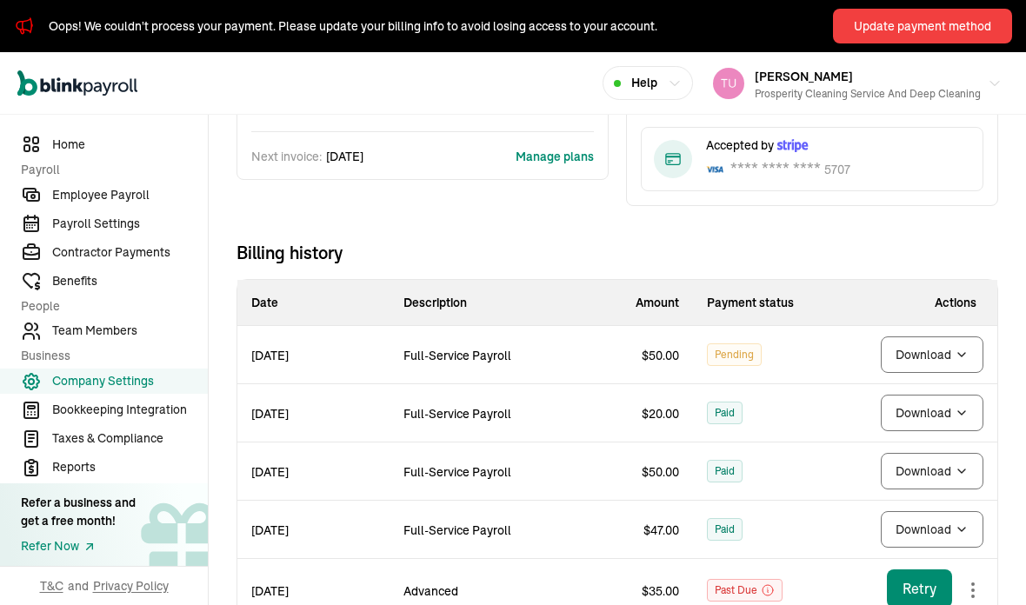
click at [123, 233] on span "Payroll Settings" at bounding box center [130, 224] width 156 height 18
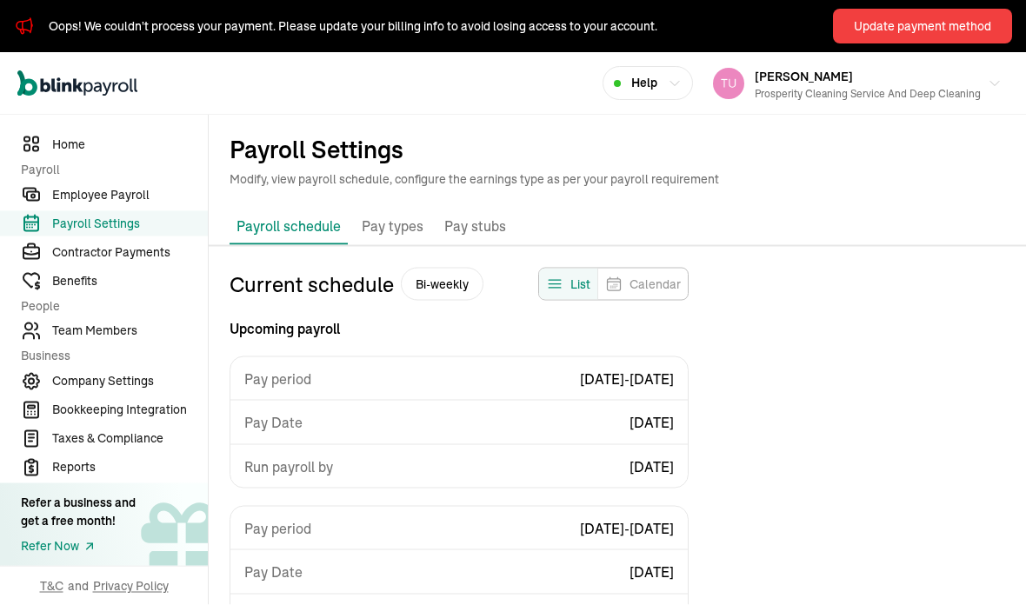
scroll to position [209, 0]
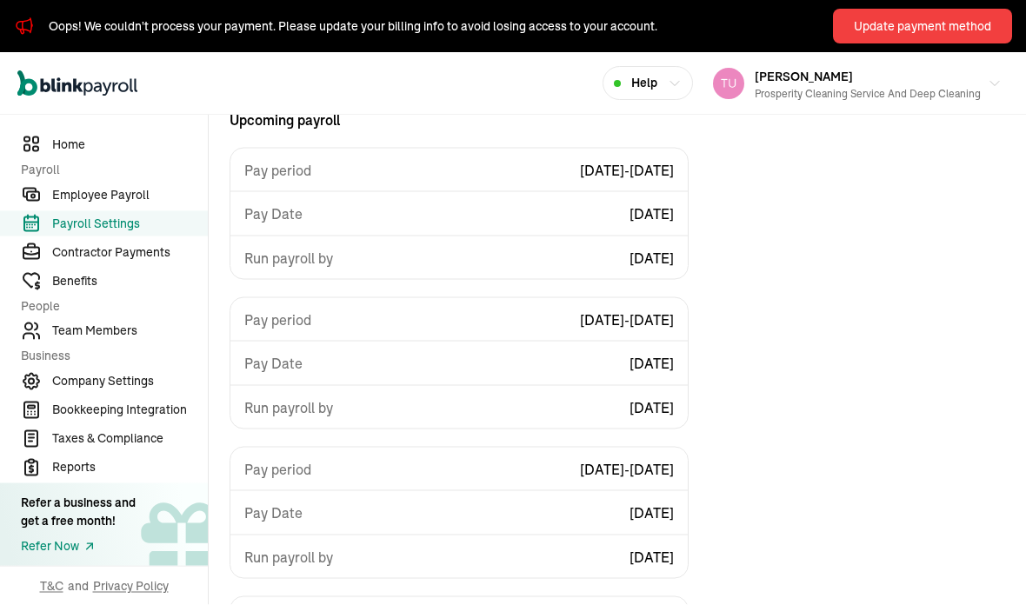
click at [138, 204] on span "Employee Payroll" at bounding box center [130, 195] width 156 height 18
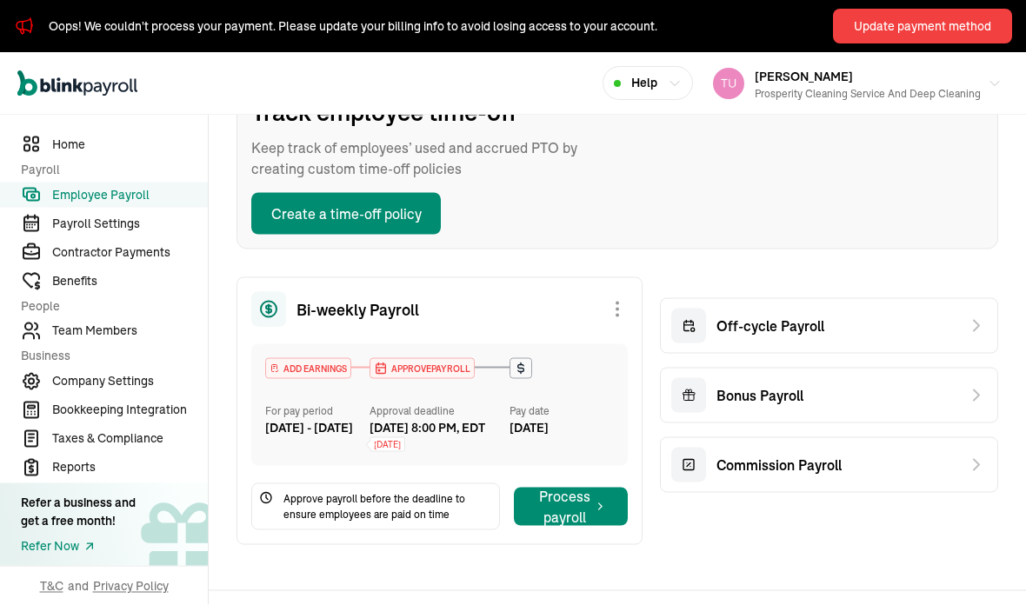
scroll to position [94, 0]
